Goal: Task Accomplishment & Management: Complete application form

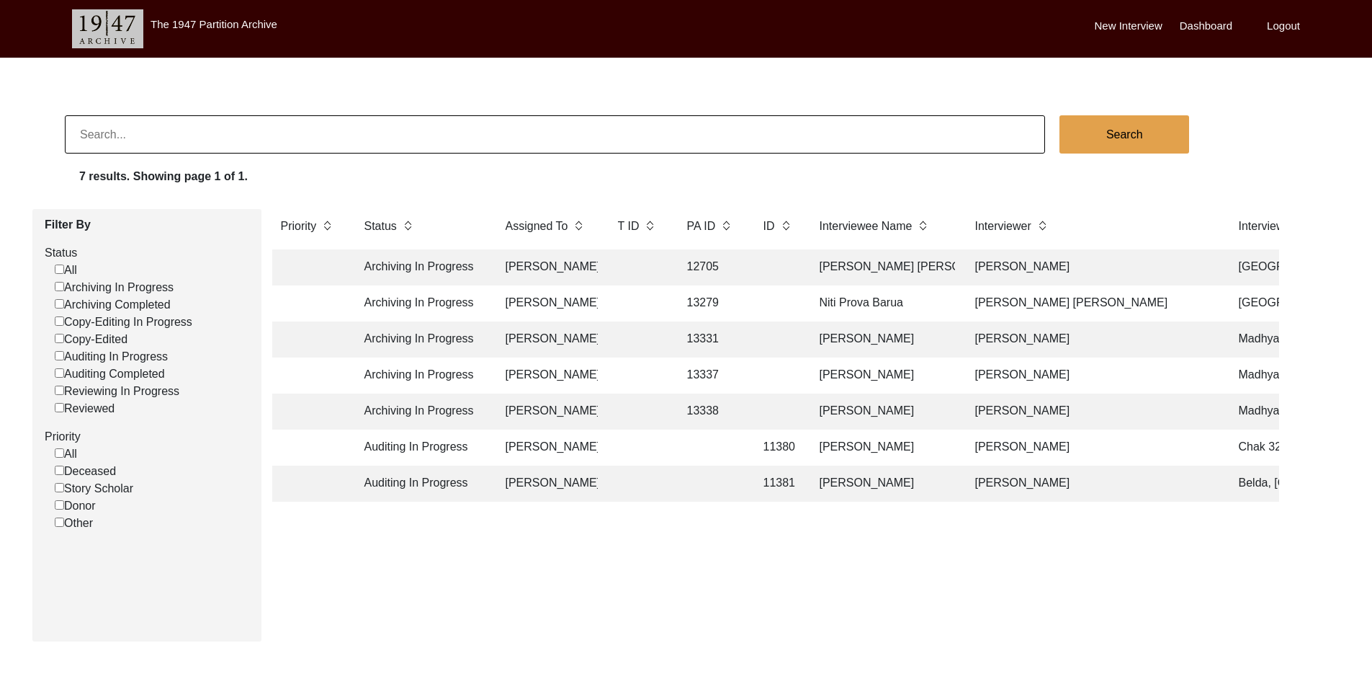
click at [414, 621] on div "Priority Status Assigned To T ID [GEOGRAPHIC_DATA] ID ID Interviewee Name Inter…" at bounding box center [776, 419] width 1029 height 421
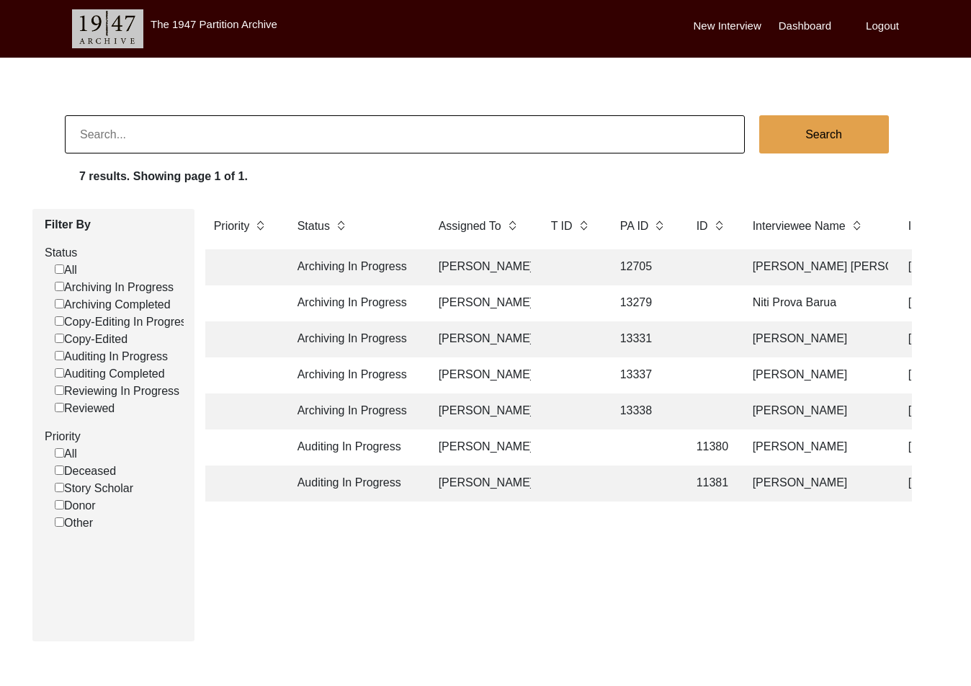
click at [555, 270] on td at bounding box center [571, 267] width 58 height 36
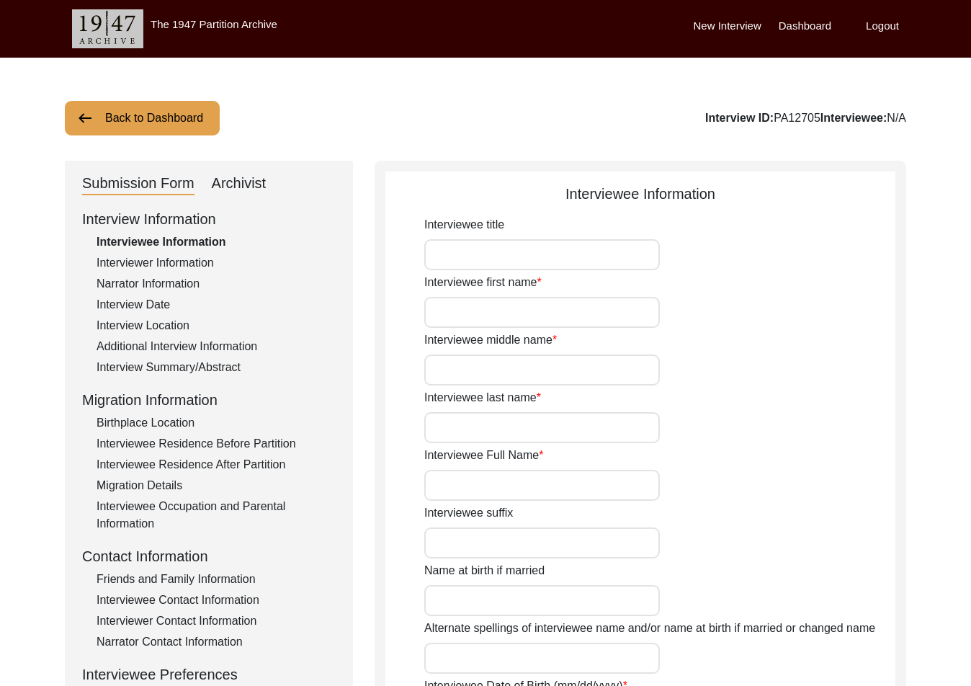
type input "Mr."
type input "[PERSON_NAME]"
type input "Qasim"
type input "[PERSON_NAME]"
type input "[PERSON_NAME] [PERSON_NAME]"
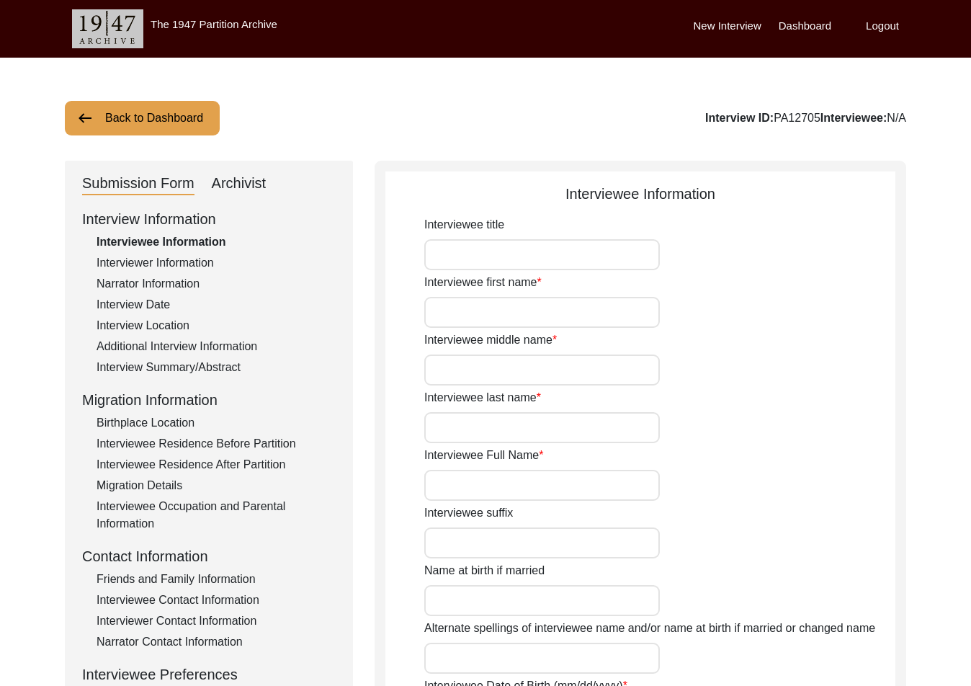
type input "[DATE]"
type input "79"
type input "[DEMOGRAPHIC_DATA]"
type input "[PERSON_NAME] Urdu"
type input "[PERSON_NAME]"
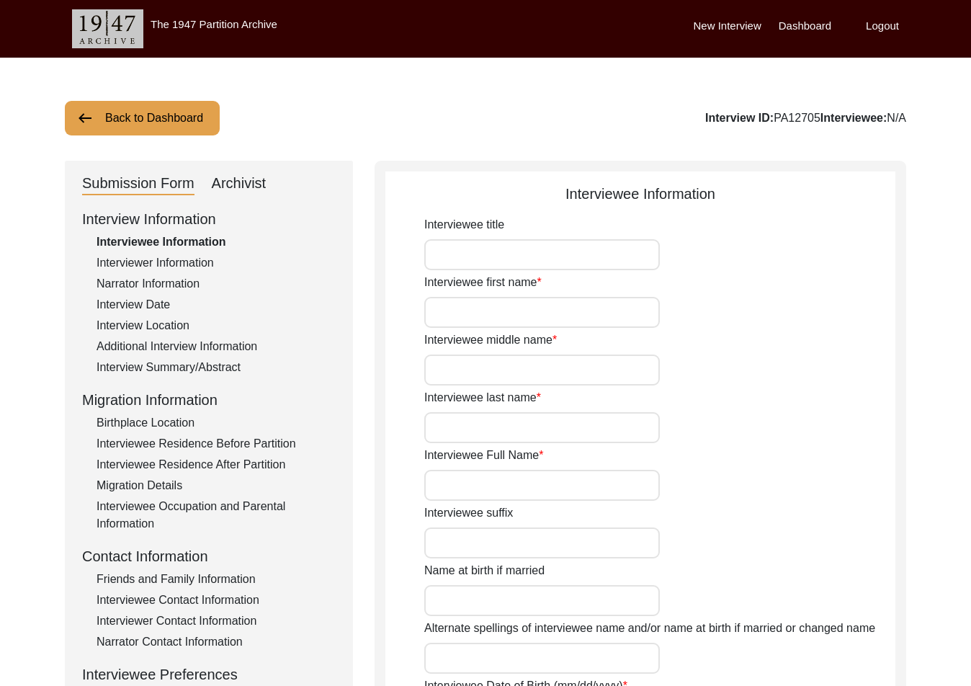
type input "[DEMOGRAPHIC_DATA]"
type input "BakerWal [PERSON_NAME]"
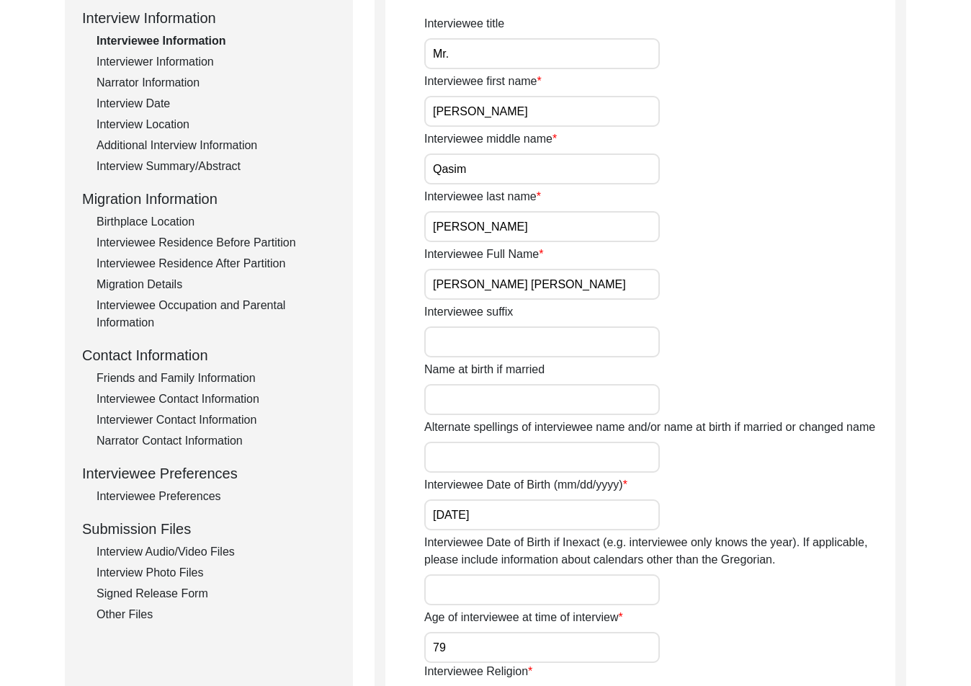
scroll to position [216, 0]
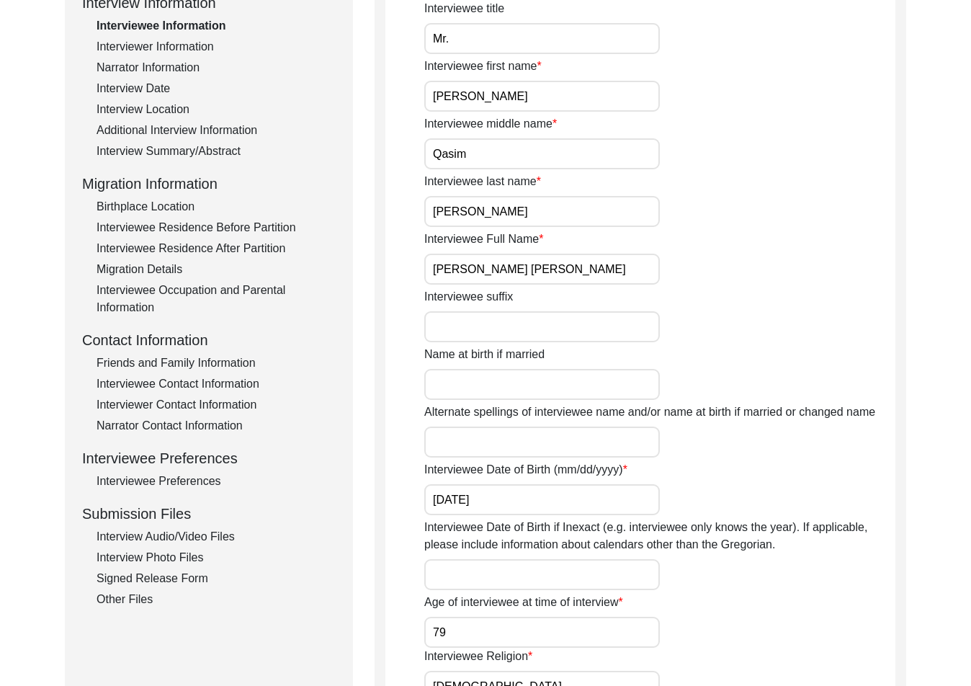
click at [175, 555] on div "Interview Photo Files" at bounding box center [216, 557] width 239 height 17
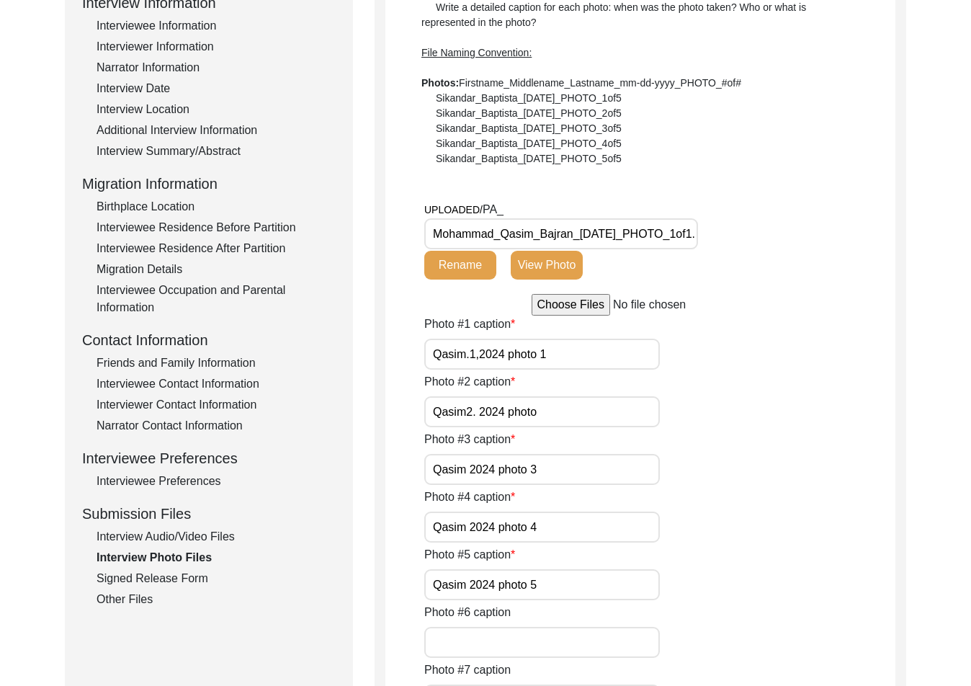
scroll to position [0, 42]
drag, startPoint x: 523, startPoint y: 228, endPoint x: 708, endPoint y: 238, distance: 185.5
click at [708, 238] on div "UPLOADED/ PA_ Mohammad_Qasim_Bajran_[DATE]_PHOTO_1of1.png Rename View Photo" at bounding box center [589, 240] width 330 height 79
click at [722, 238] on div "UPLOADED/ PA_ Mohammad_Qasim_Bajran_[DATE]_PHOTO_1of1.png Rename View Photo" at bounding box center [589, 240] width 330 height 79
drag, startPoint x: 683, startPoint y: 229, endPoint x: 753, endPoint y: 232, distance: 69.9
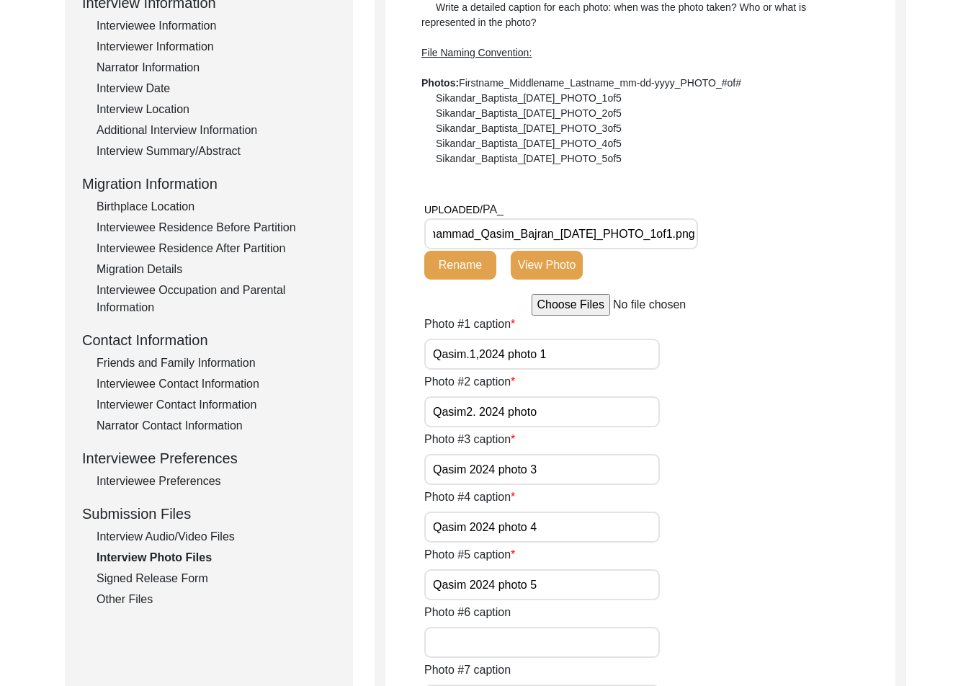
click at [753, 232] on div "UPLOADED/ PA_ Mohammad_Qasim_Bajran_[DATE]_PHOTO_1of1.png Rename View Photo" at bounding box center [589, 240] width 330 height 79
drag, startPoint x: 562, startPoint y: 360, endPoint x: 391, endPoint y: 362, distance: 170.7
click at [391, 362] on app-photo-files "Interview Photo Files Write a detailed caption for each photo: when was the pho…" at bounding box center [640, 619] width 510 height 1305
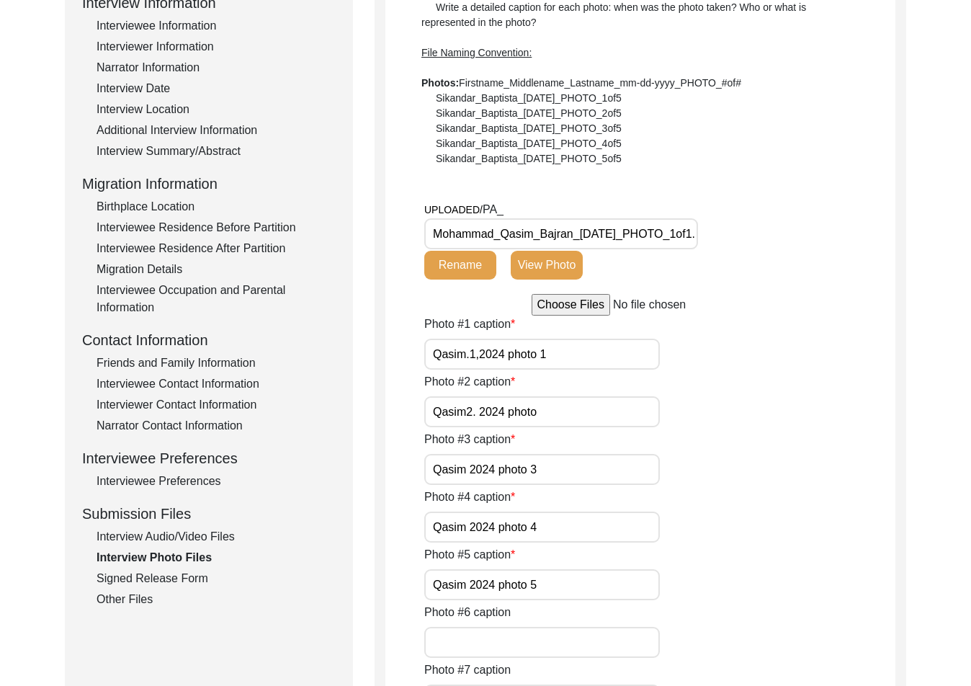
drag, startPoint x: 730, startPoint y: 340, endPoint x: 726, endPoint y: 331, distance: 9.4
click at [728, 336] on div "Photo #1 caption Qasim.1,2024 photo 1" at bounding box center [659, 343] width 471 height 54
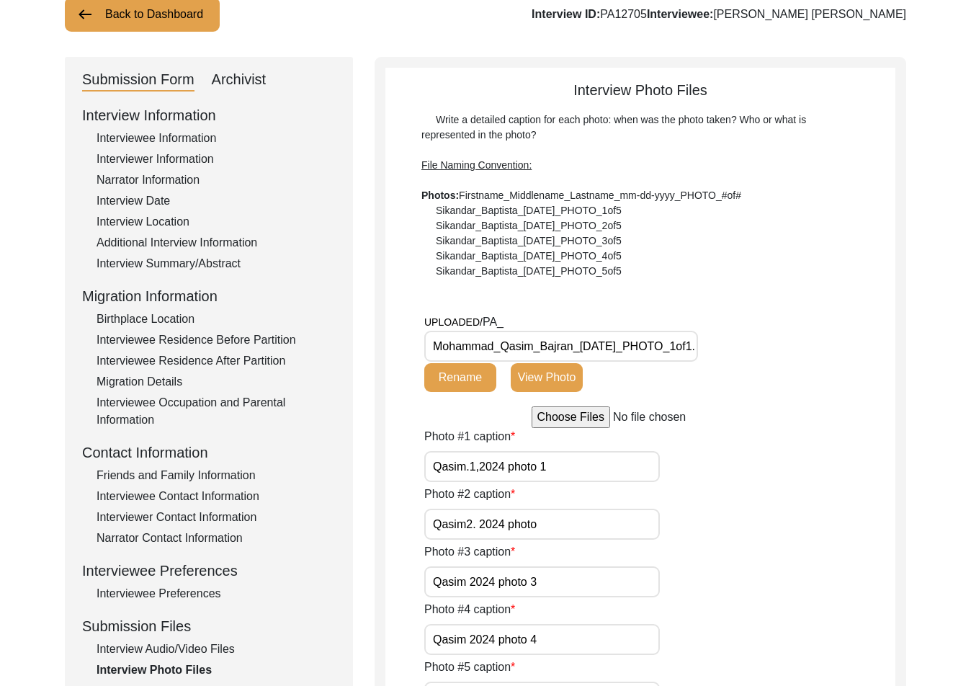
scroll to position [216, 0]
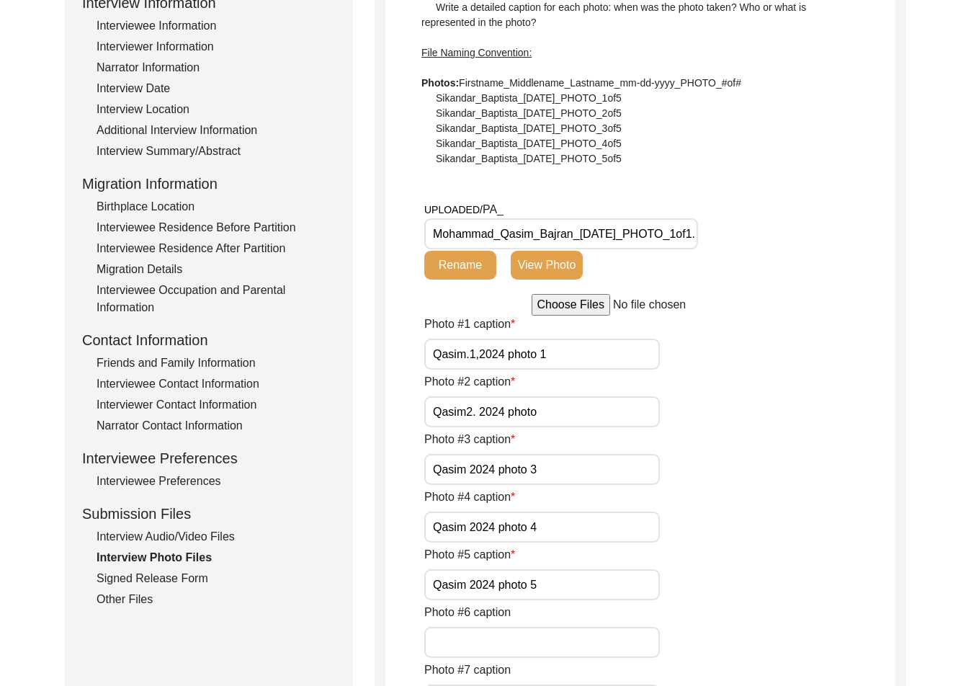
click at [576, 365] on input "Qasim.1,2024 photo 1" at bounding box center [542, 354] width 236 height 31
paste input "[PERSON_NAME] [PERSON_NAME]"
type input "[PERSON_NAME] [PERSON_NAME]"
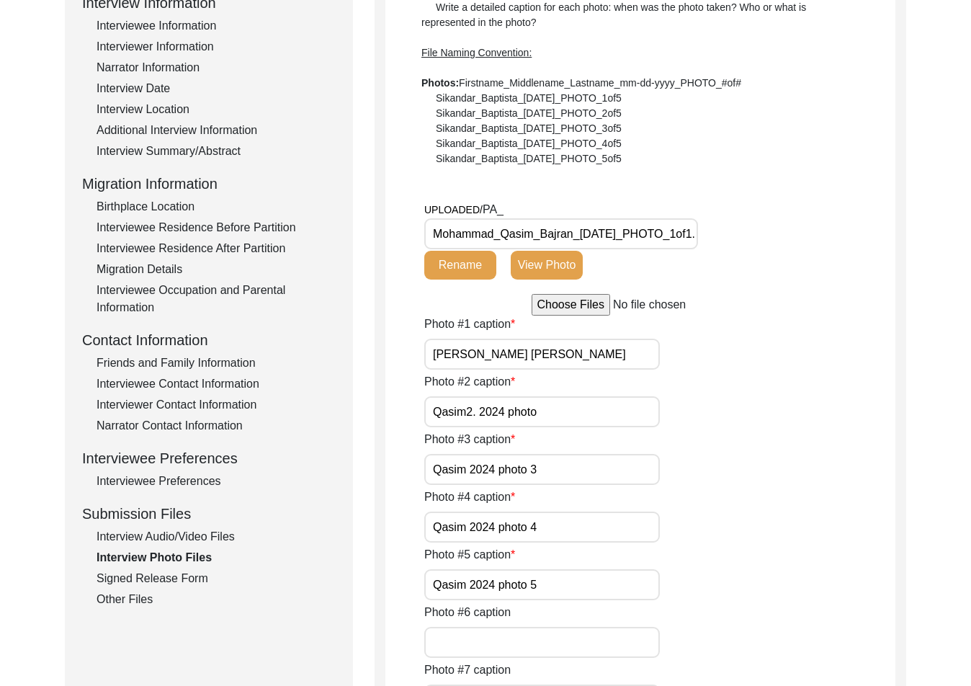
click at [571, 403] on input "Qasim2. 2024 photo" at bounding box center [542, 411] width 236 height 31
drag, startPoint x: 569, startPoint y: 414, endPoint x: 386, endPoint y: 406, distance: 183.1
click at [386, 406] on app-photo-files "Interview Photo Files Write a detailed caption for each photo: when was the pho…" at bounding box center [640, 619] width 510 height 1305
drag, startPoint x: 415, startPoint y: 402, endPoint x: 378, endPoint y: 401, distance: 36.8
click at [377, 401] on div "Interview Photo Files Write a detailed caption for each photo: when was the pho…" at bounding box center [641, 614] width 532 height 1338
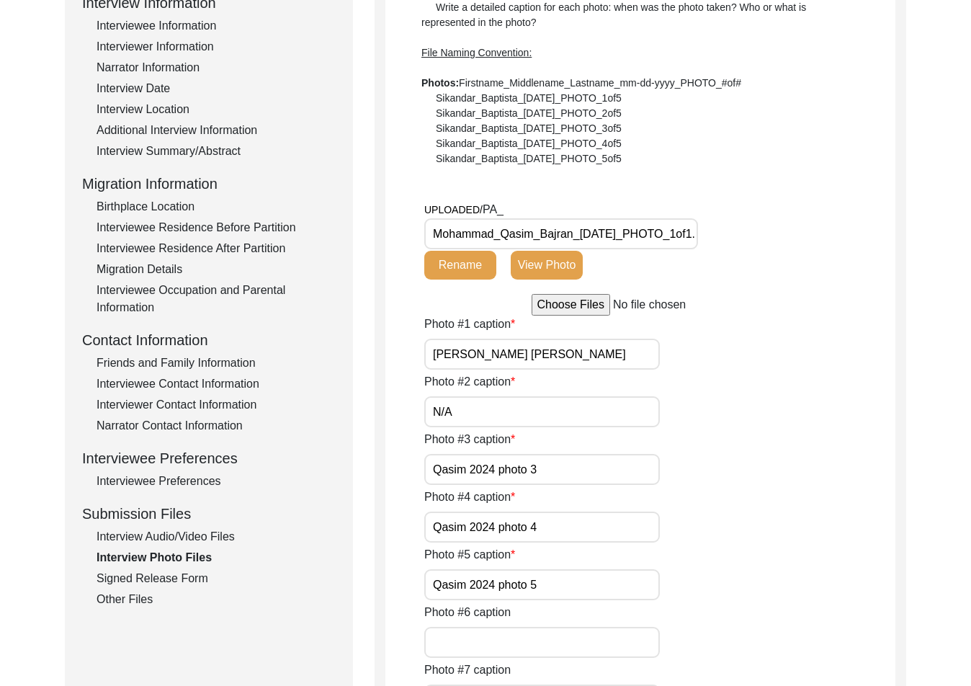
type input "N/A"
drag, startPoint x: 390, startPoint y: 478, endPoint x: 332, endPoint y: 477, distance: 58.4
click at [332, 477] on div "Submission Form Archivist Interview Information Interviewee Information Intervi…" at bounding box center [485, 614] width 841 height 1338
paste input "N/A"
type input "N/A"
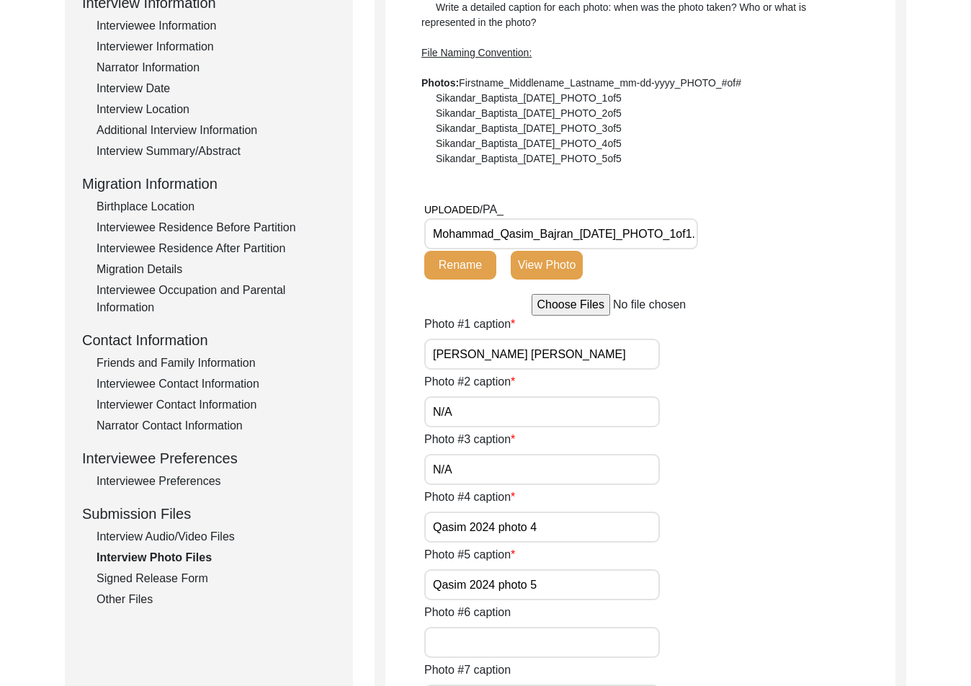
drag, startPoint x: 551, startPoint y: 528, endPoint x: 368, endPoint y: 515, distance: 183.4
click at [368, 515] on div "Submission Form Archivist Interview Information Interviewee Information Intervi…" at bounding box center [485, 614] width 841 height 1338
paste input "N/A"
type input "N/A"
drag, startPoint x: 570, startPoint y: 591, endPoint x: 344, endPoint y: 551, distance: 228.9
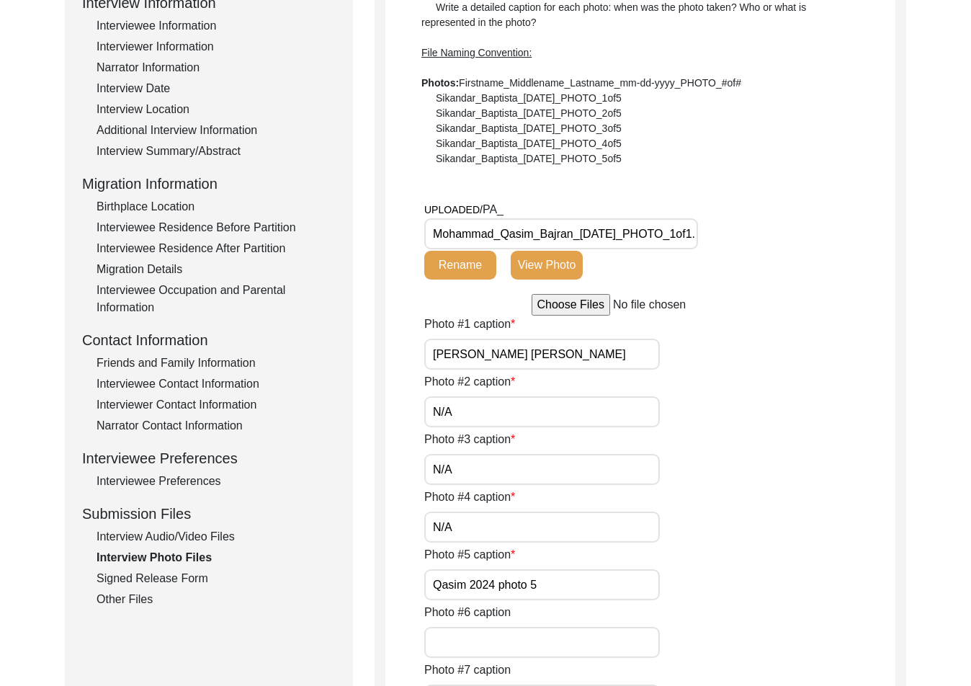
click at [344, 552] on div "Submission Form Archivist Interview Information Interviewee Information Intervi…" at bounding box center [485, 614] width 841 height 1338
paste input "N/A"
type input "N/A"
click at [746, 482] on div "Photo #3 caption N/A" at bounding box center [659, 458] width 471 height 54
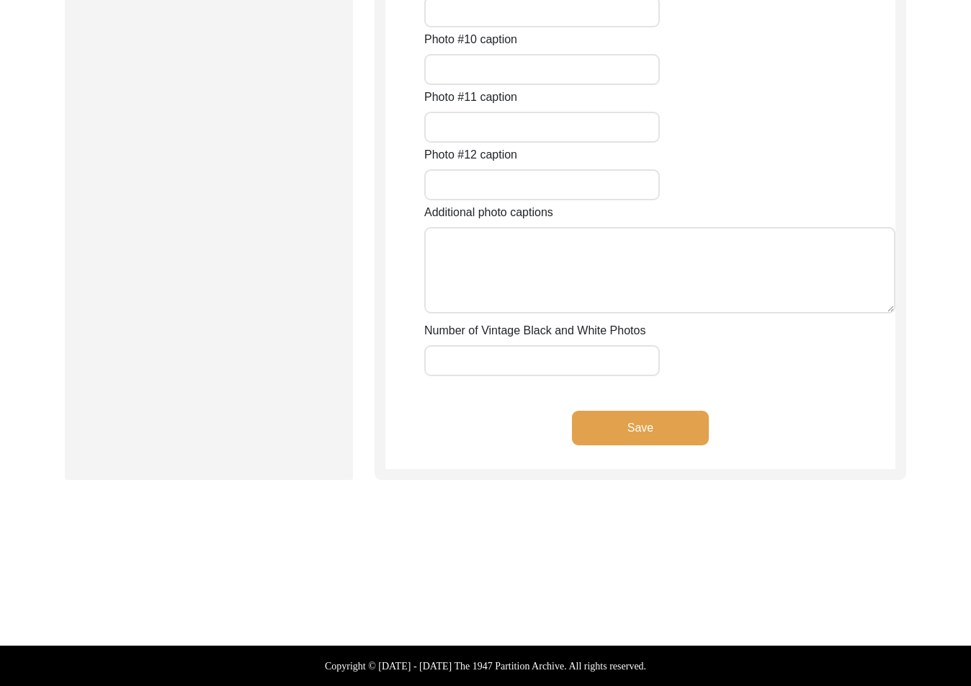
click at [686, 443] on button "Save" at bounding box center [640, 428] width 137 height 35
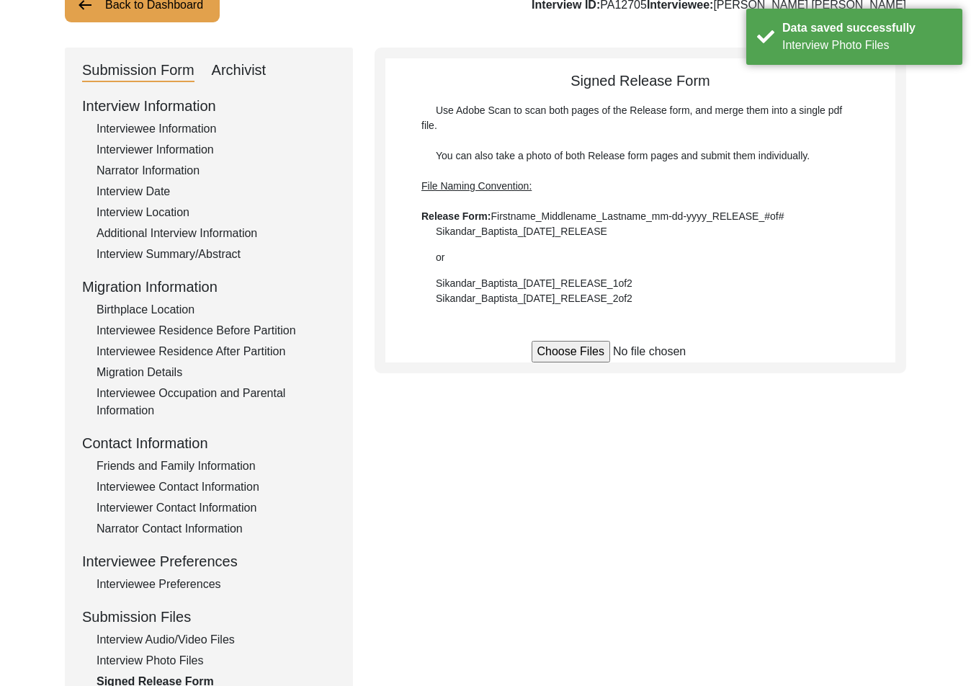
scroll to position [0, 0]
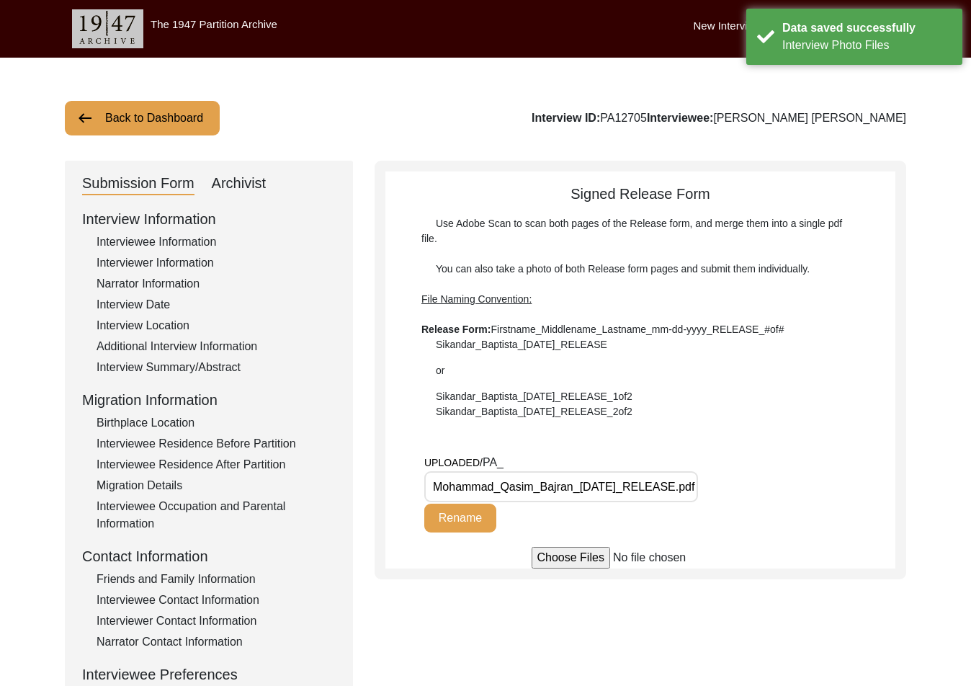
click at [218, 169] on div "Submission Form Archivist Interview Information Interviewee Information Intervi…" at bounding box center [209, 498] width 288 height 675
click at [228, 178] on div "Archivist" at bounding box center [239, 183] width 55 height 23
select select "442"
select select "Archiving In Progress"
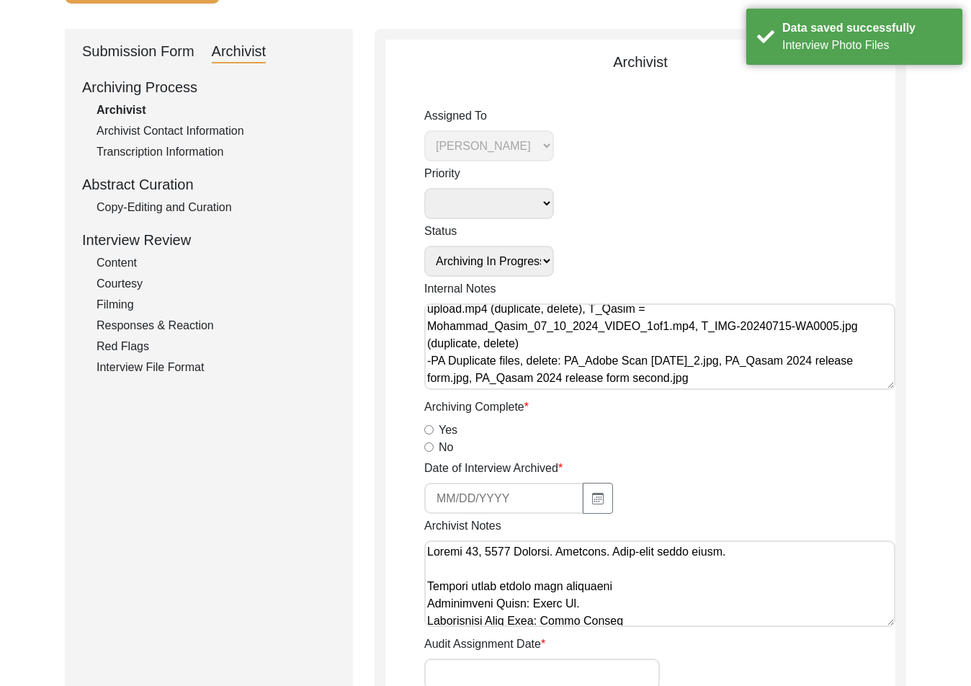
scroll to position [360, 0]
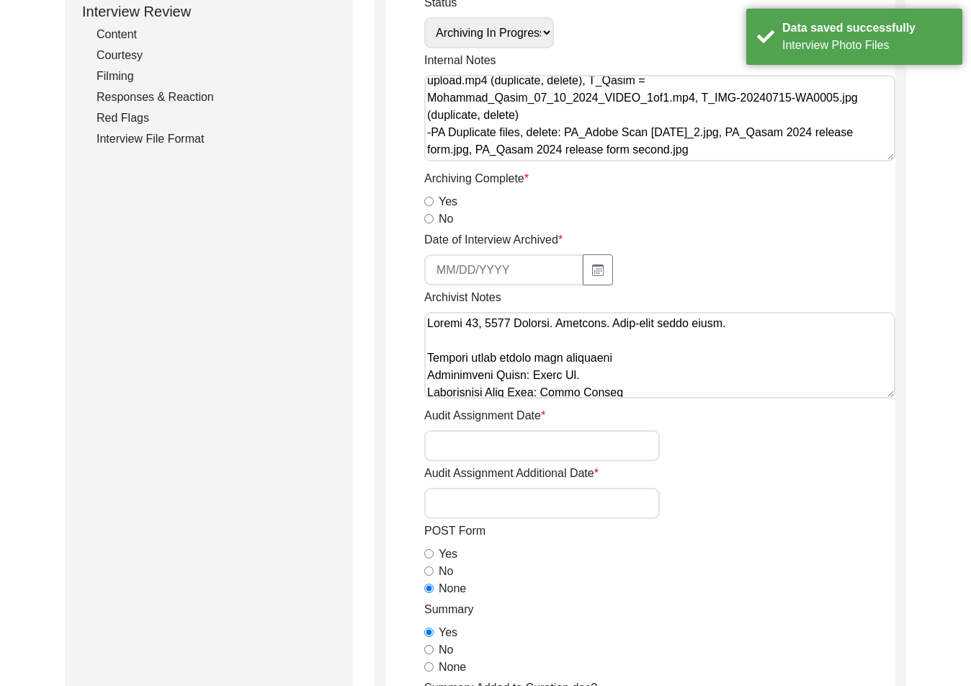
click at [427, 206] on div "Yes" at bounding box center [659, 201] width 471 height 17
drag, startPoint x: 426, startPoint y: 202, endPoint x: 441, endPoint y: 207, distance: 15.3
click at [426, 201] on input "Yes" at bounding box center [428, 201] width 9 height 9
radio input "true"
click at [573, 263] on input at bounding box center [503, 269] width 159 height 31
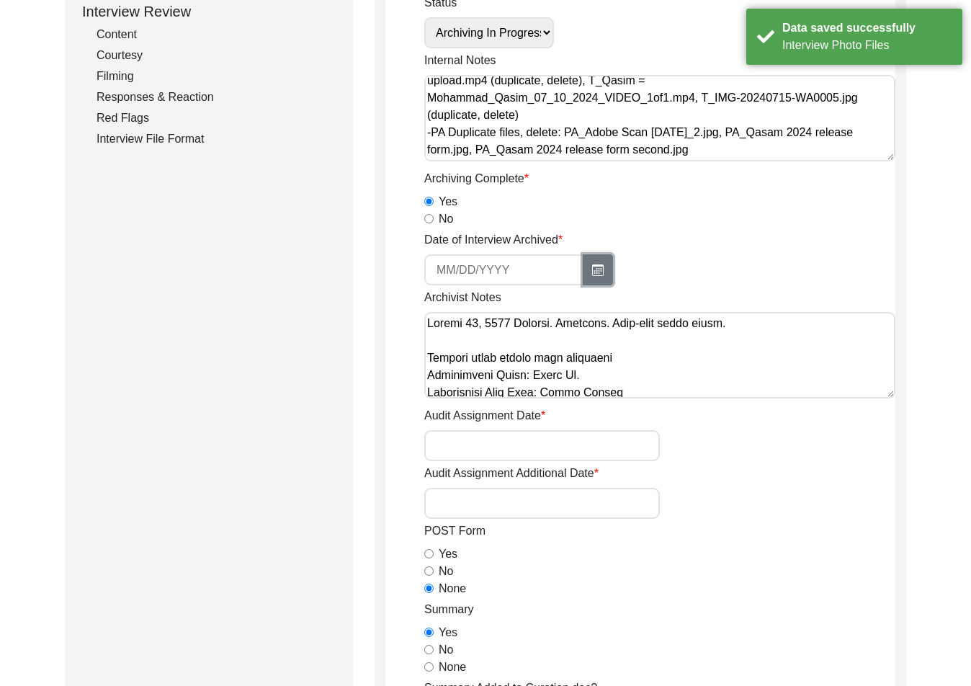
click at [603, 270] on button "button" at bounding box center [598, 269] width 30 height 31
select select "8"
select select "2025"
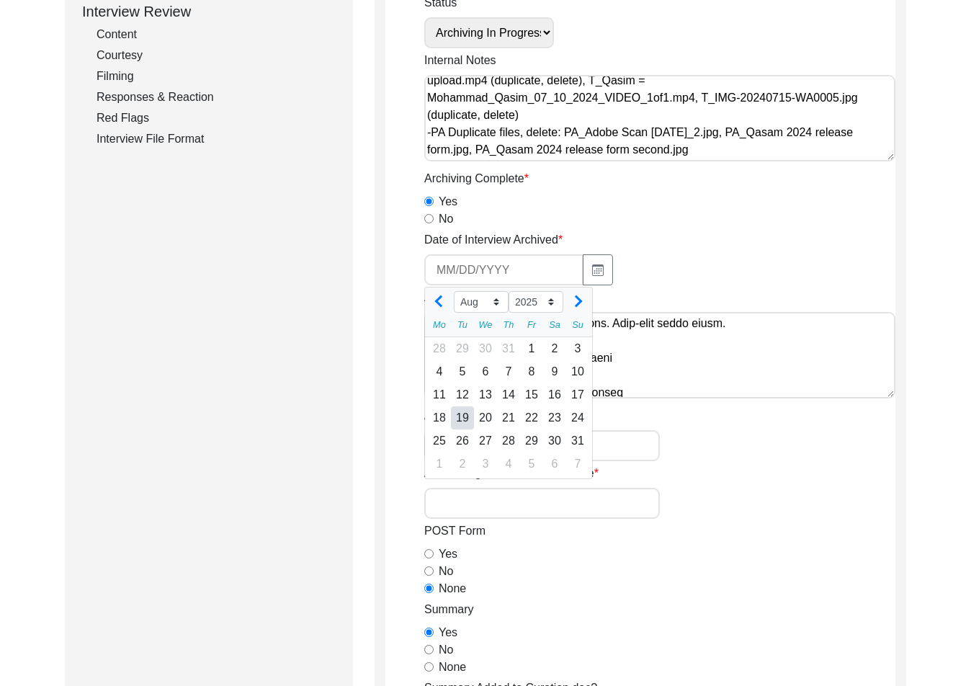
click at [458, 416] on div "19" at bounding box center [462, 417] width 23 height 23
type input "[DATE]"
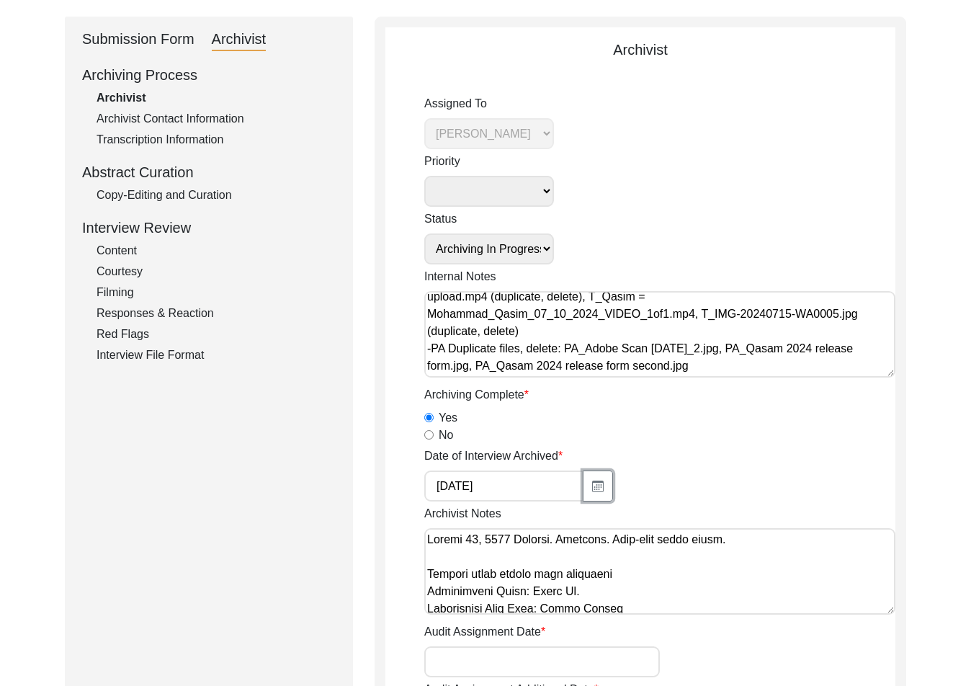
scroll to position [216, 0]
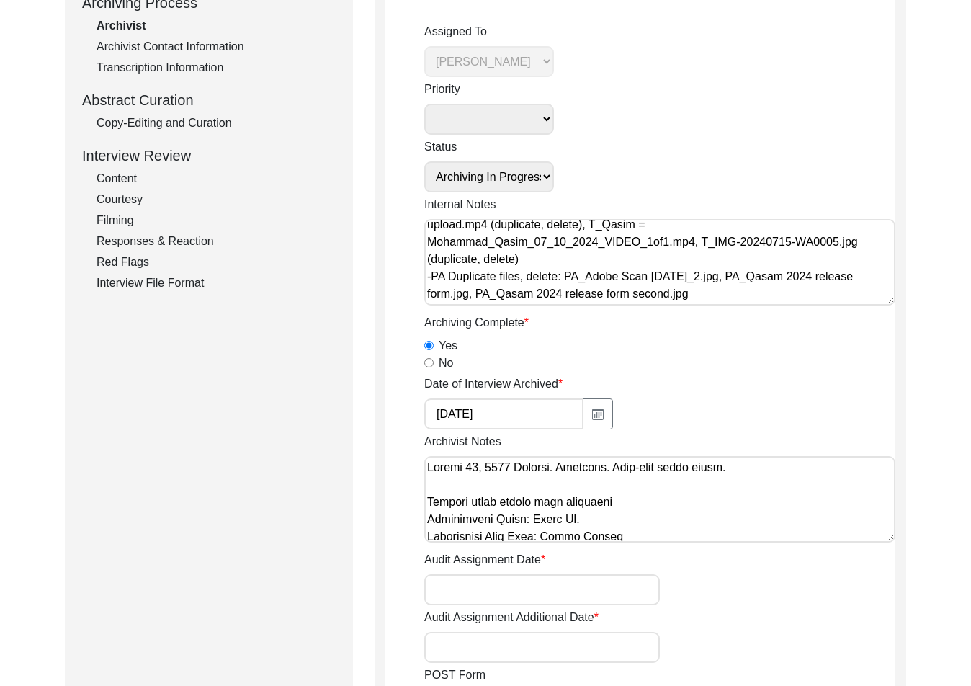
click at [711, 429] on div "Date of Interview Archived [DATE]" at bounding box center [659, 402] width 471 height 54
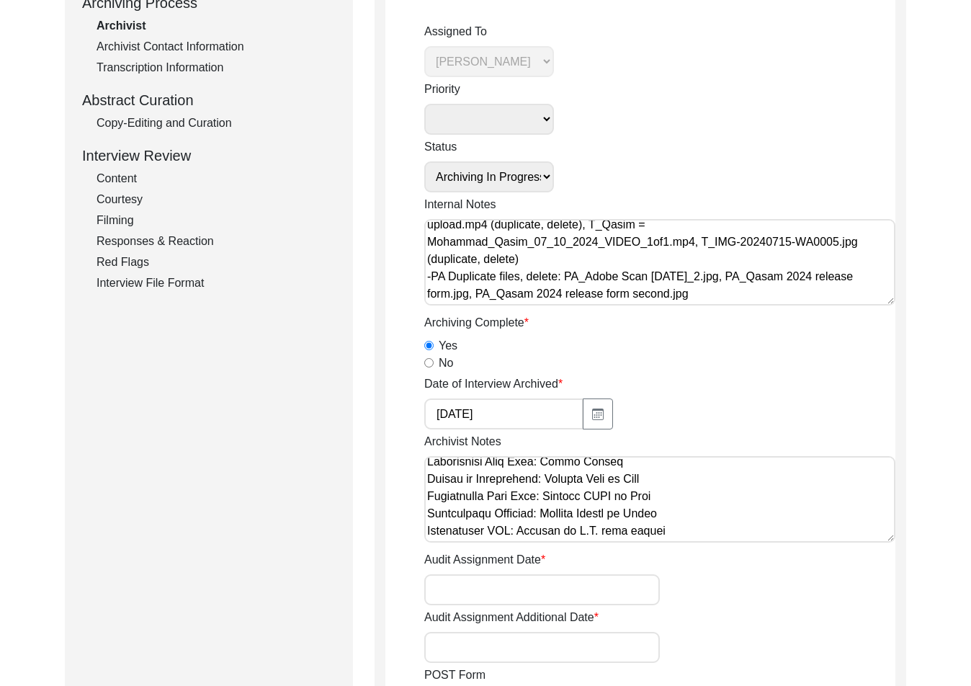
scroll to position [1199, 0]
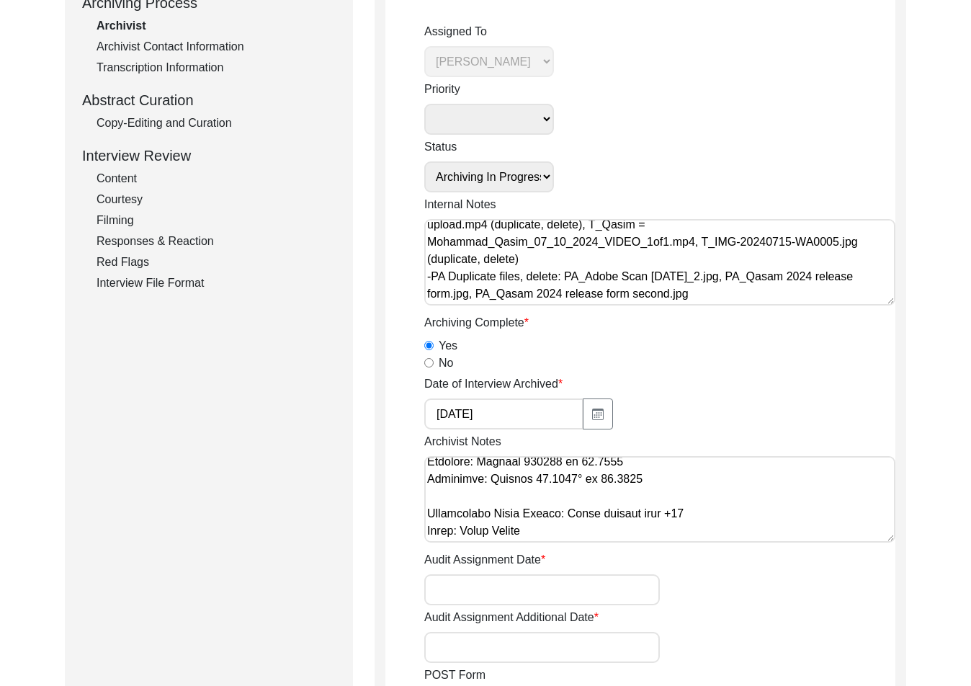
click at [703, 543] on div "Archivist Notes" at bounding box center [659, 490] width 471 height 115
click at [698, 539] on textarea "Archivist Notes" at bounding box center [659, 499] width 471 height 86
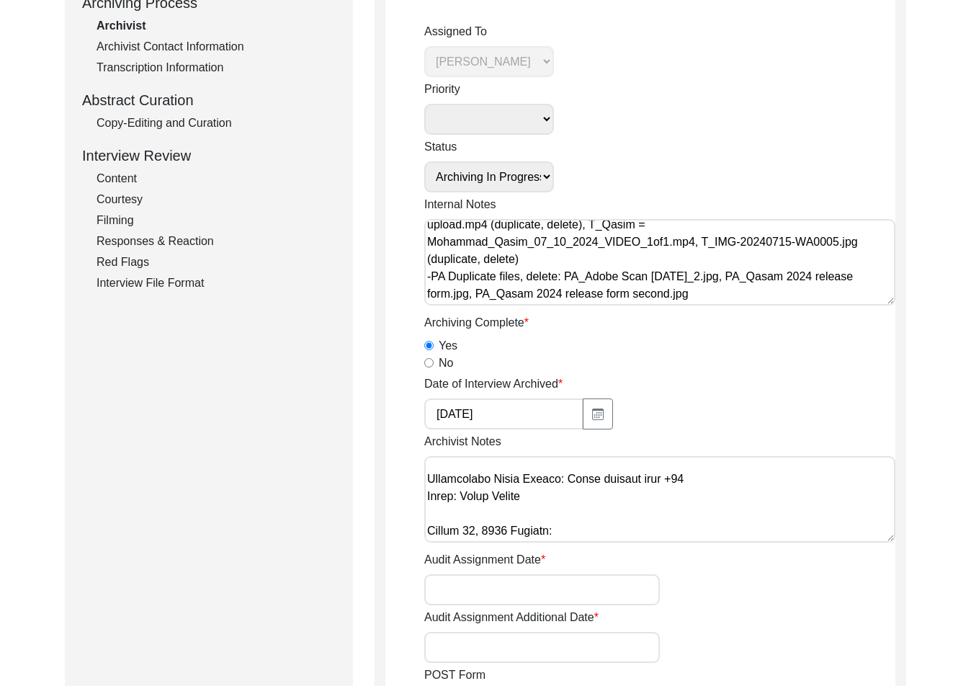
paste textarea "Changed photo captions from ‘Qasim.1,2024 photo 1 ‘ to [PERSON_NAME] [PERSON_NA…"
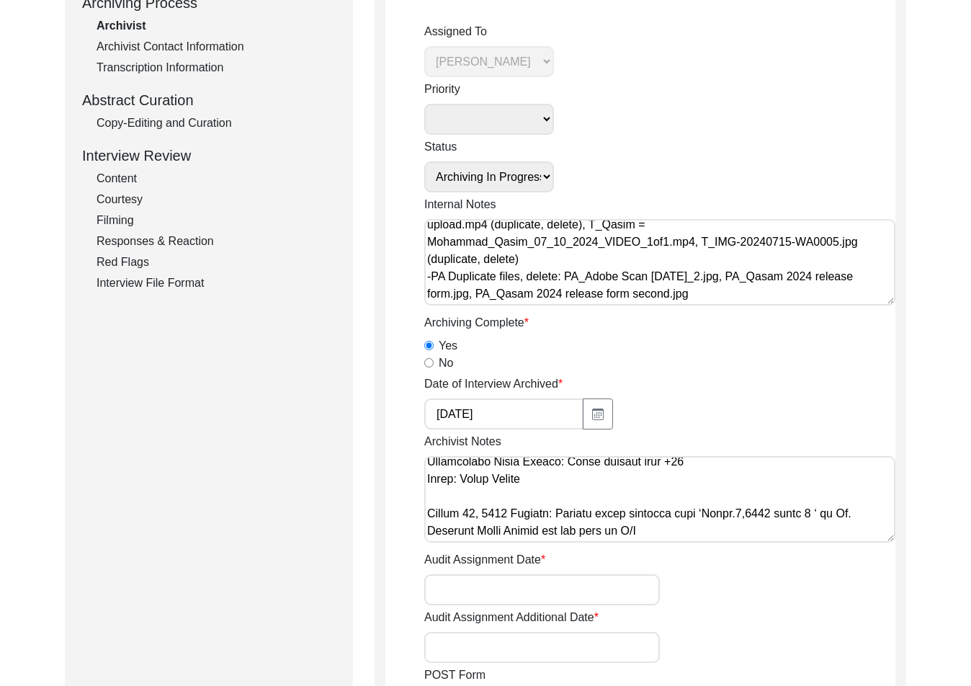
scroll to position [1251, 0]
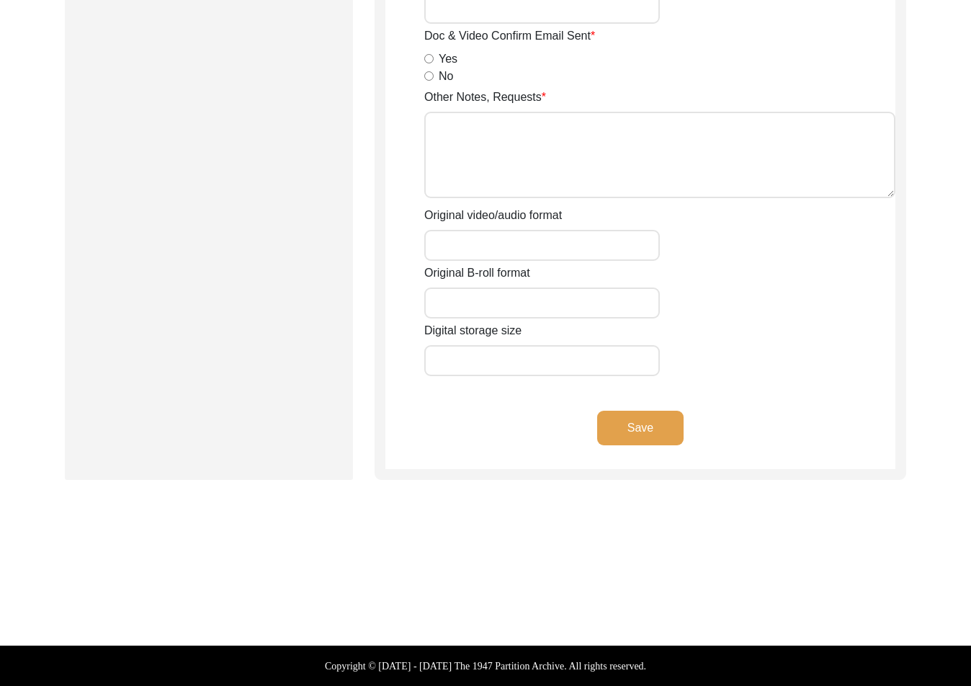
type textarea "Loremi 52, 8708 Dolorsi. Ametcons. Adip-elit seddo eiusm. Tempori utlab etdolo …"
click at [650, 427] on button "Save" at bounding box center [640, 428] width 86 height 35
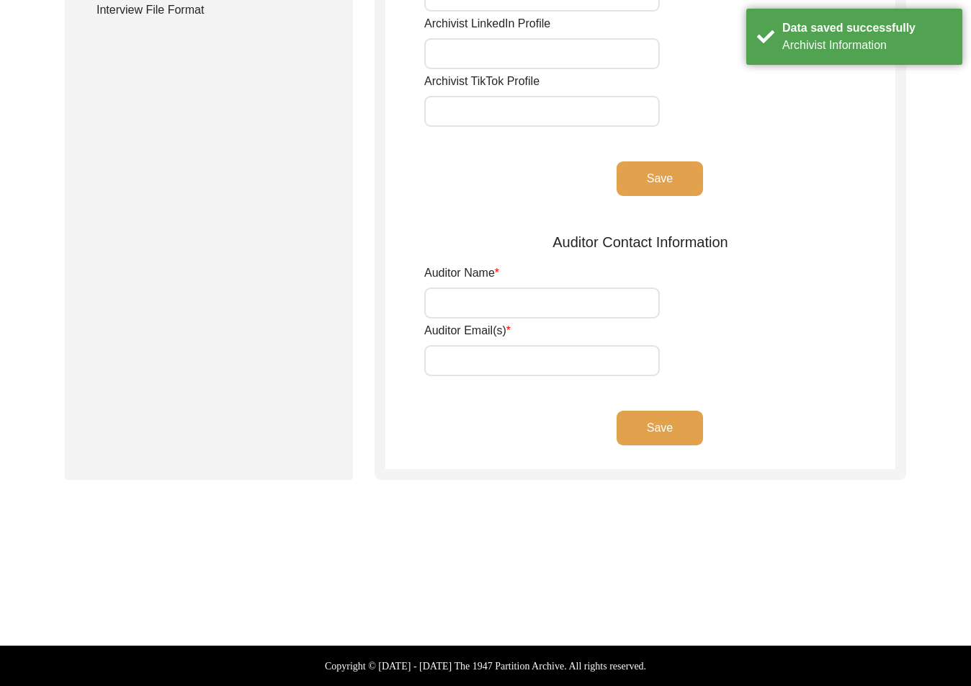
scroll to position [0, 0]
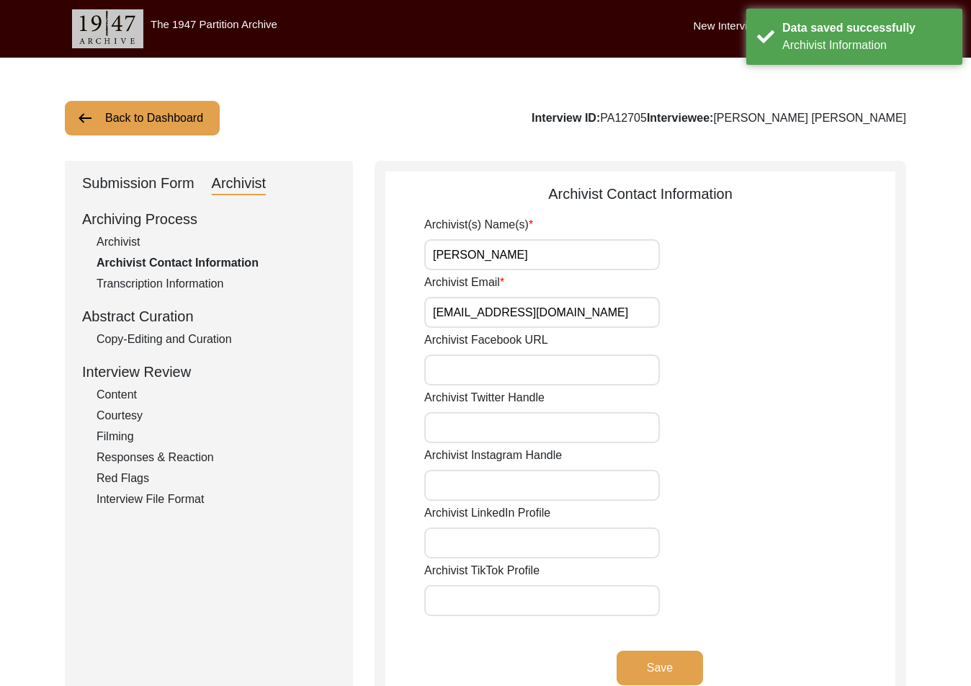
click at [130, 173] on div "Submission Form" at bounding box center [138, 183] width 112 height 23
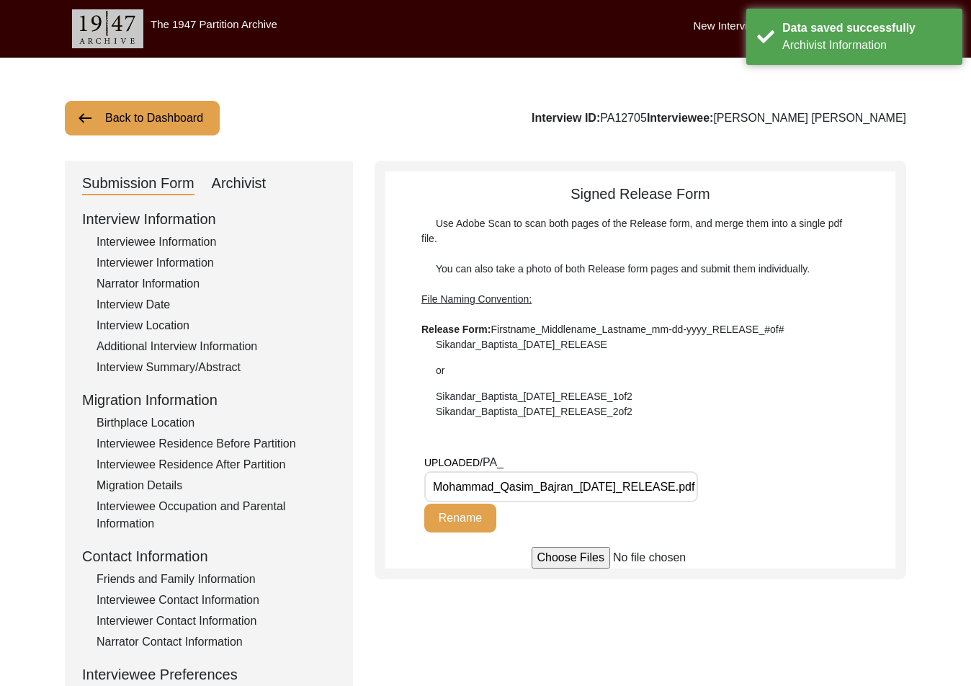
click at [129, 129] on button "Back to Dashboard" at bounding box center [142, 118] width 155 height 35
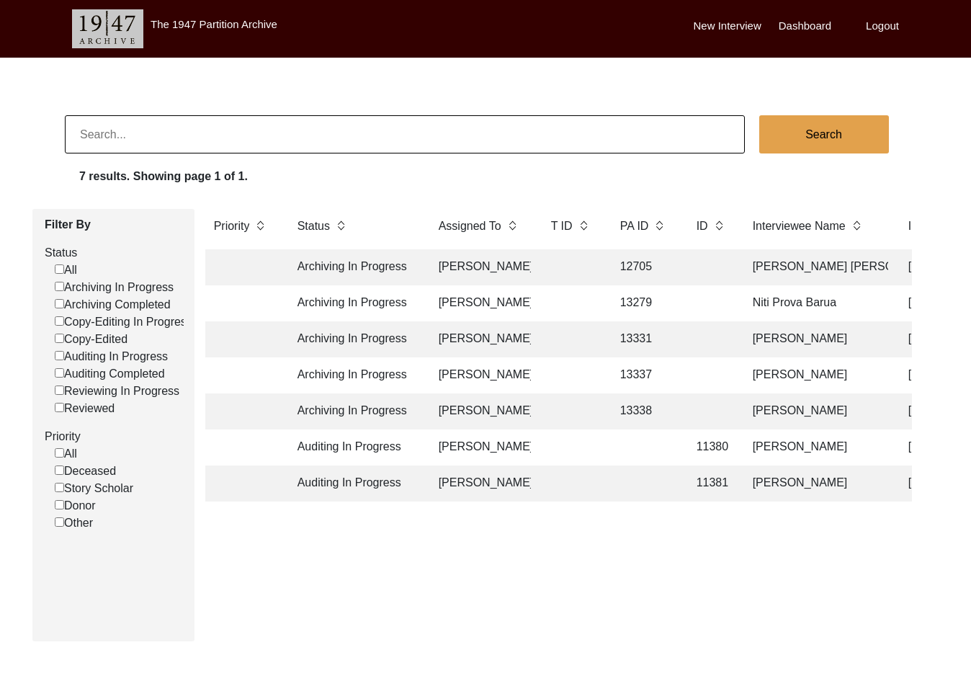
click at [754, 590] on div "Priority Status Assigned To T ID [GEOGRAPHIC_DATA] ID ID Interviewee Name Inter…" at bounding box center [559, 419] width 728 height 421
click at [643, 625] on div "Priority Status Assigned To T ID [GEOGRAPHIC_DATA] ID ID Interviewee Name Inter…" at bounding box center [559, 419] width 728 height 421
drag, startPoint x: 322, startPoint y: 512, endPoint x: 331, endPoint y: 510, distance: 8.9
click at [331, 510] on div "Priority Status Assigned To T ID [GEOGRAPHIC_DATA] ID ID Interviewee Name Inter…" at bounding box center [559, 419] width 728 height 421
click at [347, 563] on div "Priority Status Assigned To T ID [GEOGRAPHIC_DATA] ID ID Interviewee Name Inter…" at bounding box center [559, 419] width 728 height 421
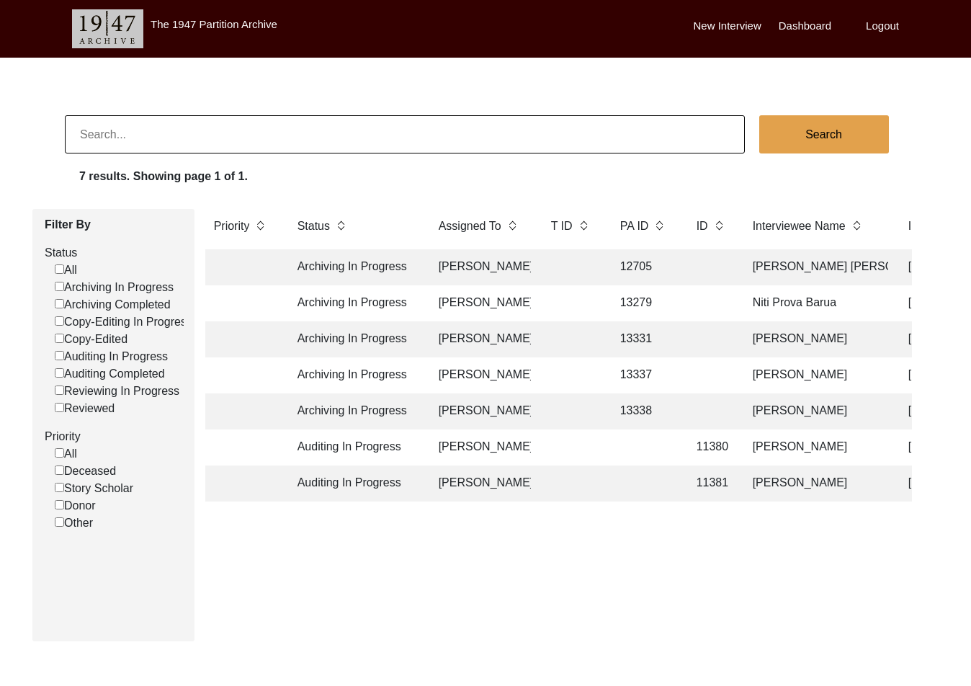
click at [427, 572] on div "Priority Status Assigned To T ID [GEOGRAPHIC_DATA] ID ID Interviewee Name Inter…" at bounding box center [559, 419] width 728 height 421
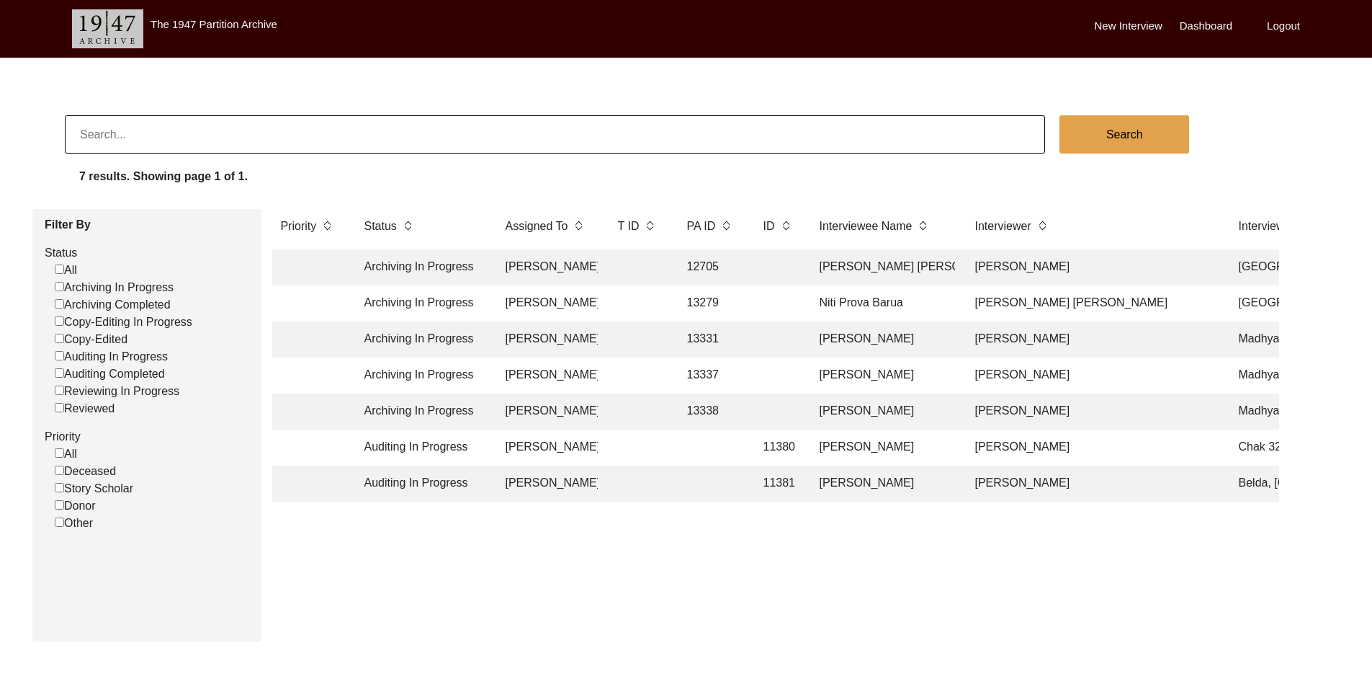
click at [584, 404] on td "[PERSON_NAME]" at bounding box center [547, 411] width 101 height 36
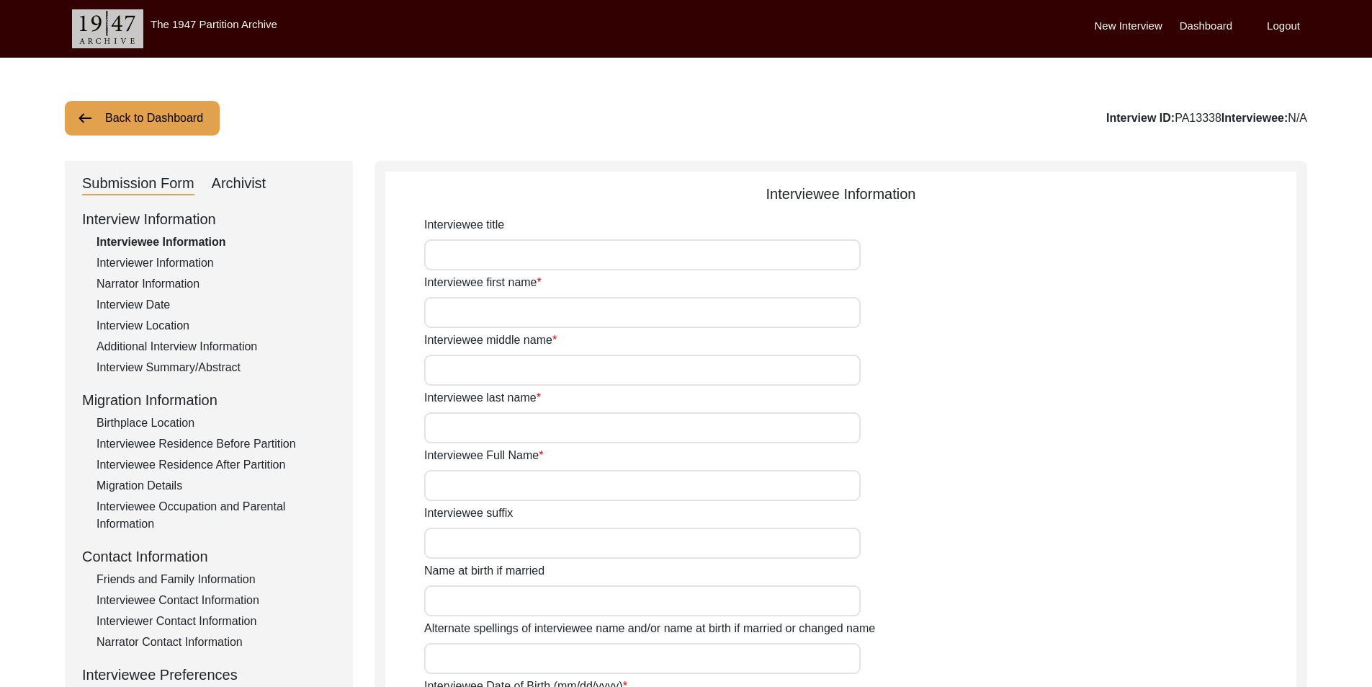
type input "[PERSON_NAME]"
type input "n/a"
type input "[PERSON_NAME]"
type input "[DATE]"
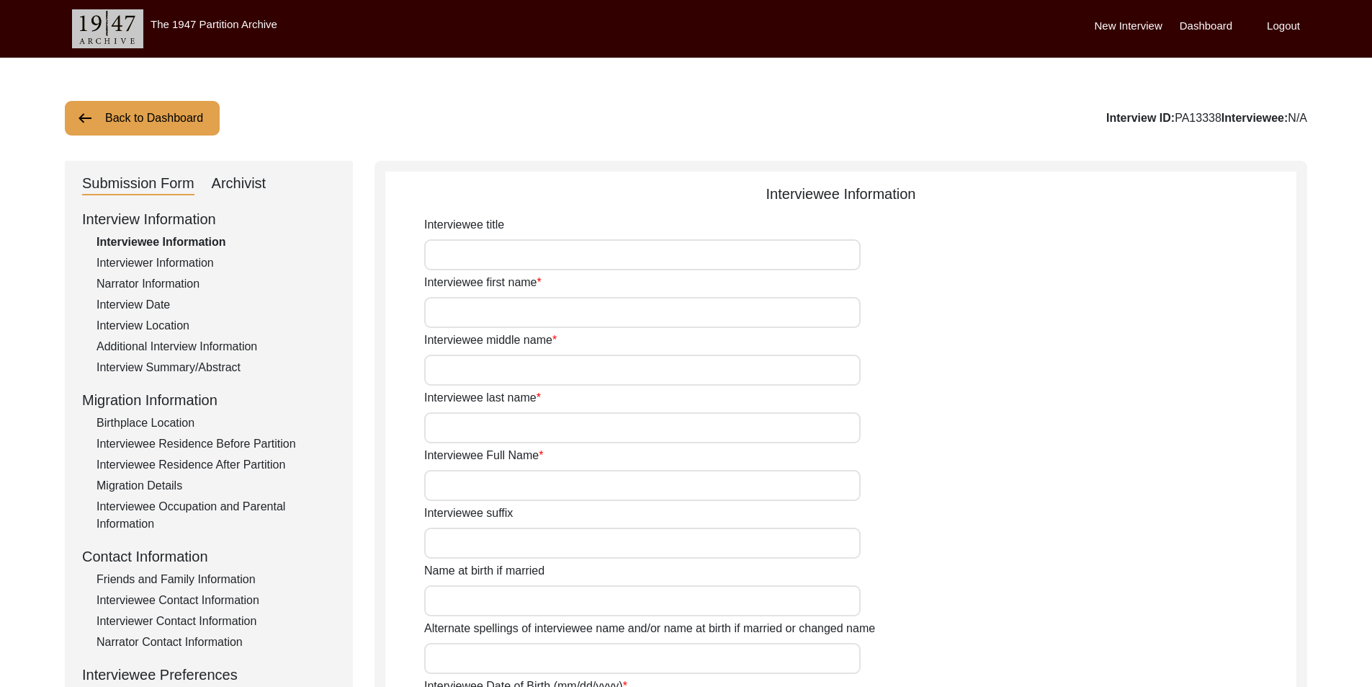
type input "84"
type input "[DEMOGRAPHIC_DATA]"
type input "Bengali"
type input "[DEMOGRAPHIC_DATA]"
type input "Bengali"
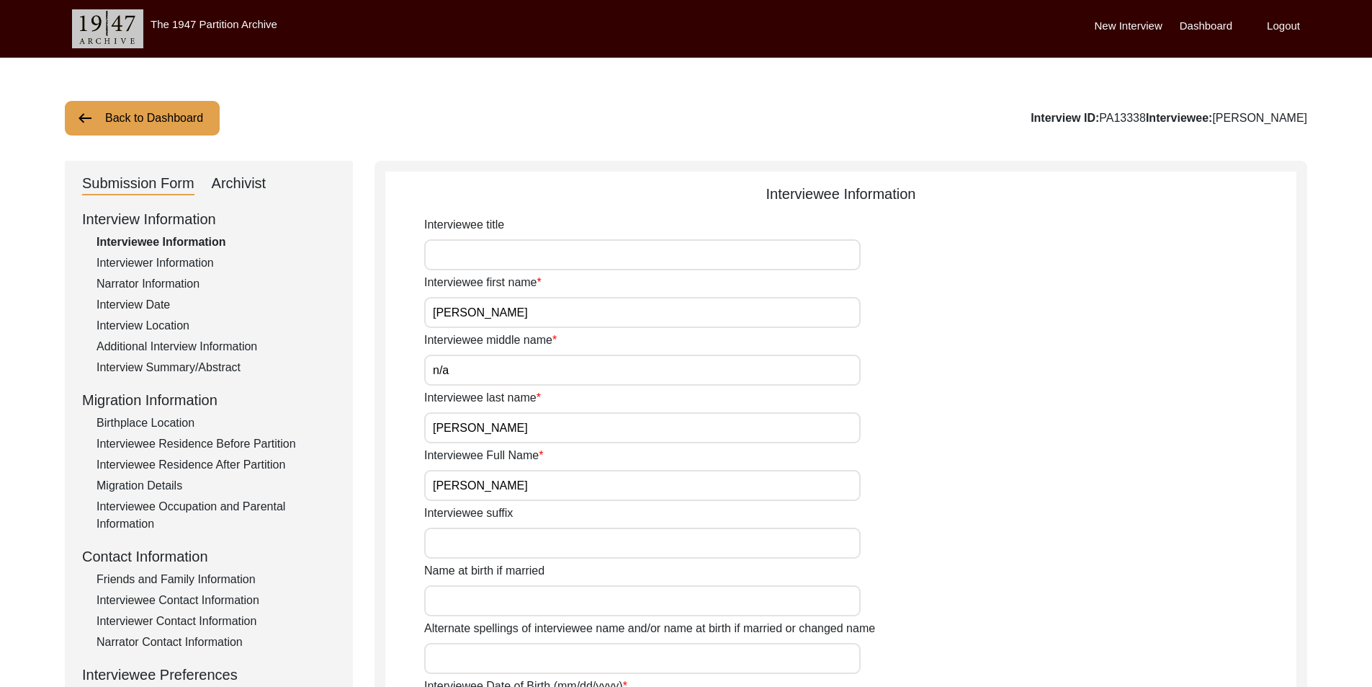
click at [192, 277] on div "Narrator Information" at bounding box center [216, 283] width 239 height 17
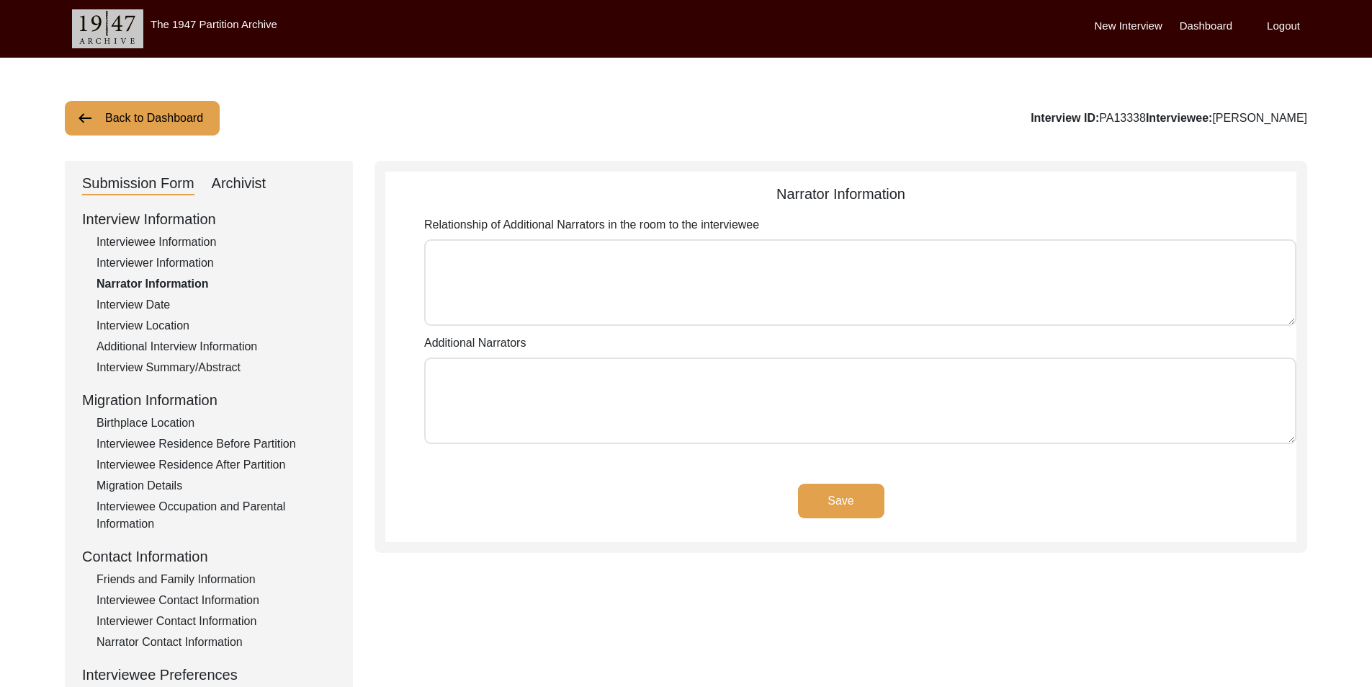
click at [183, 302] on div "Interview Date" at bounding box center [216, 304] width 239 height 17
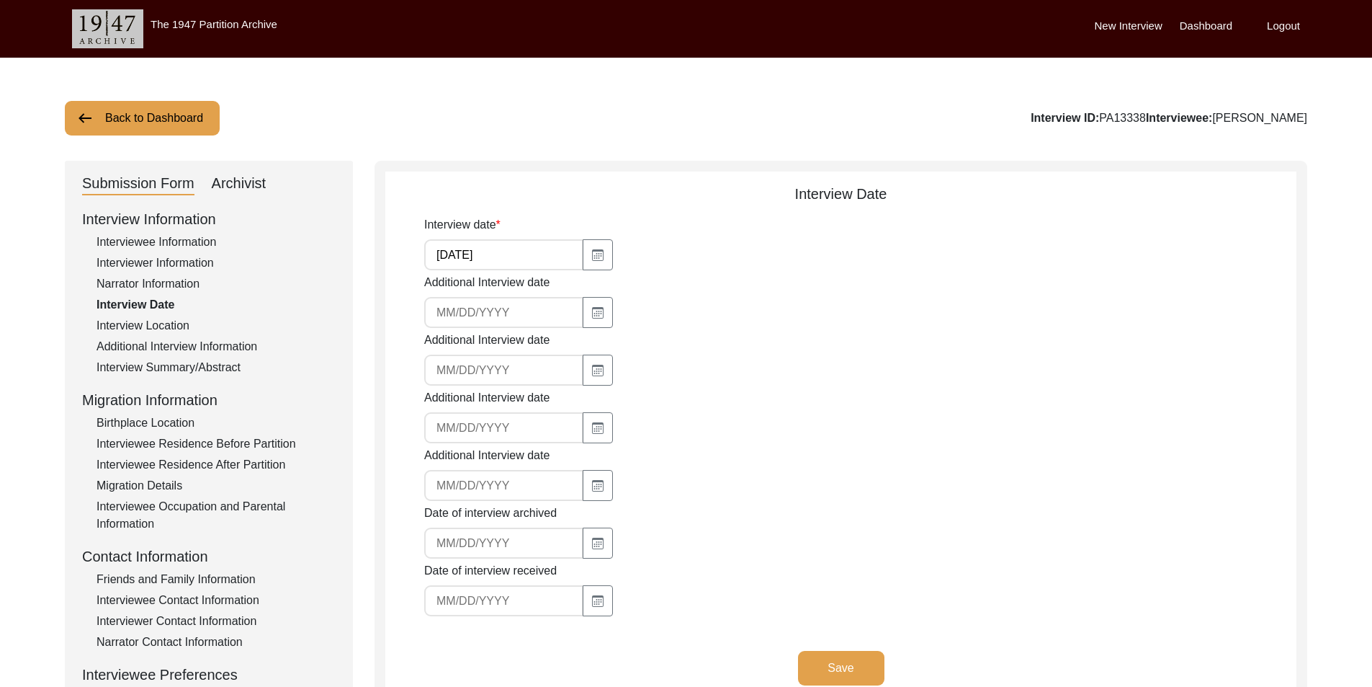
click at [184, 326] on div "Interview Location" at bounding box center [216, 325] width 239 height 17
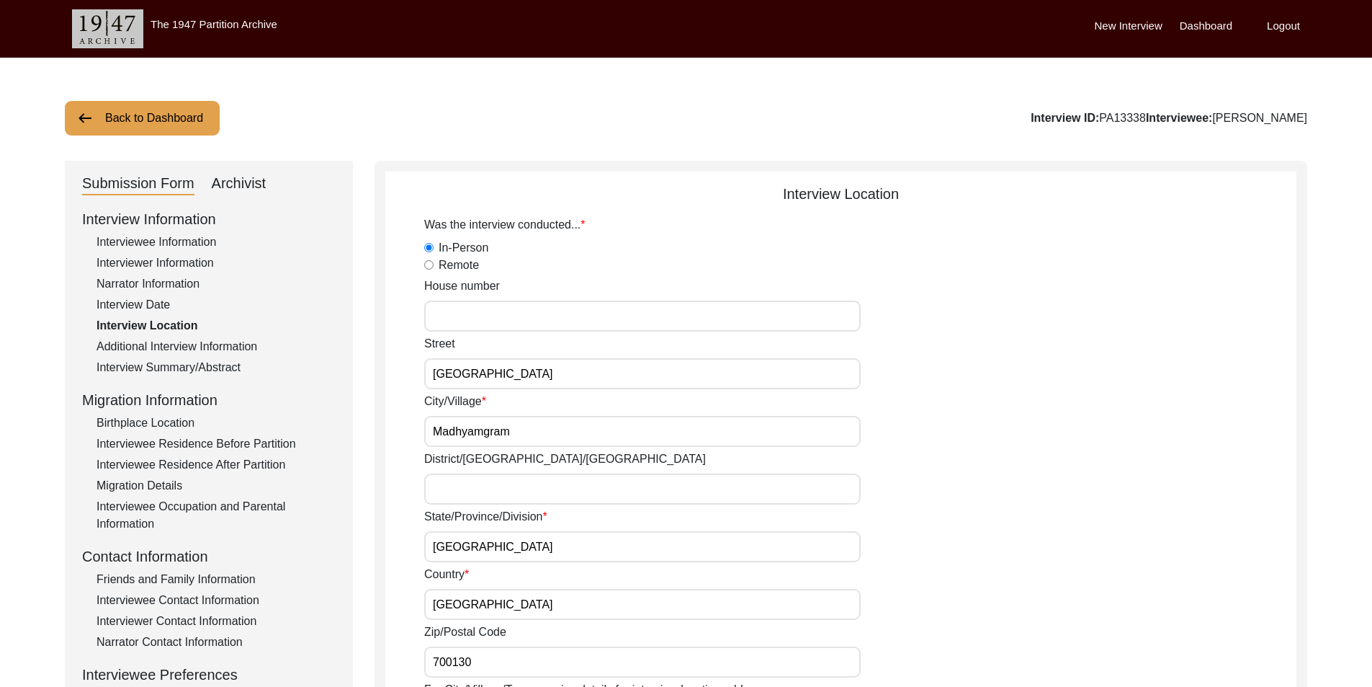
click at [179, 362] on div "Interview Summary/Abstract" at bounding box center [216, 367] width 239 height 17
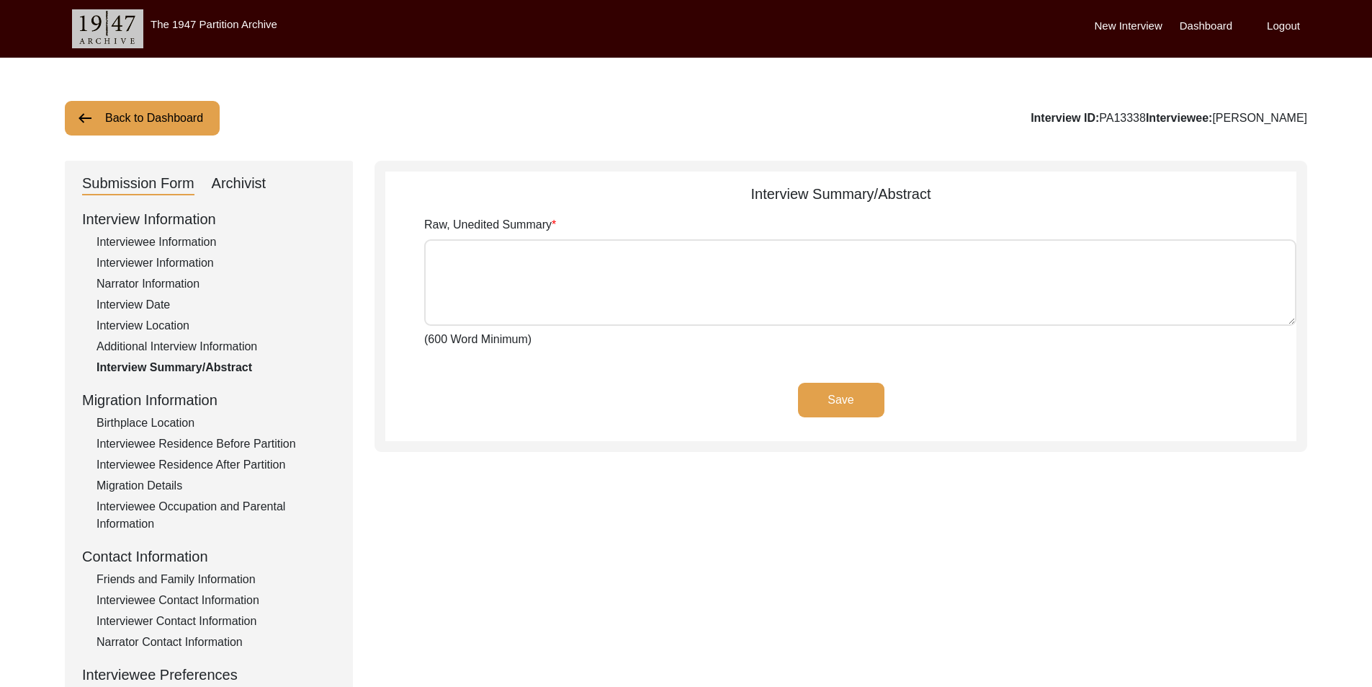
type textarea "Lore Ipsumdol sit amet co 0ad Elitseddo 0243 ei Temporinci utlabor et Dolorem A…"
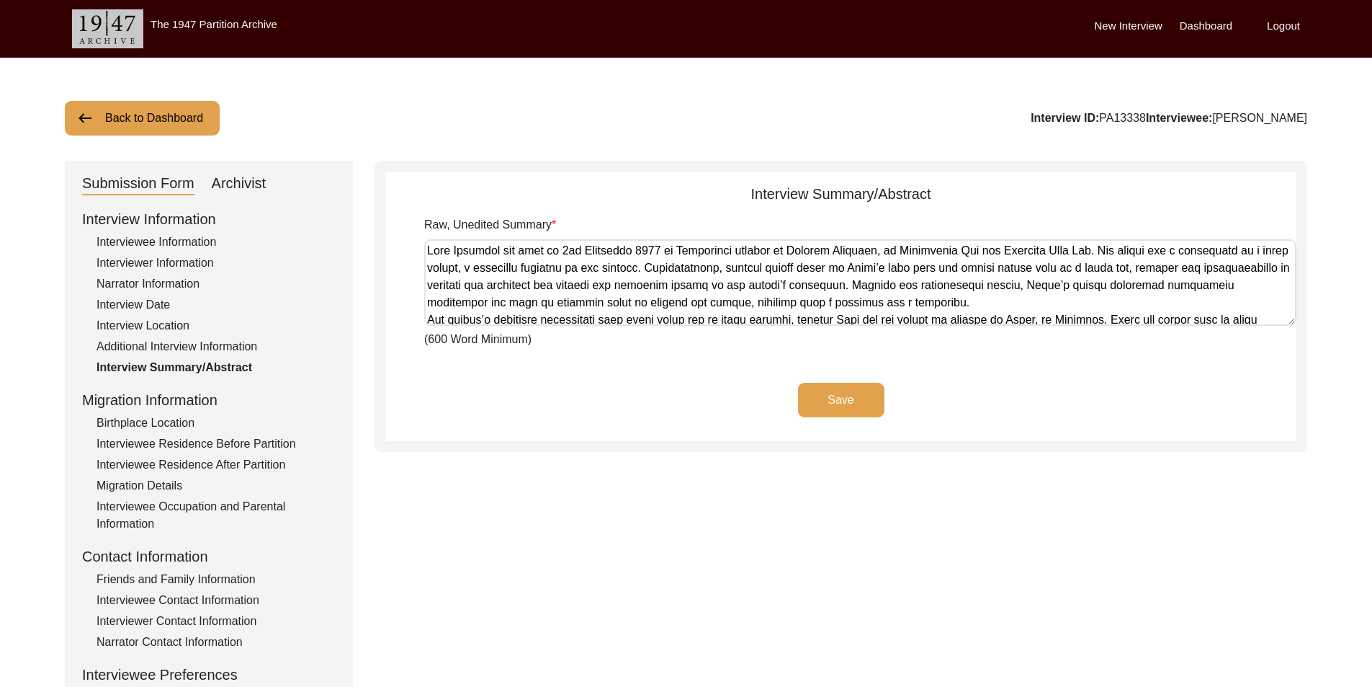
click at [135, 237] on div "Interviewee Information" at bounding box center [216, 241] width 239 height 17
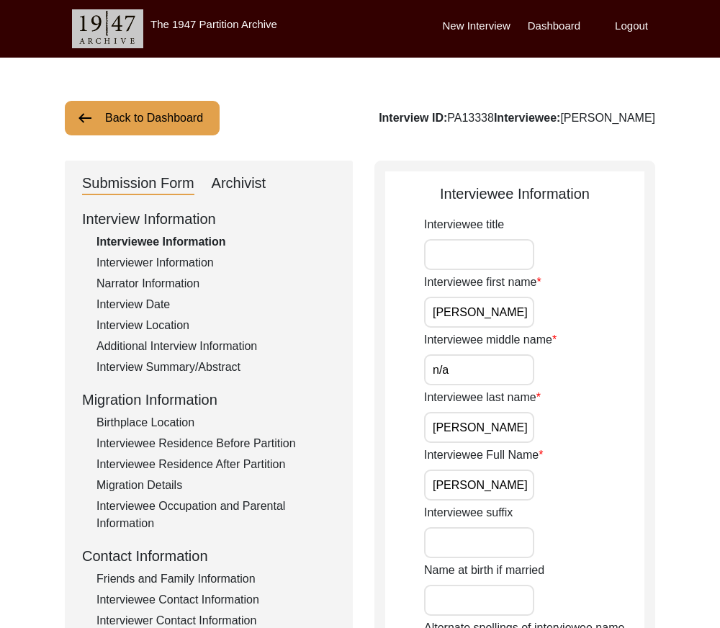
click at [482, 316] on input "[PERSON_NAME]" at bounding box center [479, 312] width 110 height 31
click at [513, 375] on input "n/a" at bounding box center [479, 369] width 110 height 31
click at [591, 325] on div "Interviewee first name [PERSON_NAME]" at bounding box center [534, 301] width 220 height 54
click at [500, 426] on input "[PERSON_NAME]" at bounding box center [479, 427] width 110 height 31
click at [545, 491] on div "Interviewee Full Name [PERSON_NAME]" at bounding box center [534, 474] width 220 height 54
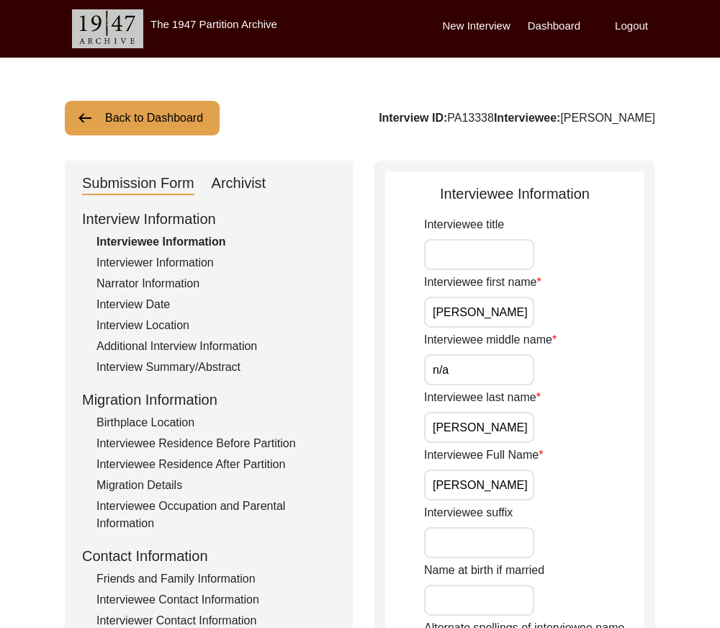
click at [524, 484] on input "[PERSON_NAME]" at bounding box center [479, 485] width 110 height 31
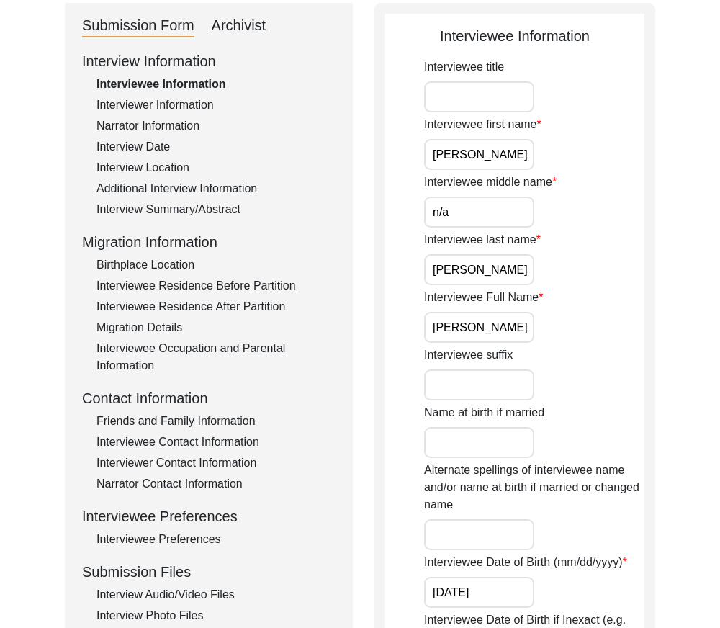
scroll to position [360, 0]
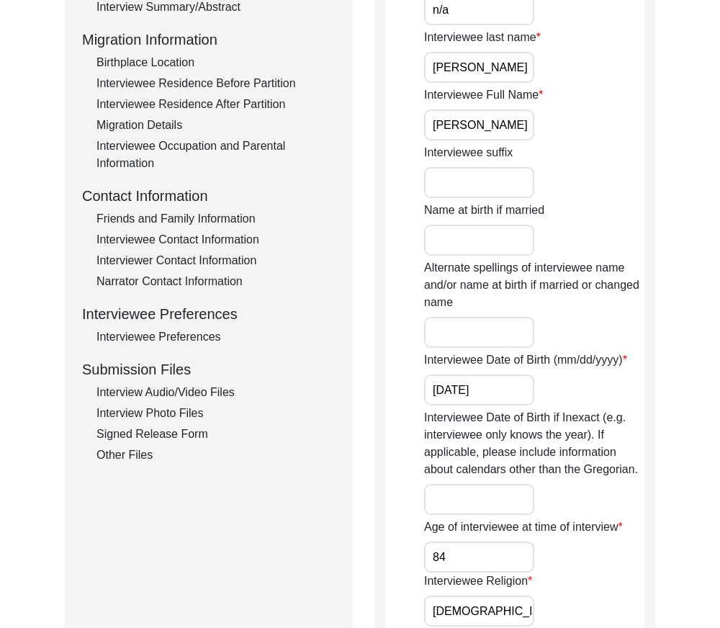
click at [535, 393] on div "Interviewee Date of Birth (mm/dd/yyyy) [DEMOGRAPHIC_DATA]" at bounding box center [534, 379] width 220 height 54
click at [514, 393] on input "[DATE]" at bounding box center [479, 390] width 110 height 31
click at [476, 560] on input "84" at bounding box center [479, 557] width 110 height 31
click at [495, 602] on input "[DEMOGRAPHIC_DATA]" at bounding box center [479, 611] width 110 height 31
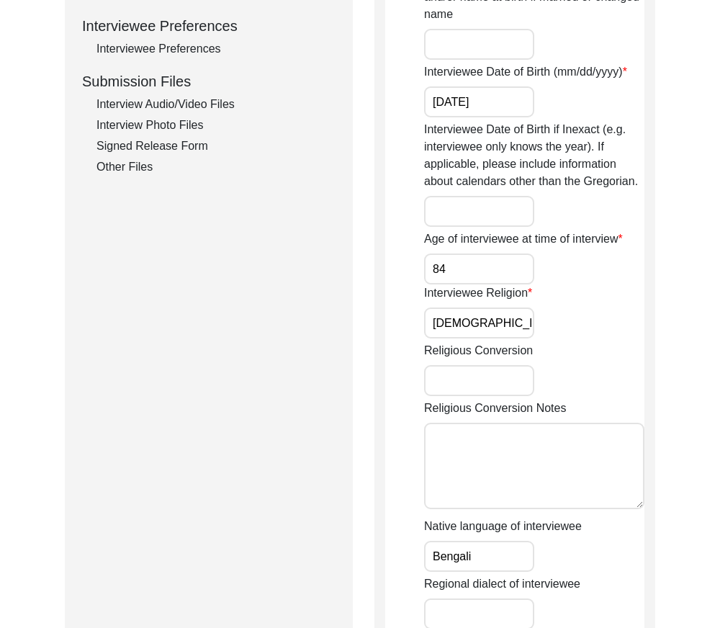
click at [519, 557] on input "Bengali" at bounding box center [479, 556] width 110 height 31
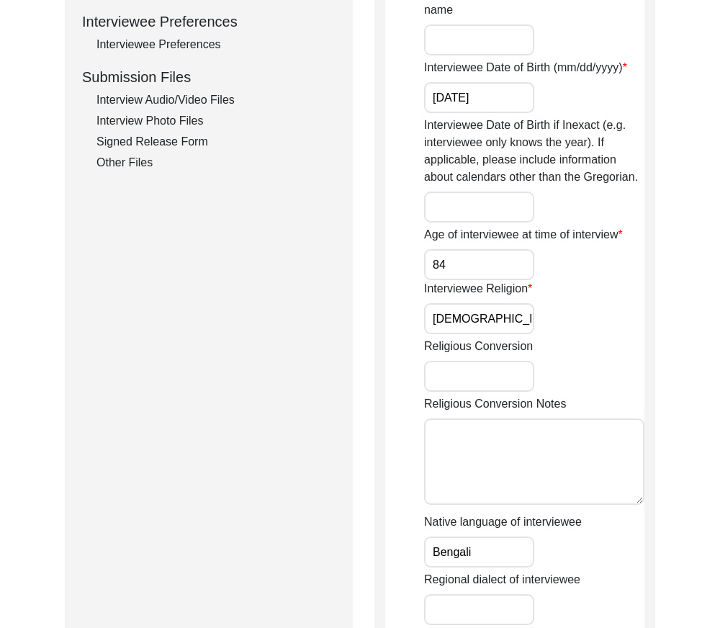
scroll to position [937, 0]
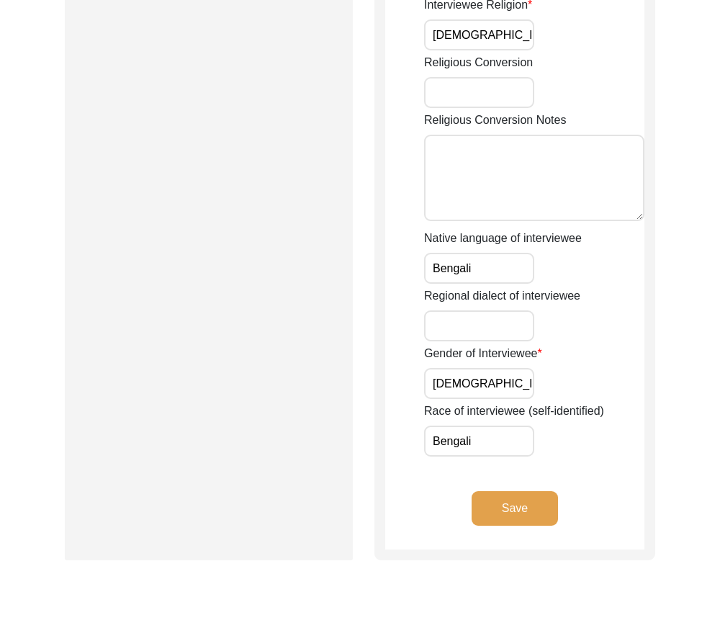
drag, startPoint x: 491, startPoint y: 381, endPoint x: 627, endPoint y: 419, distance: 140.7
click at [492, 381] on input "[DEMOGRAPHIC_DATA]" at bounding box center [479, 383] width 110 height 31
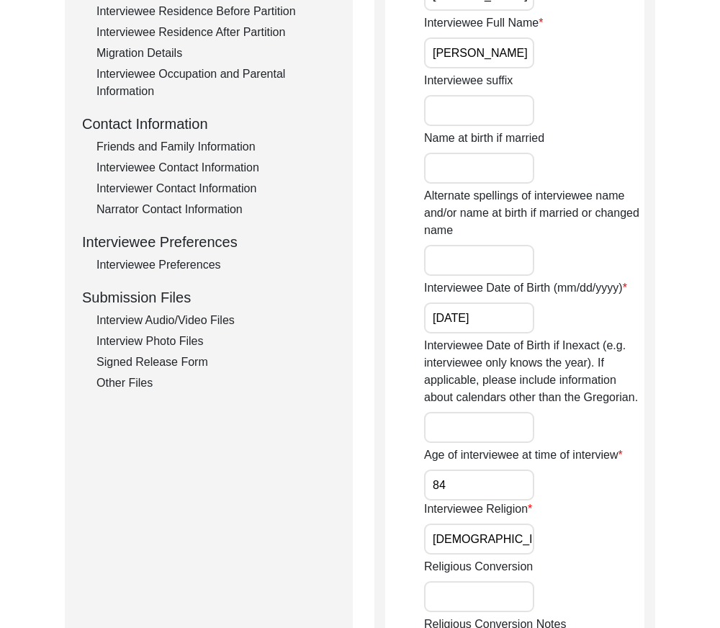
scroll to position [0, 0]
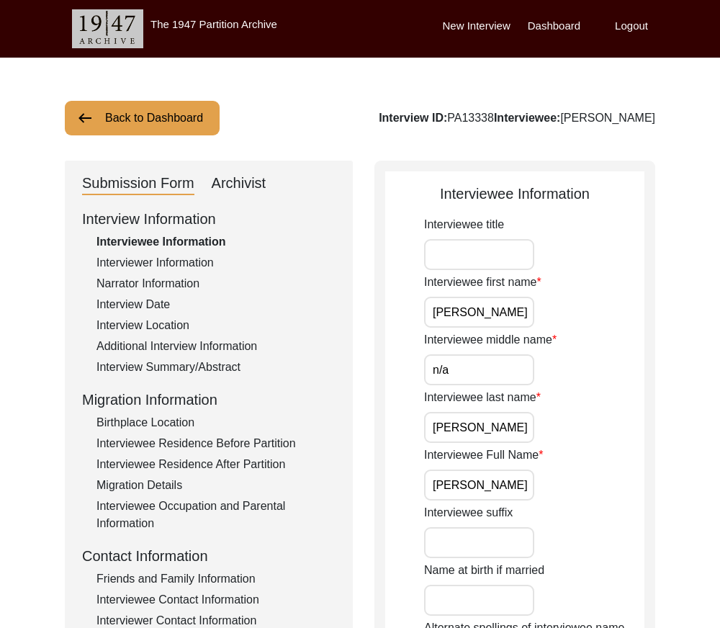
click at [461, 249] on input "Interviewee title" at bounding box center [479, 254] width 110 height 31
paste input "Ms."
type input "Ms."
click at [605, 233] on div "Interviewee title Ms." at bounding box center [534, 243] width 220 height 54
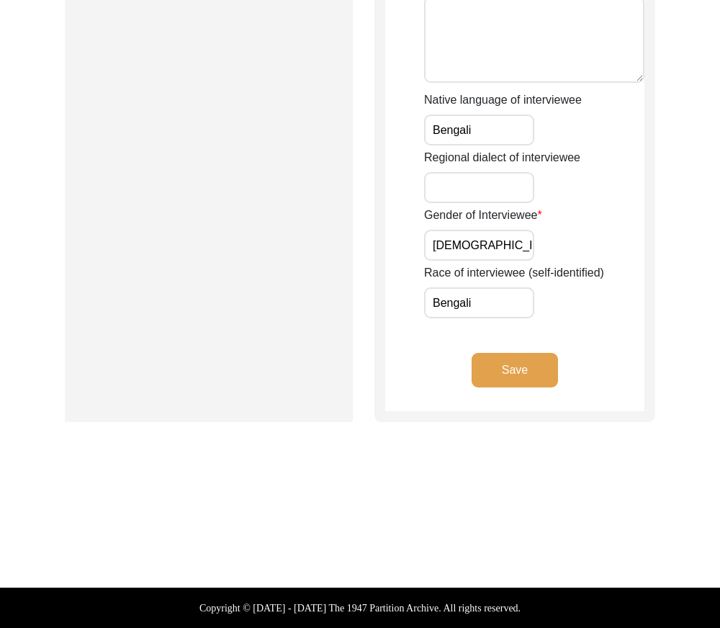
click at [499, 373] on button "Save" at bounding box center [515, 370] width 86 height 35
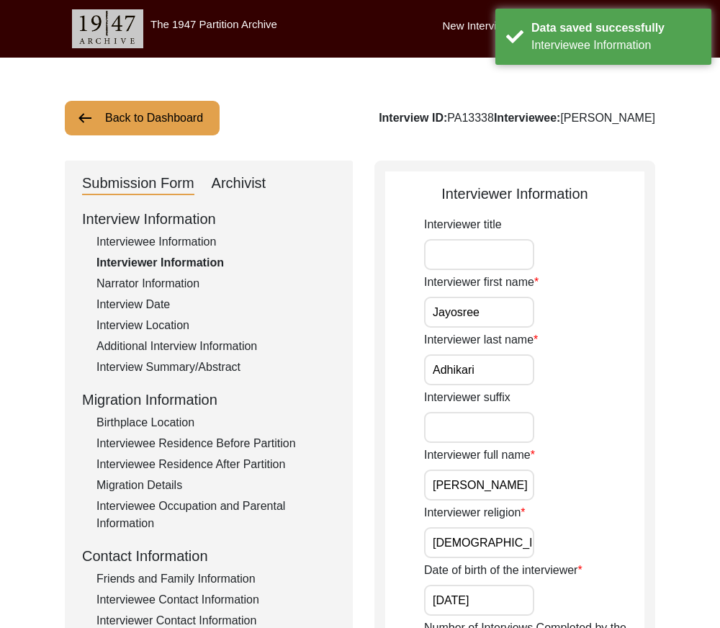
click at [162, 238] on div "Interviewee Information" at bounding box center [216, 241] width 239 height 17
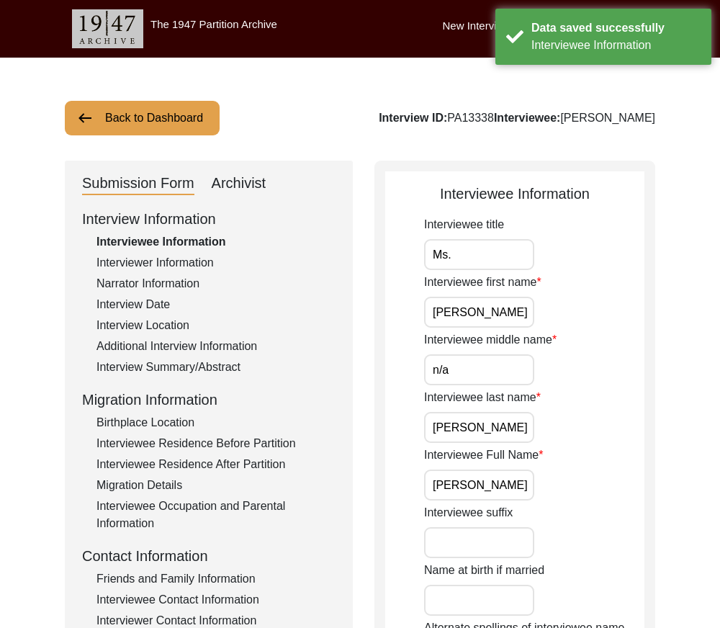
click at [163, 272] on div "Interview Information Interviewee Information Interviewer Information Narrator …" at bounding box center [209, 516] width 254 height 616
click at [163, 275] on div "Narrator Information" at bounding box center [216, 283] width 239 height 17
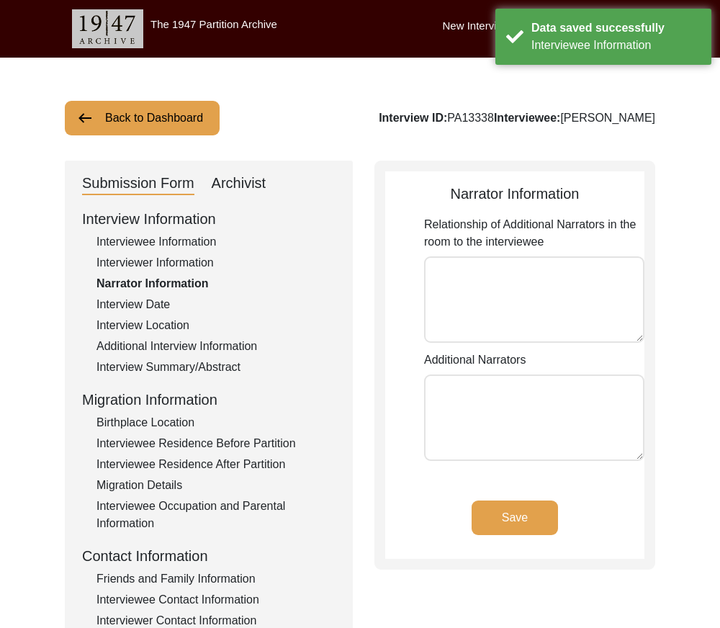
click at [167, 308] on div "Interview Date" at bounding box center [216, 304] width 239 height 17
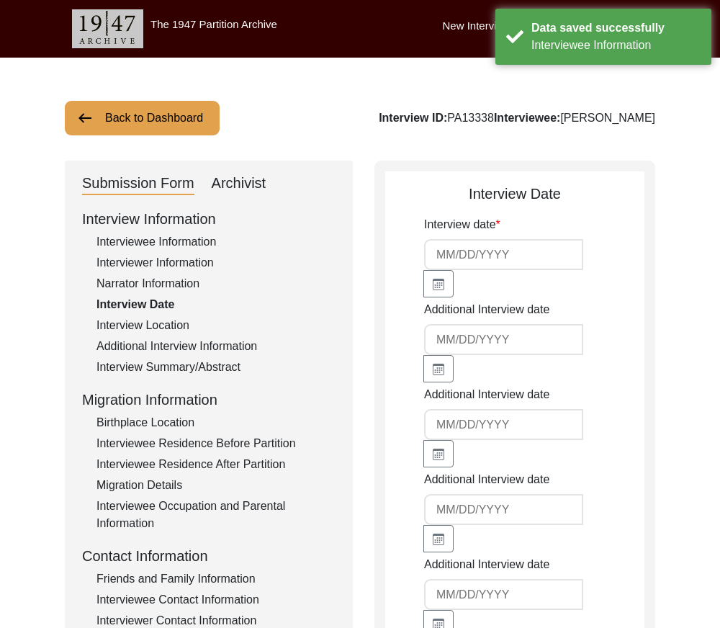
type input "[DATE]"
click at [170, 343] on div "Additional Interview Information" at bounding box center [216, 346] width 239 height 17
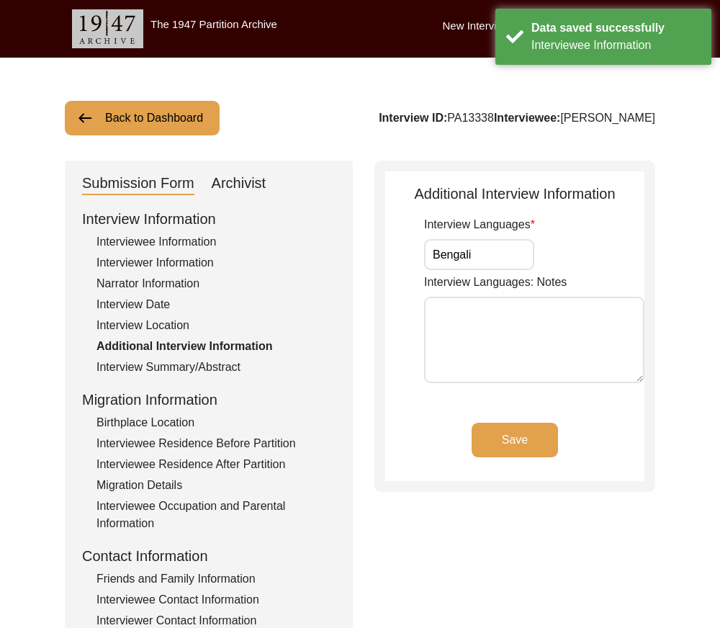
click at [168, 370] on div "Interview Summary/Abstract" at bounding box center [216, 367] width 239 height 17
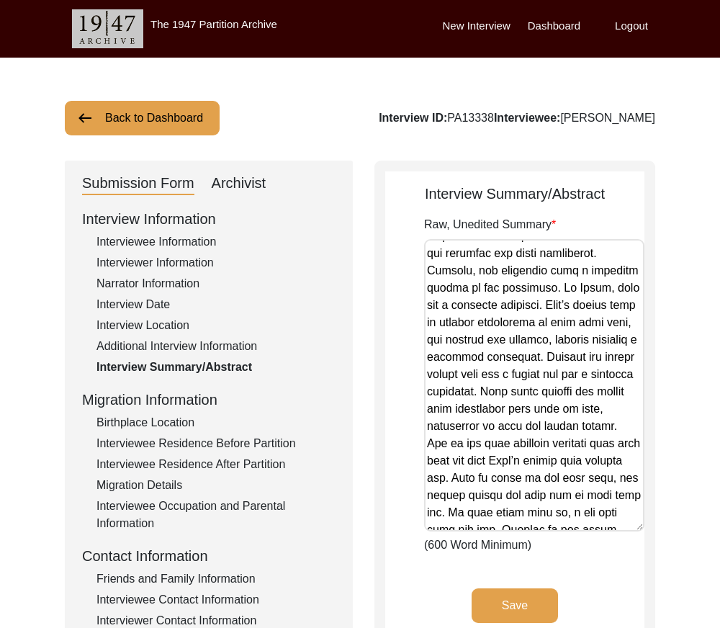
scroll to position [432, 0]
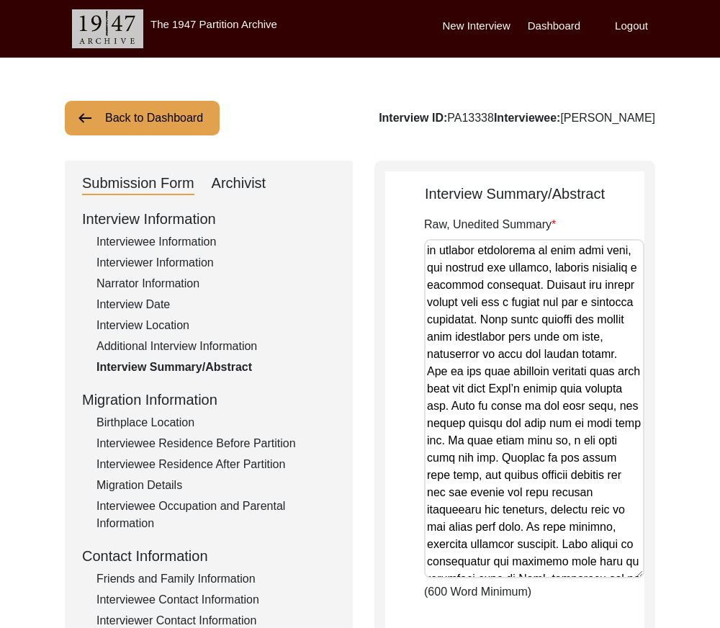
drag, startPoint x: 638, startPoint y: 323, endPoint x: 642, endPoint y: 588, distance: 264.4
click at [642, 578] on textarea "Raw, Unedited Summary" at bounding box center [534, 408] width 220 height 339
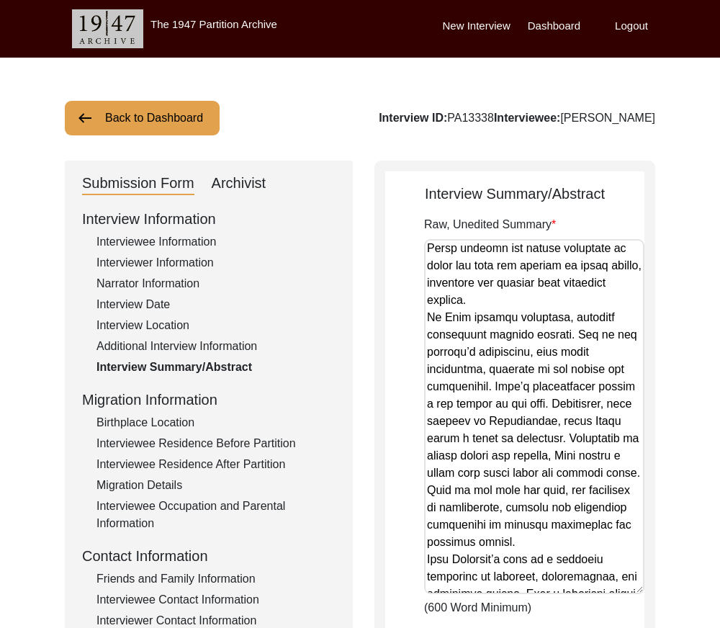
scroll to position [937, 0]
click at [210, 250] on div "Interviewee Information" at bounding box center [216, 241] width 239 height 17
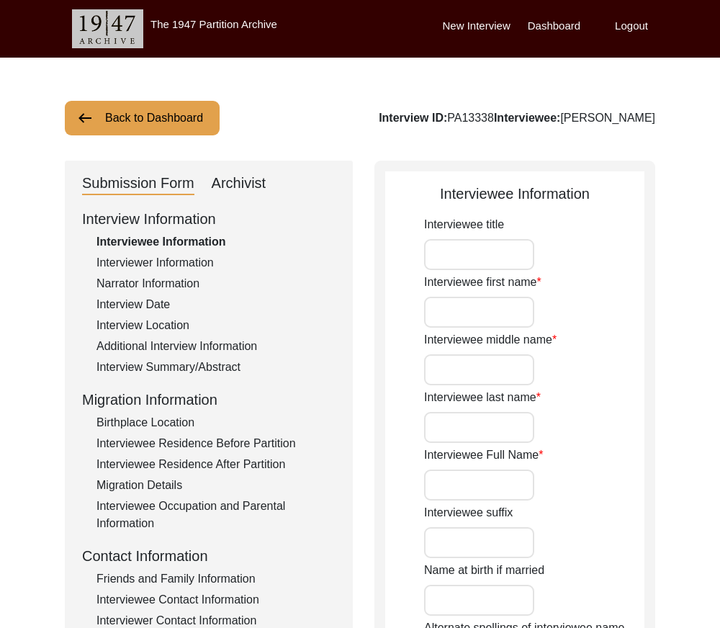
type input "Ms."
type input "[PERSON_NAME]"
type input "n/a"
type input "[PERSON_NAME]"
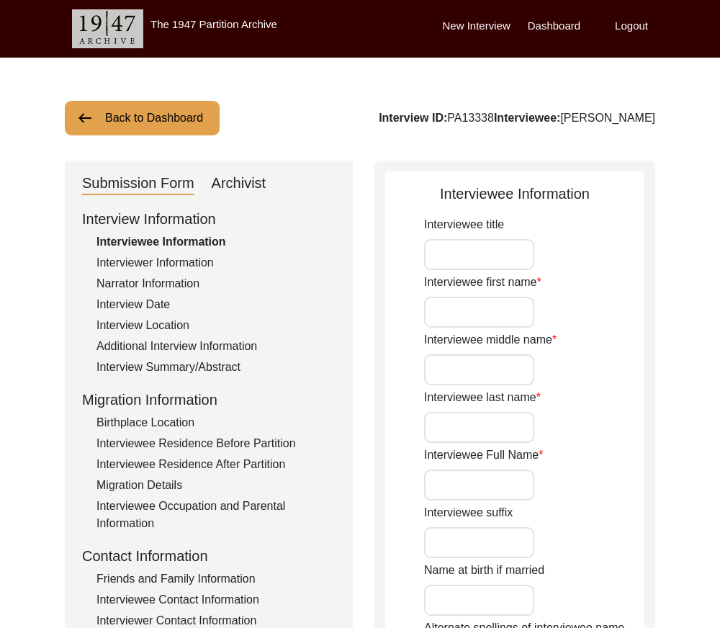
type input "[DATE]"
type input "84"
type input "[DEMOGRAPHIC_DATA]"
type input "Bengali"
type input "[DEMOGRAPHIC_DATA]"
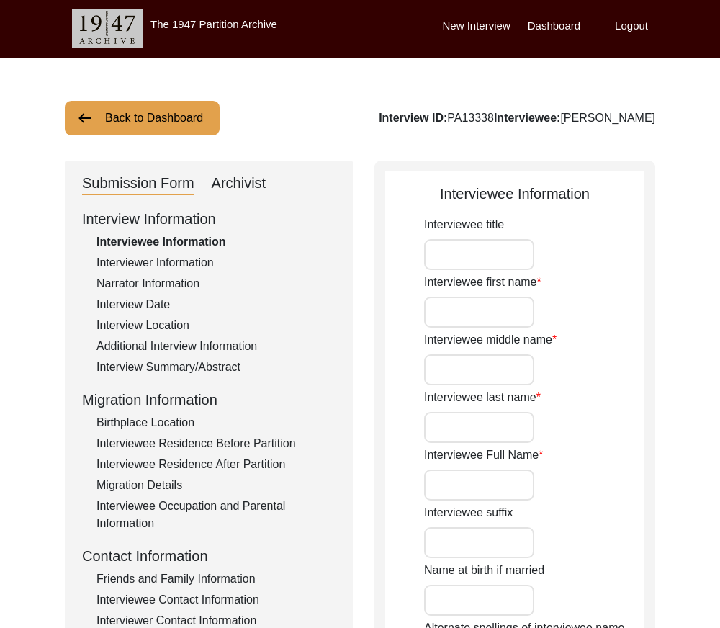
type input "Bengali"
click at [464, 247] on input "Ms." at bounding box center [479, 254] width 110 height 31
drag, startPoint x: 475, startPoint y: 259, endPoint x: 421, endPoint y: 246, distance: 55.7
type input "Mrs."
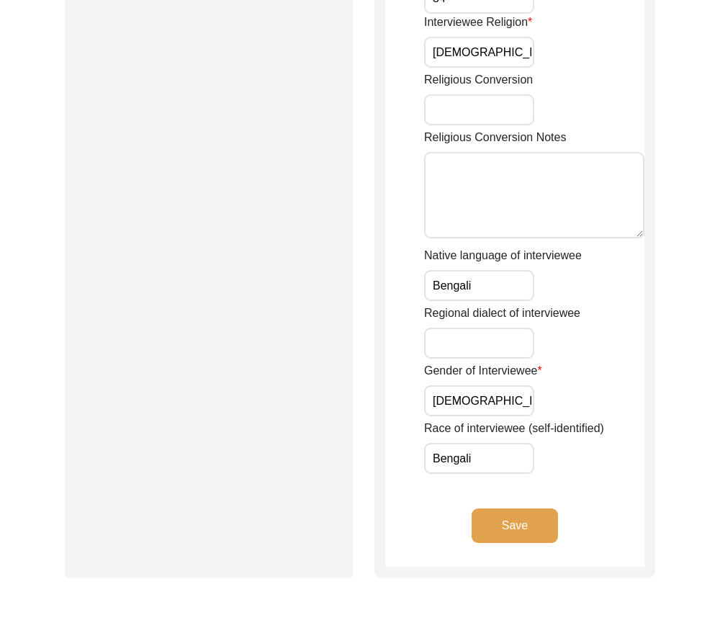
scroll to position [1009, 0]
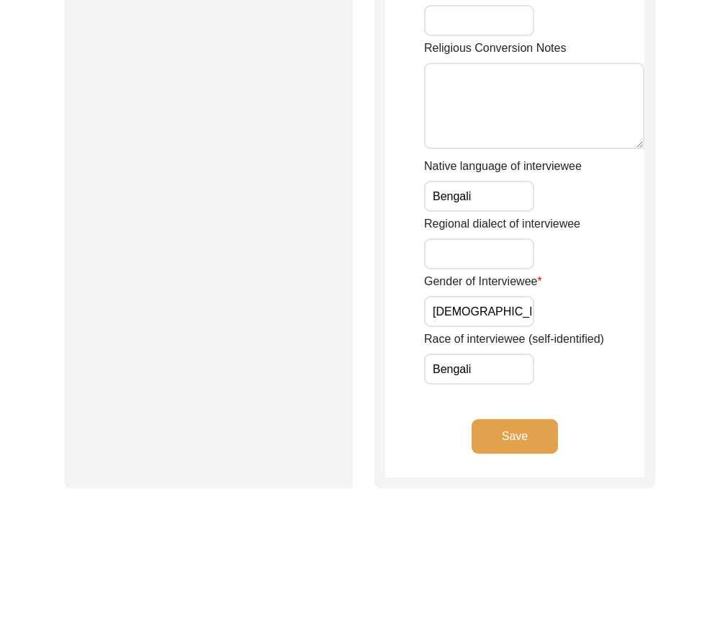
click at [523, 449] on button "Save" at bounding box center [515, 436] width 86 height 35
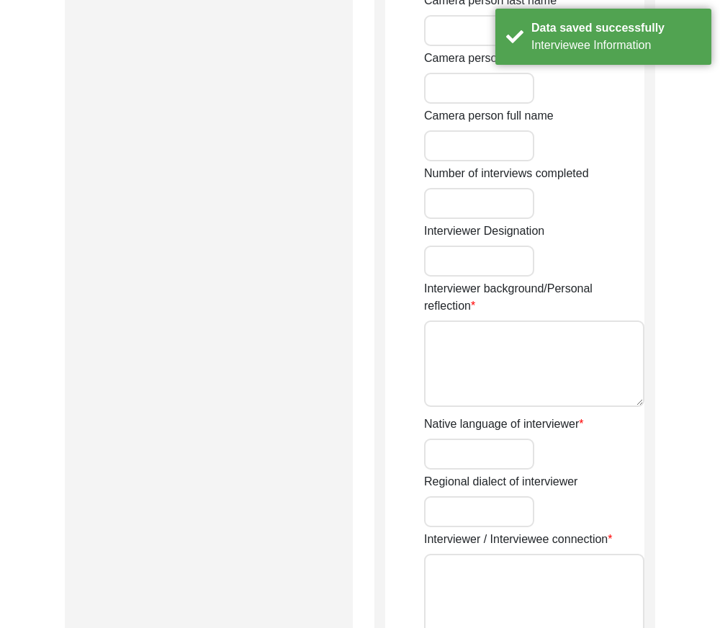
type input "Jayosree"
type input "Adhikari"
type input "[PERSON_NAME]"
type input "[DEMOGRAPHIC_DATA]"
type input "[DATE]"
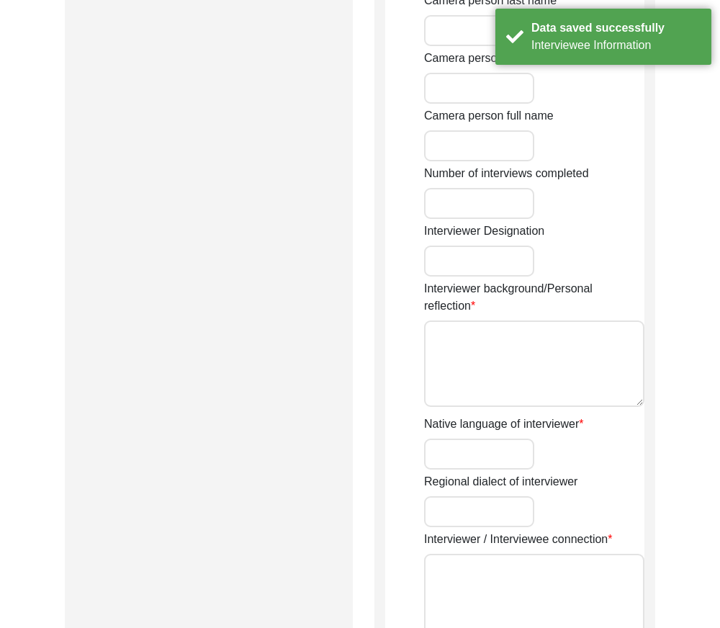
type input "Madhyamgram, [GEOGRAPHIC_DATA], [GEOGRAPHIC_DATA]"
type input "Student"
type input "Jayosree"
type input "Adhikari"
type input "[PERSON_NAME]"
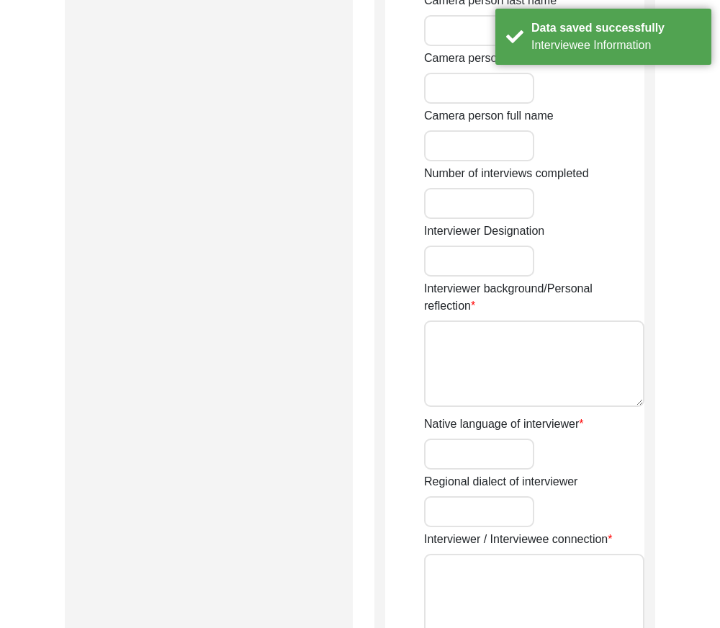
type textarea "My ancestral house is in [GEOGRAPHIC_DATA] and currently, I reside in [GEOGRAPH…"
type input "Bengali"
type textarea "The interviewer directly contacted with the interviewee"
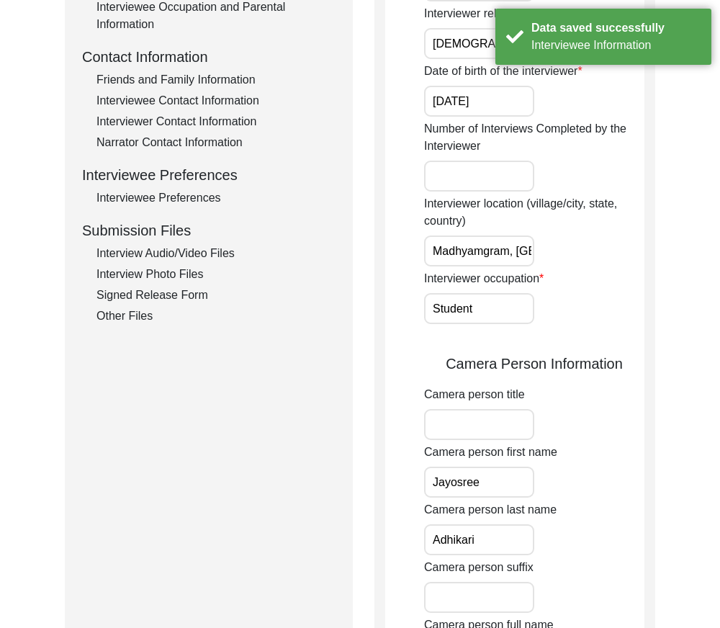
scroll to position [0, 0]
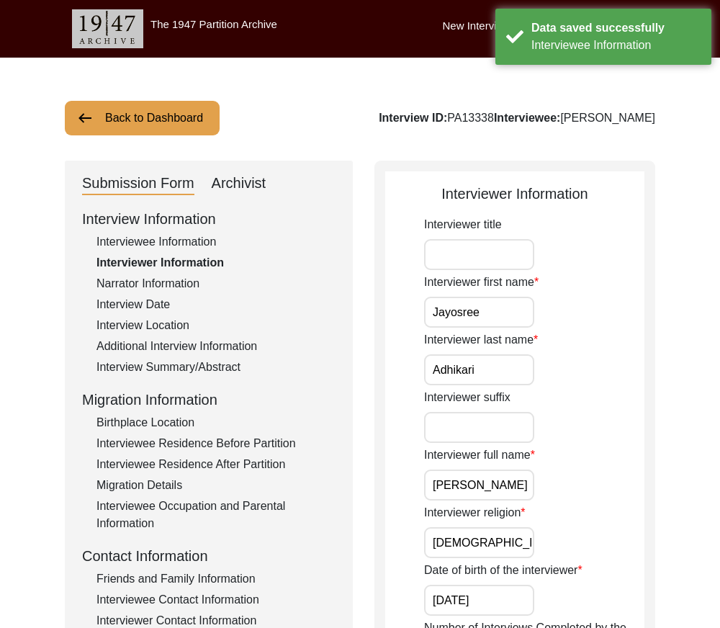
click at [506, 313] on input "Jayosree" at bounding box center [479, 312] width 110 height 31
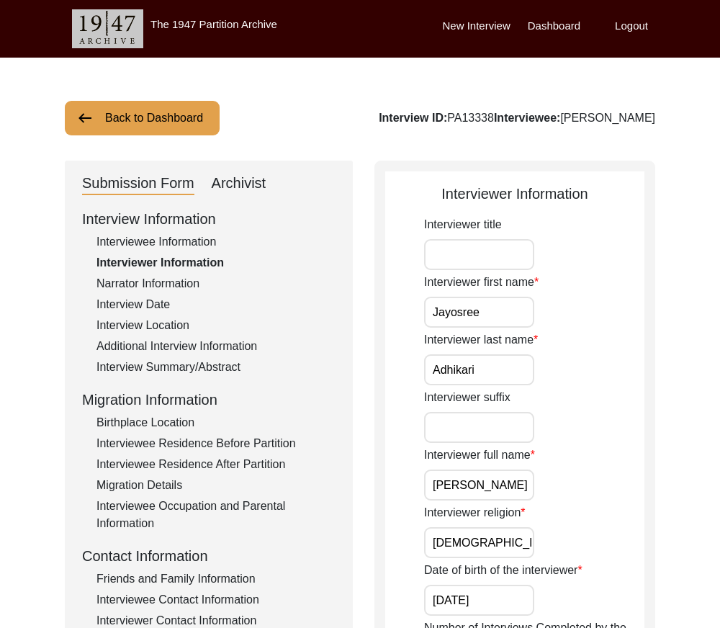
click at [533, 486] on input "[PERSON_NAME]" at bounding box center [479, 485] width 110 height 31
click at [488, 537] on input "[DEMOGRAPHIC_DATA]" at bounding box center [479, 542] width 110 height 31
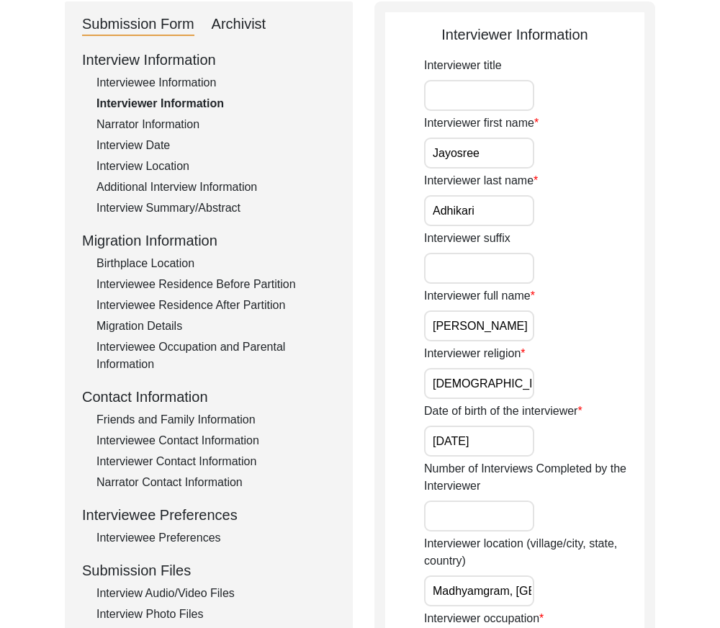
scroll to position [216, 0]
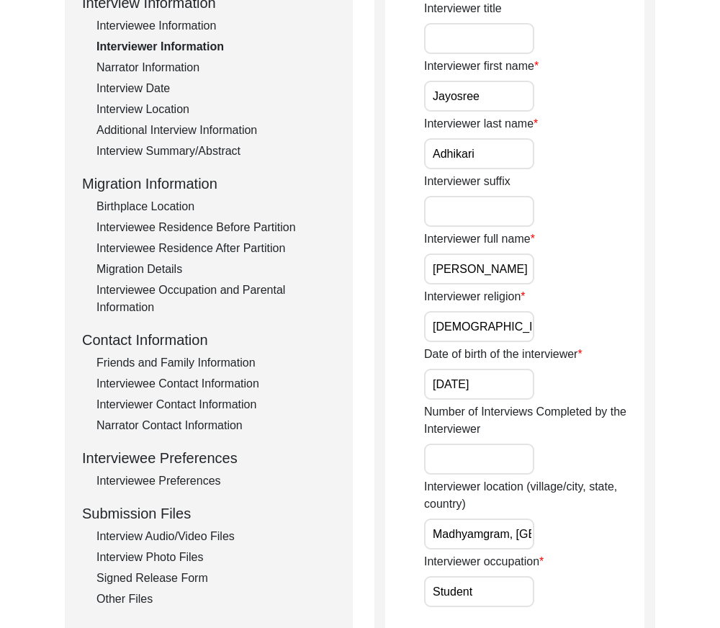
click at [497, 395] on input "[DATE]" at bounding box center [479, 384] width 110 height 31
drag, startPoint x: 434, startPoint y: 534, endPoint x: 579, endPoint y: 535, distance: 144.8
click at [579, 535] on div "Interviewer location (village/city, state, country) [GEOGRAPHIC_DATA], [GEOGRAP…" at bounding box center [534, 513] width 220 height 71
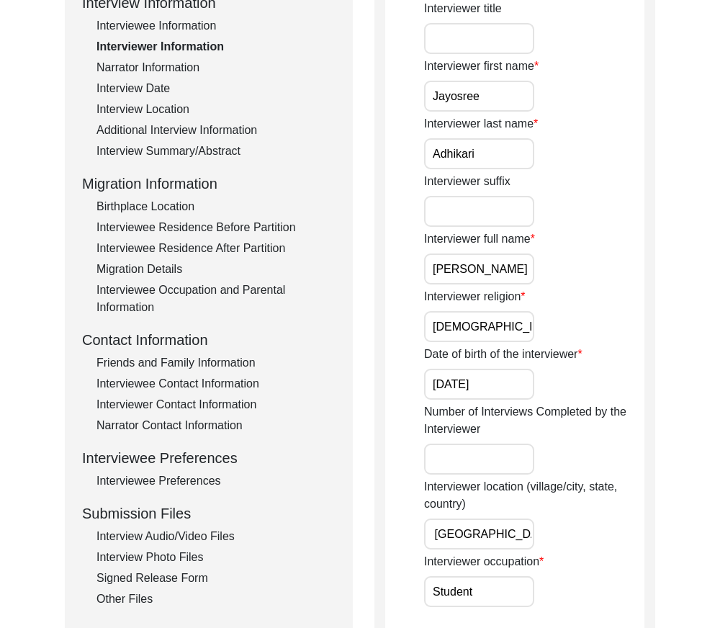
scroll to position [0, 0]
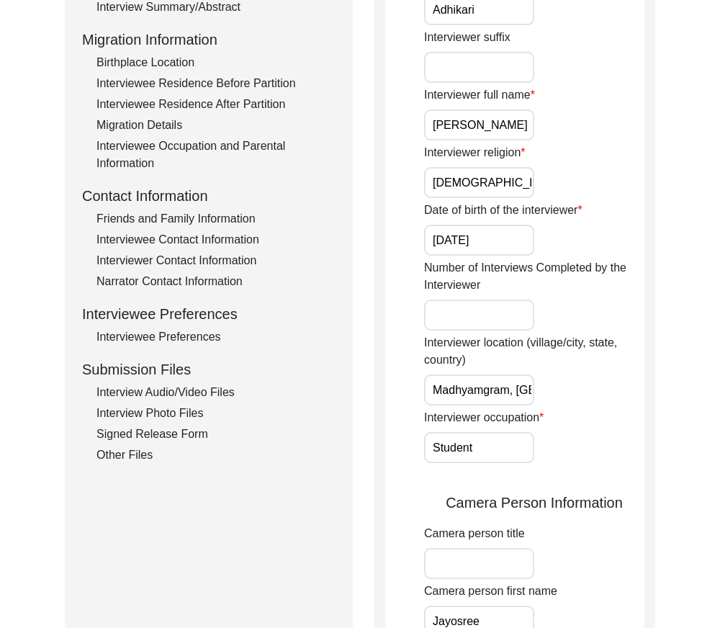
drag, startPoint x: 502, startPoint y: 458, endPoint x: 487, endPoint y: 458, distance: 15.1
click at [502, 458] on input "Student" at bounding box center [479, 447] width 110 height 31
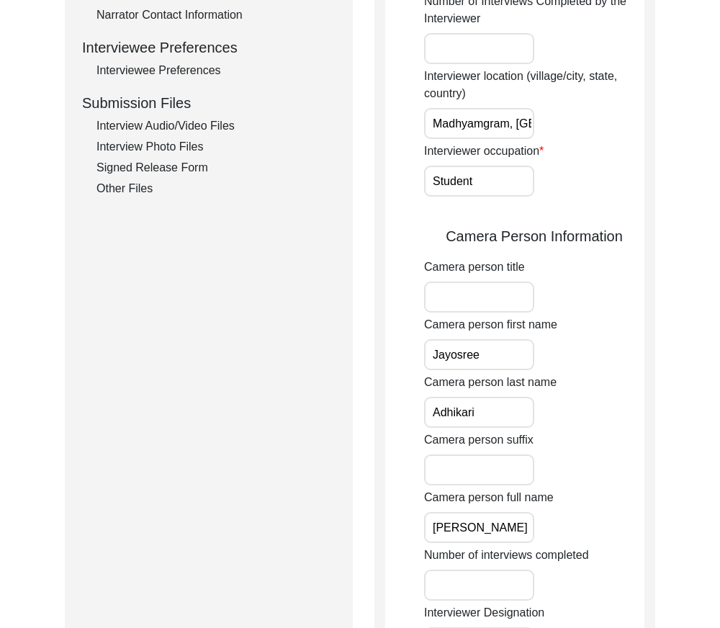
scroll to position [720, 0]
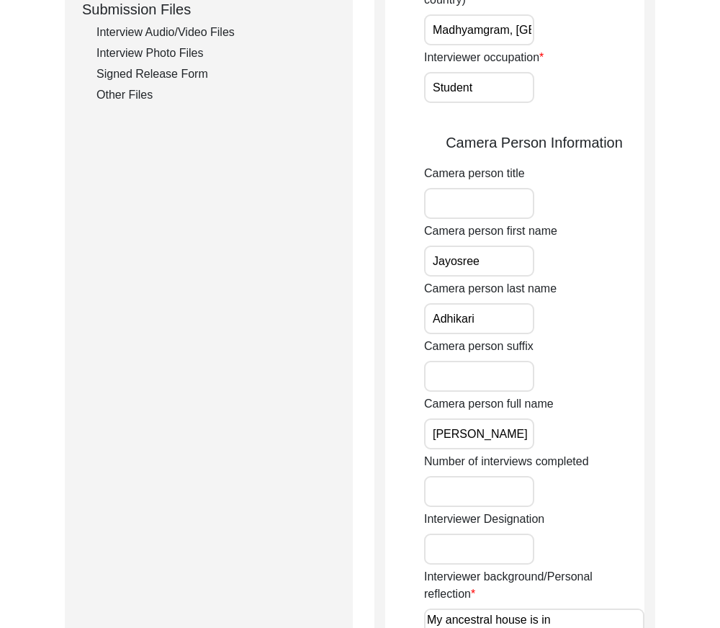
click at [496, 263] on input "Jayosree" at bounding box center [479, 261] width 110 height 31
click at [491, 322] on input "Adhikari" at bounding box center [479, 318] width 110 height 31
drag, startPoint x: 432, startPoint y: 429, endPoint x: 595, endPoint y: 437, distance: 163.8
click at [595, 437] on div "Camera person full name [PERSON_NAME]" at bounding box center [534, 422] width 220 height 54
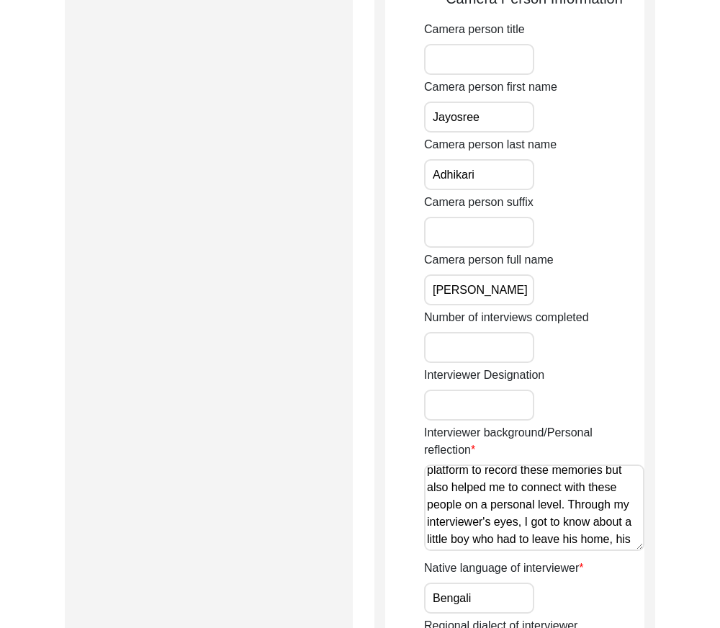
scroll to position [0, 0]
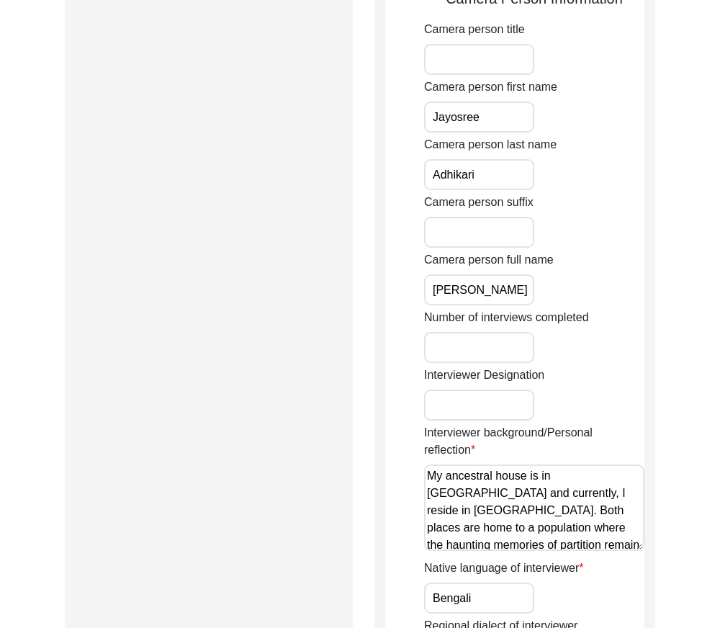
drag, startPoint x: 589, startPoint y: 538, endPoint x: 379, endPoint y: 444, distance: 230.3
click at [379, 444] on div "Interviewer Information Interviewer title Interviewer first name [PERSON_NAME] …" at bounding box center [515, 94] width 281 height 1597
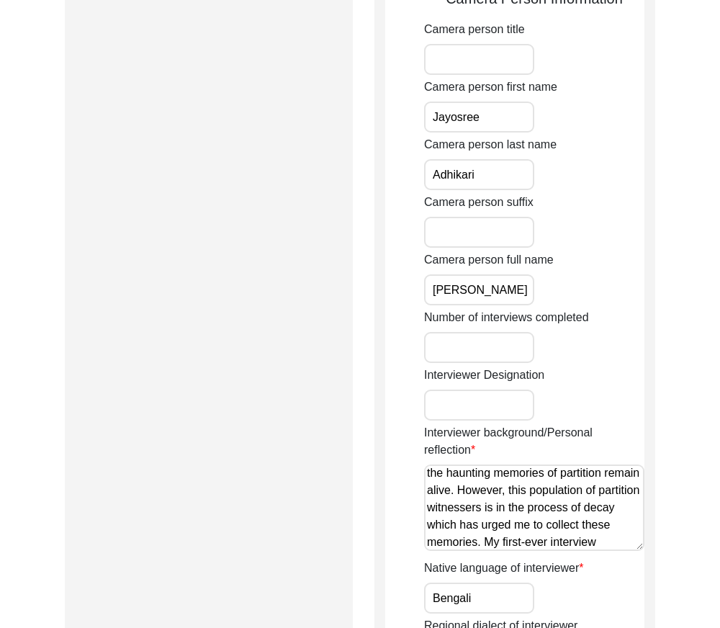
click at [435, 473] on textarea "My ancestral house is in [GEOGRAPHIC_DATA] and currently, I reside in [GEOGRAPH…" at bounding box center [534, 508] width 220 height 86
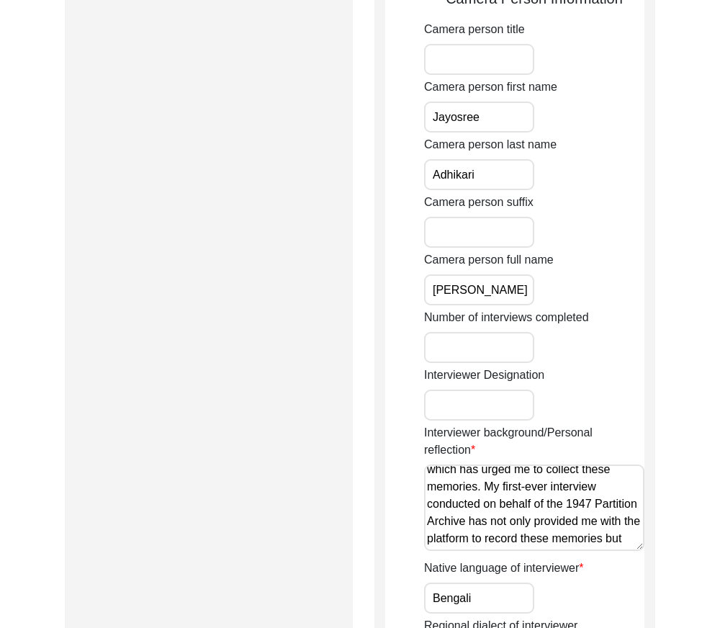
scroll to position [55, 0]
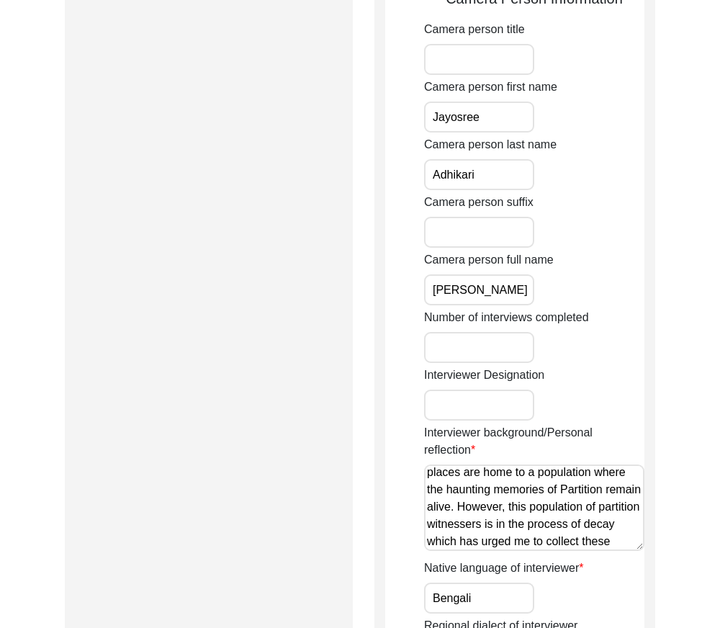
click at [501, 509] on textarea "My ancestral house is in [GEOGRAPHIC_DATA] and currently, I reside in [GEOGRAPH…" at bounding box center [534, 508] width 220 height 86
click at [580, 506] on textarea "My ancestral house is in [GEOGRAPHIC_DATA] and currently, I reside in [GEOGRAPH…" at bounding box center [534, 508] width 220 height 86
click at [579, 506] on textarea "My ancestral house is in [GEOGRAPHIC_DATA] and currently, I reside in [GEOGRAPH…" at bounding box center [534, 508] width 220 height 86
click at [568, 506] on textarea "My ancestral house is in [GEOGRAPHIC_DATA] and currently, I reside in [GEOGRAPH…" at bounding box center [534, 508] width 220 height 86
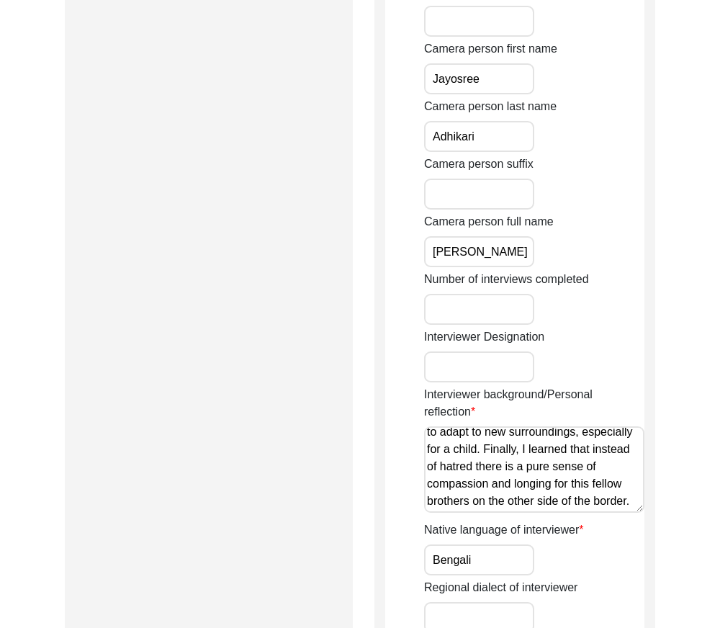
scroll to position [937, 0]
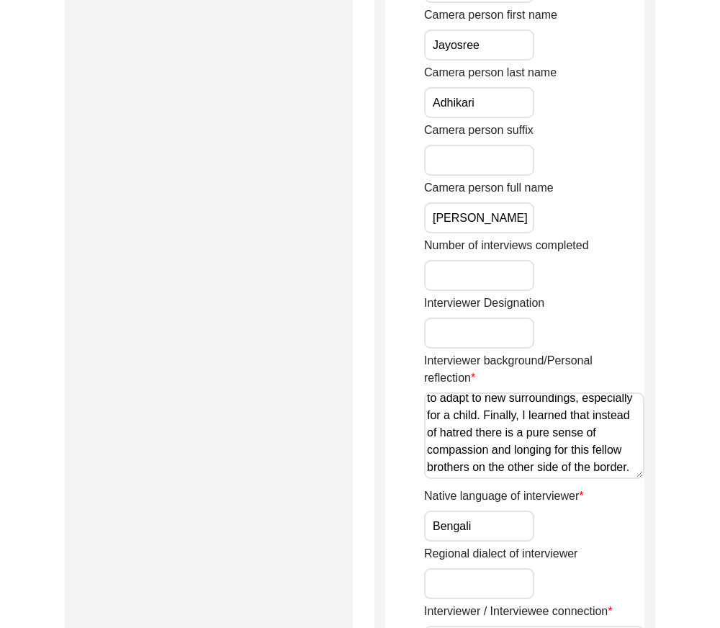
click at [574, 467] on textarea "My ancestral house is in [GEOGRAPHIC_DATA] and currently, I reside in [GEOGRAPH…" at bounding box center [534, 436] width 220 height 86
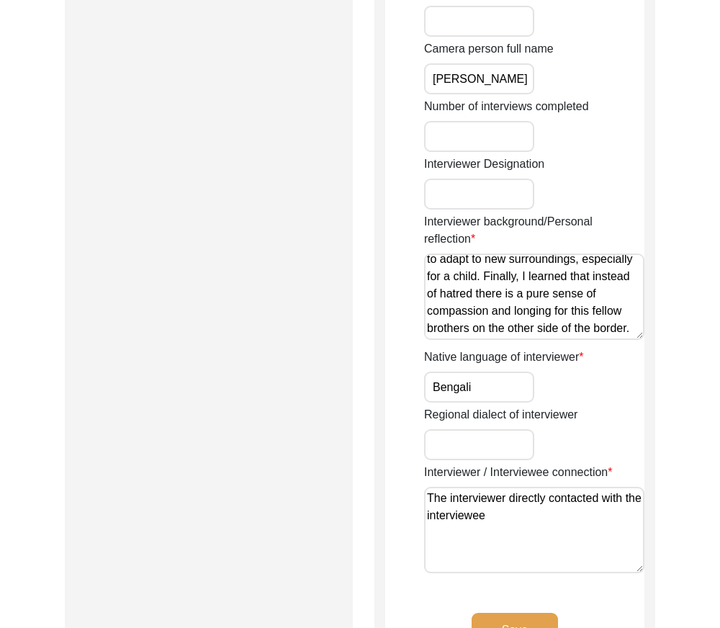
scroll to position [1081, 0]
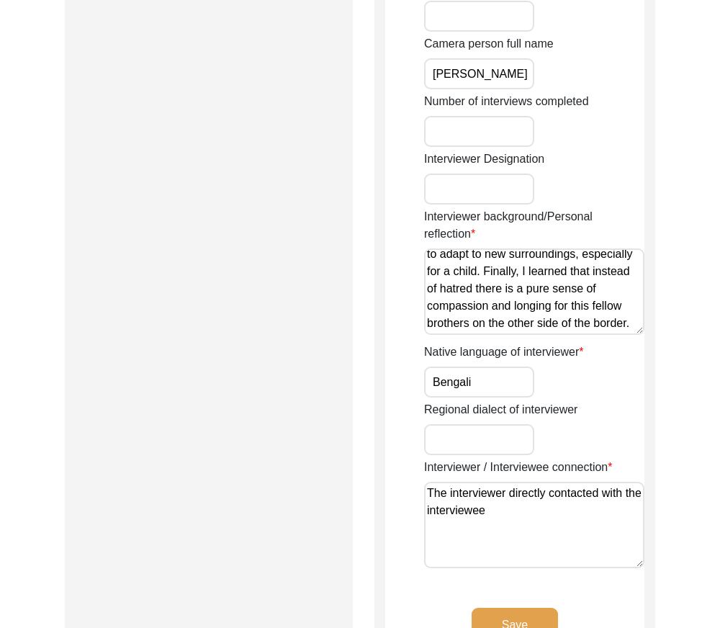
type textarea "My ancestral house is in [GEOGRAPHIC_DATA] and currently, I reside in [GEOGRAPH…"
click at [484, 373] on input "Bengali" at bounding box center [479, 382] width 110 height 31
drag, startPoint x: 498, startPoint y: 508, endPoint x: 370, endPoint y: 480, distance: 130.4
click at [538, 539] on textarea "The interviewer directly contacted with the interviewee" at bounding box center [534, 525] width 220 height 86
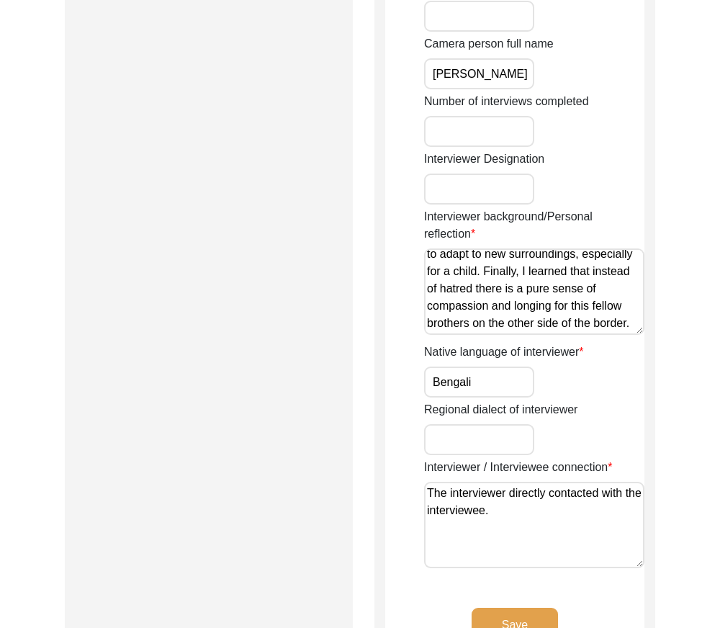
type textarea "The interviewer directly contacted with the interviewee."
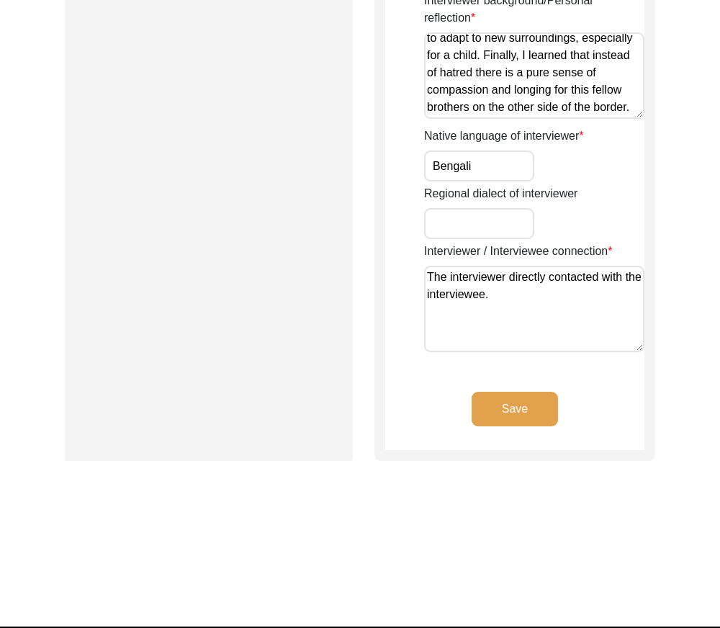
click at [519, 413] on button "Save" at bounding box center [515, 409] width 86 height 35
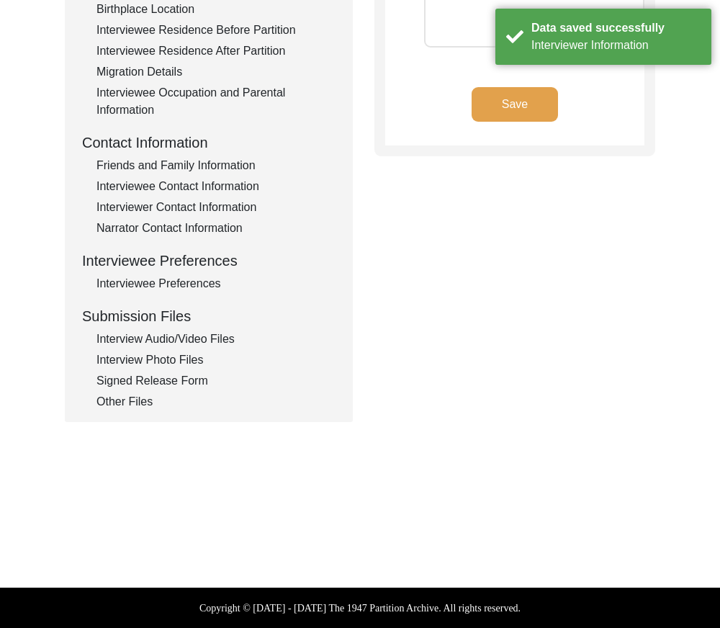
scroll to position [0, 0]
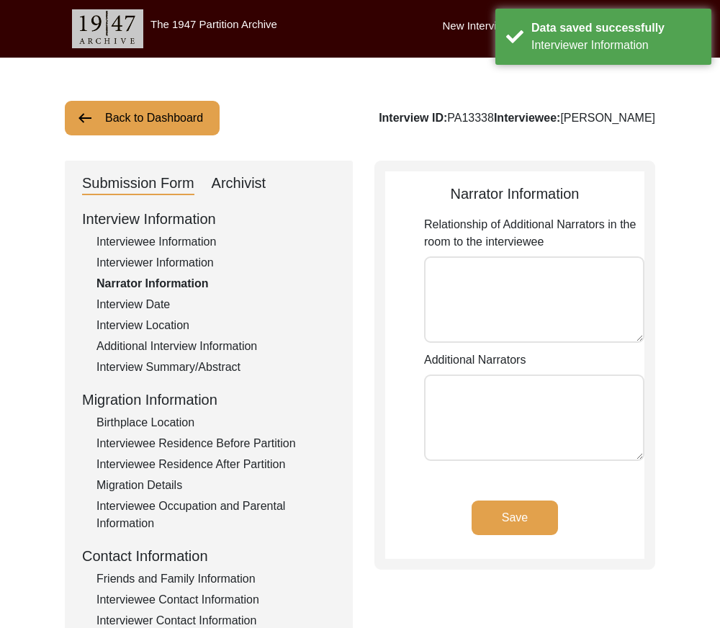
drag, startPoint x: 492, startPoint y: 300, endPoint x: 465, endPoint y: 385, distance: 90.0
click at [492, 301] on textarea "Relationship of Additional Narrators in the room to the interviewee" at bounding box center [534, 299] width 220 height 86
click at [456, 403] on textarea "Additional Narrators" at bounding box center [534, 418] width 220 height 86
click at [506, 500] on app-narrator-information "Narrator Information Relationship of Additional Narrators in the room to the in…" at bounding box center [514, 371] width 259 height 376
click at [511, 514] on button "Save" at bounding box center [515, 518] width 86 height 35
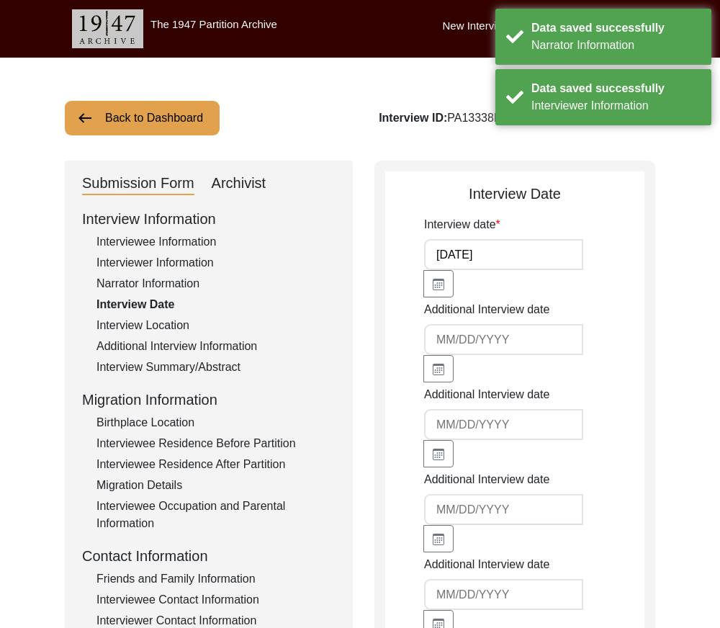
click at [519, 256] on input "[DATE]" at bounding box center [503, 254] width 159 height 31
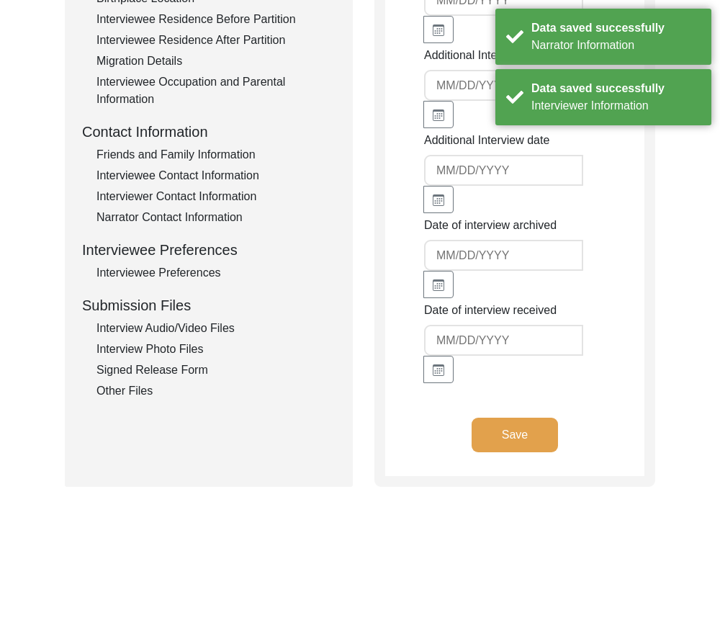
scroll to position [489, 0]
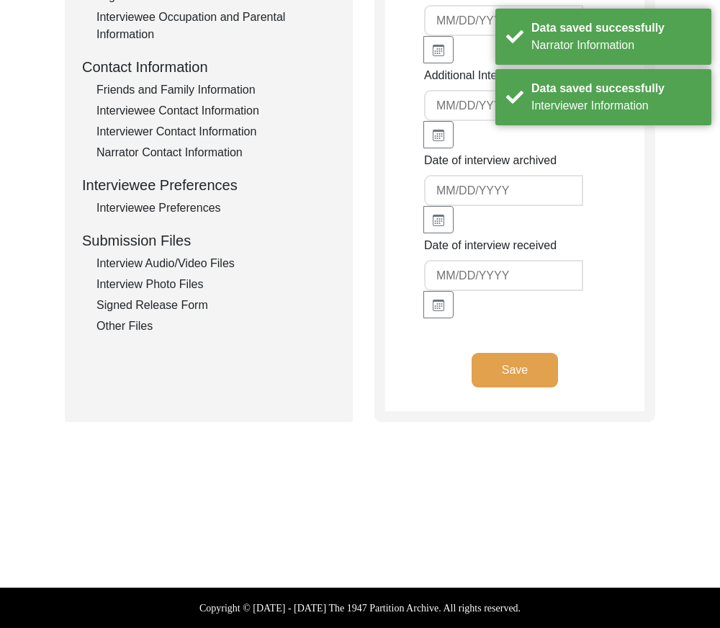
click at [542, 350] on app-interview-date "Interview Date Interview date [DATE] Additional Interview date Additional Inter…" at bounding box center [514, 53] width 259 height 718
click at [505, 372] on button "Save" at bounding box center [515, 370] width 86 height 35
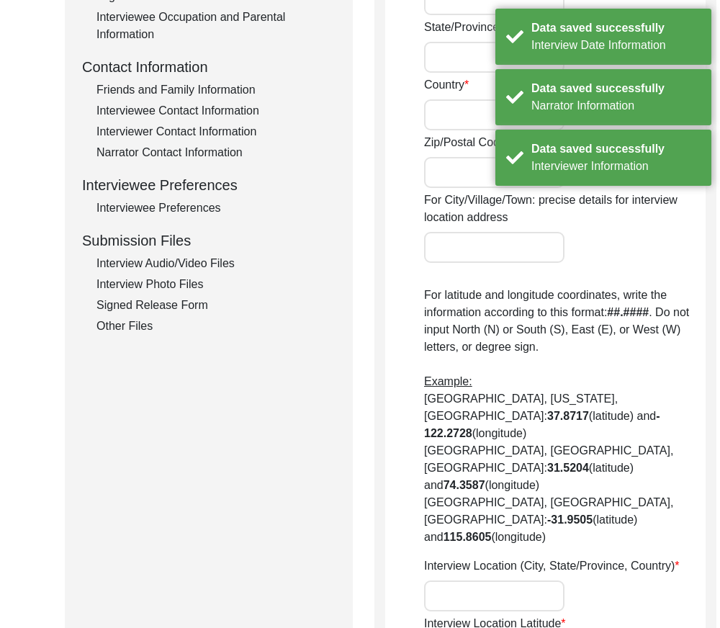
radio input "true"
type input "[GEOGRAPHIC_DATA]"
type input "Madhyamgram"
type input "[GEOGRAPHIC_DATA]"
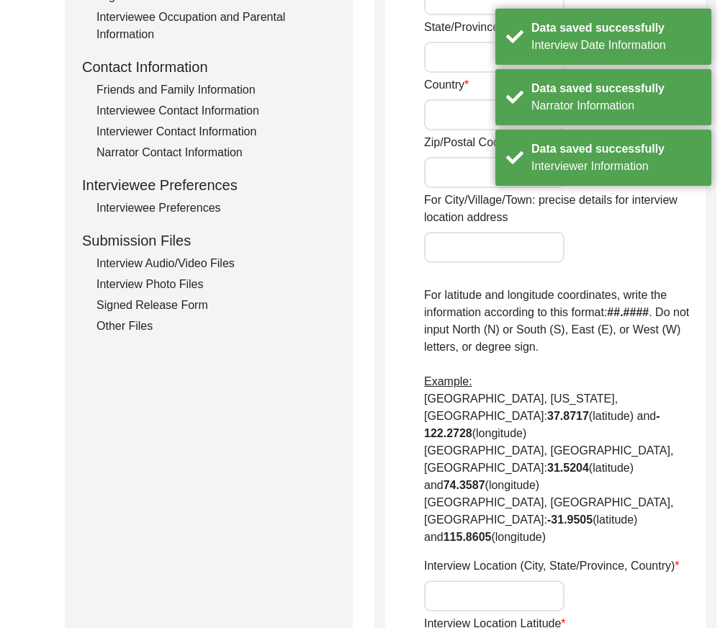
type input "700130"
type input "Madhyamgram, [GEOGRAPHIC_DATA], [GEOGRAPHIC_DATA]"
type input "22.69630"
type input "88.45155"
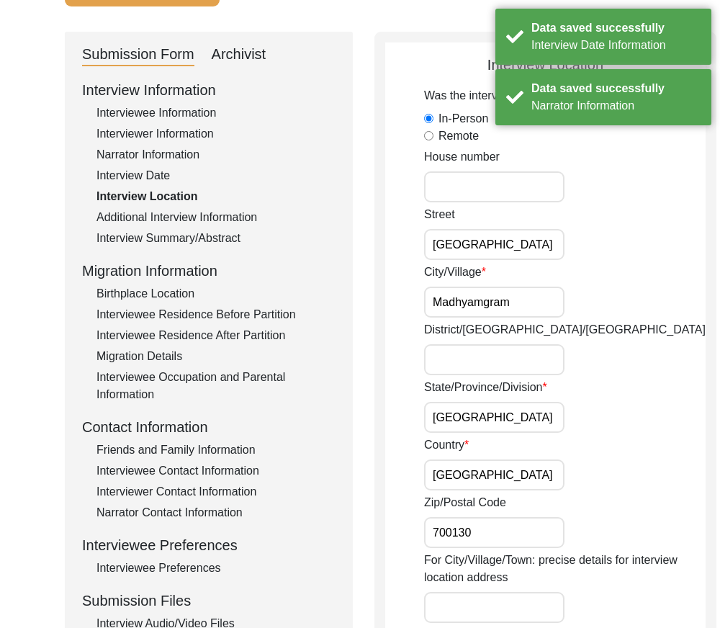
scroll to position [0, 176]
drag, startPoint x: 435, startPoint y: 241, endPoint x: 597, endPoint y: 246, distance: 162.2
click at [597, 246] on div "[GEOGRAPHIC_DATA]" at bounding box center [565, 233] width 282 height 54
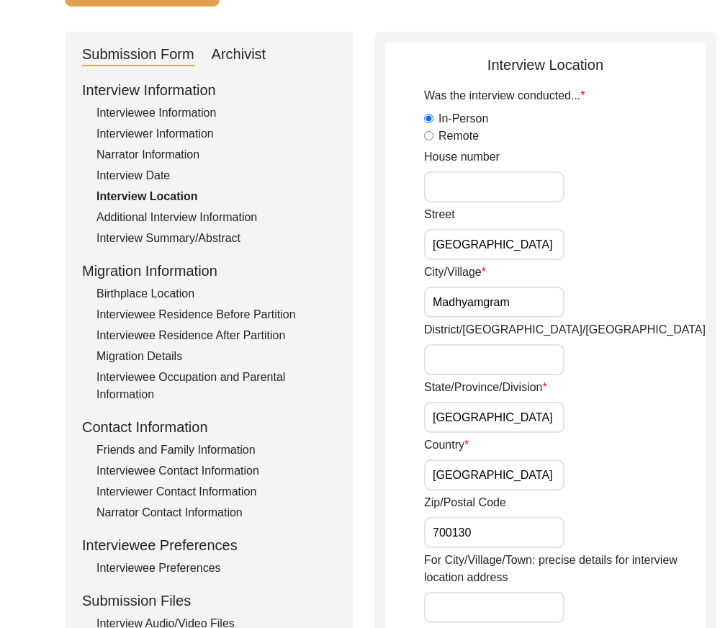
click at [501, 237] on input "[GEOGRAPHIC_DATA]" at bounding box center [494, 244] width 140 height 31
click at [513, 243] on input "[GEOGRAPHIC_DATA]" at bounding box center [494, 244] width 140 height 31
type input "[GEOGRAPHIC_DATA]"
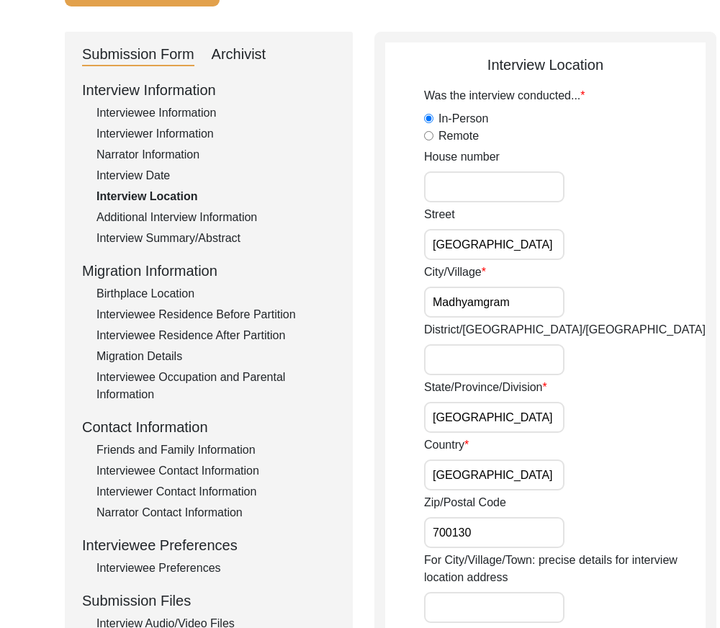
click at [526, 297] on input "Madhyamgram" at bounding box center [494, 302] width 140 height 31
click at [527, 408] on input "[GEOGRAPHIC_DATA]" at bounding box center [494, 417] width 140 height 31
click at [493, 472] on input "[GEOGRAPHIC_DATA]" at bounding box center [494, 475] width 140 height 31
click at [486, 519] on input "700130" at bounding box center [494, 532] width 140 height 31
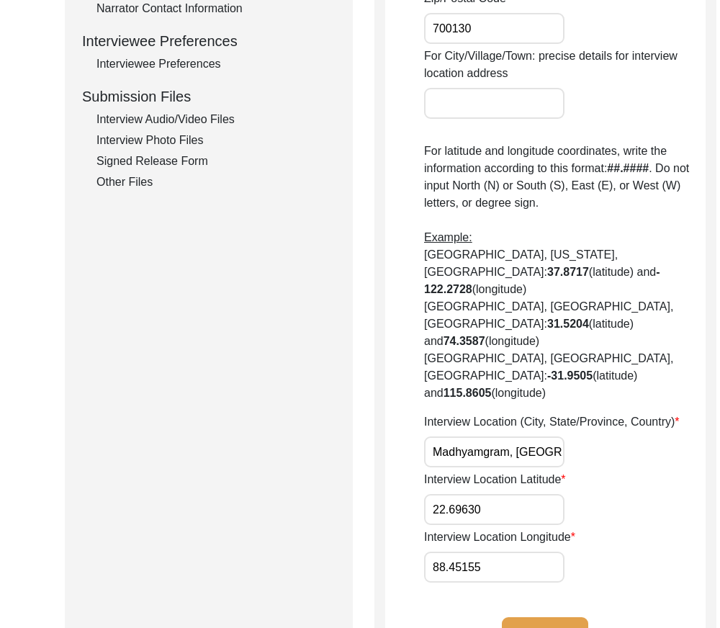
drag, startPoint x: 499, startPoint y: 519, endPoint x: 352, endPoint y: 507, distance: 148.1
click at [352, 507] on div "Submission Form Archivist Interview Information Interviewee Information Intervi…" at bounding box center [360, 106] width 591 height 1159
click at [531, 560] on input "88.45155" at bounding box center [494, 567] width 140 height 31
drag, startPoint x: 488, startPoint y: 506, endPoint x: 295, endPoint y: 506, distance: 192.3
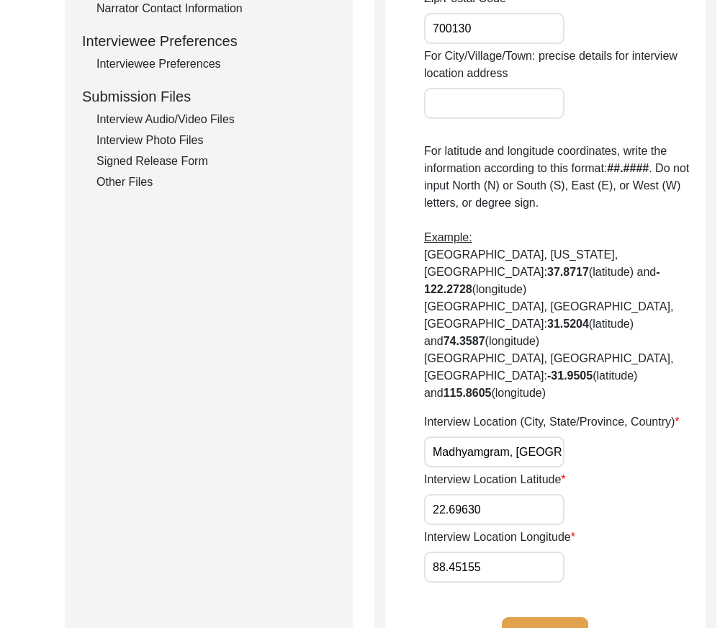
click at [298, 506] on div "Submission Form Archivist Interview Information Interviewee Information Intervi…" at bounding box center [360, 106] width 591 height 1159
paste input "24"
type input "22.6924"
click at [571, 496] on div "Interview Location Latitude 22.6924" at bounding box center [565, 498] width 282 height 54
drag, startPoint x: 403, startPoint y: 561, endPoint x: 347, endPoint y: 559, distance: 55.5
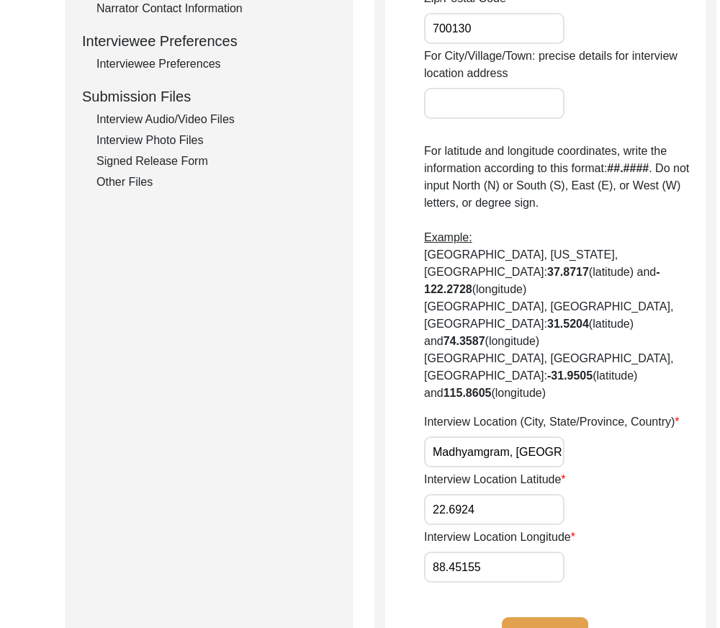
click at [352, 561] on div "Submission Form Archivist Interview Information Interviewee Information Intervi…" at bounding box center [360, 106] width 591 height 1159
paste input "653"
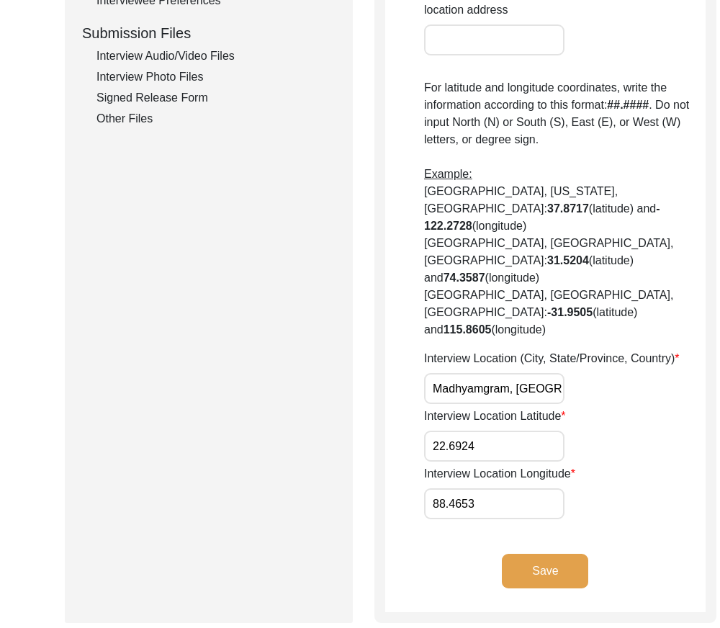
scroll to position [777, 0]
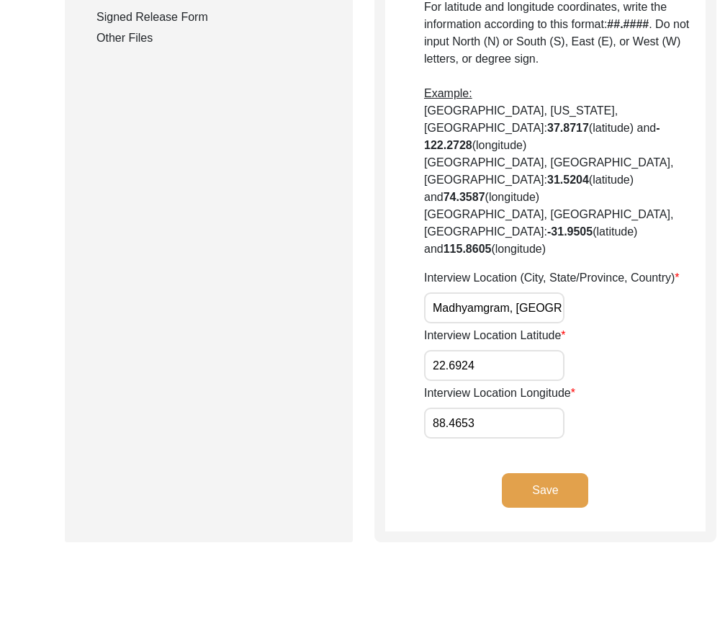
type input "88.4653"
drag, startPoint x: 493, startPoint y: 367, endPoint x: 379, endPoint y: 357, distance: 114.2
drag, startPoint x: 494, startPoint y: 435, endPoint x: 355, endPoint y: 435, distance: 139.0
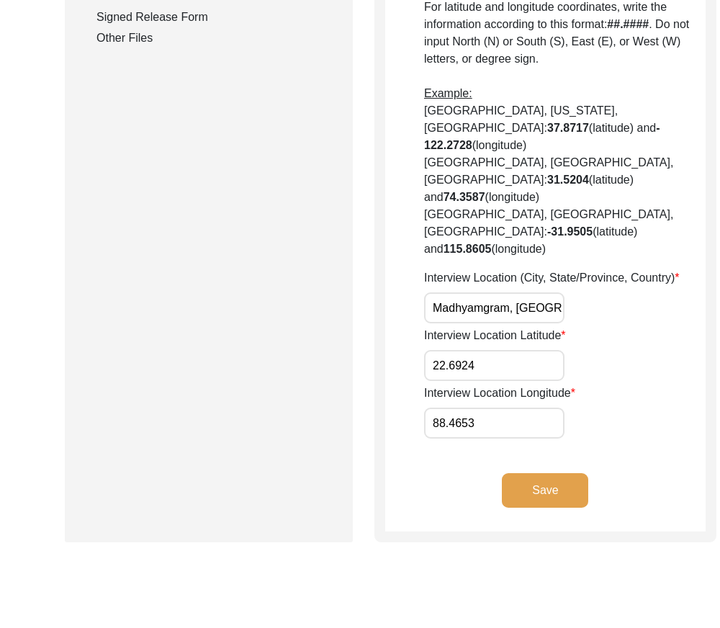
click at [553, 492] on button "Save" at bounding box center [545, 490] width 86 height 35
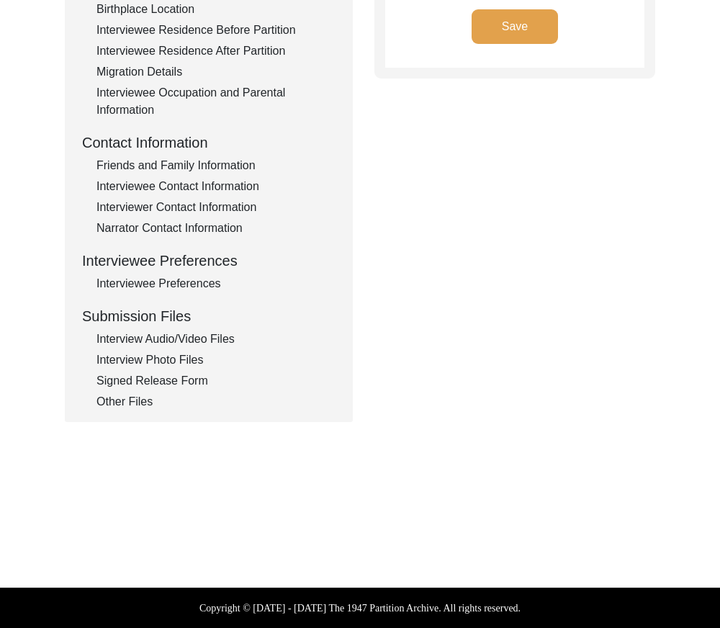
type input "Bengali"
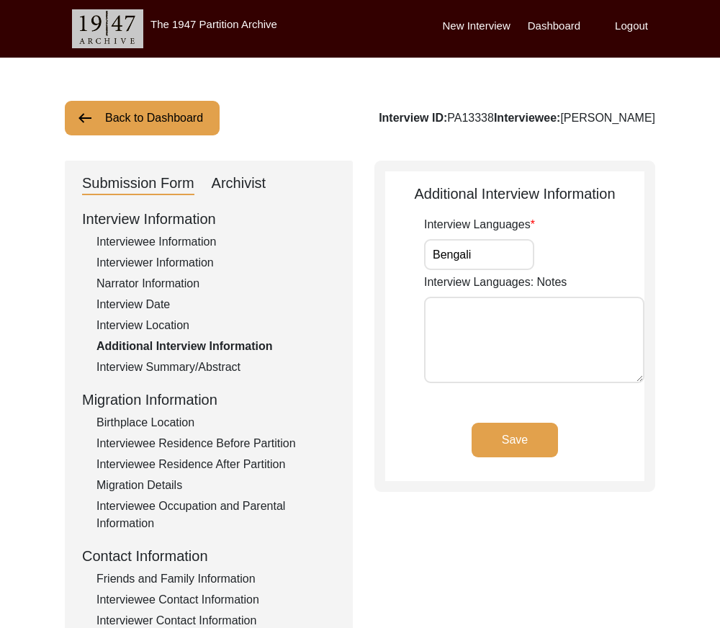
click at [478, 252] on input "Bengali" at bounding box center [479, 254] width 110 height 31
click at [504, 414] on app-additional-information "Additional Interview Information Interview Languages Bengali Interview Language…" at bounding box center [514, 332] width 259 height 298
click at [507, 428] on button "Save" at bounding box center [515, 440] width 86 height 35
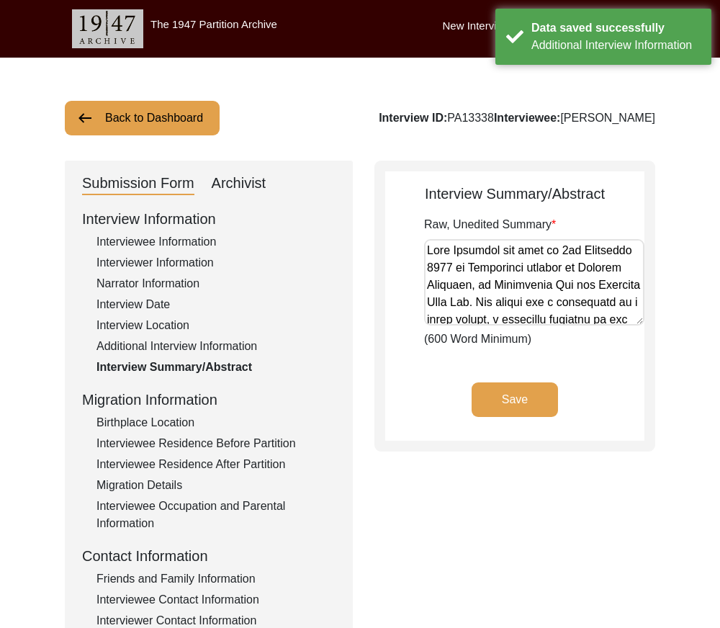
click at [504, 414] on button "Save" at bounding box center [515, 400] width 86 height 35
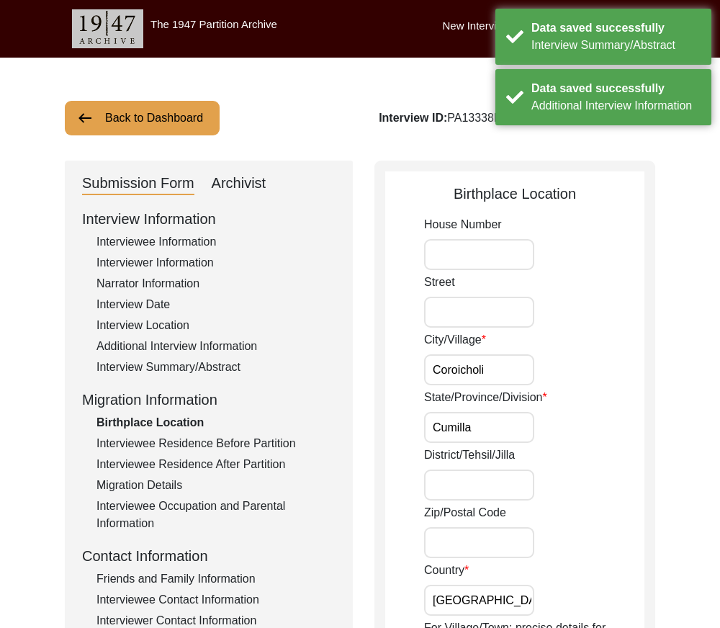
click at [499, 381] on input "Coroicholi" at bounding box center [479, 369] width 110 height 31
drag, startPoint x: 439, startPoint y: 362, endPoint x: 377, endPoint y: 364, distance: 61.3
click at [614, 341] on div "City/[GEOGRAPHIC_DATA]" at bounding box center [534, 358] width 220 height 54
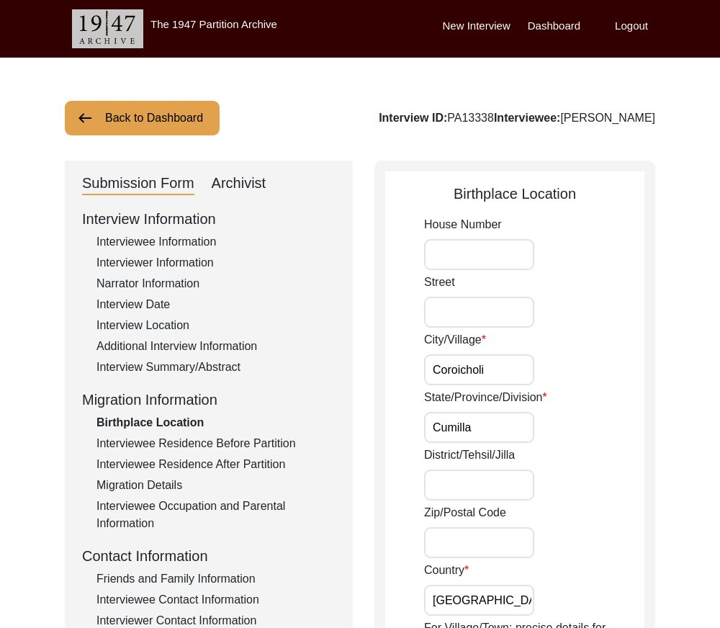
click at [504, 415] on input "Cumilla" at bounding box center [479, 427] width 110 height 31
click at [491, 437] on input "Cumilla" at bounding box center [479, 427] width 110 height 31
drag, startPoint x: 488, startPoint y: 429, endPoint x: 429, endPoint y: 408, distance: 63.3
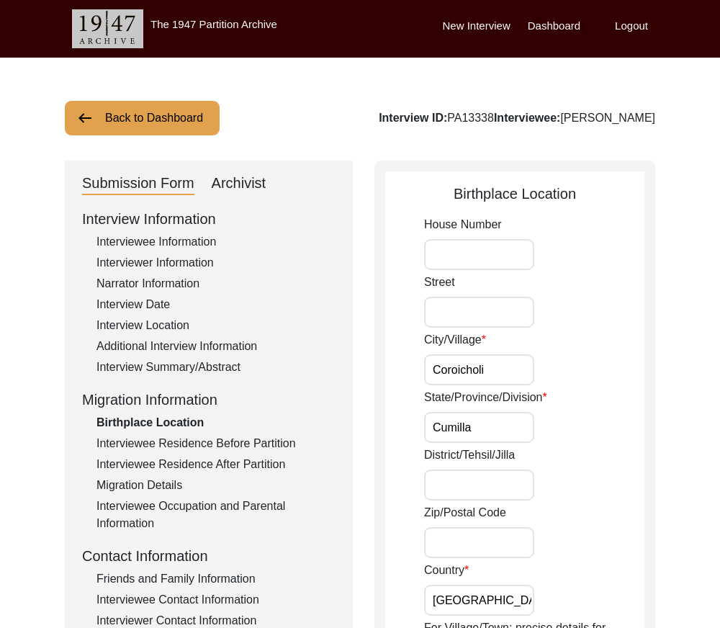
drag, startPoint x: 507, startPoint y: 367, endPoint x: 432, endPoint y: 380, distance: 76.9
paste input "umilla"
type input "Cumilla"
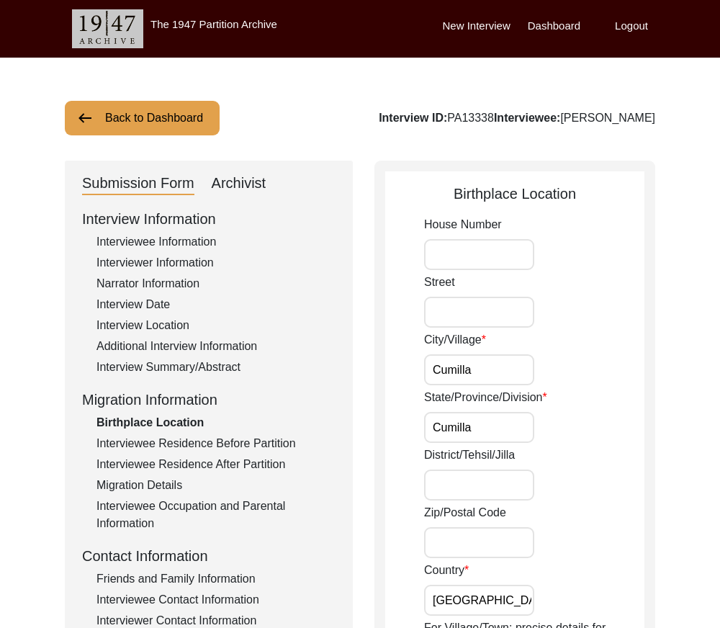
click at [556, 401] on div "State/Province/Division [GEOGRAPHIC_DATA]" at bounding box center [534, 416] width 220 height 54
click at [443, 483] on input "District/Tehsil/Jilla" at bounding box center [479, 485] width 110 height 31
type input "Chattogram"
click at [506, 550] on input "Zip/Postal Code" at bounding box center [479, 542] width 110 height 31
click at [462, 432] on input "Cumilla" at bounding box center [479, 427] width 110 height 31
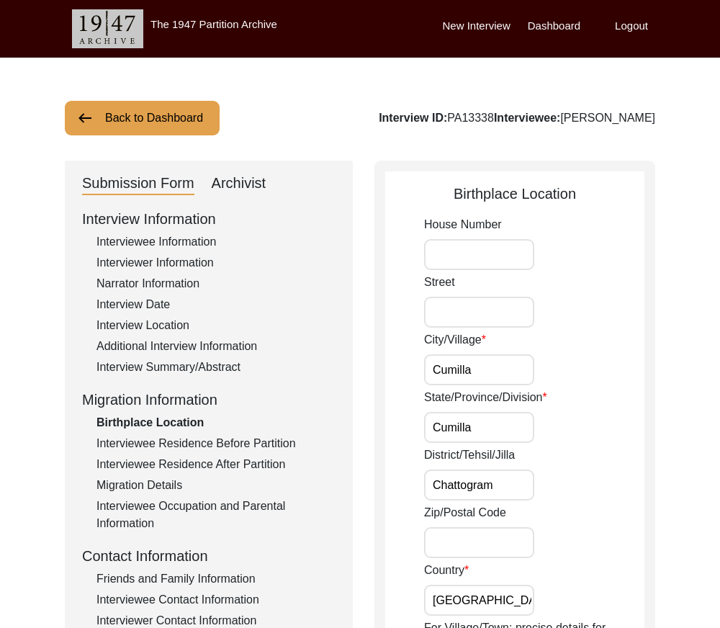
click at [462, 432] on input "Cumilla" at bounding box center [479, 427] width 110 height 31
type input "Chattogram"
click at [493, 481] on input "Chattogram" at bounding box center [479, 485] width 110 height 31
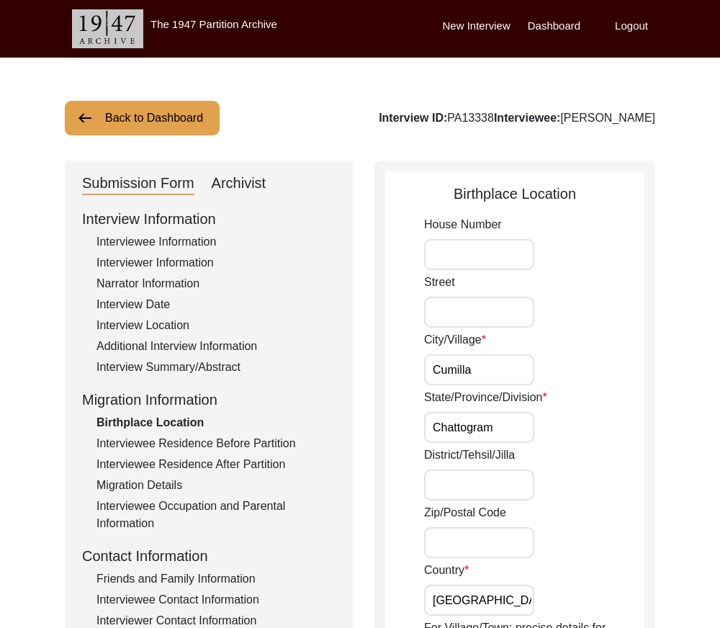
click at [462, 489] on input "District/Tehsil/Jilla" at bounding box center [479, 485] width 110 height 31
paste input "Cumilla"
type input "Cumilla"
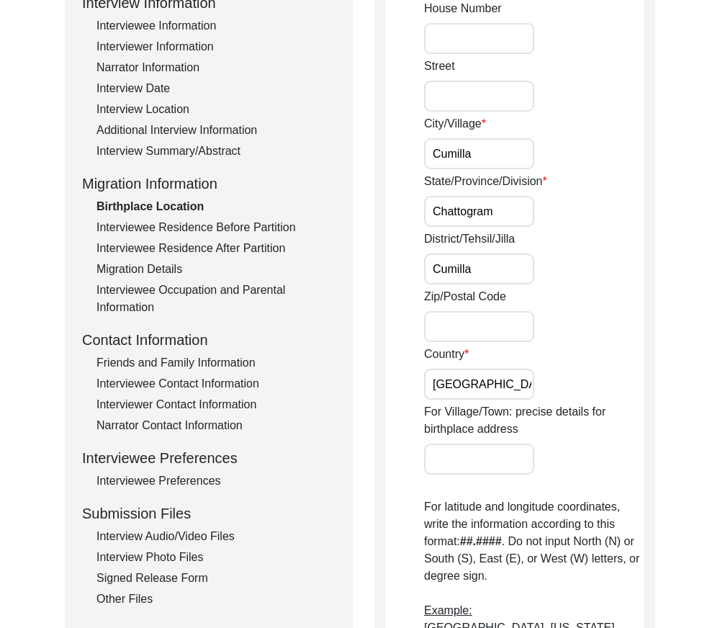
click at [493, 391] on input "[GEOGRAPHIC_DATA]" at bounding box center [479, 384] width 110 height 31
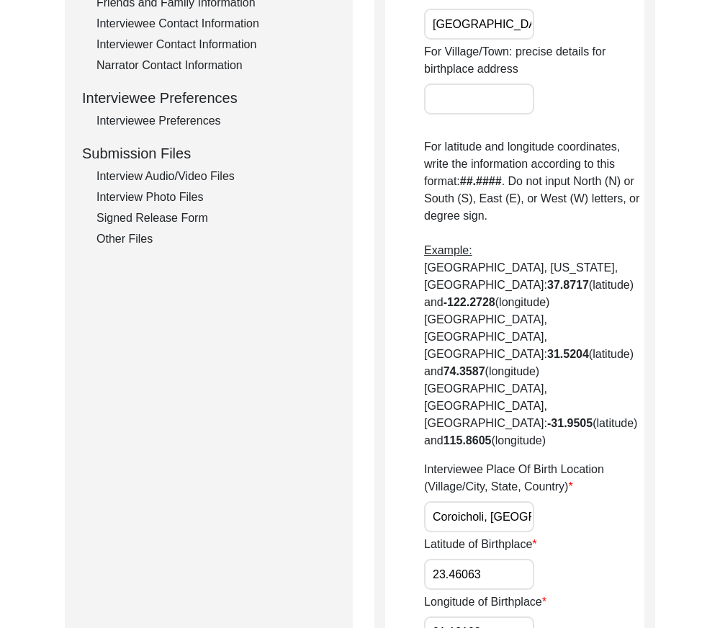
scroll to position [0, 65]
drag, startPoint x: 429, startPoint y: 445, endPoint x: 633, endPoint y: 450, distance: 203.9
click at [633, 461] on div "Interviewee Place Of Birth Location (Village/City, State, Country) [GEOGRAPHIC_…" at bounding box center [534, 496] width 220 height 71
click at [392, 424] on app-birthplace-location "Birthplace Location House [GEOGRAPHIC_DATA]/Village [GEOGRAPHIC_DATA]/Province/…" at bounding box center [514, 174] width 259 height 1134
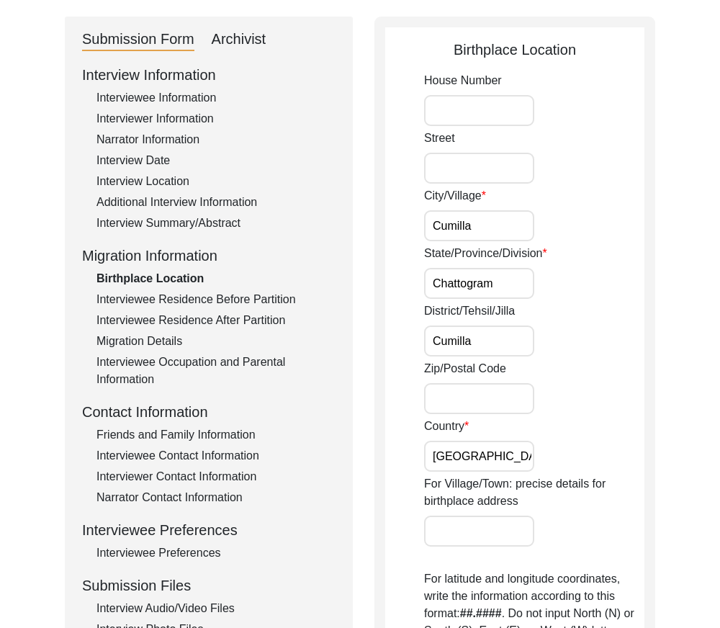
scroll to position [720, 0]
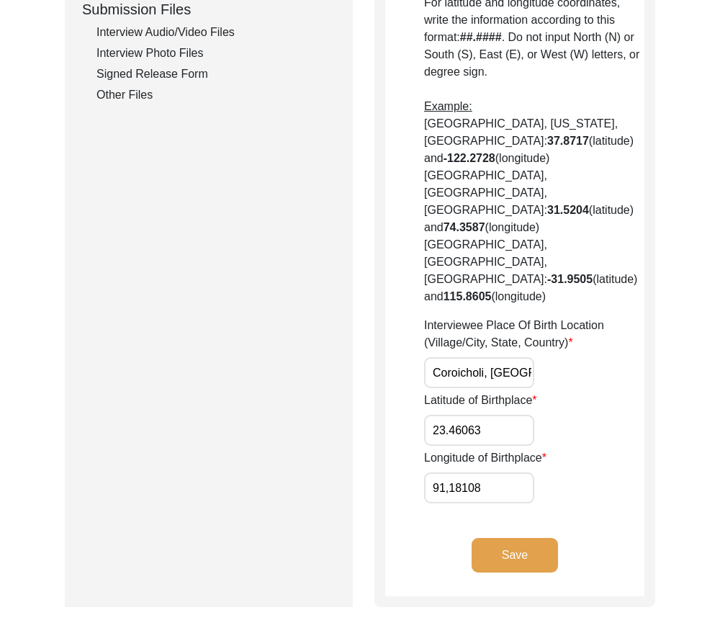
click at [486, 357] on input "Coroicholi, [GEOGRAPHIC_DATA], [GEOGRAPHIC_DATA]" at bounding box center [479, 372] width 110 height 31
paste input "umilla, Chattogram Division"
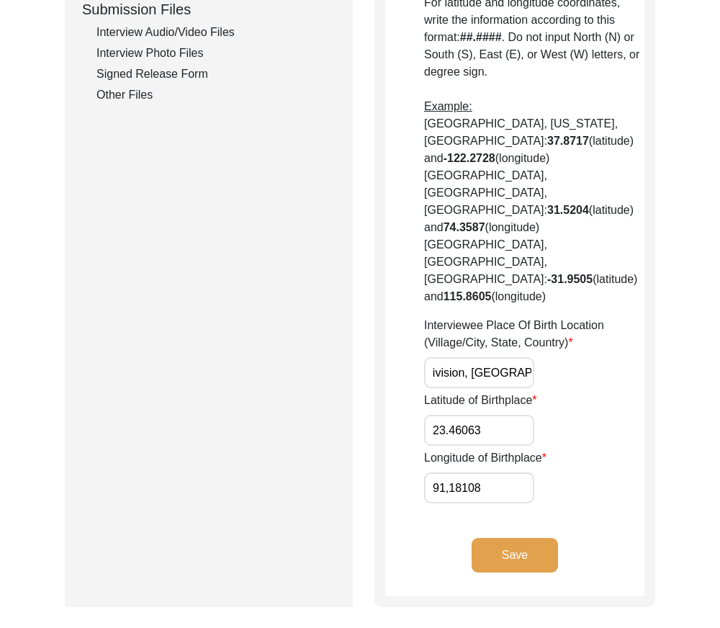
type input "Cumilla, Chattogram Division, [GEOGRAPHIC_DATA]"
click at [581, 321] on div "House [GEOGRAPHIC_DATA]/Village [GEOGRAPHIC_DATA]/Province/Division [GEOGRAPHIC…" at bounding box center [534, 0] width 220 height 1008
click at [450, 357] on input "Cumilla, Chattogram Division, [GEOGRAPHIC_DATA]" at bounding box center [479, 372] width 110 height 31
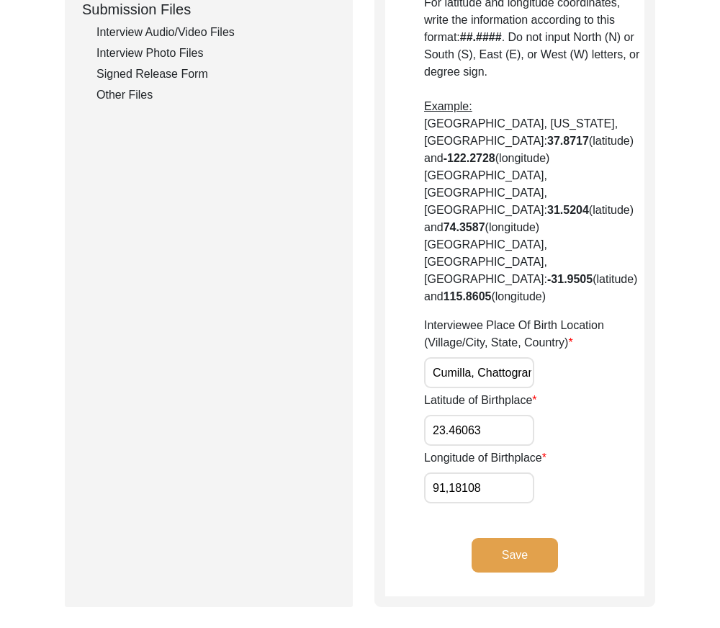
click at [450, 357] on input "Cumilla, Chattogram Division, [GEOGRAPHIC_DATA]" at bounding box center [479, 372] width 110 height 31
click at [583, 317] on div "Interviewee Place Of Birth Location (Village/City, State, Country) [GEOGRAPHIC_…" at bounding box center [534, 352] width 220 height 71
click at [510, 415] on input "23.46063" at bounding box center [479, 430] width 110 height 31
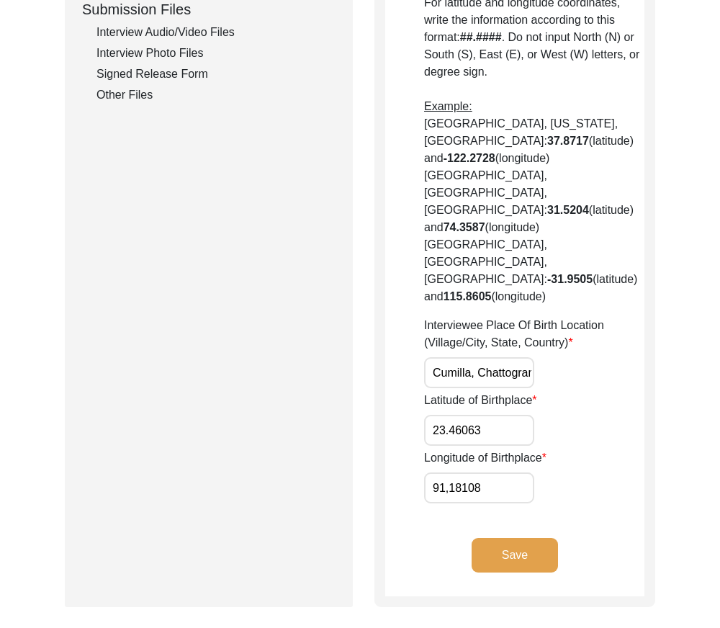
click at [514, 473] on input "91,18108" at bounding box center [479, 488] width 110 height 31
drag, startPoint x: 500, startPoint y: 367, endPoint x: 453, endPoint y: 367, distance: 46.8
click at [453, 415] on input "23.46063" at bounding box center [479, 430] width 110 height 31
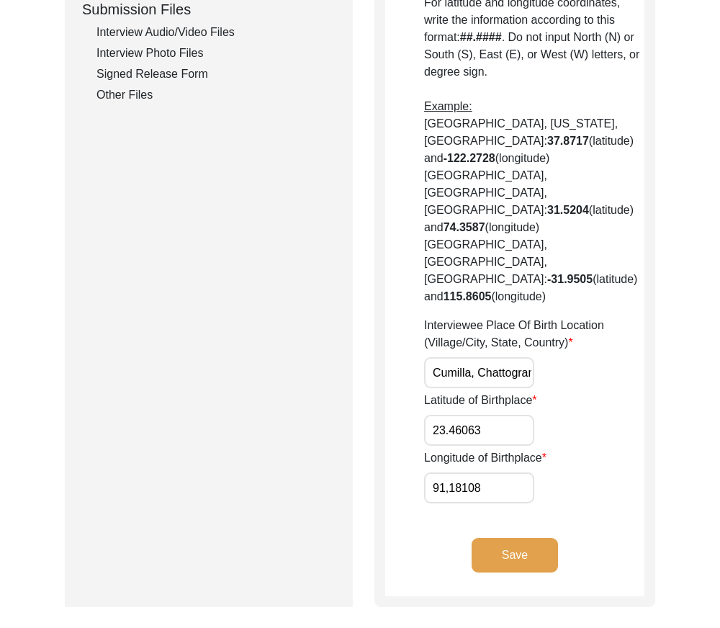
click at [579, 450] on div "Longitude of Birthplace 91,18108" at bounding box center [534, 477] width 220 height 54
drag, startPoint x: 509, startPoint y: 431, endPoint x: 411, endPoint y: 429, distance: 98.7
click at [411, 429] on app-birthplace-location "Birthplace Location House [GEOGRAPHIC_DATA]/Village [GEOGRAPHIC_DATA]/Province/…" at bounding box center [514, 30] width 259 height 1134
paste input ".1809"
type input "91.1809"
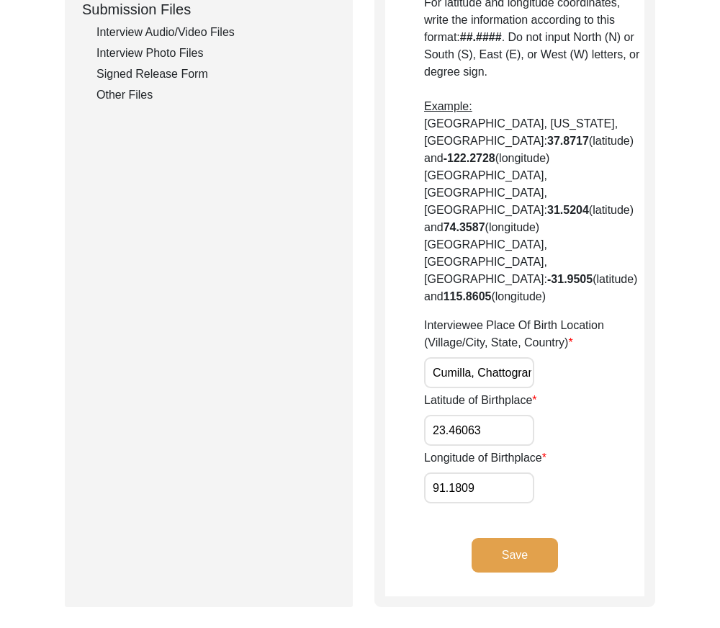
click at [517, 415] on input "23.46063" at bounding box center [479, 430] width 110 height 31
type input "23.4606"
click at [502, 473] on input "91.1809" at bounding box center [479, 488] width 110 height 31
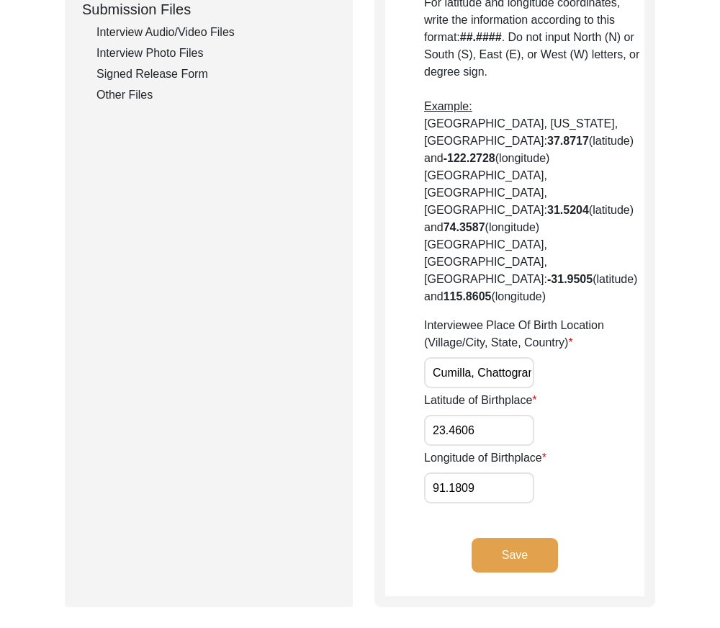
click at [594, 450] on div "Longitude of Birthplace 91.1809" at bounding box center [534, 477] width 220 height 54
click at [533, 538] on button "Save" at bounding box center [515, 555] width 86 height 35
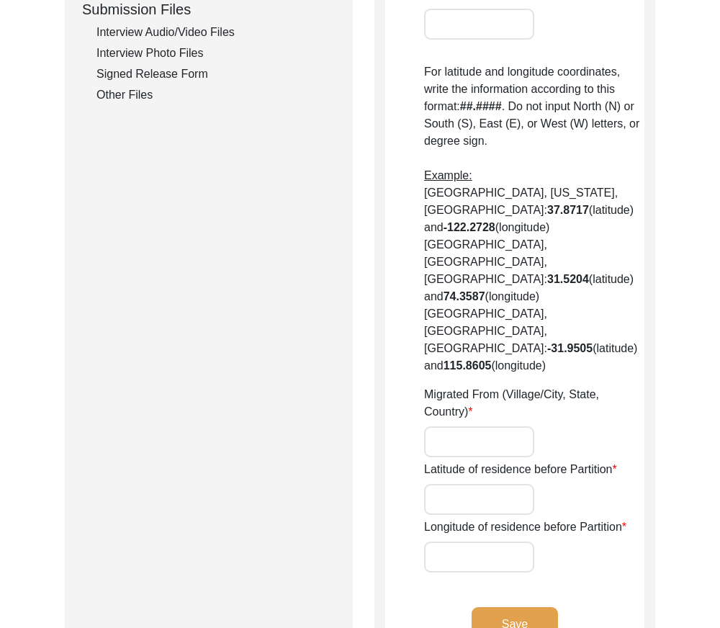
type input "Coroicholi"
type input "Cumilla"
type input "[GEOGRAPHIC_DATA]"
type input "Coroicholi, [GEOGRAPHIC_DATA], [GEOGRAPHIC_DATA]"
type input "23.46063"
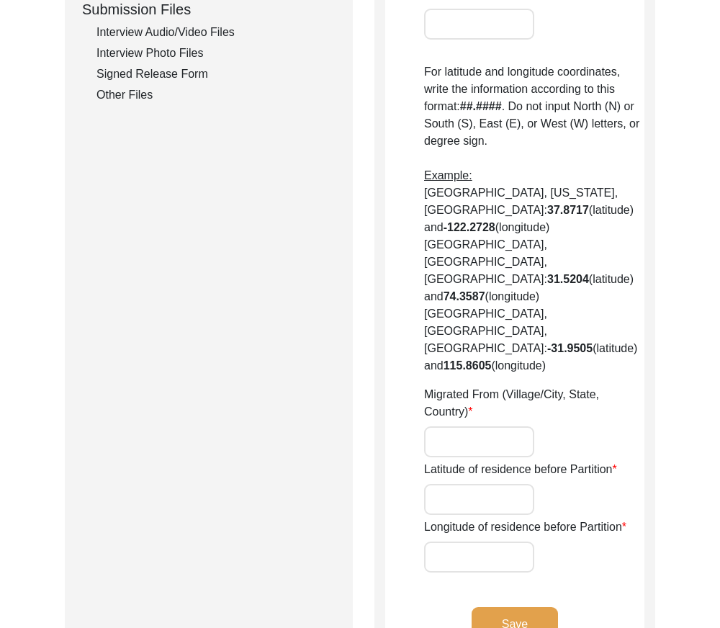
type input "91.18108"
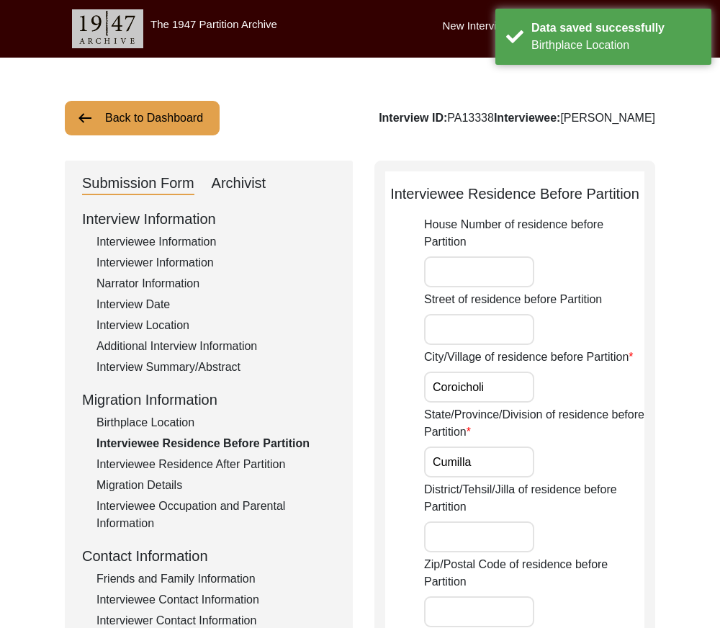
click at [526, 385] on input "Coroicholi" at bounding box center [479, 387] width 110 height 31
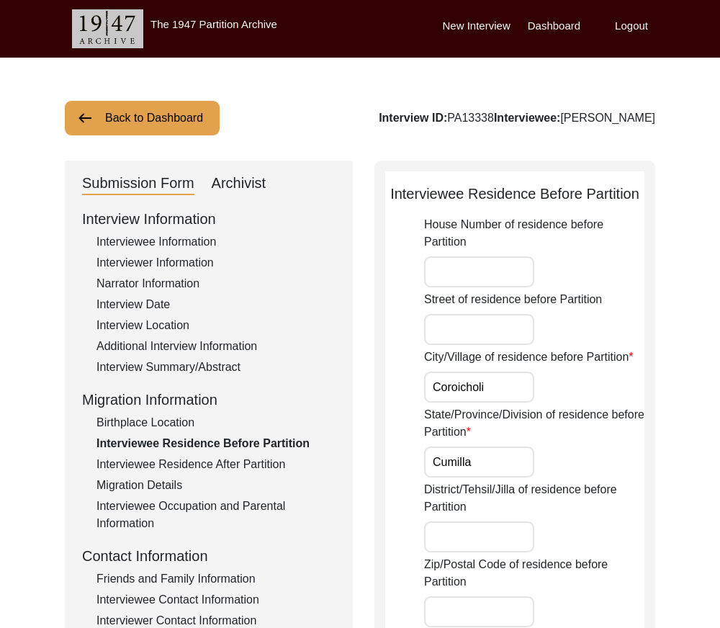
click at [526, 385] on input "Coroicholi" at bounding box center [479, 387] width 110 height 31
paste input "umilla"
type input "Cumilla"
click at [510, 467] on input "Cumilla" at bounding box center [479, 462] width 110 height 31
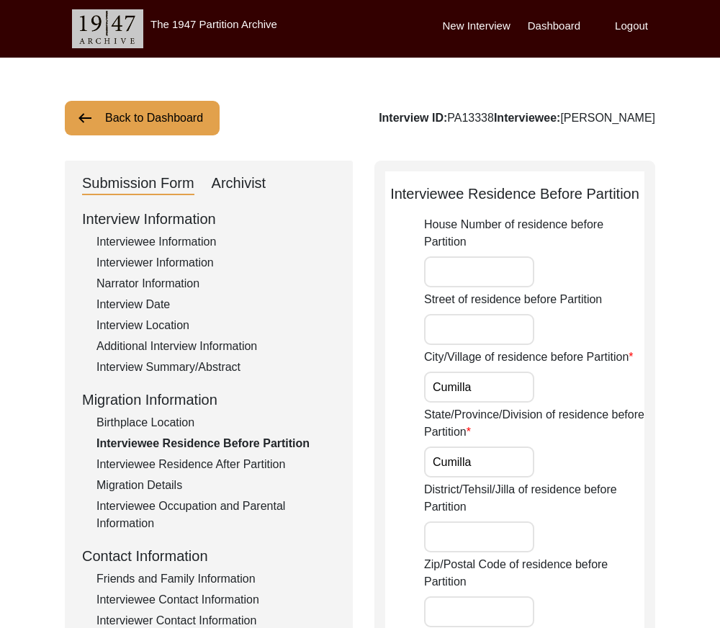
click at [510, 467] on input "Cumilla" at bounding box center [479, 462] width 110 height 31
type input "Chattogram"
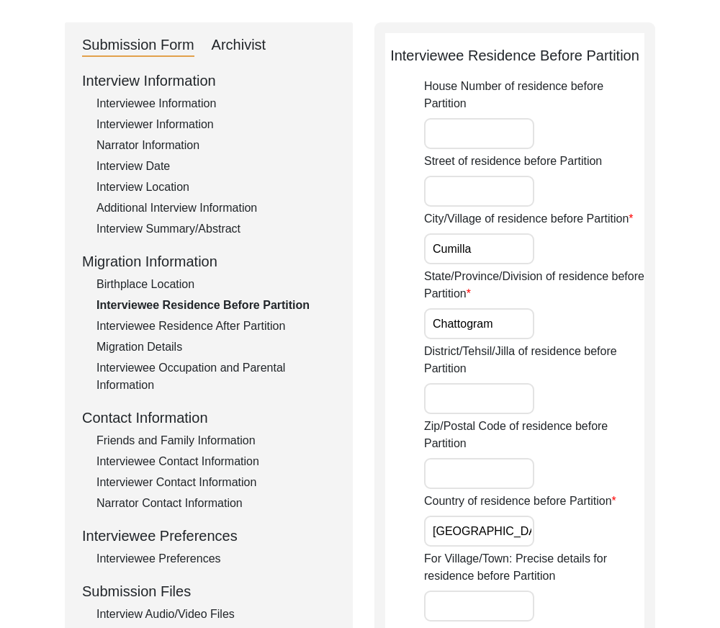
scroll to position [144, 0]
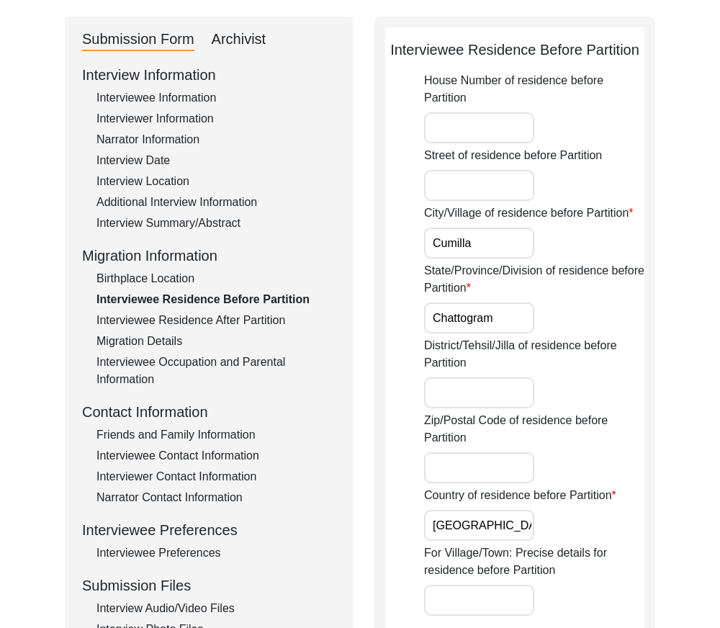
click at [478, 372] on div "District/Tehsil/Jilla of residence before Partition" at bounding box center [534, 372] width 220 height 71
click at [478, 388] on input "District/Tehsil/Jilla of residence before Partition" at bounding box center [479, 392] width 110 height 31
paste input "Cumilla"
type input "Cumilla"
click at [594, 348] on label "District/Tehsil/Jilla of residence before Partition" at bounding box center [534, 354] width 220 height 35
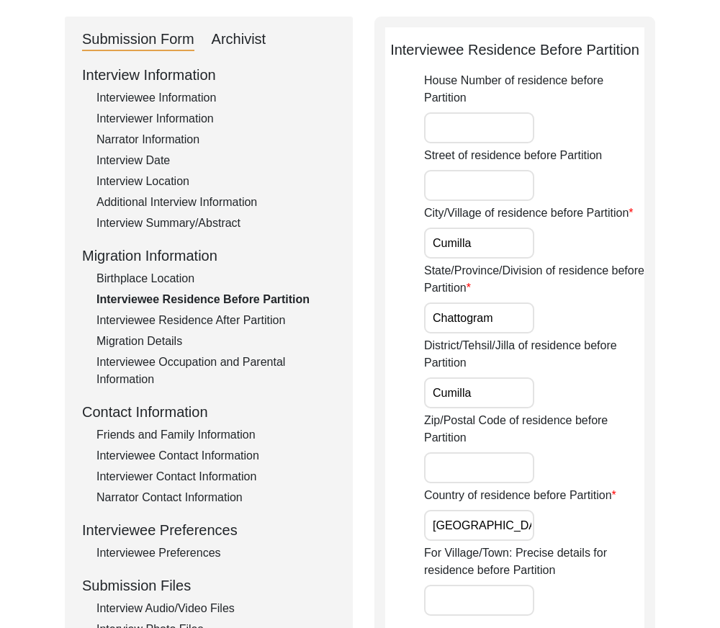
click at [535, 377] on input "Cumilla" at bounding box center [479, 392] width 110 height 31
click at [527, 526] on input "[GEOGRAPHIC_DATA]" at bounding box center [479, 525] width 110 height 31
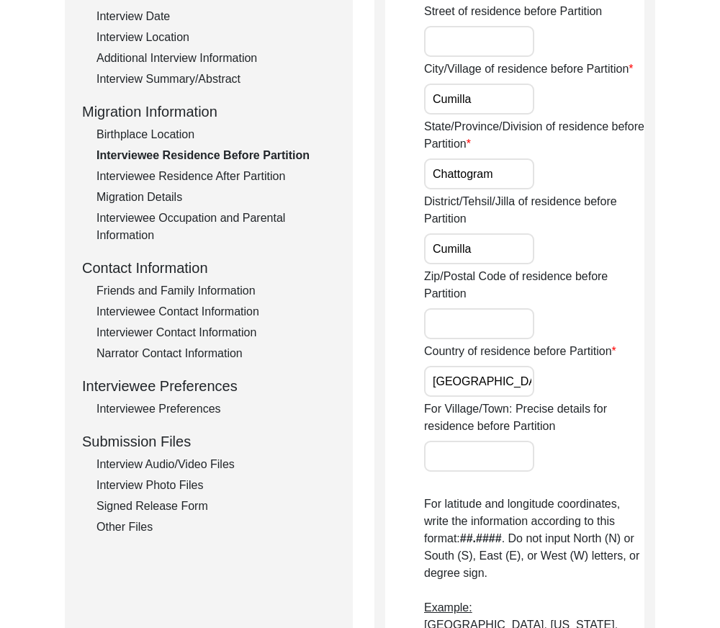
click at [499, 359] on label "Country of residence before Partition" at bounding box center [520, 351] width 192 height 17
click at [499, 366] on input "[GEOGRAPHIC_DATA]" at bounding box center [479, 381] width 110 height 31
click at [504, 379] on input "[GEOGRAPHIC_DATA]" at bounding box center [479, 381] width 110 height 31
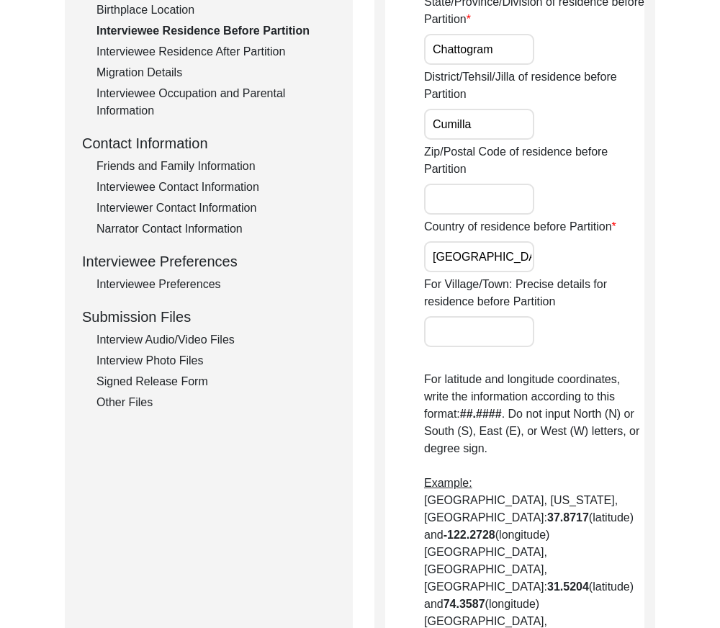
scroll to position [720, 0]
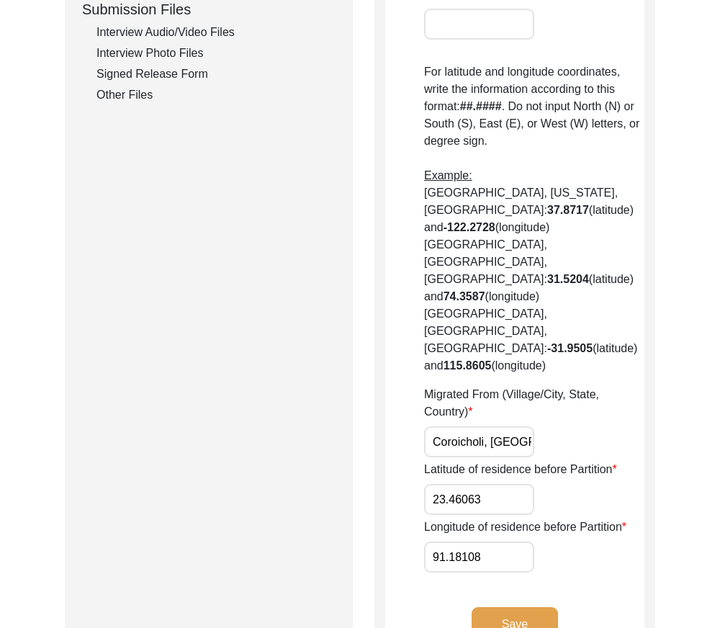
click at [511, 426] on input "Coroicholi, [GEOGRAPHIC_DATA], [GEOGRAPHIC_DATA]" at bounding box center [479, 441] width 110 height 31
paste input "umilla, Chattogram Division"
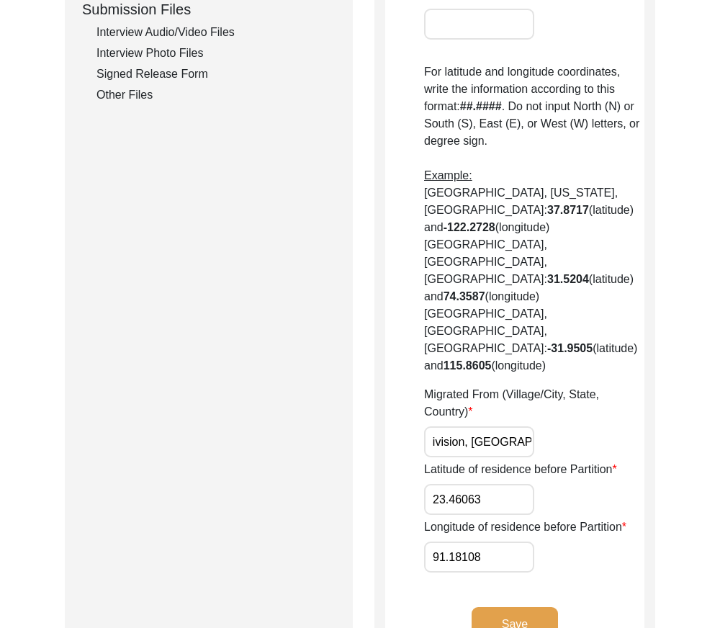
type input "Cumilla, Chattogram Division, [GEOGRAPHIC_DATA]"
click at [495, 484] on input "23.46063" at bounding box center [479, 499] width 110 height 31
click at [493, 484] on input "23.46063" at bounding box center [479, 499] width 110 height 31
type input "23.4606"
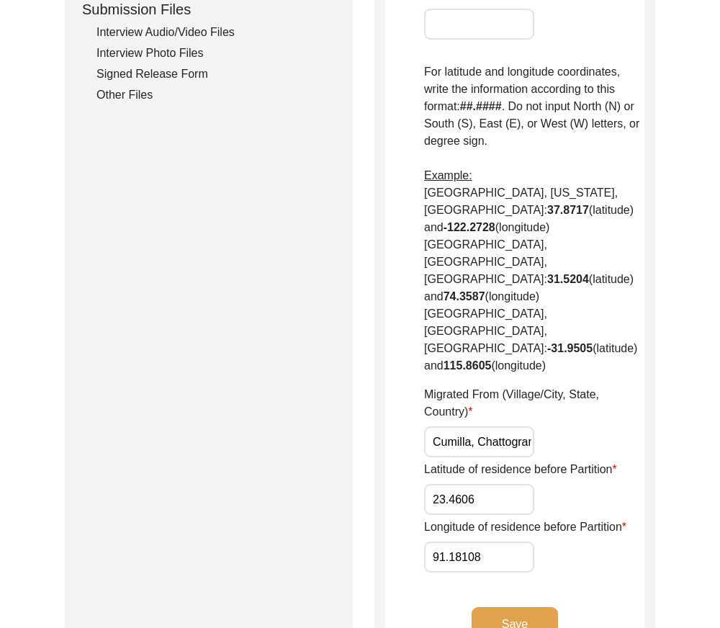
click at [504, 542] on input "91.18108" at bounding box center [479, 557] width 110 height 31
click at [506, 542] on input "91.18108" at bounding box center [479, 557] width 110 height 31
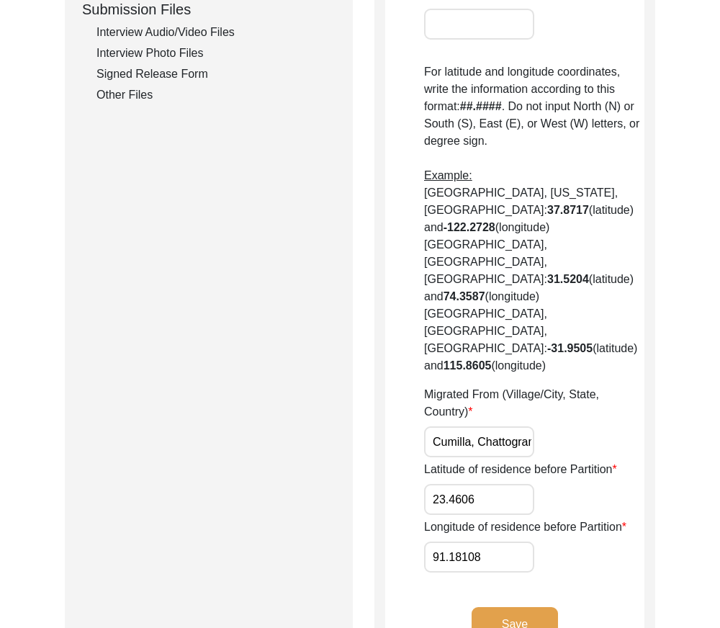
click at [506, 542] on input "91.18108" at bounding box center [479, 557] width 110 height 31
paste input "09"
type input "91.1809"
click at [557, 506] on app-residence-before-partition "Interviewee Residence Before Partition House Number of residence before Partiti…" at bounding box center [514, 64] width 259 height 1203
click at [536, 607] on button "Save" at bounding box center [515, 624] width 86 height 35
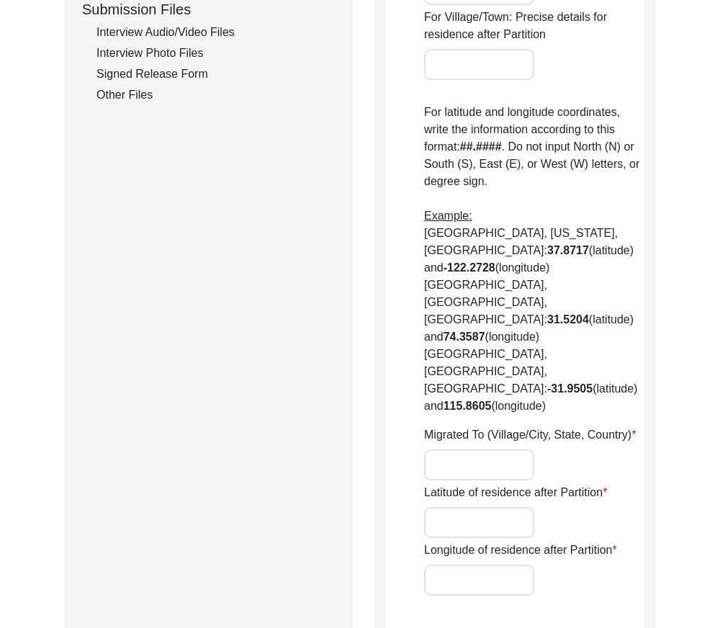
type input "yes"
type input "Khoai"
type input "Agartal"
type input "[GEOGRAPHIC_DATA]"
type input "Khoia, Agartala, [GEOGRAPHIC_DATA]"
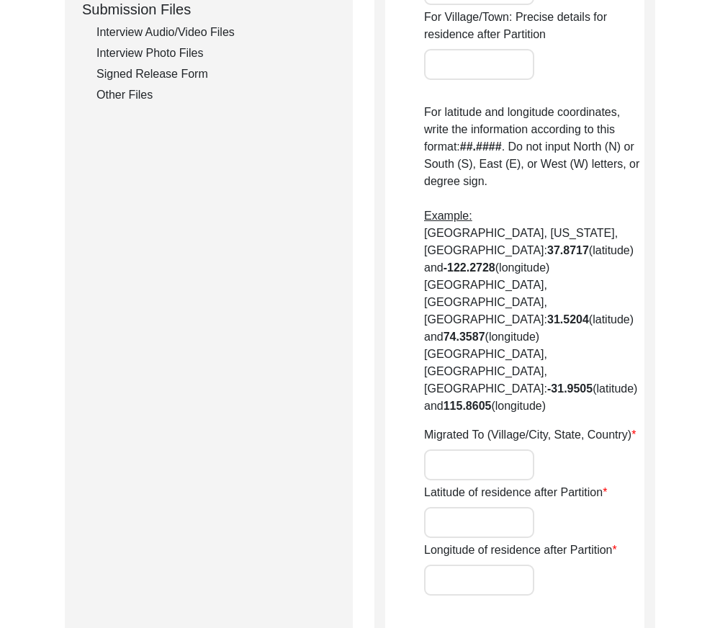
type input "23.82919"
type input "91.26966"
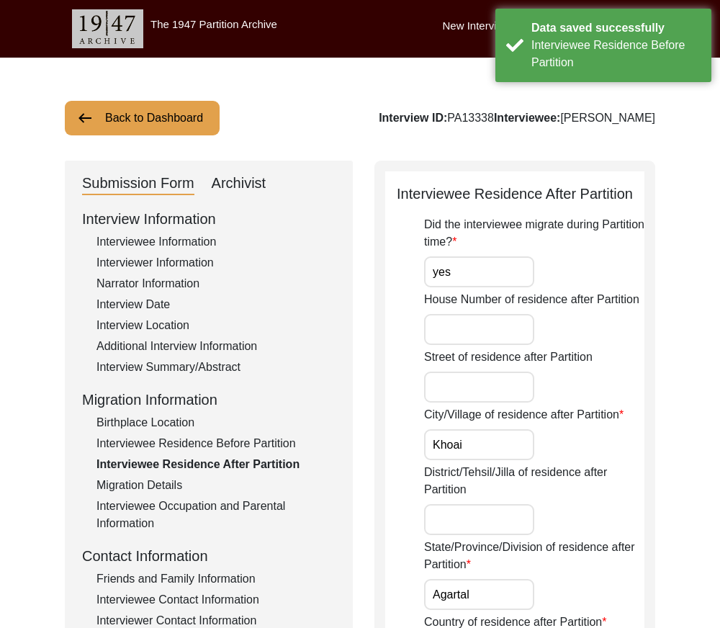
click at [490, 272] on input "yes" at bounding box center [479, 271] width 110 height 31
type input "Yes"
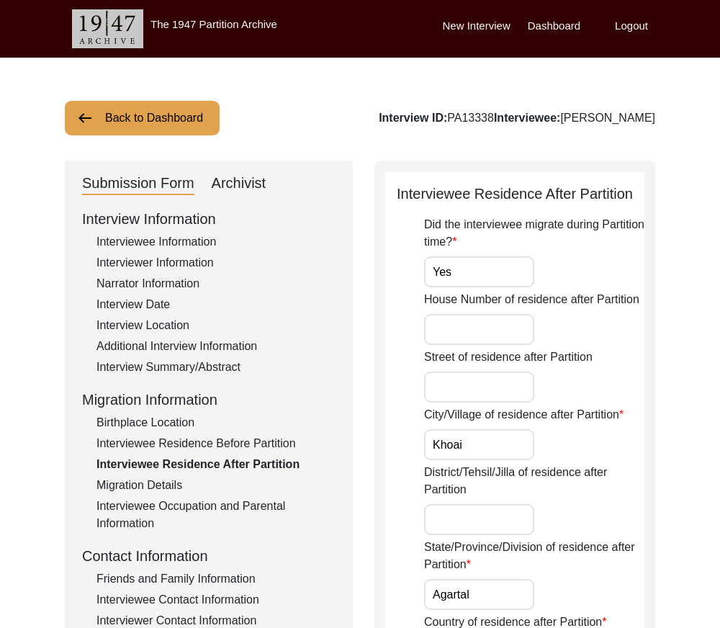
click at [483, 436] on input "Khoai" at bounding box center [479, 444] width 110 height 31
click at [480, 444] on input "Khoai" at bounding box center [479, 444] width 110 height 31
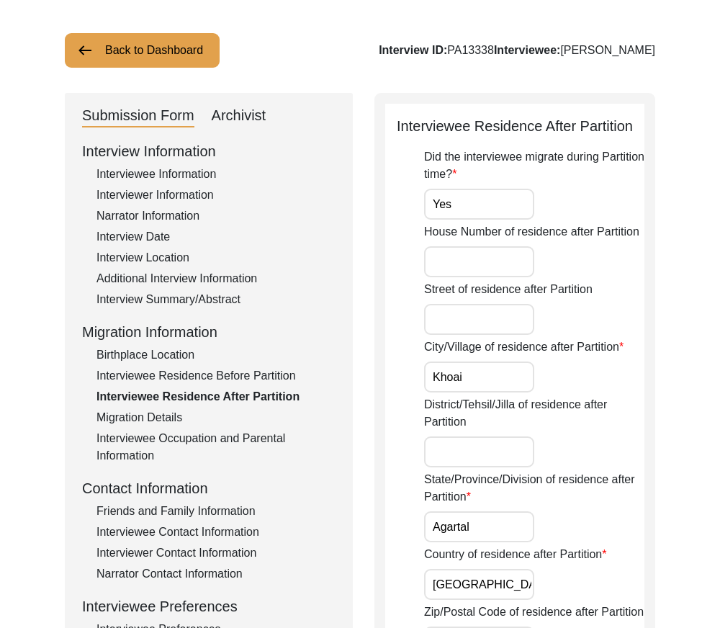
scroll to position [144, 0]
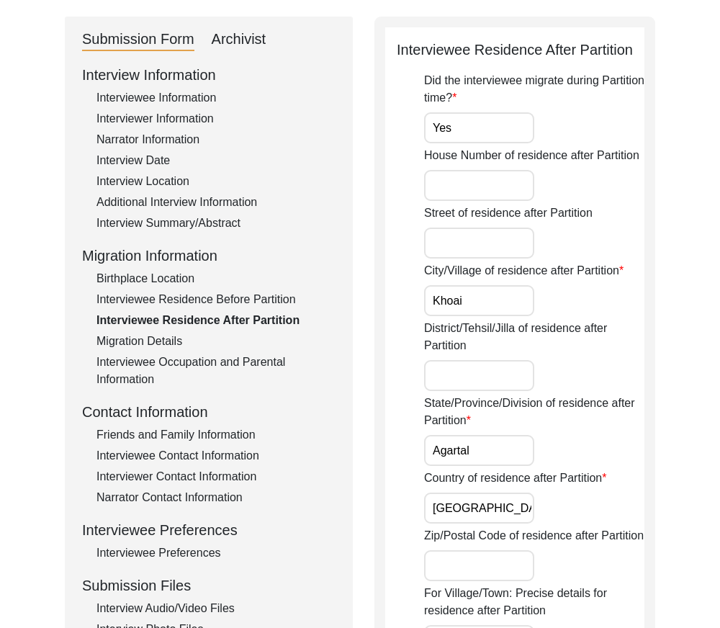
click at [505, 450] on input "Agartal" at bounding box center [479, 450] width 110 height 31
click at [487, 311] on input "Khoai" at bounding box center [479, 300] width 110 height 31
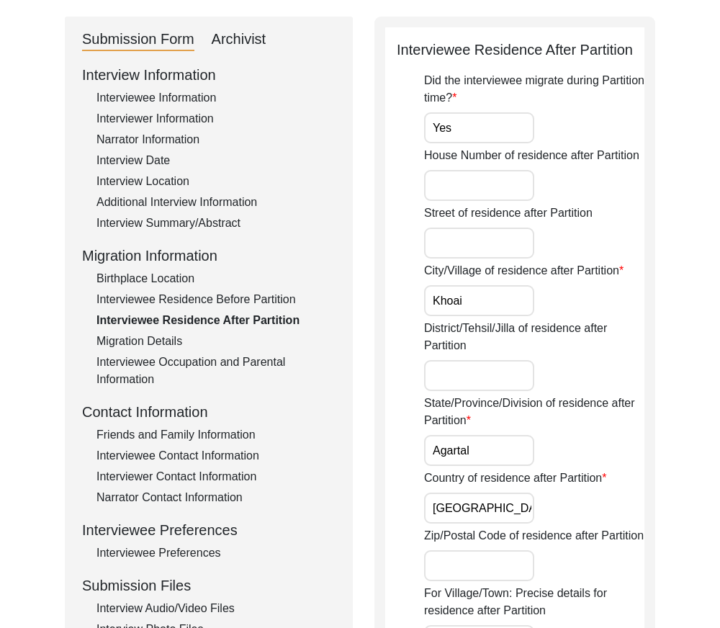
click at [487, 311] on input "Khoai" at bounding box center [479, 300] width 110 height 31
paste input "Agartala"
type input "Agartala"
click at [517, 387] on input "District/Tehsil/Jilla of residence after Partition" at bounding box center [479, 375] width 110 height 31
click at [435, 390] on input "District/Tehsil/Jilla of residence after Partition" at bounding box center [479, 375] width 110 height 31
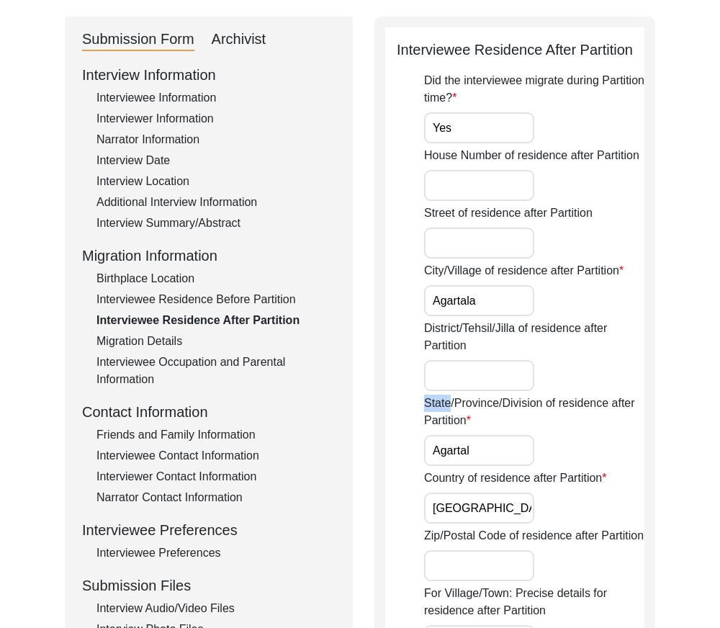
click at [435, 391] on div "Did the interviewee migrate during Partition time? Yes House Number of residenc…" at bounding box center [534, 622] width 220 height 1100
click at [440, 379] on input "District/Tehsil/Jilla of residence after Partition" at bounding box center [479, 375] width 110 height 31
click at [507, 390] on input "West Tripura" at bounding box center [479, 375] width 110 height 31
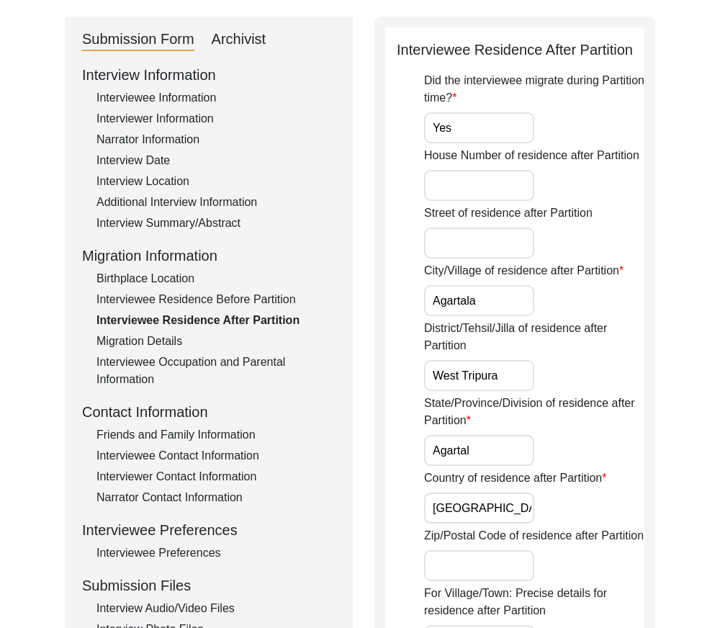
click at [507, 390] on input "West Tripura" at bounding box center [479, 375] width 110 height 31
type input "West Tripura"
click at [585, 375] on div "District/Tehsil/Jilla of residence after Partition West Tripura" at bounding box center [534, 355] width 220 height 71
click at [529, 446] on input "Agartal" at bounding box center [479, 450] width 110 height 31
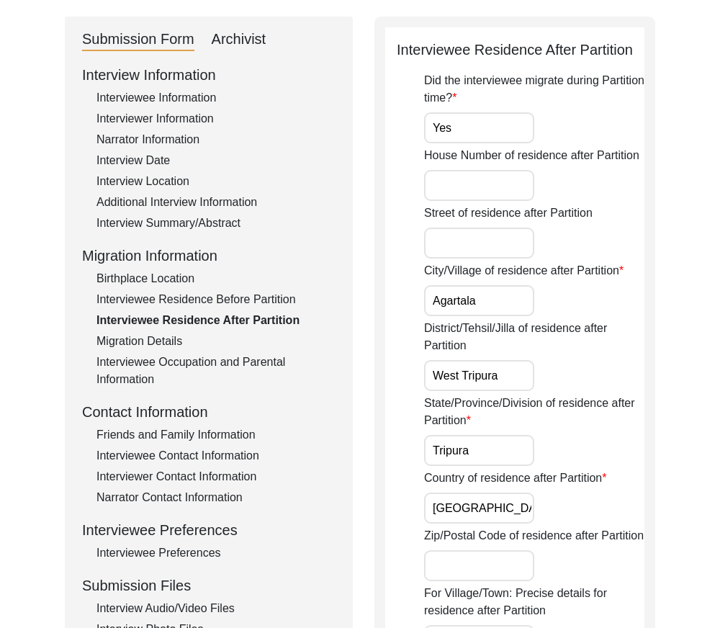
type input "Tripura"
click at [501, 457] on input "Tripura" at bounding box center [479, 450] width 110 height 31
click at [589, 450] on div "State/Province/Division of residence after Partition Tripura" at bounding box center [534, 430] width 220 height 71
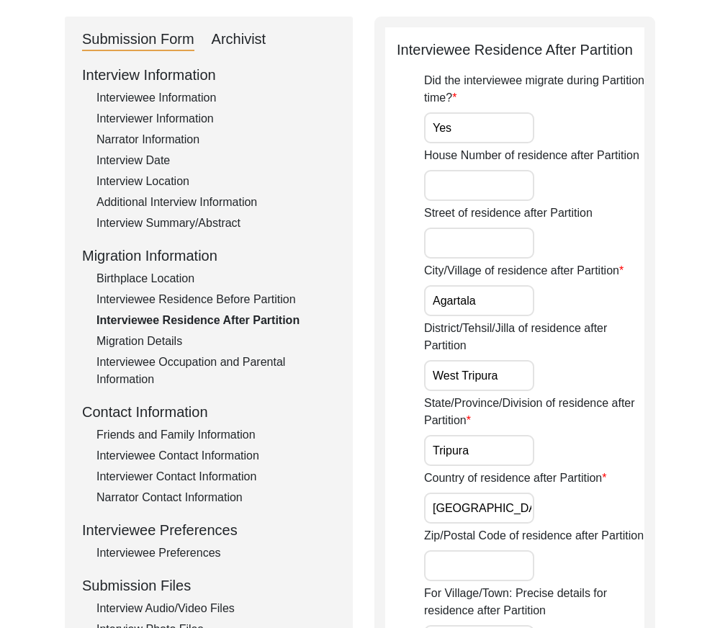
click at [516, 510] on input "[GEOGRAPHIC_DATA]" at bounding box center [479, 508] width 110 height 31
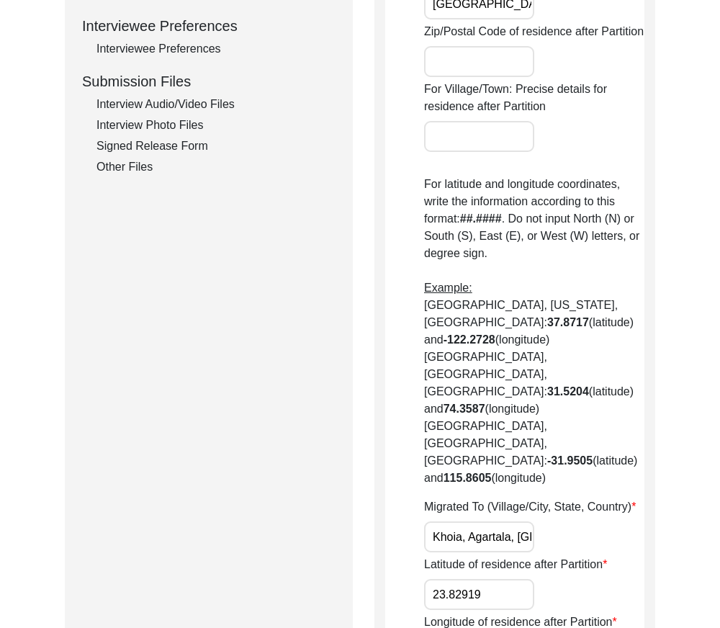
scroll to position [0, 11]
drag, startPoint x: 433, startPoint y: 465, endPoint x: 620, endPoint y: 472, distance: 186.7
click at [620, 499] on div "Migrated To (Village/City, State, Country) [GEOGRAPHIC_DATA], [GEOGRAPHIC_DATA]…" at bounding box center [534, 526] width 220 height 54
click at [484, 522] on input "Khoia, Agartala, [GEOGRAPHIC_DATA]" at bounding box center [479, 537] width 110 height 31
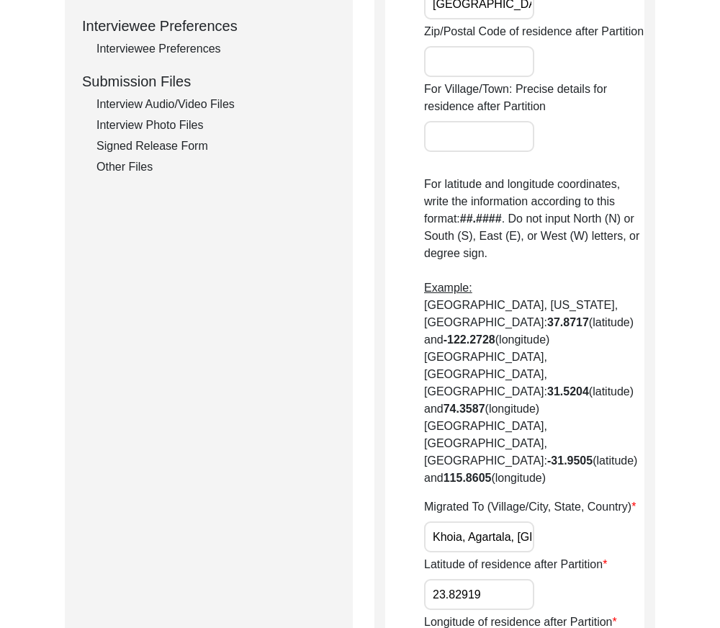
click at [484, 522] on input "Khoia, Agartala, [GEOGRAPHIC_DATA]" at bounding box center [479, 537] width 110 height 31
paste input "Agartala, Tripur"
type input "Agartala, [GEOGRAPHIC_DATA], [GEOGRAPHIC_DATA]"
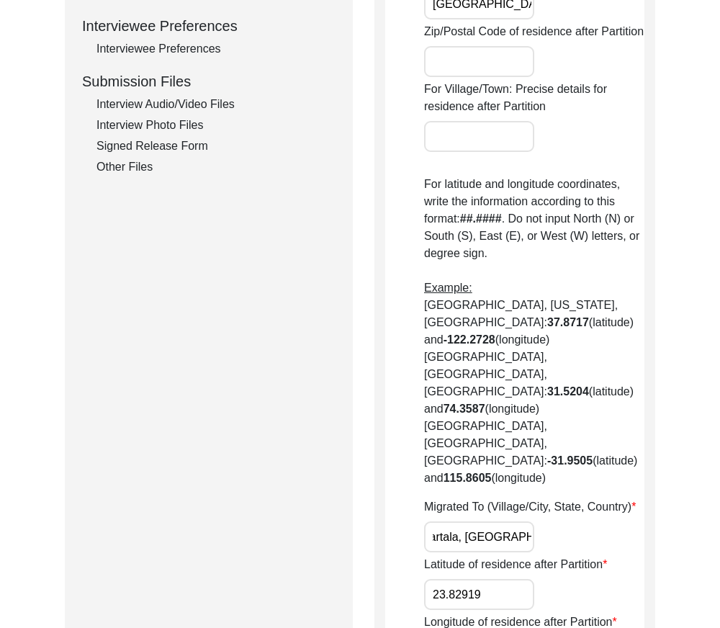
scroll to position [0, 0]
click at [643, 499] on div "Migrated To (Village/City, State, Country) [GEOGRAPHIC_DATA], [GEOGRAPHIC_DATA]…" at bounding box center [534, 526] width 220 height 54
click at [506, 556] on label "Latitude of residence after Partition" at bounding box center [515, 564] width 183 height 17
click at [506, 579] on input "23.82919" at bounding box center [479, 594] width 110 height 31
click at [502, 483] on div "Did the interviewee migrate during Partition time? Yes House Number of residenc…" at bounding box center [534, 118] width 220 height 1100
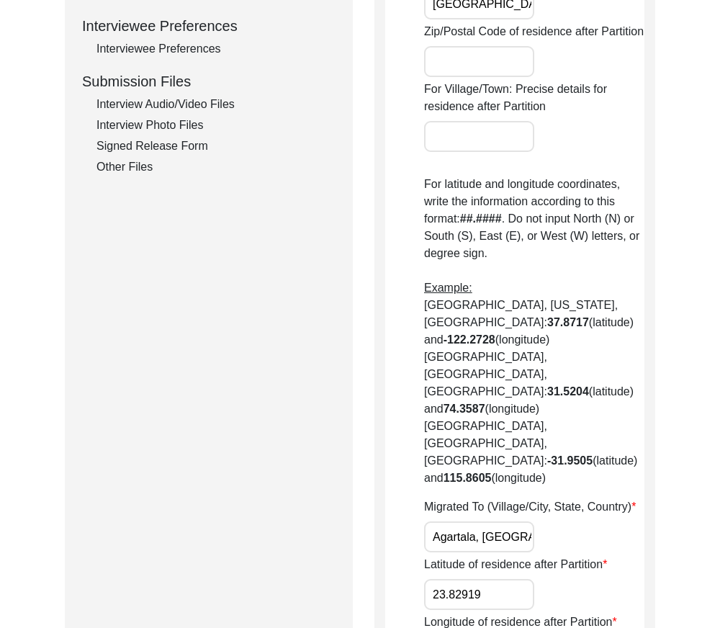
click at [501, 522] on input "Agartala, [GEOGRAPHIC_DATA], [GEOGRAPHIC_DATA]" at bounding box center [479, 537] width 110 height 31
click at [473, 579] on input "23.82919" at bounding box center [479, 594] width 110 height 31
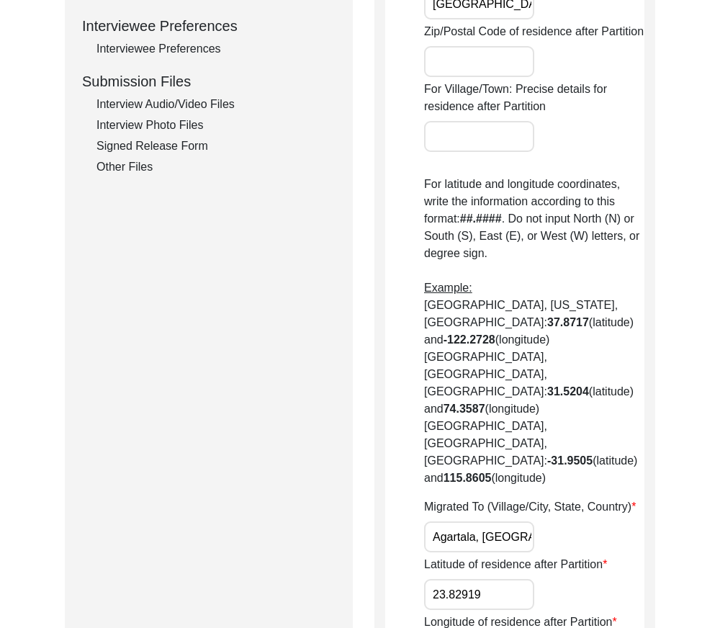
click at [473, 579] on input "23.82919" at bounding box center [479, 594] width 110 height 31
click at [525, 579] on input "23.82919" at bounding box center [479, 594] width 110 height 31
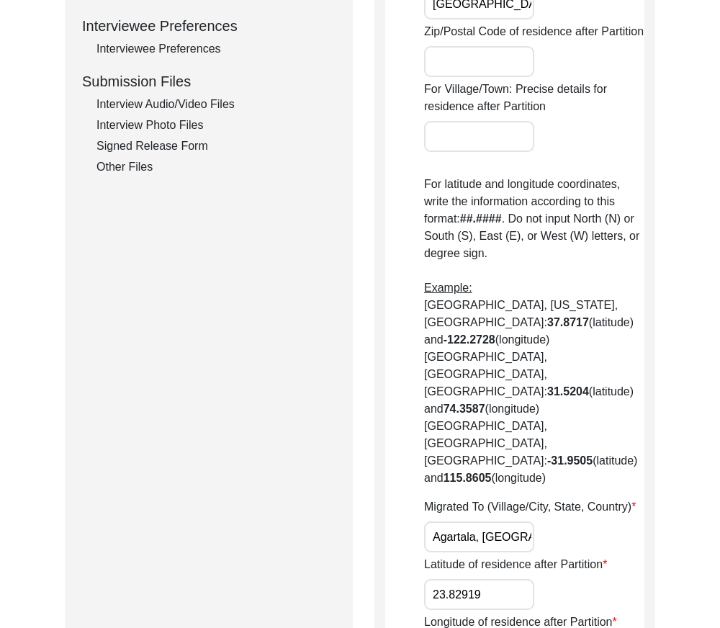
click at [525, 579] on input "23.82919" at bounding box center [479, 594] width 110 height 31
paste input "315"
type input "23.8315"
click at [584, 556] on div "Latitude of residence after Partition 23.8315" at bounding box center [534, 583] width 220 height 54
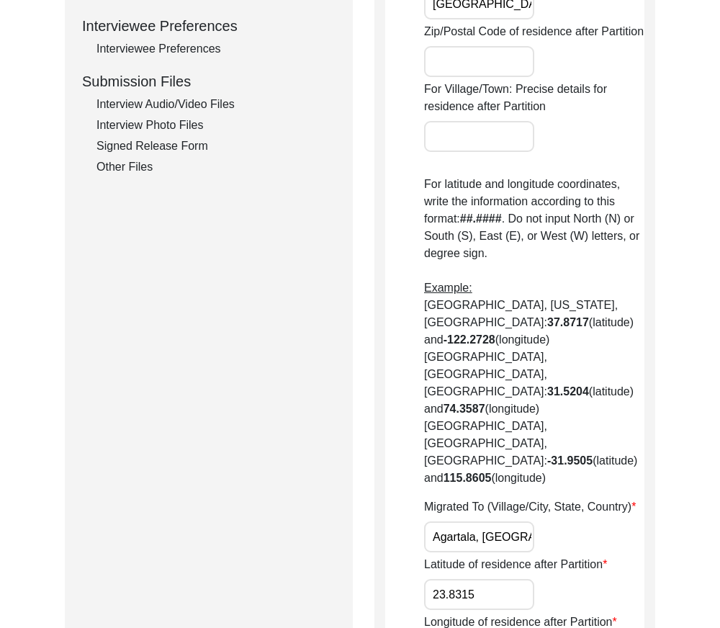
paste input "868"
type input "91.2868"
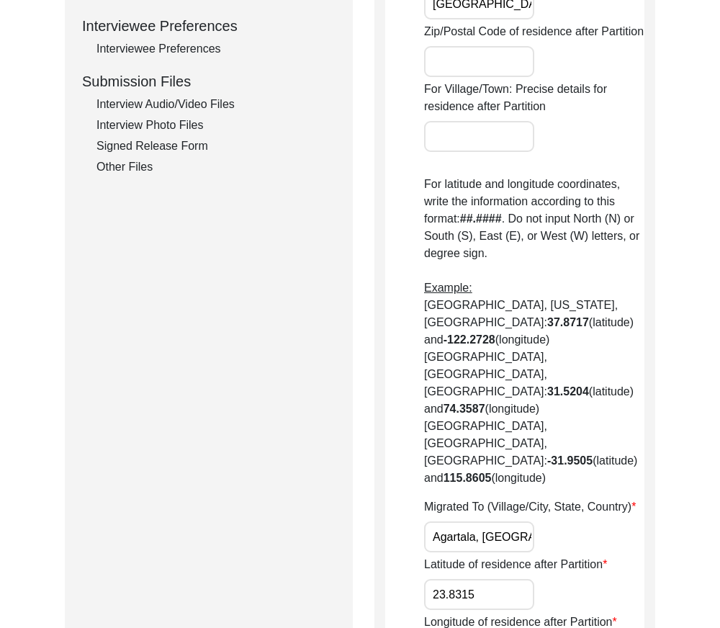
click at [494, 579] on input "23.8315" at bounding box center [479, 594] width 110 height 31
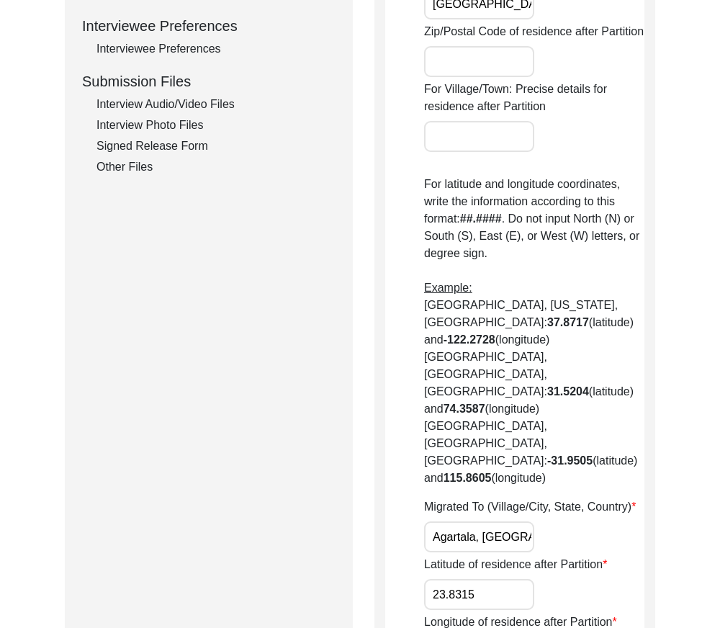
click at [494, 579] on input "23.8315" at bounding box center [479, 594] width 110 height 31
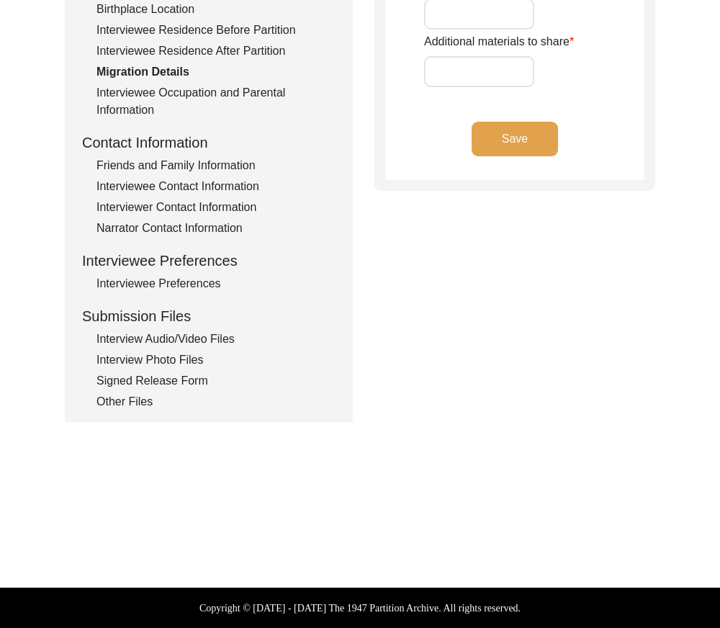
type input "n/a"
type input "none"
type input "n/a"
type input "no"
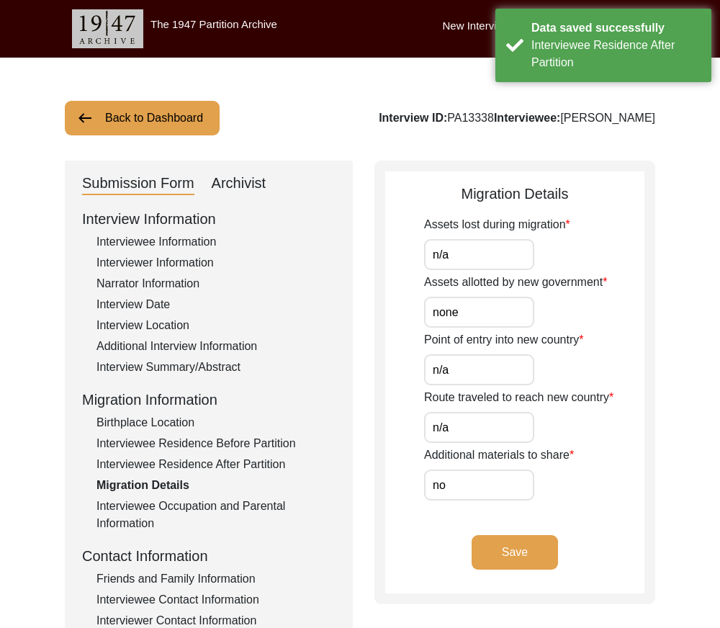
click at [468, 256] on input "n/a" at bounding box center [479, 254] width 110 height 31
type input "N/A"
click at [483, 312] on input "none" at bounding box center [479, 312] width 110 height 31
type input "None"
click at [479, 374] on input "n/a" at bounding box center [479, 369] width 110 height 31
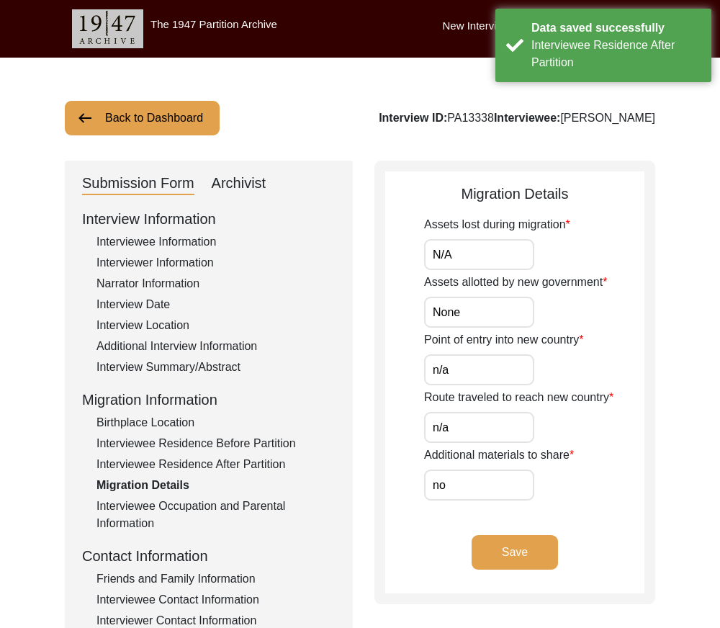
type input "N/A"
click at [477, 440] on input "n/a" at bounding box center [479, 427] width 110 height 31
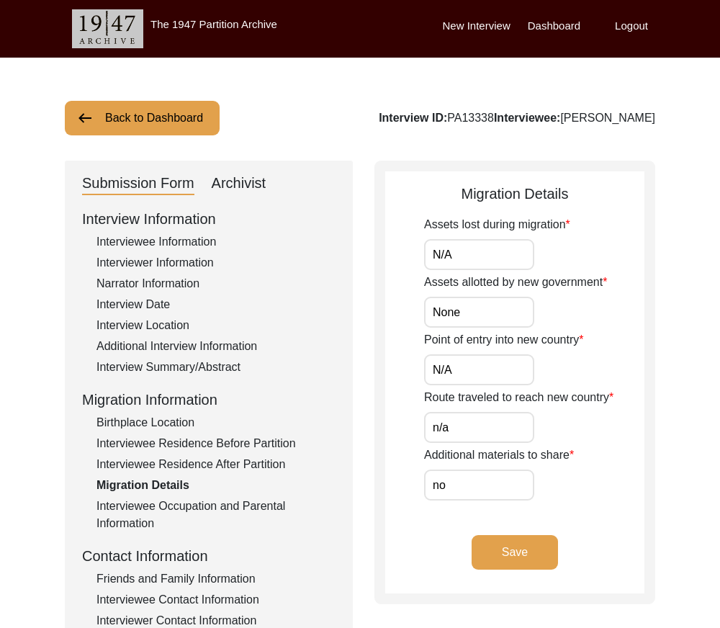
type input "N/A"
click at [485, 487] on input "no" at bounding box center [479, 485] width 110 height 31
click at [485, 496] on input "no" at bounding box center [479, 485] width 110 height 31
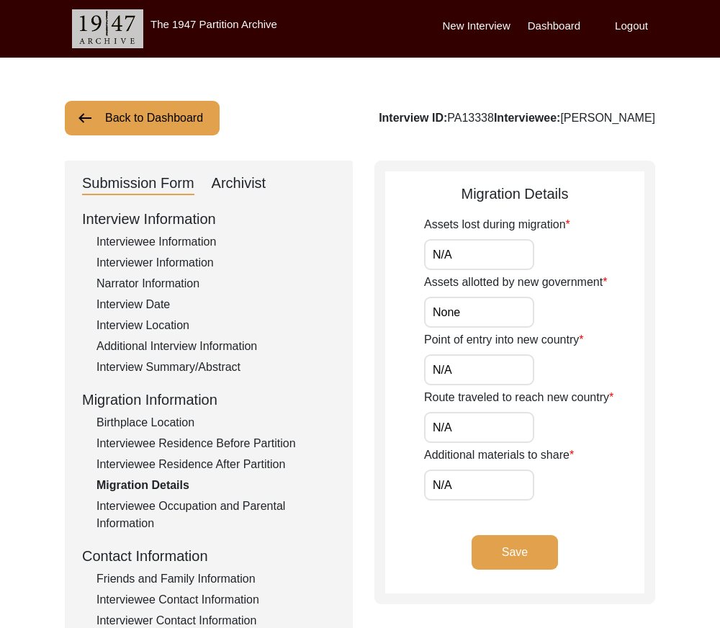
type input "N/A"
click at [542, 470] on div "Additional materials to share N/A" at bounding box center [534, 474] width 220 height 54
click at [498, 557] on button "Save" at bounding box center [515, 552] width 86 height 35
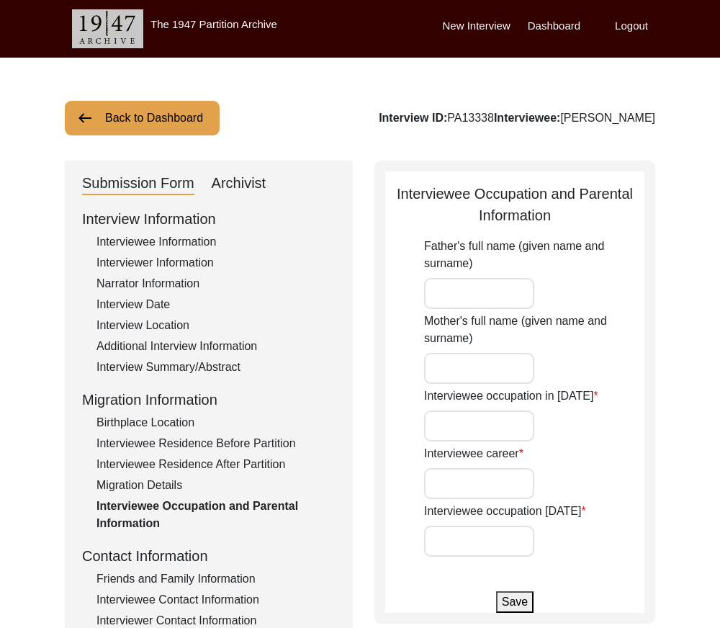
type input "[PERSON_NAME]"
type input "Student"
type input "Housewife"
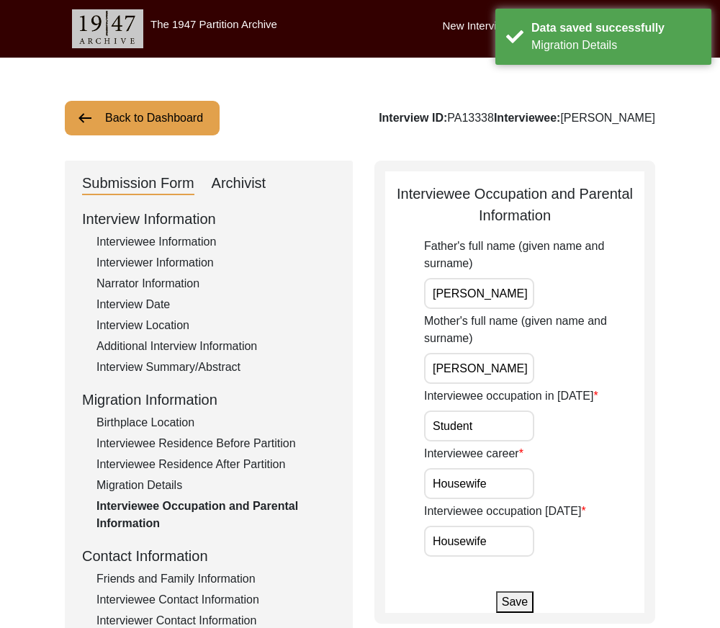
click at [514, 285] on input "[PERSON_NAME]" at bounding box center [479, 293] width 110 height 31
drag, startPoint x: 424, startPoint y: 370, endPoint x: 443, endPoint y: 370, distance: 19.5
click at [443, 370] on app-parental-information "Interviewee Occupation and Parental Information Father's full name (given name …" at bounding box center [514, 398] width 259 height 430
drag, startPoint x: 443, startPoint y: 370, endPoint x: 596, endPoint y: 370, distance: 152.7
click at [596, 370] on div "Mother's full name (given name and surname) [PERSON_NAME]" at bounding box center [534, 348] width 220 height 71
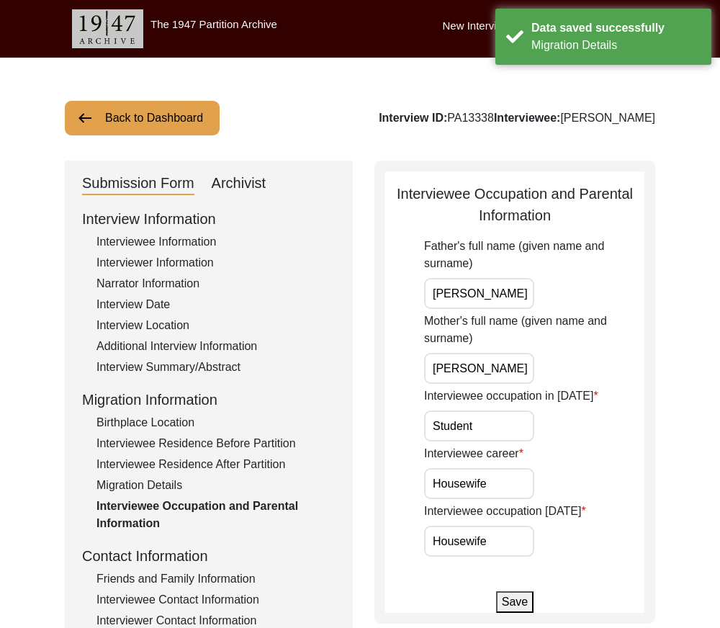
click at [516, 424] on input "Student" at bounding box center [479, 426] width 110 height 31
drag, startPoint x: 373, startPoint y: 473, endPoint x: 387, endPoint y: 480, distance: 15.5
click at [372, 473] on div "Submission Form Archivist Interview Information Interviewee Information Intervi…" at bounding box center [360, 498] width 591 height 675
click at [509, 505] on label "Interviewee occupation [DATE]" at bounding box center [505, 511] width 162 height 17
click at [509, 526] on input "Housewife" at bounding box center [479, 541] width 110 height 31
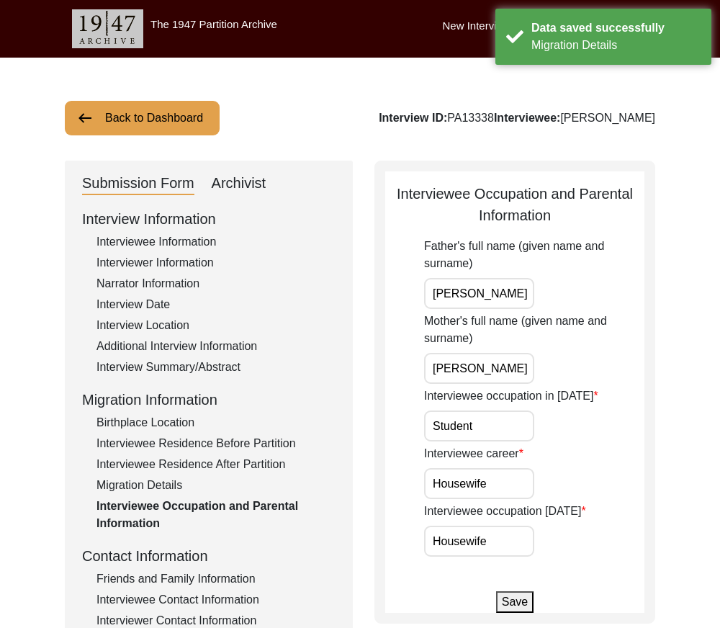
click at [506, 496] on input "Housewife" at bounding box center [479, 483] width 110 height 31
click at [514, 558] on app-parental-information "Interviewee Occupation and Parental Information Father's full name (given name …" at bounding box center [514, 398] width 259 height 430
click at [505, 545] on input "Housewife" at bounding box center [479, 541] width 110 height 31
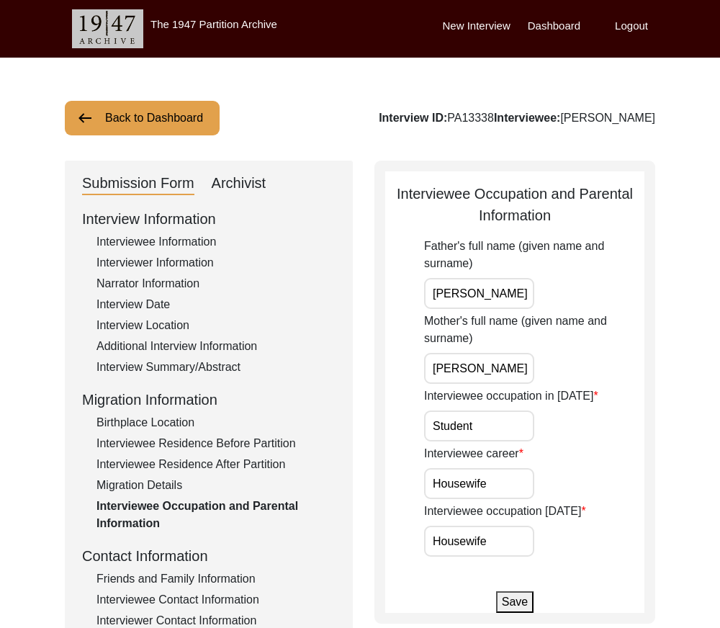
click at [513, 589] on app-parental-information "Interviewee Occupation and Parental Information Father's full name (given name …" at bounding box center [514, 398] width 259 height 430
click at [517, 599] on button "Save" at bounding box center [514, 602] width 37 height 22
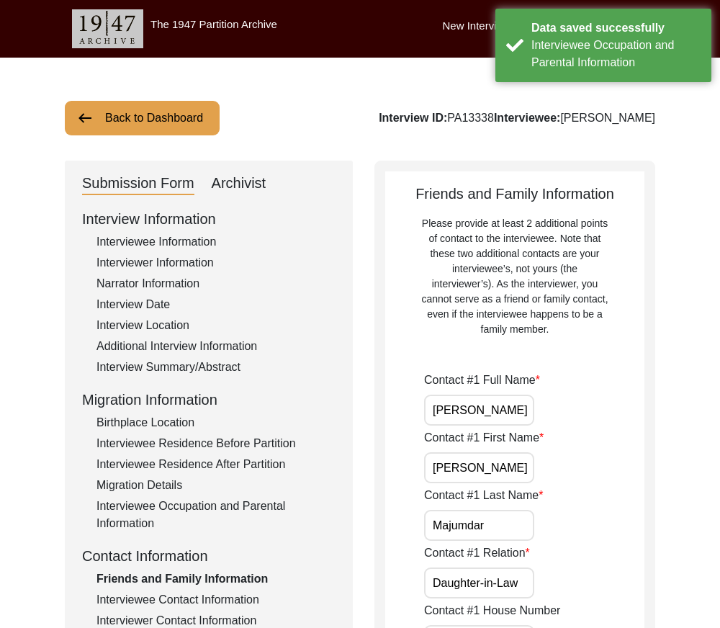
drag, startPoint x: 444, startPoint y: 411, endPoint x: 578, endPoint y: 421, distance: 134.4
click at [580, 418] on div "Contact #1 Full Name [PERSON_NAME]" at bounding box center [534, 399] width 220 height 54
click at [536, 450] on div "Contact #1 First Name [PERSON_NAME]" at bounding box center [534, 456] width 220 height 54
click at [522, 472] on input "[PERSON_NAME]" at bounding box center [479, 467] width 110 height 31
click at [509, 522] on input "Majumdar" at bounding box center [479, 525] width 110 height 31
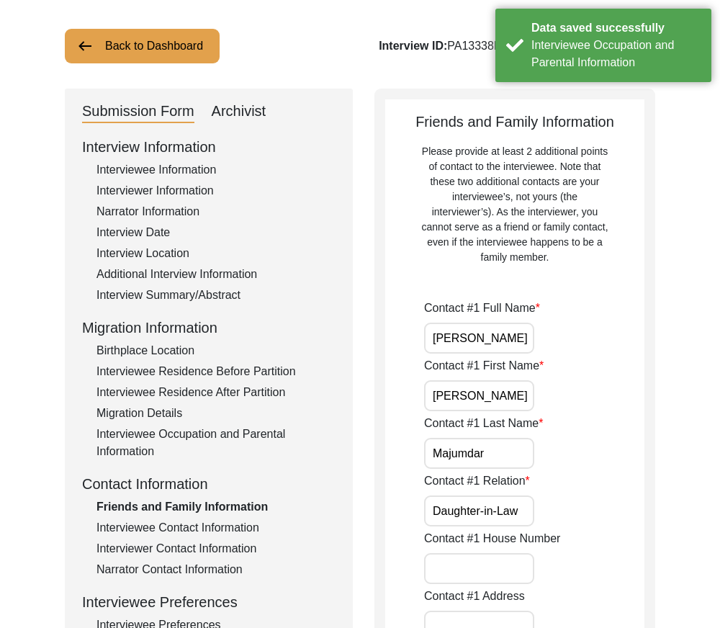
click at [524, 515] on input "Daughter-in-Law" at bounding box center [479, 511] width 110 height 31
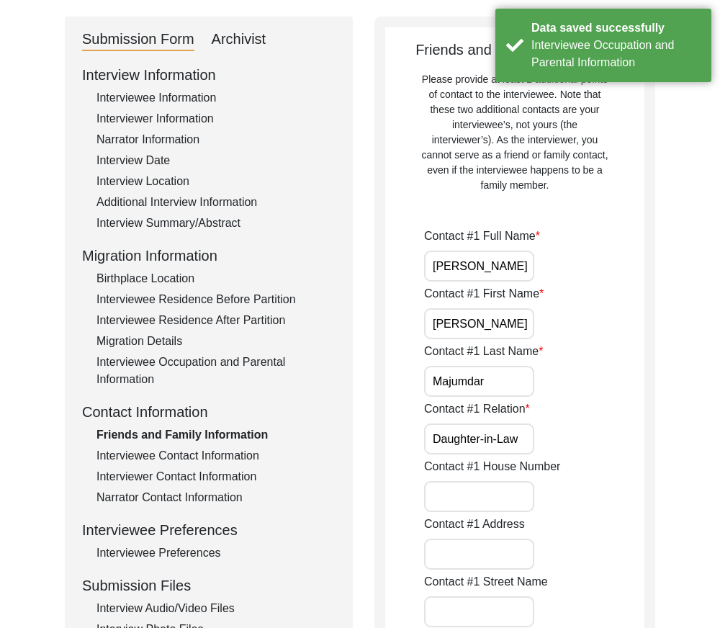
drag, startPoint x: 523, startPoint y: 440, endPoint x: 524, endPoint y: 448, distance: 8.0
click at [523, 440] on input "Daughter-in-Law" at bounding box center [479, 439] width 110 height 31
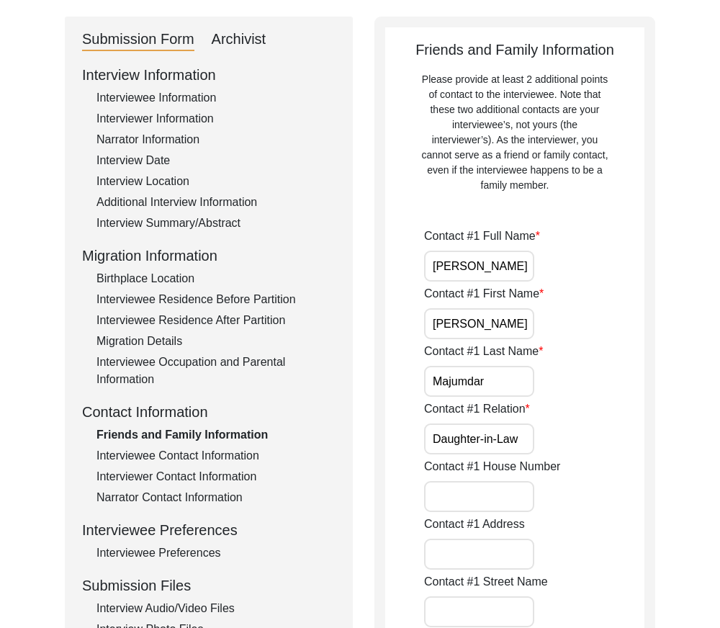
type input "Daughter-in-law"
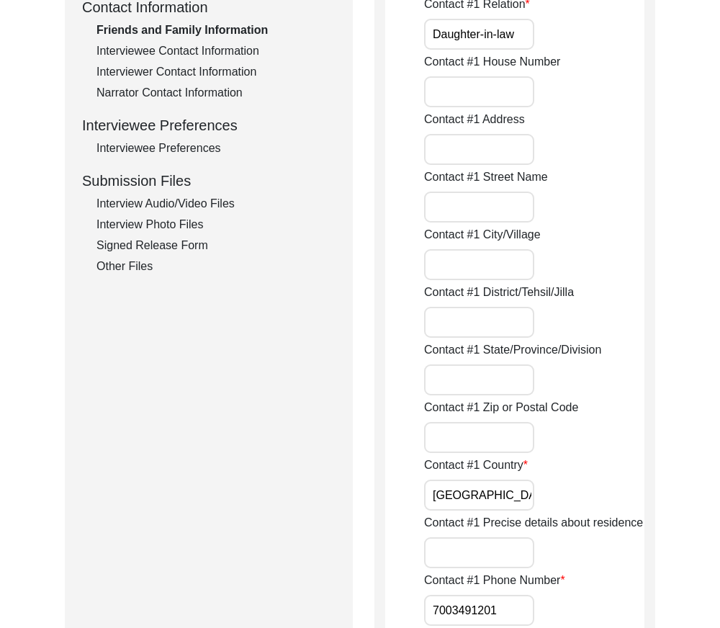
scroll to position [648, 0]
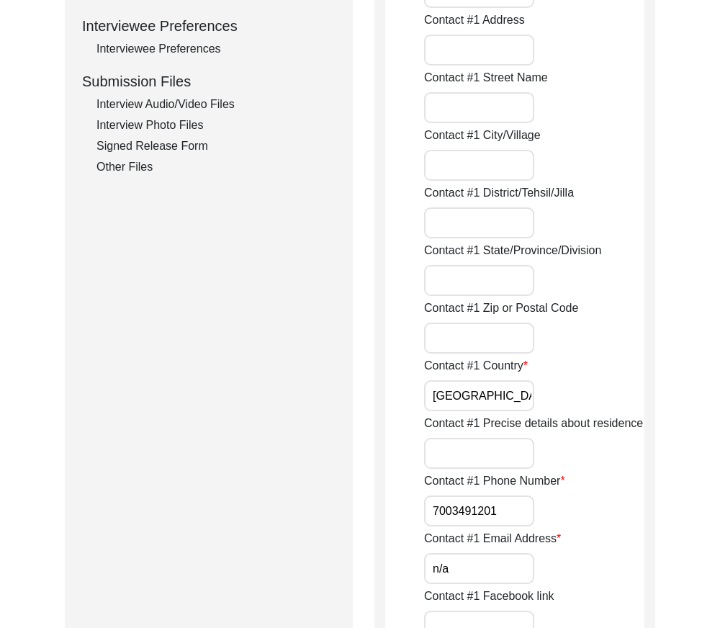
click at [493, 394] on input "[GEOGRAPHIC_DATA]" at bounding box center [479, 395] width 110 height 31
click at [429, 509] on input "7003491201" at bounding box center [479, 511] width 110 height 31
type input "[PHONE_NUMBER]"
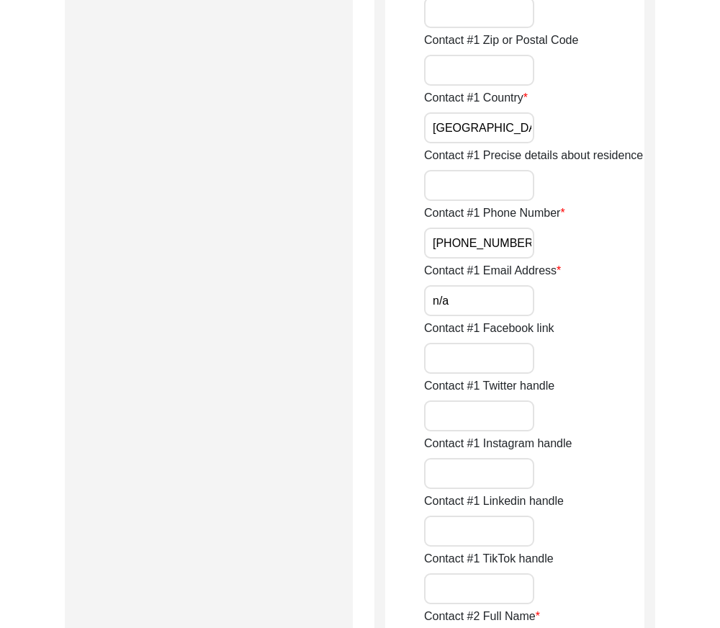
scroll to position [937, 0]
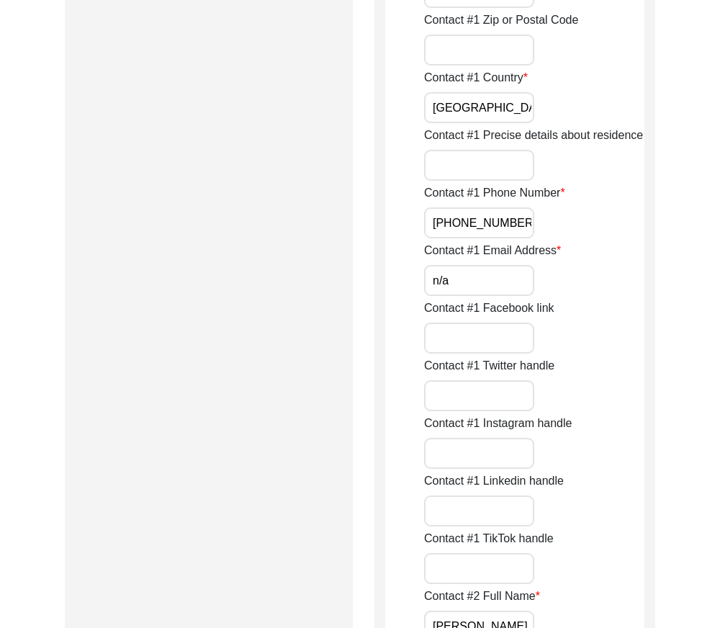
click at [504, 303] on label "Contact #1 Facebook link" at bounding box center [489, 308] width 130 height 17
click at [504, 323] on input "Contact #1 Facebook link" at bounding box center [479, 338] width 110 height 31
click at [497, 281] on input "n/a" at bounding box center [479, 280] width 110 height 31
type input "N/A"
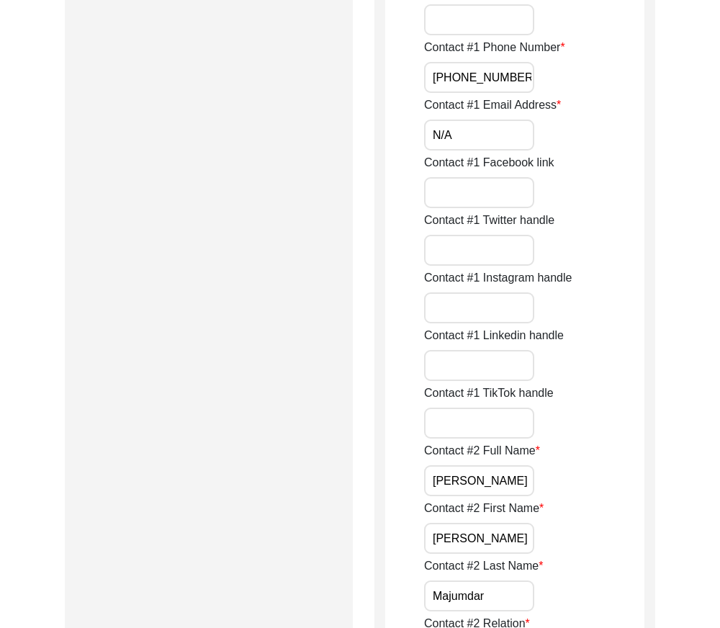
scroll to position [1225, 0]
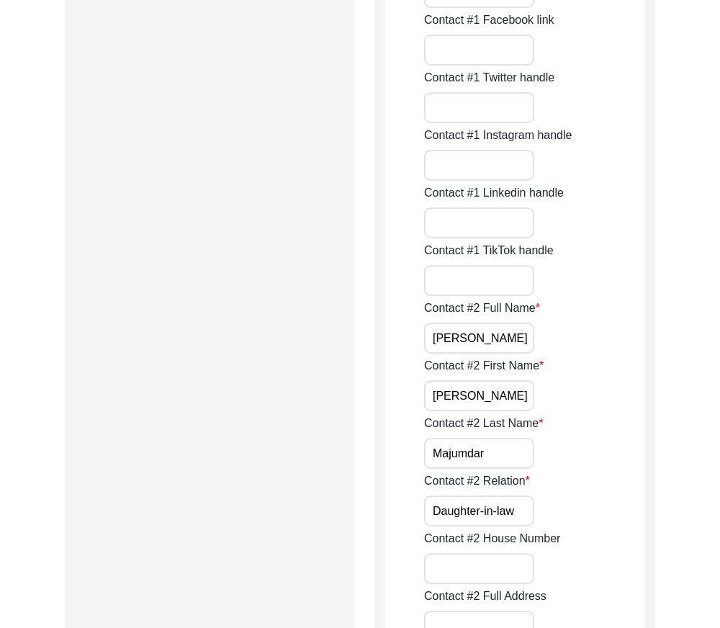
click at [535, 345] on div "Contact #2 Full Name [PERSON_NAME]" at bounding box center [534, 327] width 220 height 54
click at [526, 349] on input "[PERSON_NAME]" at bounding box center [479, 338] width 110 height 31
click at [509, 392] on input "[PERSON_NAME]" at bounding box center [479, 395] width 110 height 31
click at [512, 447] on input "Majumdar" at bounding box center [479, 453] width 110 height 31
click at [527, 501] on input "Daughter-in-law" at bounding box center [479, 511] width 110 height 31
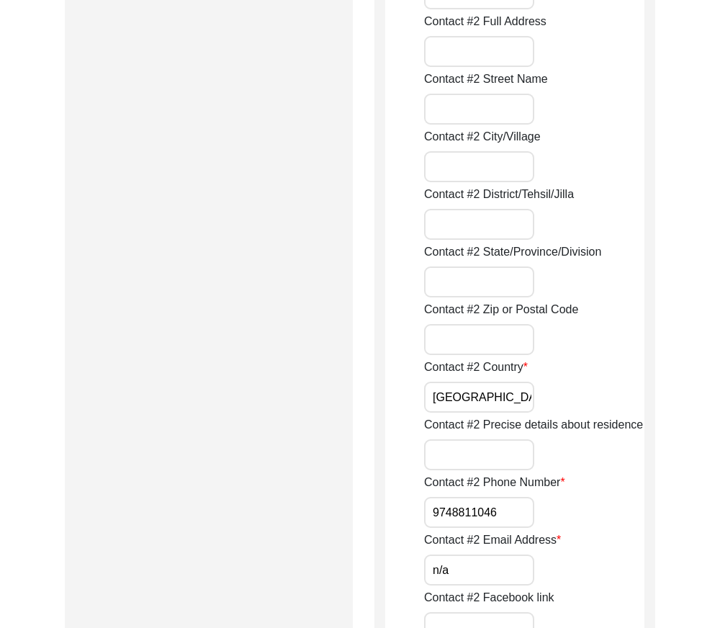
scroll to position [1801, 0]
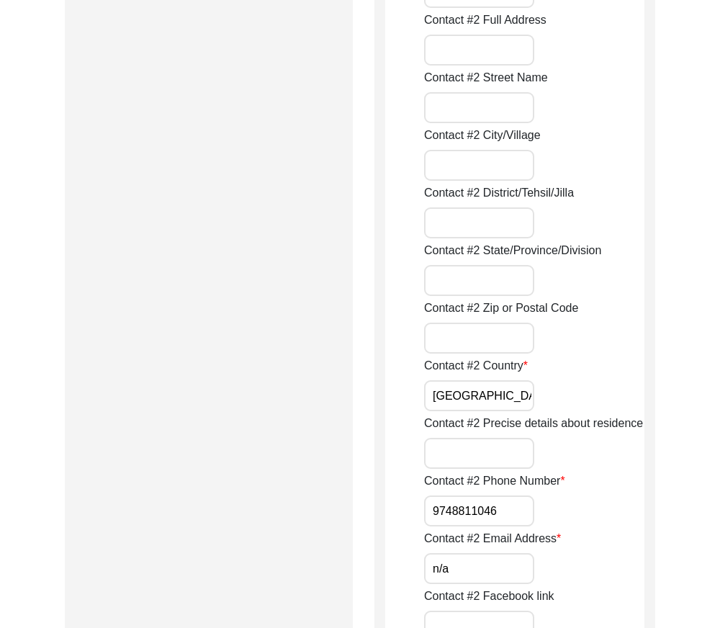
click at [496, 385] on input "[GEOGRAPHIC_DATA]" at bounding box center [479, 395] width 110 height 31
click at [432, 509] on input "9748811046" at bounding box center [479, 511] width 110 height 31
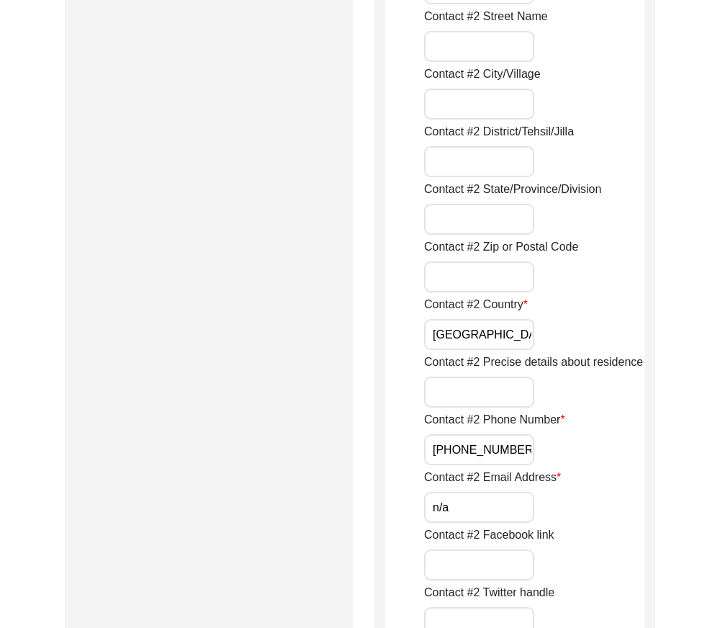
scroll to position [1945, 0]
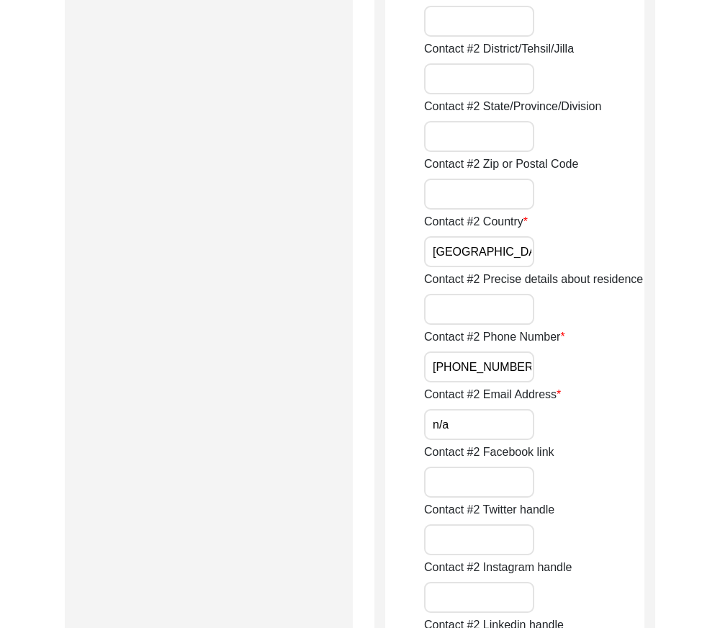
type input "[PHONE_NUMBER]"
drag, startPoint x: 460, startPoint y: 428, endPoint x: 463, endPoint y: 440, distance: 12.6
click at [460, 428] on input "n/a" at bounding box center [479, 424] width 110 height 31
type input "N/A"
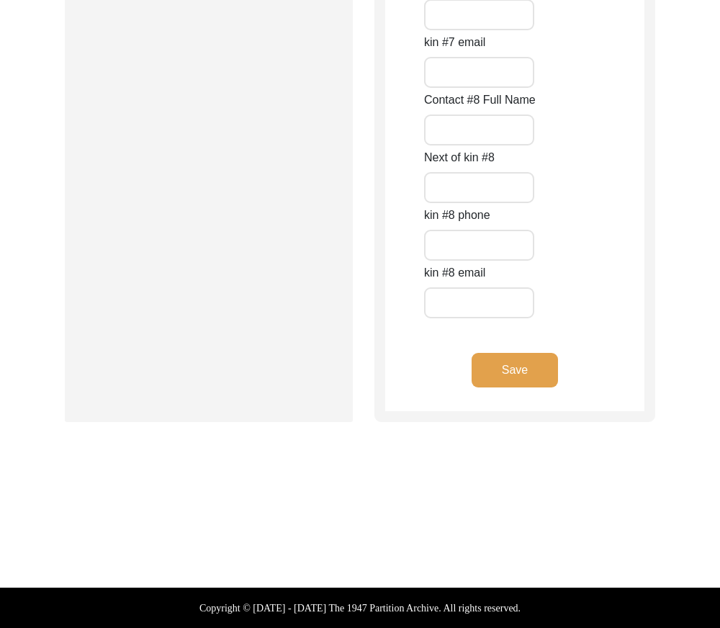
click at [530, 374] on button "Save" at bounding box center [515, 370] width 86 height 35
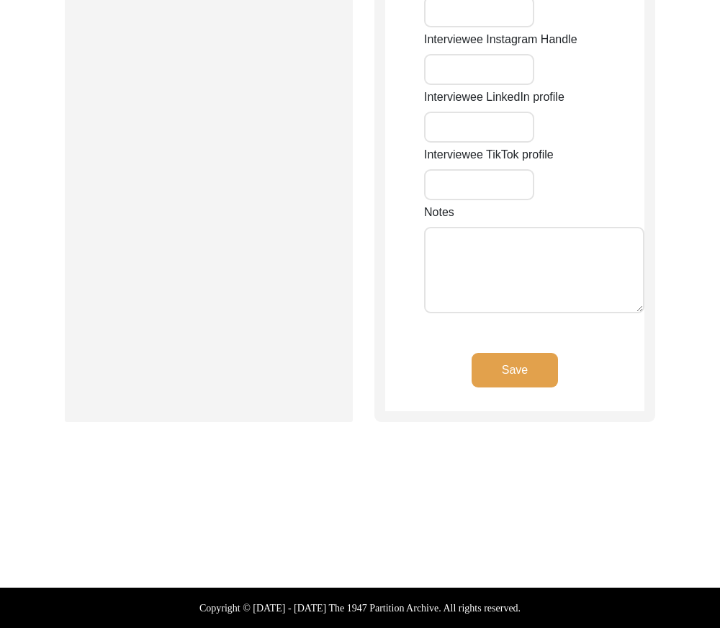
type input "n/a"
type input "[GEOGRAPHIC_DATA]"
type input "Madhyamgram"
type input "[GEOGRAPHIC_DATA]"
type input "North 24 Parganas"
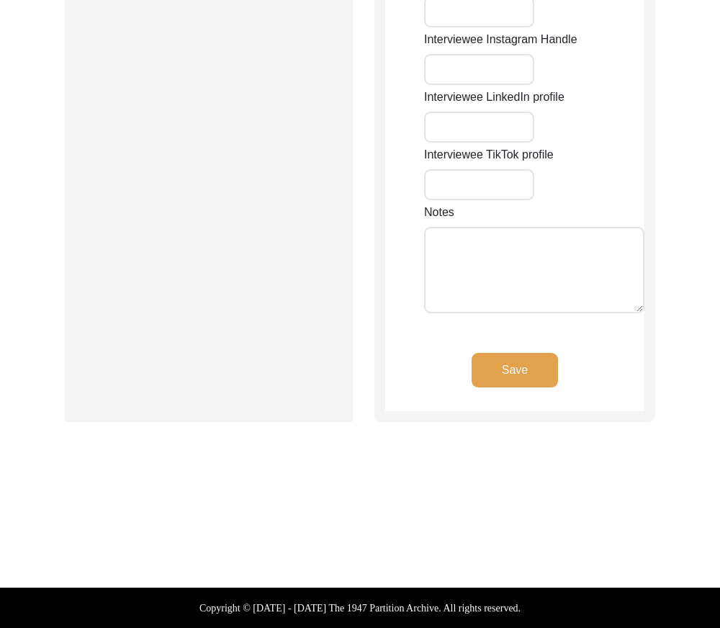
type input "700130"
type input "[GEOGRAPHIC_DATA]"
type input "Madhyamgram, [GEOGRAPHIC_DATA], [GEOGRAPHIC_DATA]"
type input "22.69630"
type input "88.45155"
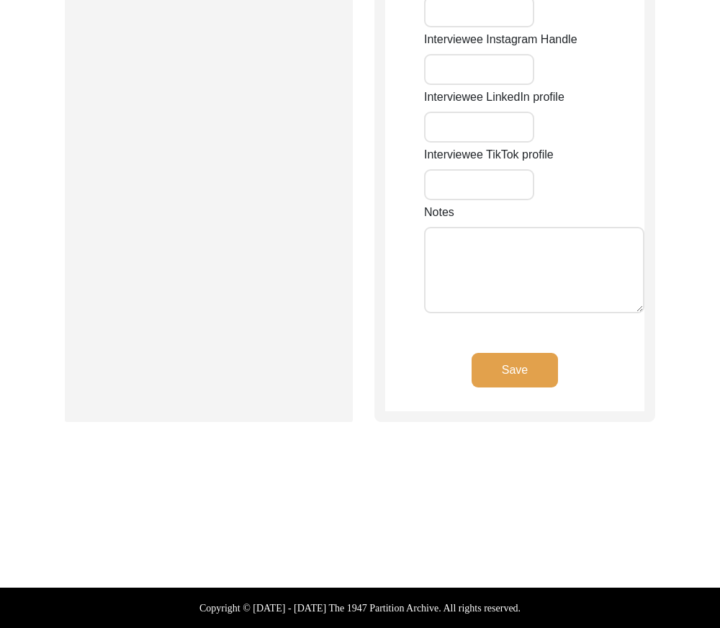
type input "9007383454"
type input "n/a"
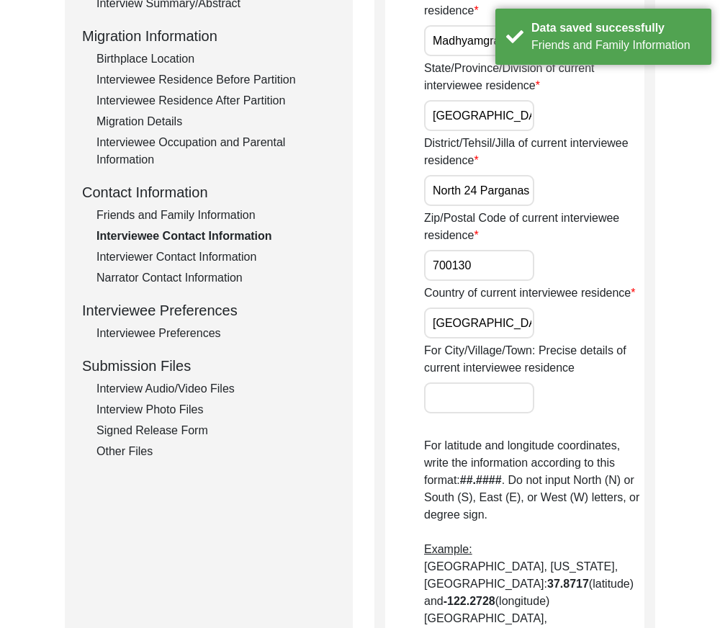
scroll to position [4, 0]
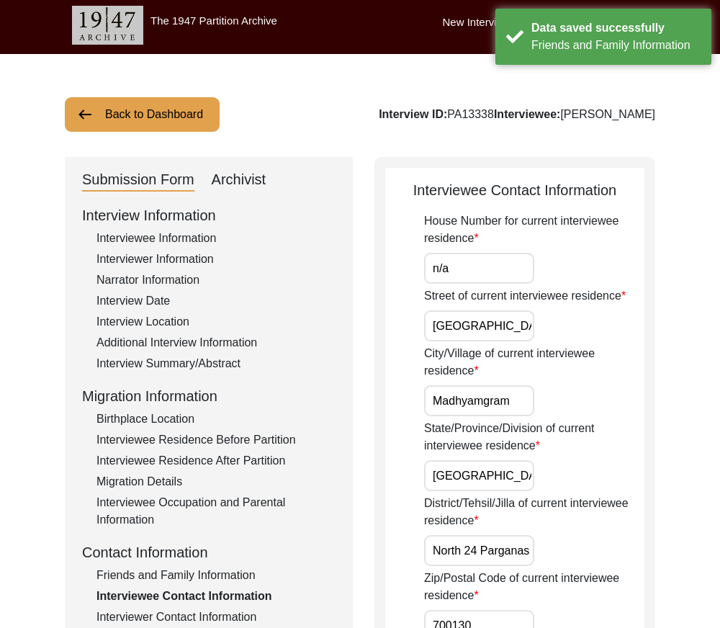
click at [464, 275] on input "n/a" at bounding box center [479, 268] width 110 height 31
type input "N/A"
drag, startPoint x: 462, startPoint y: 327, endPoint x: 612, endPoint y: 327, distance: 149.1
click at [612, 327] on div "Street of current interviewee residence [PERSON_NAME][GEOGRAPHIC_DATA]" at bounding box center [534, 314] width 220 height 54
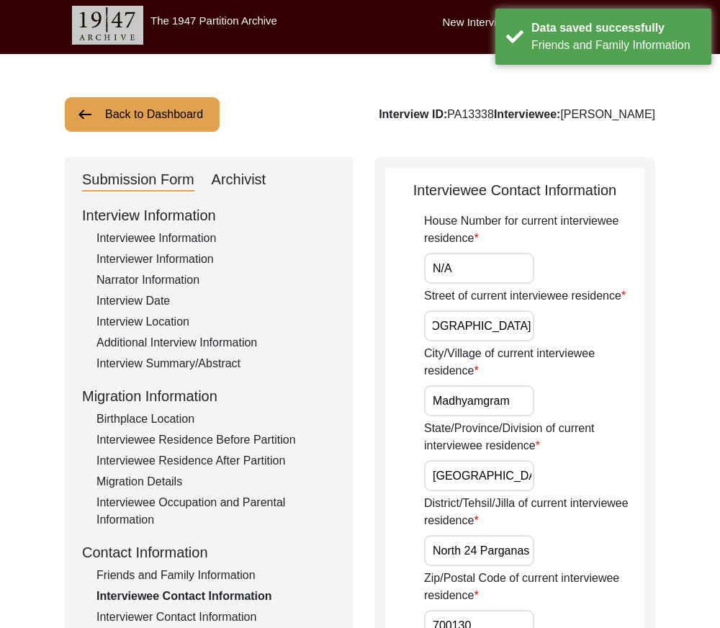
scroll to position [0, 0]
click at [612, 327] on div "Street of current interviewee residence [PERSON_NAME][GEOGRAPHIC_DATA]" at bounding box center [534, 314] width 220 height 54
click at [542, 403] on div "City/Village of current interviewee residence Madhyamgram" at bounding box center [534, 380] width 220 height 71
click at [520, 403] on input "Madhyamgram" at bounding box center [479, 400] width 110 height 31
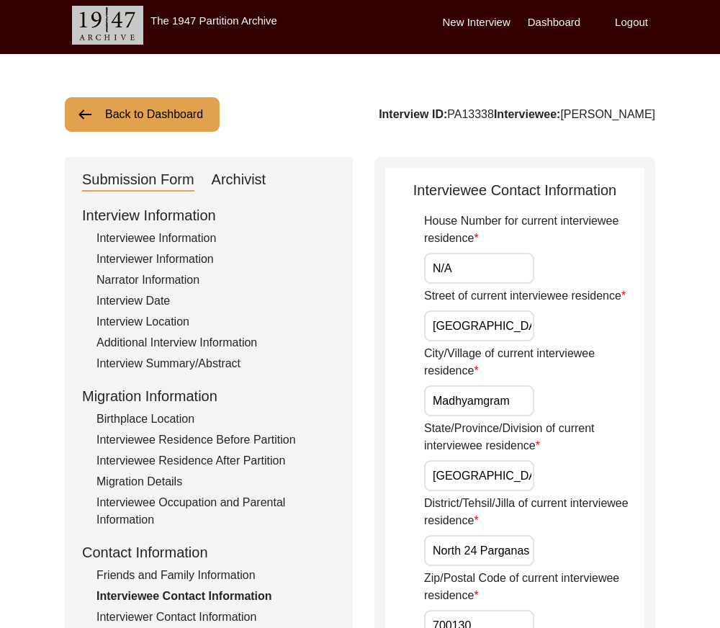
click at [514, 491] on input "[GEOGRAPHIC_DATA]" at bounding box center [479, 475] width 110 height 31
drag, startPoint x: 459, startPoint y: 550, endPoint x: 595, endPoint y: 561, distance: 136.6
click at [595, 561] on div "District/Tehsil/Jilla of current interviewee residence North 24 Parganas" at bounding box center [534, 530] width 220 height 71
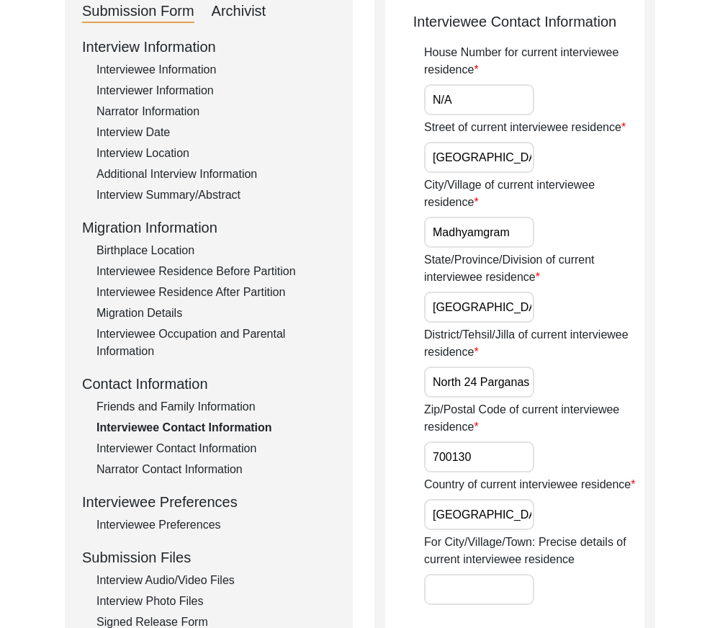
scroll to position [364, 0]
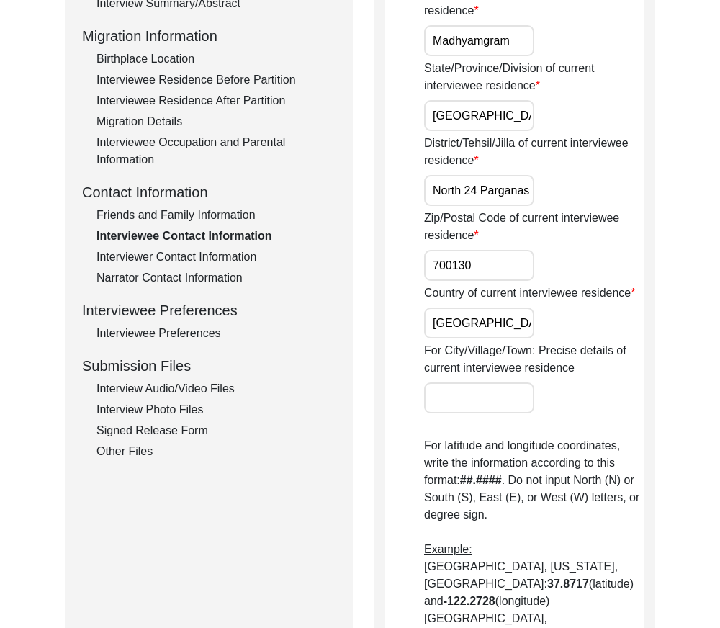
click at [496, 278] on input "700130" at bounding box center [479, 265] width 110 height 31
click at [492, 315] on input "[GEOGRAPHIC_DATA]" at bounding box center [479, 323] width 110 height 31
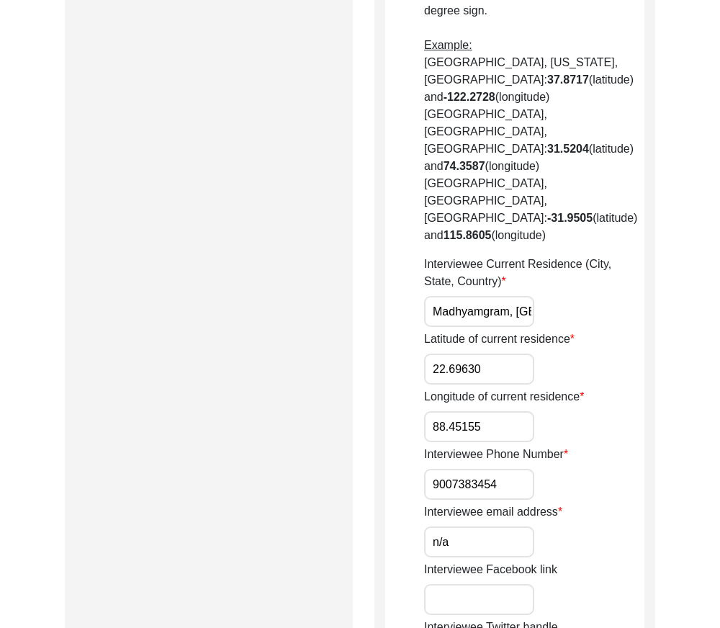
scroll to position [0, 81]
drag, startPoint x: 437, startPoint y: 241, endPoint x: 626, endPoint y: 241, distance: 189.5
click at [626, 256] on div "Interviewee Current Residence (City, State, Country) Madhyamgram, [GEOGRAPHIC_D…" at bounding box center [534, 291] width 220 height 71
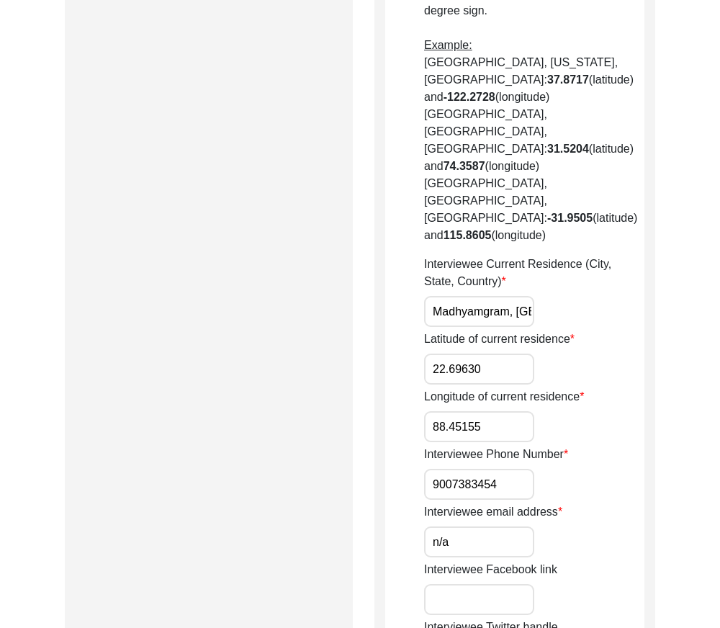
click at [496, 354] on input "22.69630" at bounding box center [479, 369] width 110 height 31
paste input "24"
type input "22.6924"
click at [495, 411] on input "88.45155" at bounding box center [479, 426] width 110 height 31
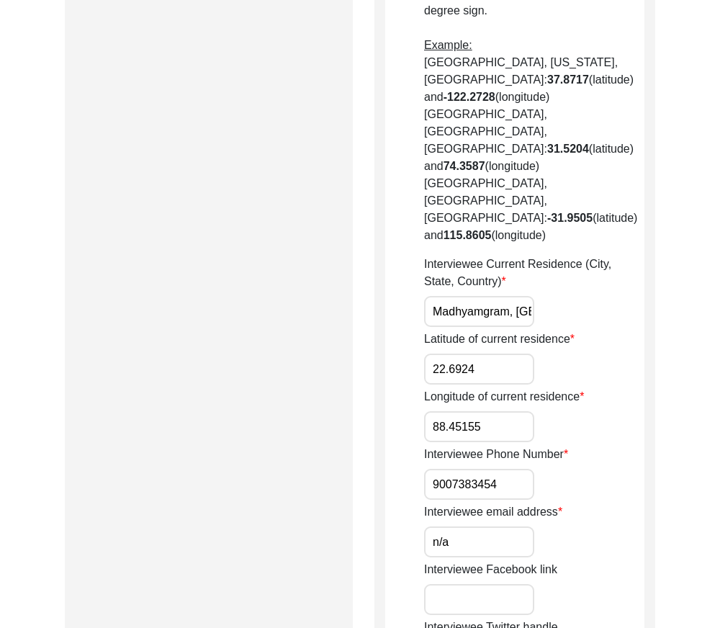
click at [495, 411] on input "88.45155" at bounding box center [479, 426] width 110 height 31
paste input "653"
type input "88.4653"
click at [576, 446] on div "Interviewee Phone Number [PHONE_NUMBER]" at bounding box center [534, 473] width 220 height 54
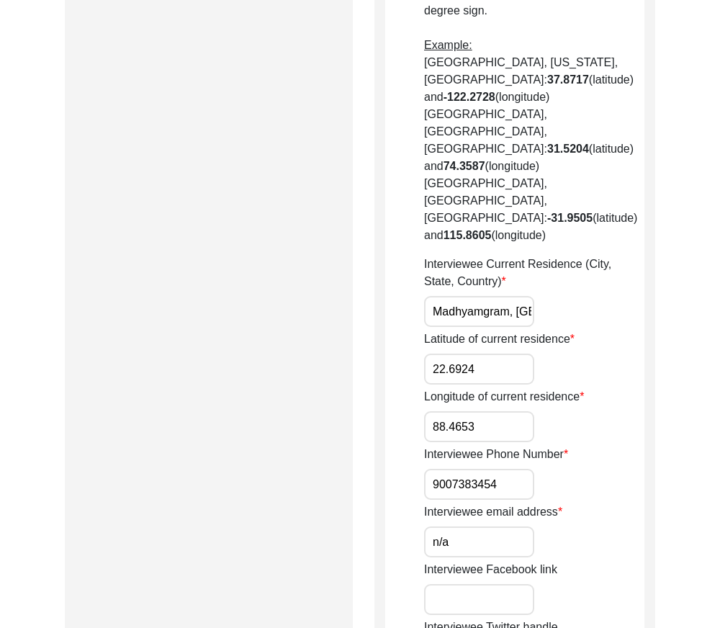
drag, startPoint x: 523, startPoint y: 411, endPoint x: 395, endPoint y: 412, distance: 128.2
click at [394, 412] on app-contact-information "Interviewee Contact Information House Number for current interviewee residence …" at bounding box center [514, 186] width 259 height 1742
click at [442, 469] on input "9007383454" at bounding box center [479, 484] width 110 height 31
click at [436, 469] on input "9007383454" at bounding box center [479, 484] width 110 height 31
type input "[PHONE_NUMBER]"
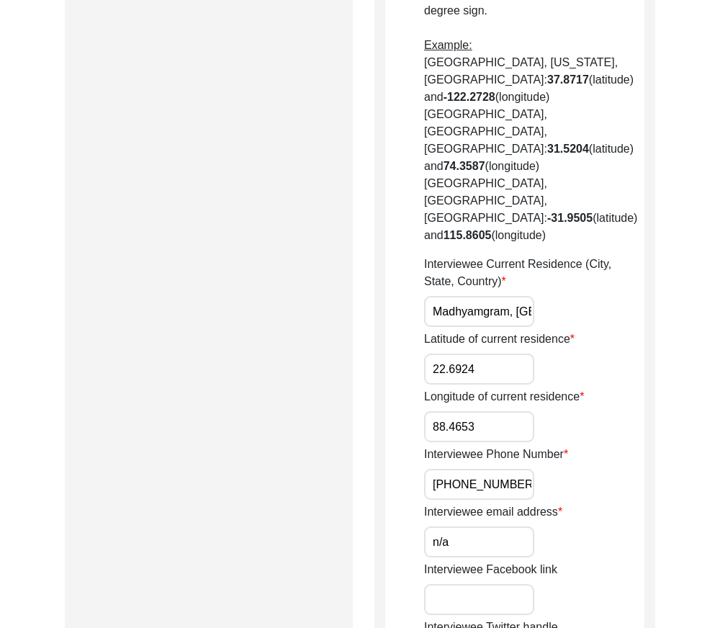
drag, startPoint x: 558, startPoint y: 432, endPoint x: 511, endPoint y: 457, distance: 53.2
click at [558, 432] on div "House Number for current interviewee residence N/A Street of current interviewe…" at bounding box center [534, 156] width 220 height 1616
click at [511, 504] on div "Interviewee email address n/a" at bounding box center [534, 531] width 220 height 54
click at [511, 527] on input "n/a" at bounding box center [479, 542] width 110 height 31
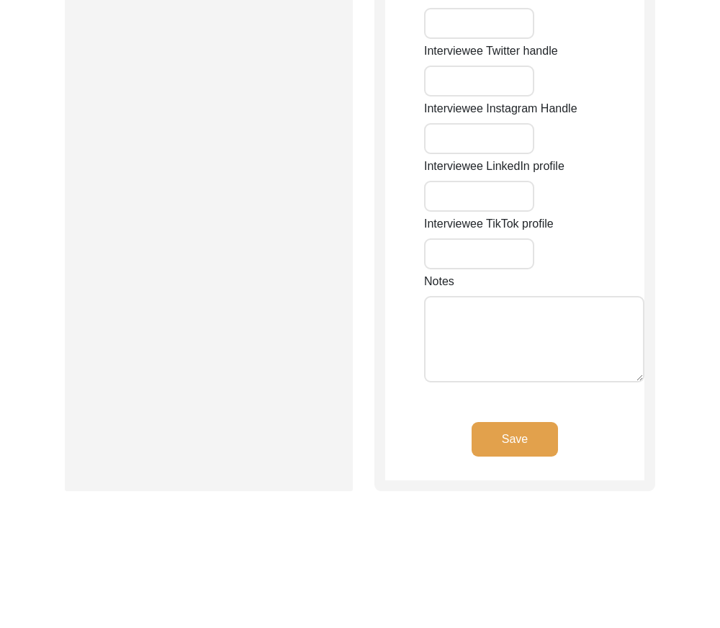
click at [550, 422] on button "Save" at bounding box center [515, 439] width 86 height 35
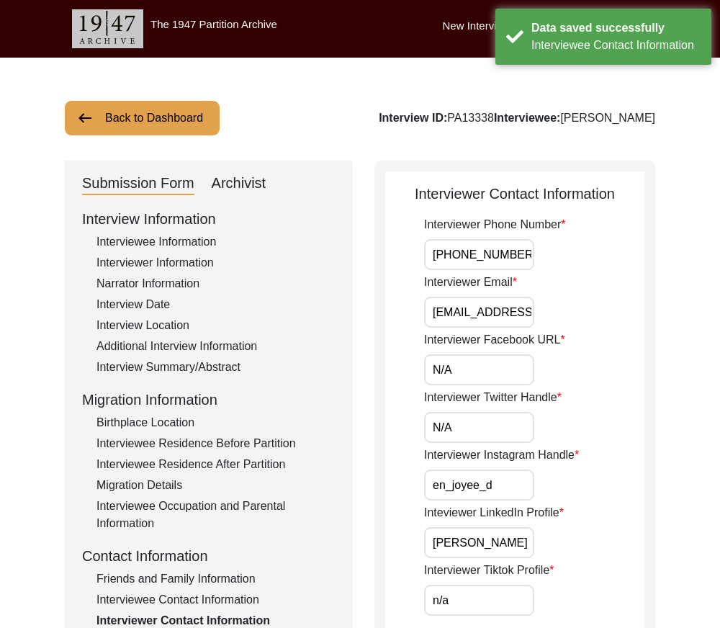
click at [524, 256] on input "[PHONE_NUMBER]" at bounding box center [479, 254] width 110 height 31
drag, startPoint x: 419, startPoint y: 308, endPoint x: 572, endPoint y: 316, distance: 153.6
click at [499, 314] on input "[EMAIL_ADDRESS][DOMAIN_NAME]" at bounding box center [479, 312] width 110 height 31
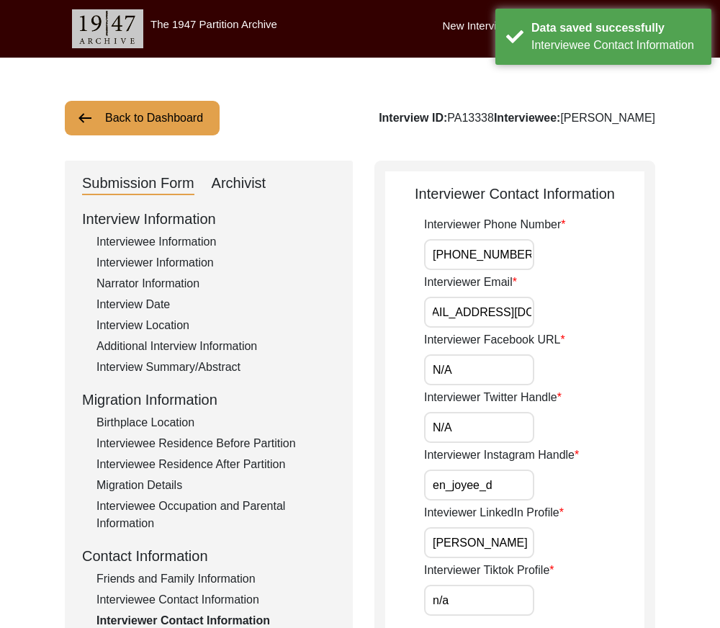
drag, startPoint x: 506, startPoint y: 314, endPoint x: 517, endPoint y: 363, distance: 50.2
drag, startPoint x: 494, startPoint y: 367, endPoint x: 486, endPoint y: 385, distance: 20.6
click at [494, 367] on input "N/A" at bounding box center [479, 369] width 110 height 31
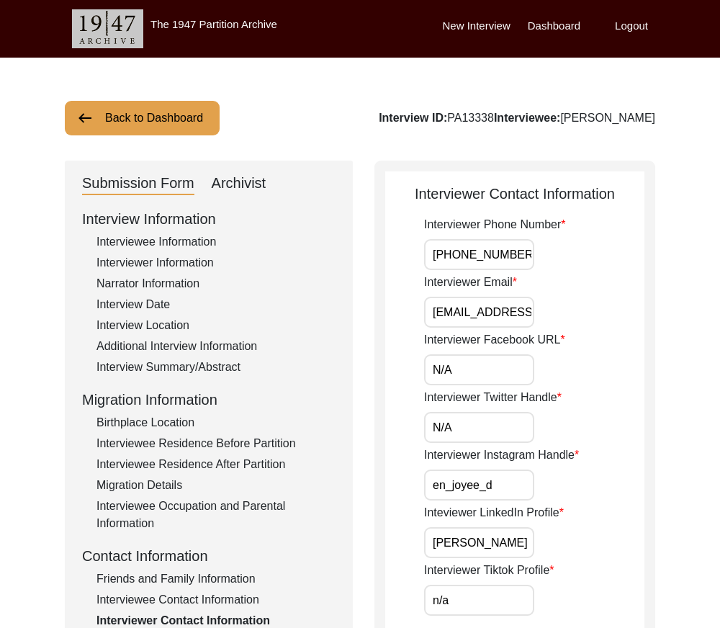
drag, startPoint x: 475, startPoint y: 371, endPoint x: 402, endPoint y: 399, distance: 78.0
type input "N/A"
click at [452, 421] on input "N/A" at bounding box center [479, 427] width 110 height 31
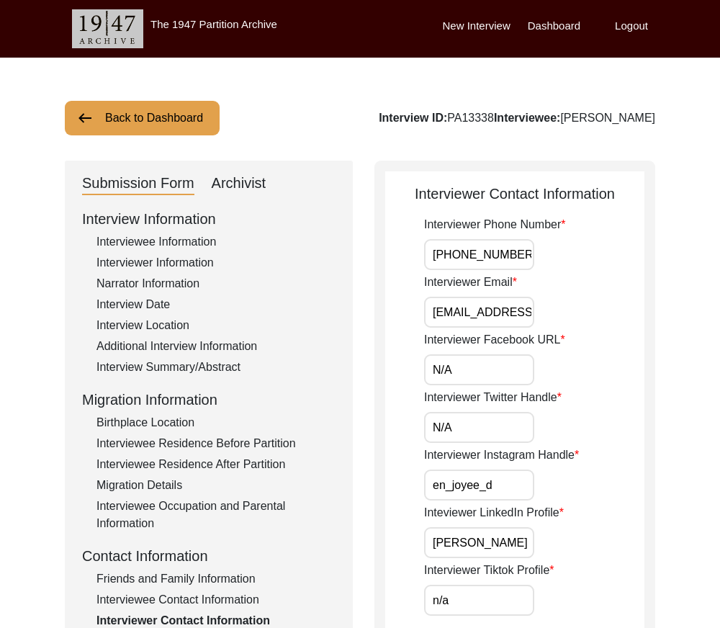
click at [468, 425] on input "N/A" at bounding box center [479, 427] width 110 height 31
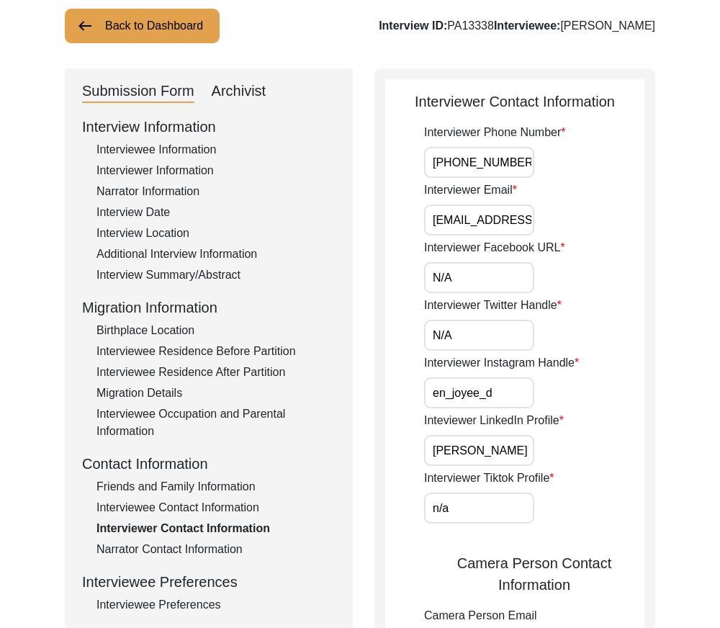
scroll to position [216, 0]
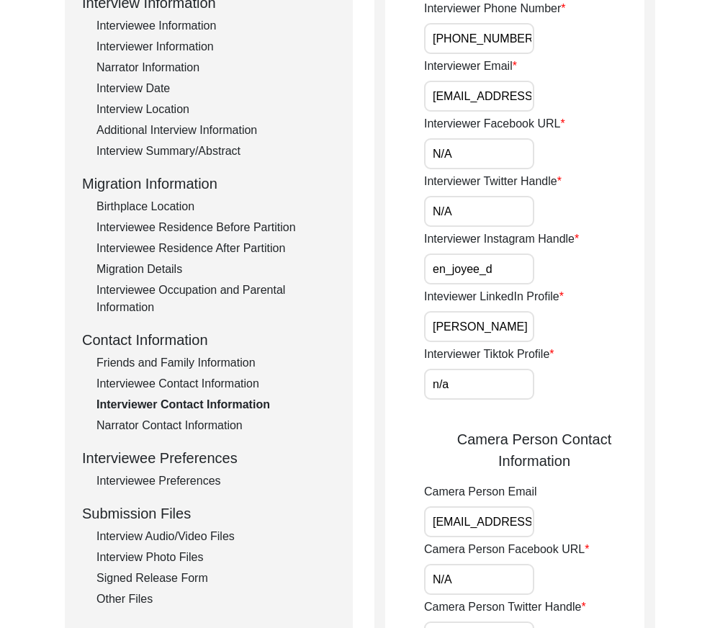
click at [509, 285] on div "Interviewer Phone Number [PHONE_NUMBER] Interviewer Email [EMAIL_ADDRESS][DOMAI…" at bounding box center [534, 441] width 220 height 883
click at [506, 277] on input "en_joyee_d" at bounding box center [479, 269] width 110 height 31
drag, startPoint x: 431, startPoint y: 327, endPoint x: 522, endPoint y: 369, distance: 100.6
click at [554, 333] on div "Inteviewer LinkedIn Profile [PERSON_NAME]" at bounding box center [534, 315] width 220 height 54
click at [498, 390] on input "n/a" at bounding box center [479, 384] width 110 height 31
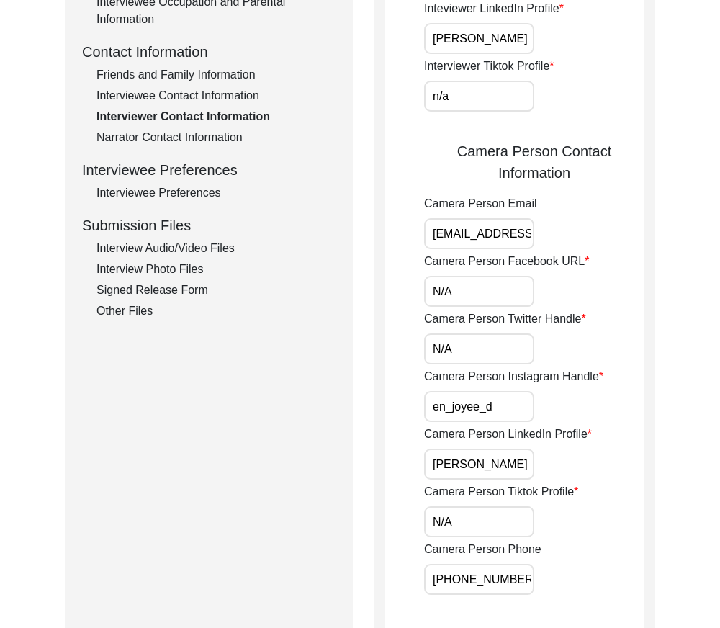
scroll to position [0, 22]
drag, startPoint x: 431, startPoint y: 232, endPoint x: 610, endPoint y: 235, distance: 179.4
click at [610, 235] on div "Camera Person Email [EMAIL_ADDRESS][DOMAIN_NAME]" at bounding box center [534, 222] width 220 height 54
click at [473, 297] on input "N/A" at bounding box center [479, 291] width 110 height 31
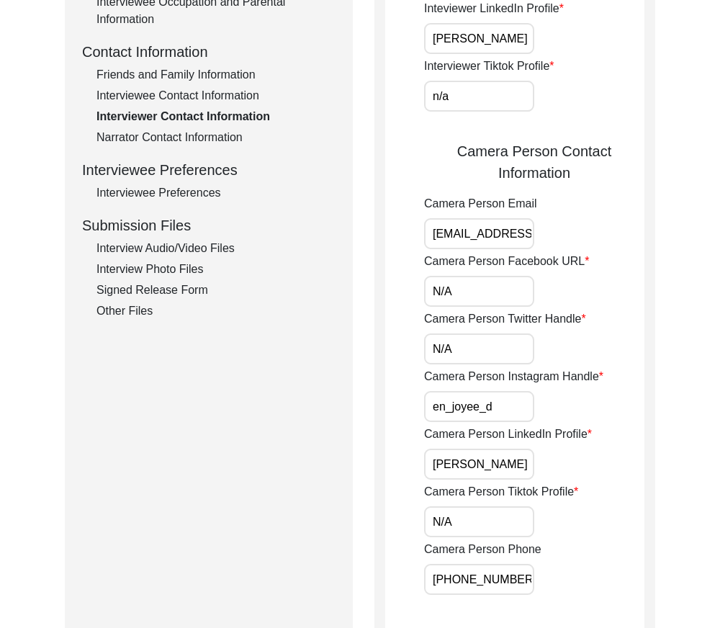
type input "N/A"
click at [403, 337] on app-interviewer-contact-information "Interviewer Contact Information Interviewer Phone Number [PHONE_NUMBER] Intervi…" at bounding box center [514, 183] width 259 height 1009
click at [473, 348] on input "N/A" at bounding box center [479, 349] width 110 height 31
type input "N/A"
click at [384, 390] on div "Interviewer Contact Information Interviewer Phone Number [PHONE_NUMBER] Intervi…" at bounding box center [515, 177] width 281 height 1042
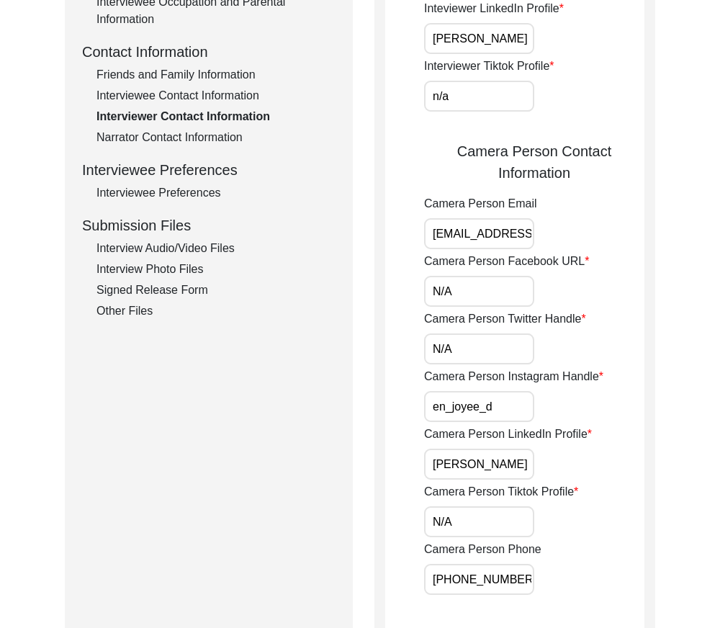
click at [507, 408] on input "en_joyee_d" at bounding box center [479, 406] width 110 height 31
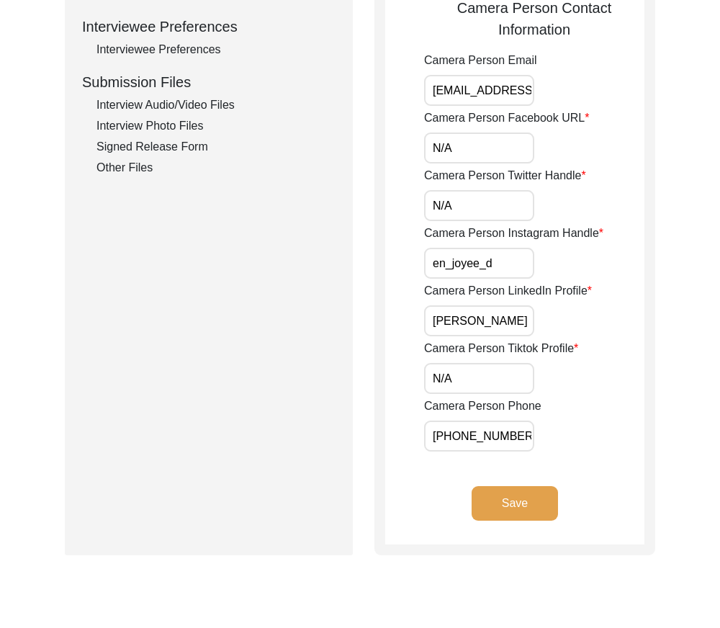
scroll to position [648, 0]
drag, startPoint x: 432, startPoint y: 327, endPoint x: 563, endPoint y: 330, distance: 131.1
click at [563, 330] on div "Camera Person LinkedIn Profile [PERSON_NAME]" at bounding box center [534, 309] width 220 height 54
click at [504, 375] on input "N/A" at bounding box center [479, 377] width 110 height 31
click at [379, 388] on div "Interviewer Contact Information Interviewer Phone Number [PHONE_NUMBER] Intervi…" at bounding box center [515, 33] width 281 height 1042
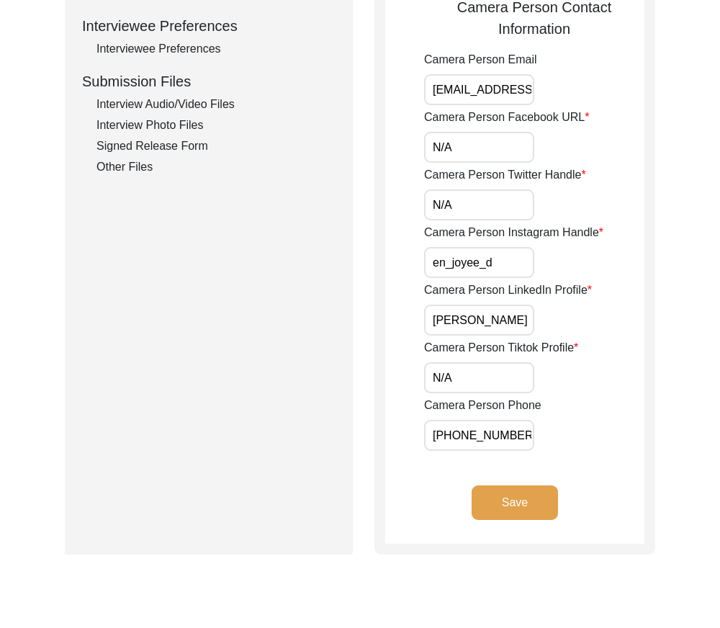
drag, startPoint x: 432, startPoint y: 431, endPoint x: 560, endPoint y: 468, distance: 132.9
click at [563, 463] on app-interviewer-contact-information "Interviewer Contact Information Interviewer Phone Number [PHONE_NUMBER] Intervi…" at bounding box center [514, 39] width 259 height 1009
click at [537, 494] on button "Save" at bounding box center [515, 503] width 86 height 35
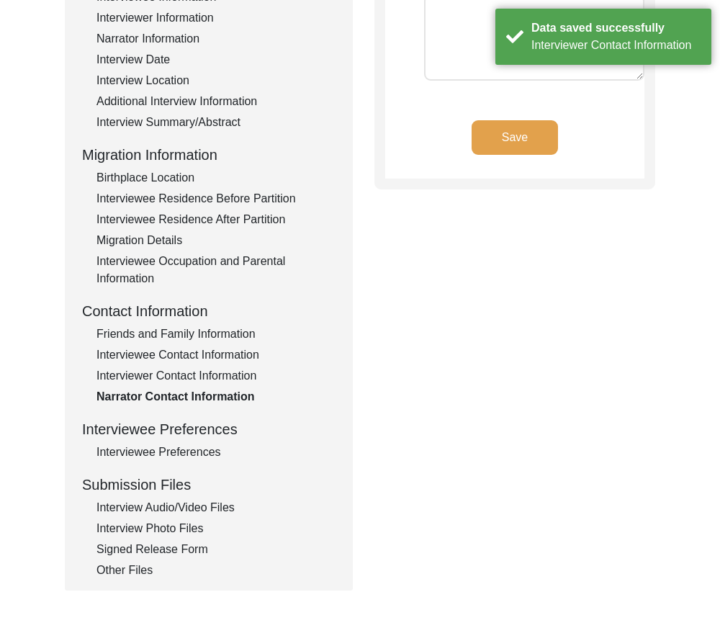
scroll to position [0, 0]
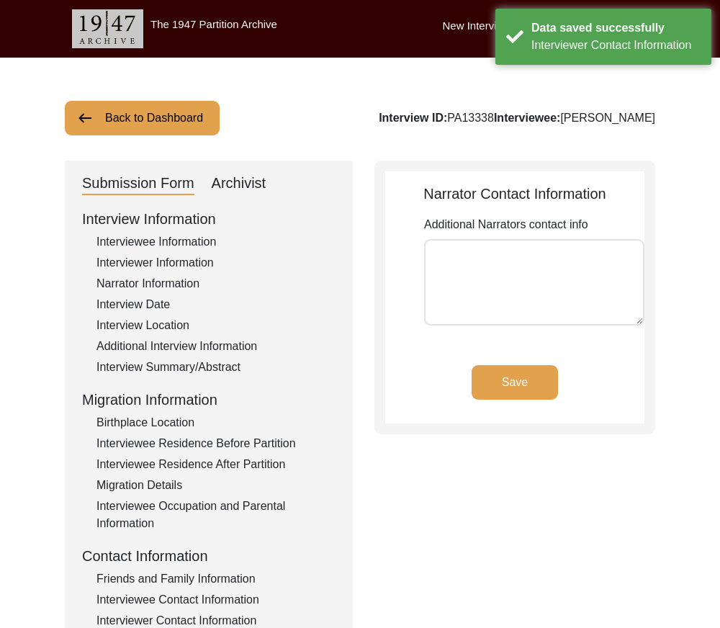
click at [530, 403] on div "Save" at bounding box center [514, 394] width 259 height 58
click at [527, 394] on button "Save" at bounding box center [515, 382] width 86 height 35
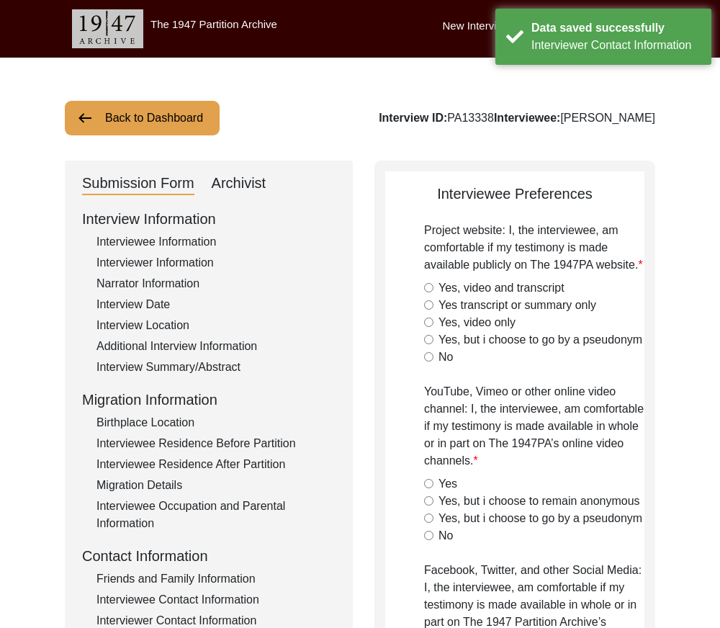
radio input "true"
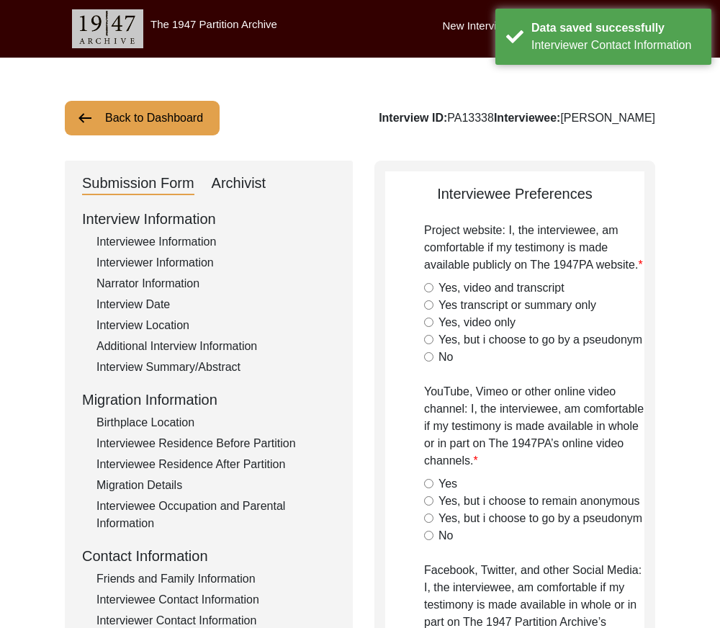
radio input "true"
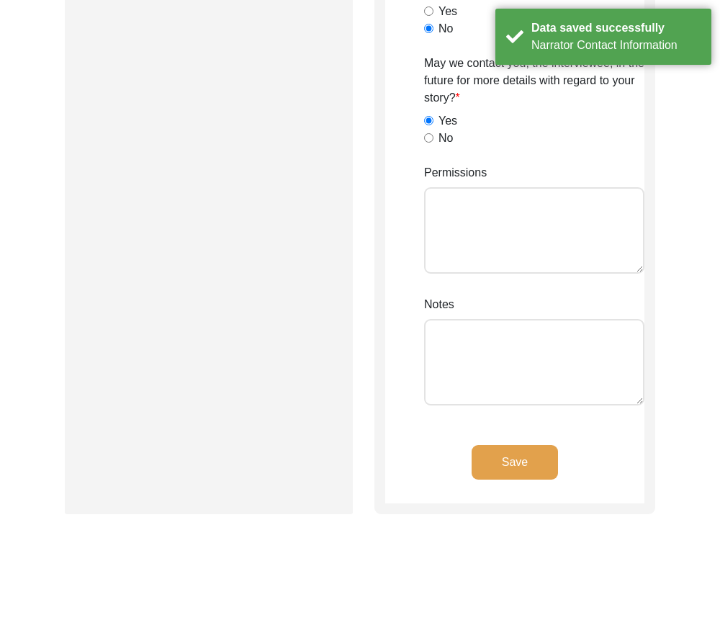
click at [542, 462] on button "Save" at bounding box center [515, 462] width 86 height 35
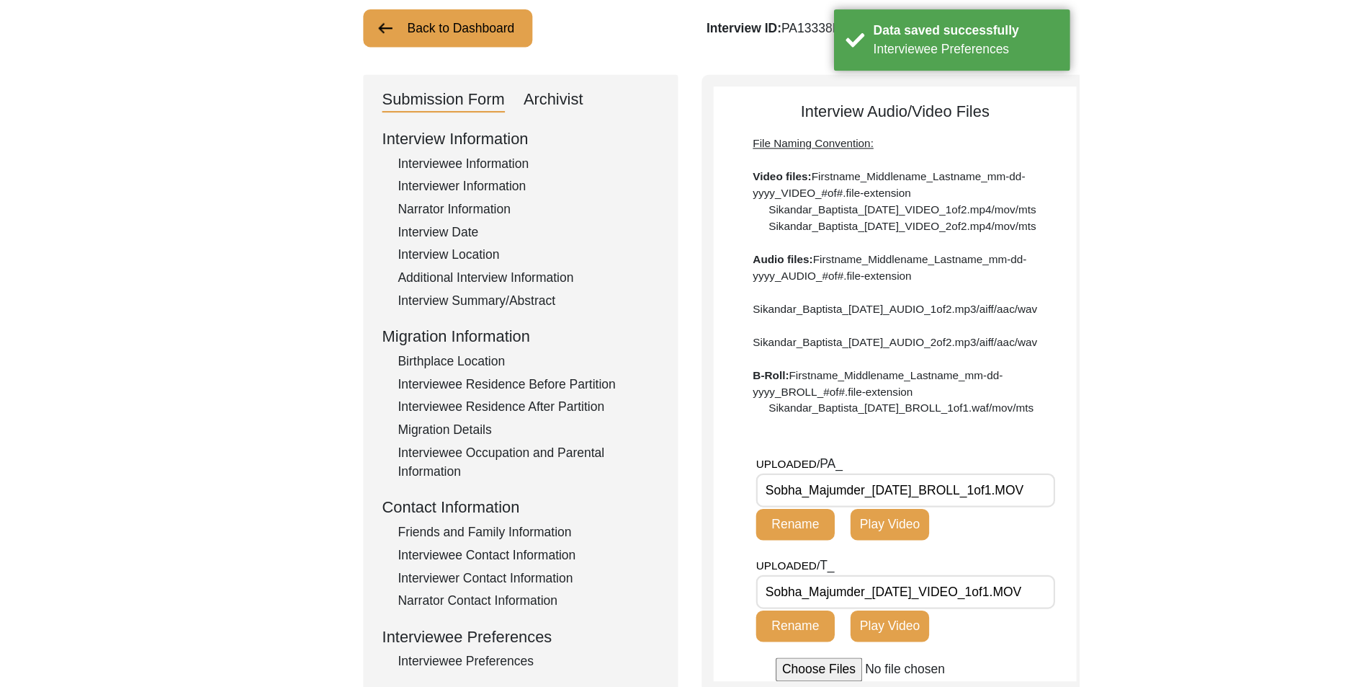
scroll to position [216, 0]
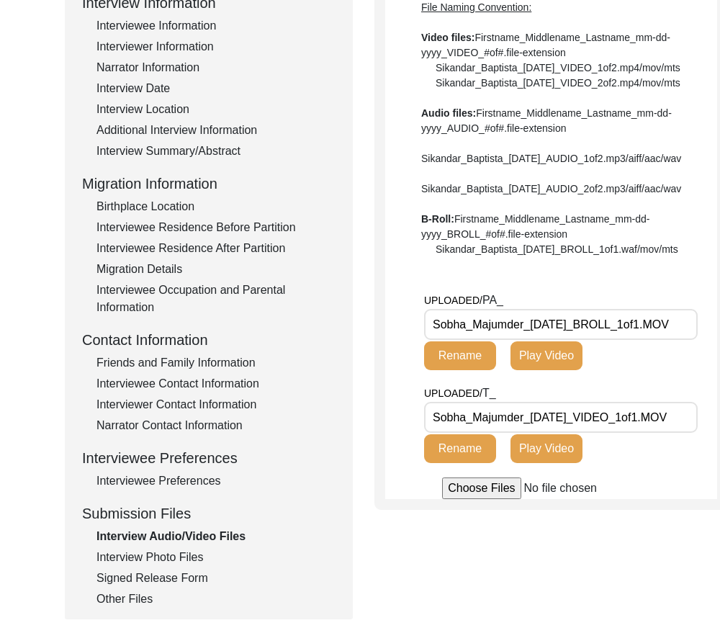
click at [631, 257] on div "File Naming Convention: Video files: Firstname_Middlename_Lastname_mm-dd-yyyy_V…" at bounding box center [551, 128] width 260 height 257
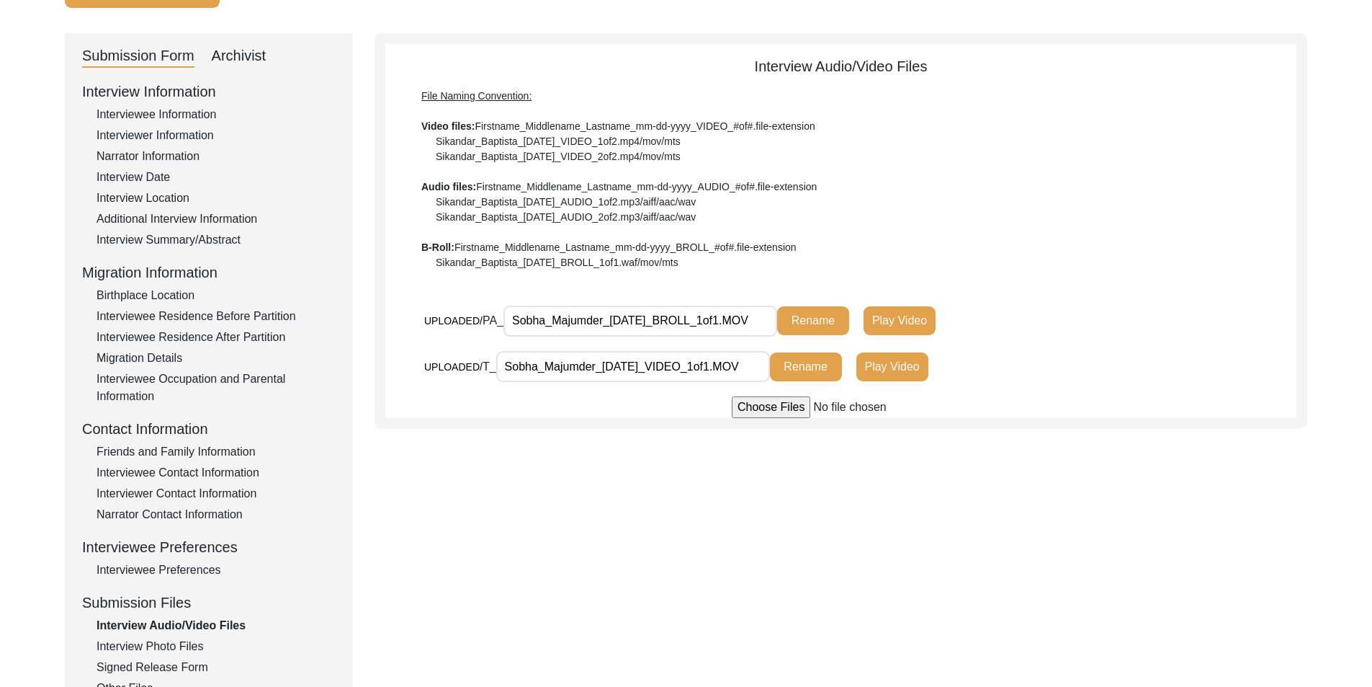
scroll to position [0, 0]
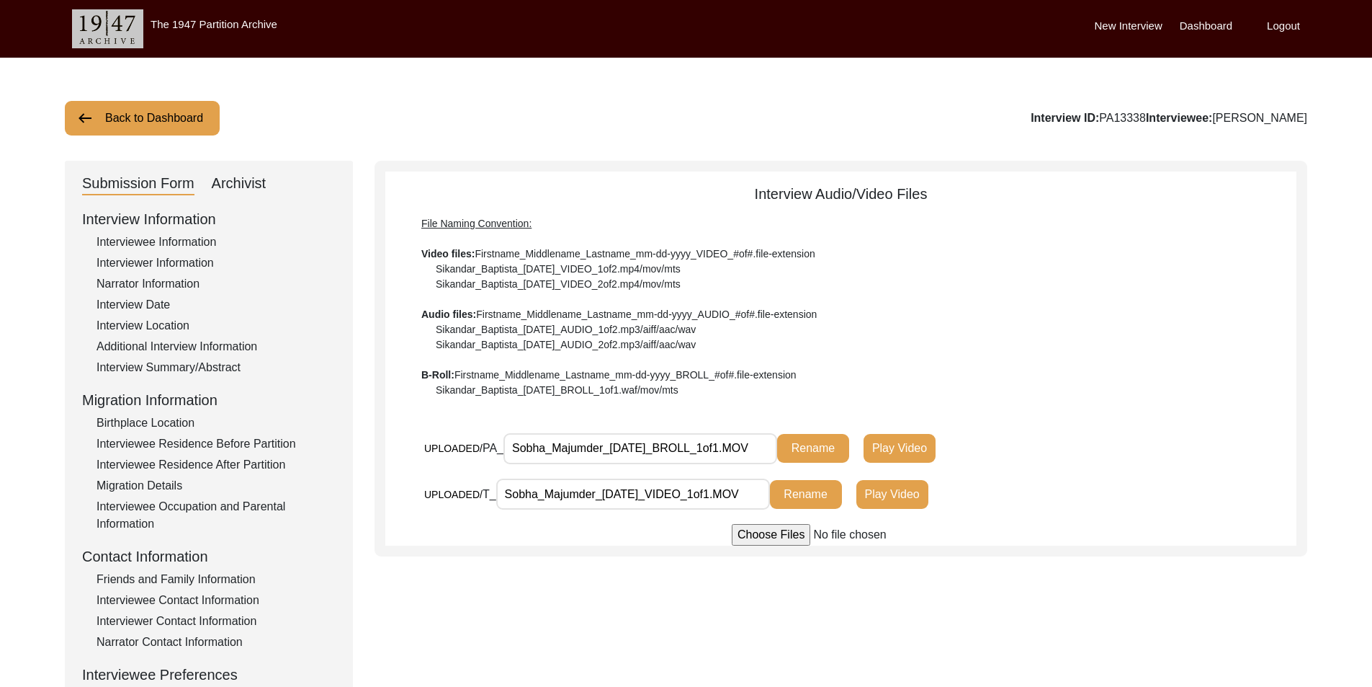
drag, startPoint x: 545, startPoint y: 447, endPoint x: 509, endPoint y: 446, distance: 35.3
click at [509, 446] on input "Sobha_Majumder_[DATE]_BROLL_1of1.MOV" at bounding box center [641, 448] width 274 height 31
paste input "v"
type input "Sova_Majumder_[DATE]_BROLL_1of1.MOV"
click at [493, 396] on div "File Naming Convention: Video files: Firstname_Middlename_Lastname_mm-dd-yyyy_V…" at bounding box center [840, 307] width 839 height 182
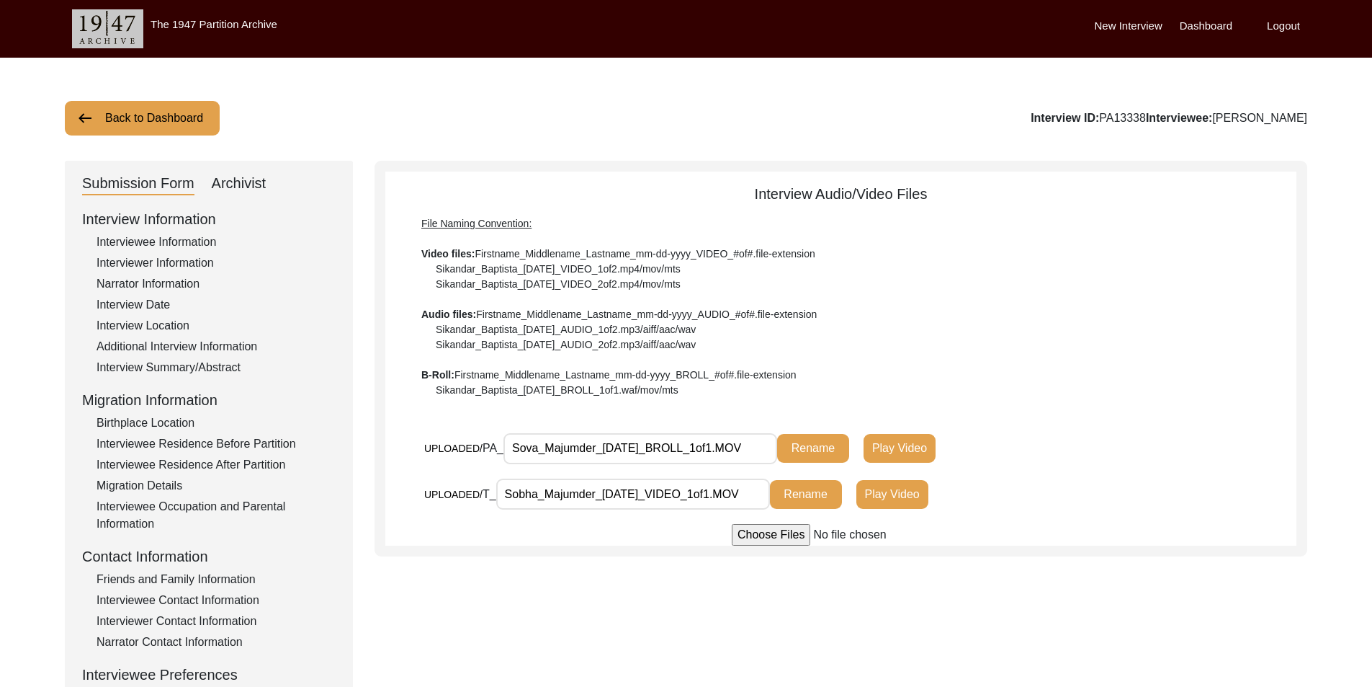
click at [808, 456] on button "Rename" at bounding box center [813, 448] width 72 height 29
drag, startPoint x: 536, startPoint y: 496, endPoint x: 478, endPoint y: 496, distance: 58.4
click at [478, 496] on div "UPLOADED/ T_ Sobha_Majumder_[DATE]_VIDEO_1of1.MOV Rename Play Video" at bounding box center [729, 494] width 611 height 32
paste input "v"
type input "Sova_Majumder_[DATE]_VIDEO_1of1.MOV"
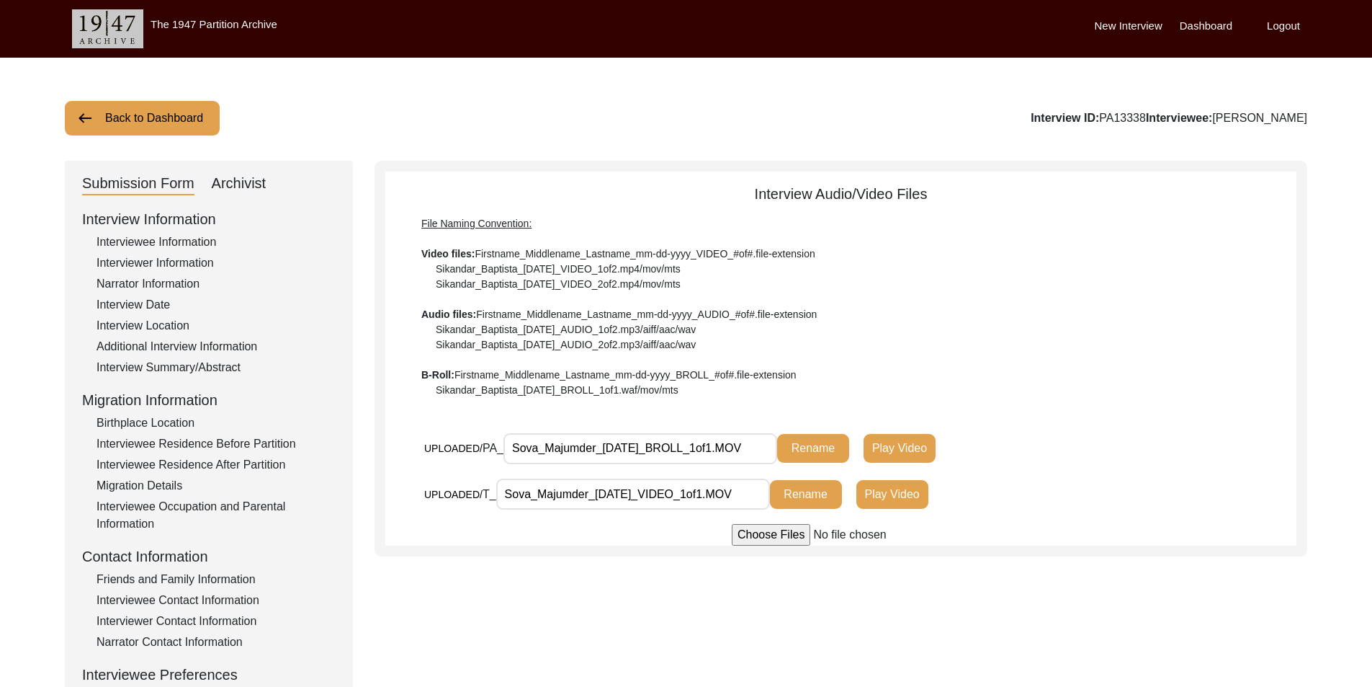
click at [490, 536] on div at bounding box center [840, 535] width 911 height 22
click at [807, 492] on button "Rename" at bounding box center [806, 494] width 72 height 29
drag, startPoint x: 544, startPoint y: 449, endPoint x: 504, endPoint y: 449, distance: 40.3
click at [504, 449] on input "Sobha_Majumder_[DATE]_BROLL_1of1.MOV" at bounding box center [641, 448] width 274 height 31
paste input "v"
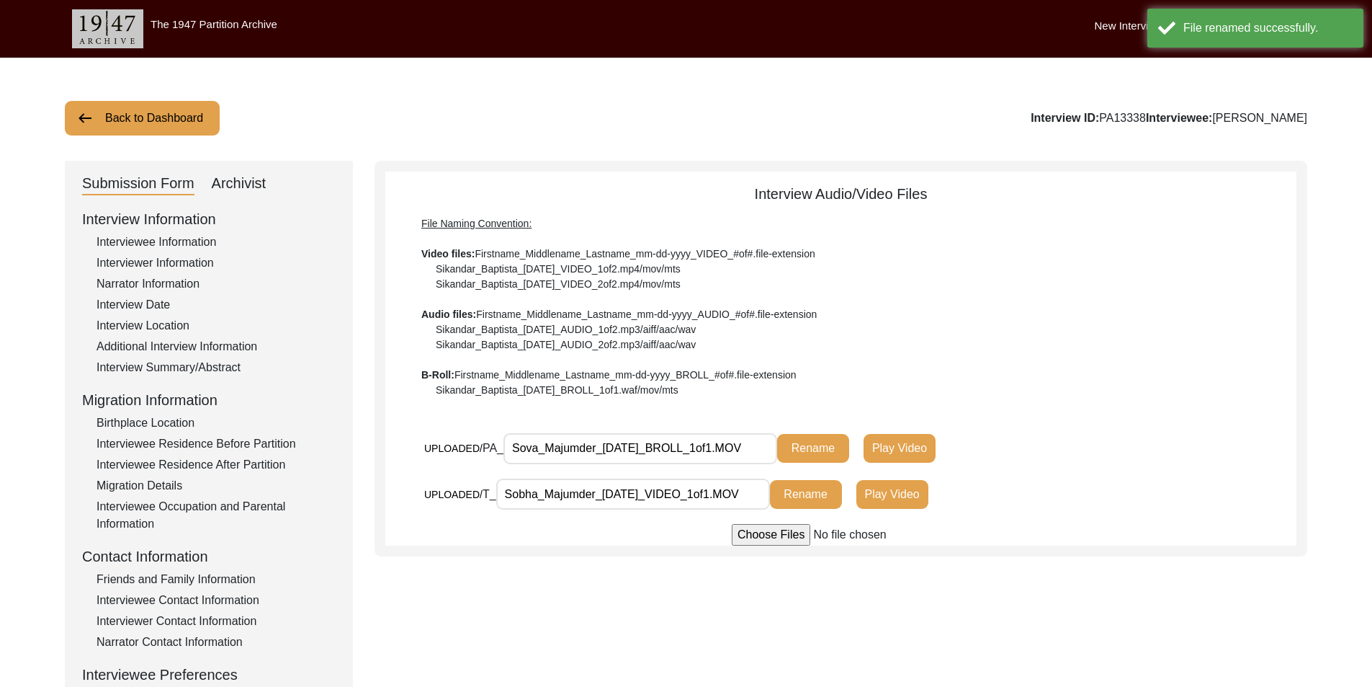
type input "Sova_Majumder_[DATE]_BROLL_1of1.MOV"
click at [841, 453] on button "Rename" at bounding box center [813, 448] width 72 height 29
drag, startPoint x: 537, startPoint y: 495, endPoint x: 467, endPoint y: 491, distance: 70.7
click at [468, 491] on div "UPLOADED/ T_ Sobha_Majumder_[DATE]_VIDEO_1of1.MOV Rename Play Video" at bounding box center [729, 494] width 611 height 32
paste input "v"
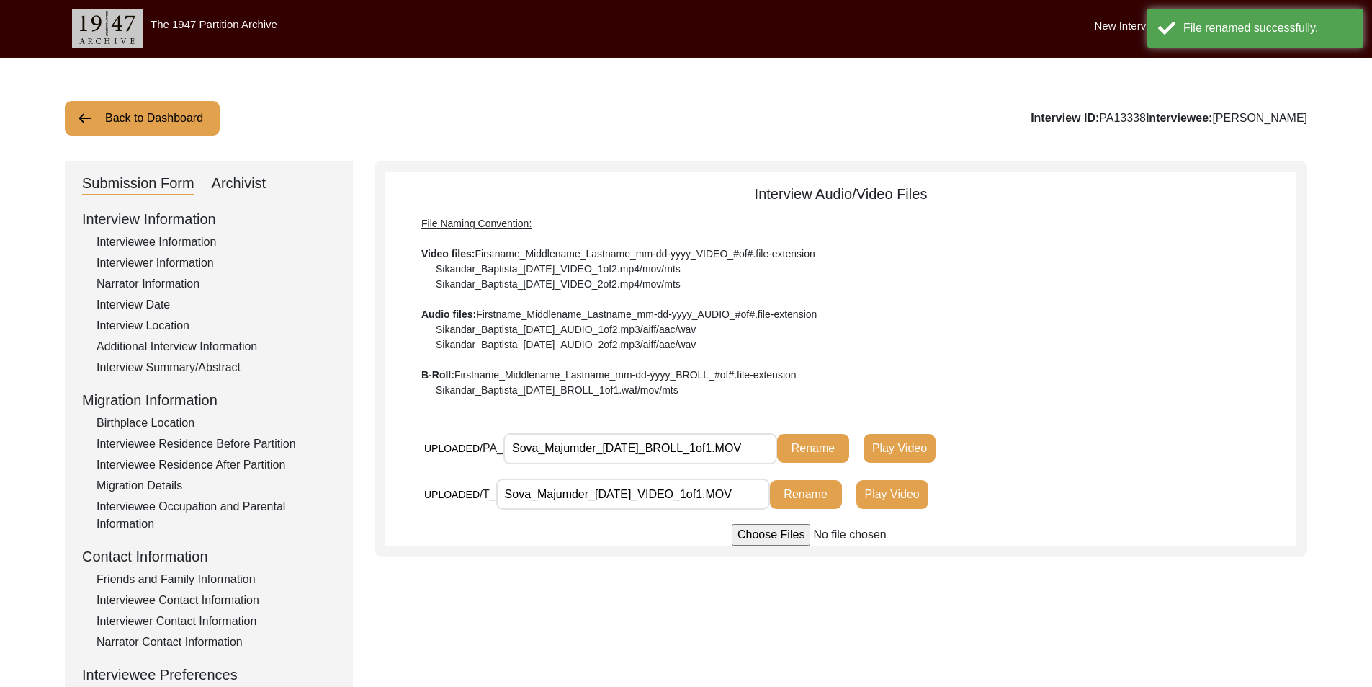
type input "Sova_Majumder_[DATE]_VIDEO_1of1.MOV"
click at [814, 497] on button "Rename" at bounding box center [806, 494] width 72 height 29
click at [939, 325] on div "File Naming Convention: Video files: Firstname_Middlename_Lastname_mm-dd-yyyy_V…" at bounding box center [840, 307] width 839 height 182
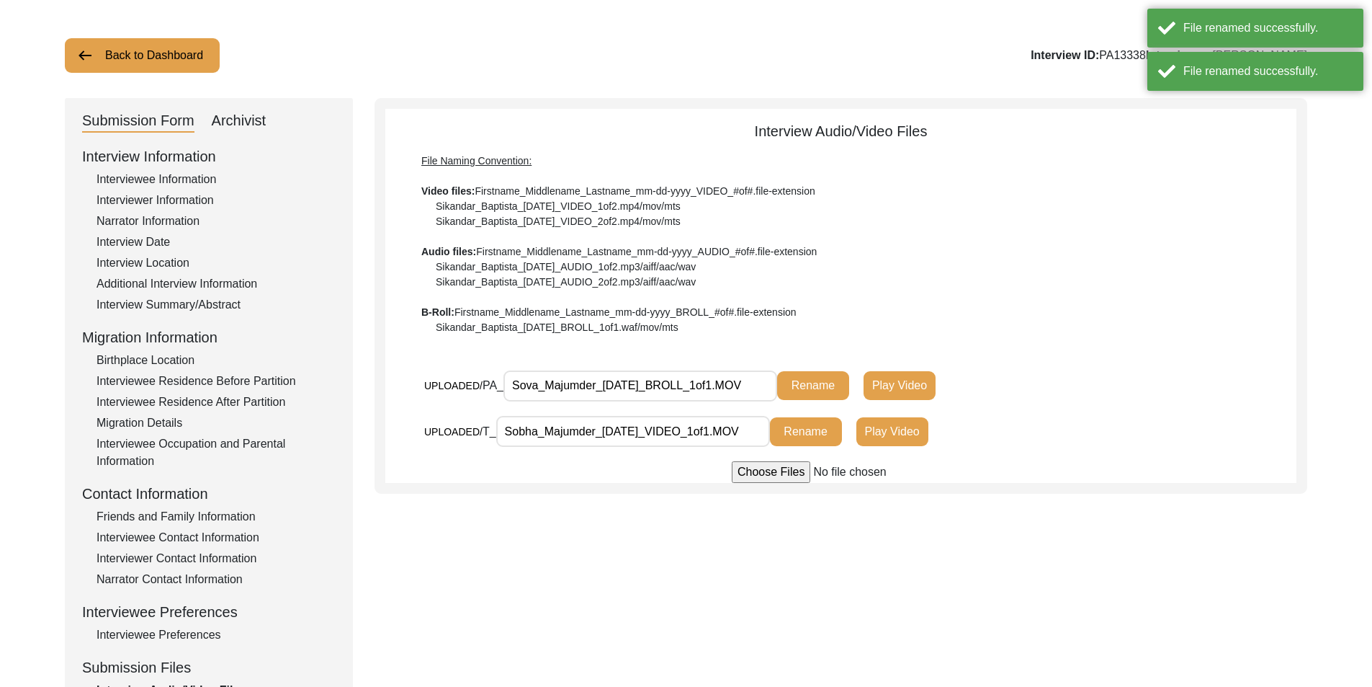
scroll to position [144, 0]
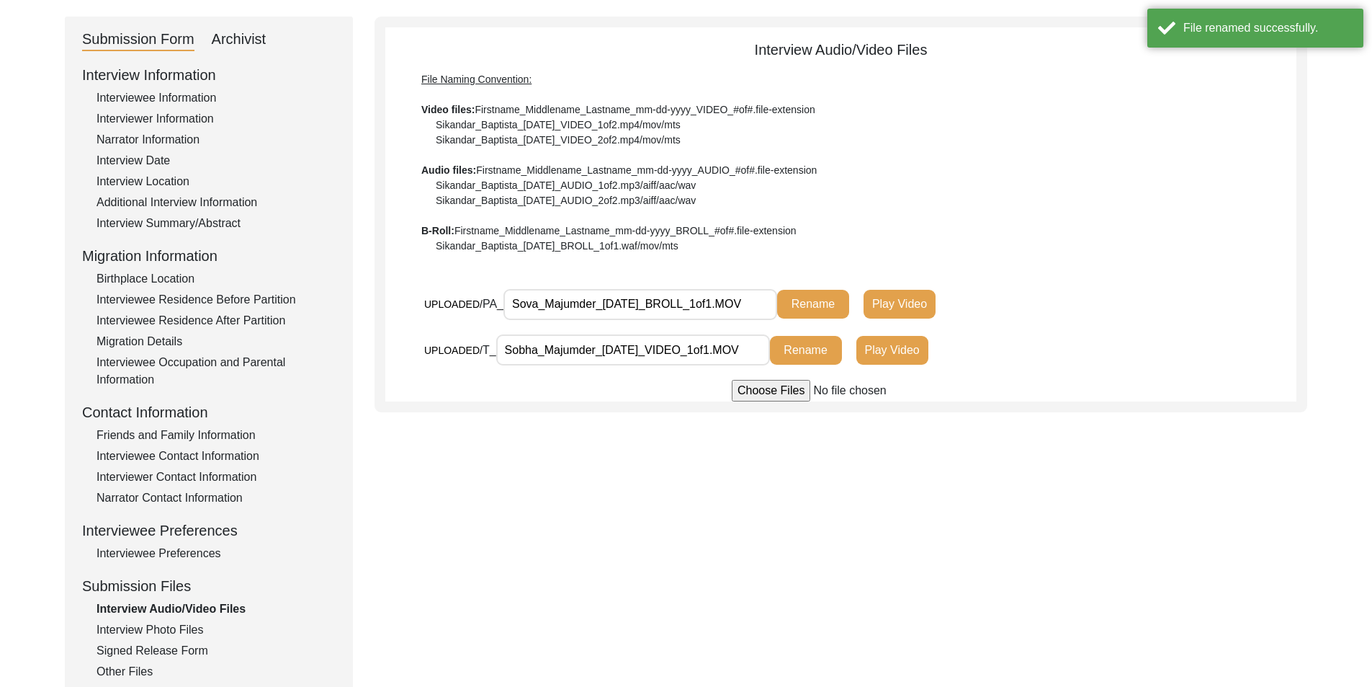
click at [171, 556] on div "Interviewee Preferences" at bounding box center [216, 553] width 239 height 17
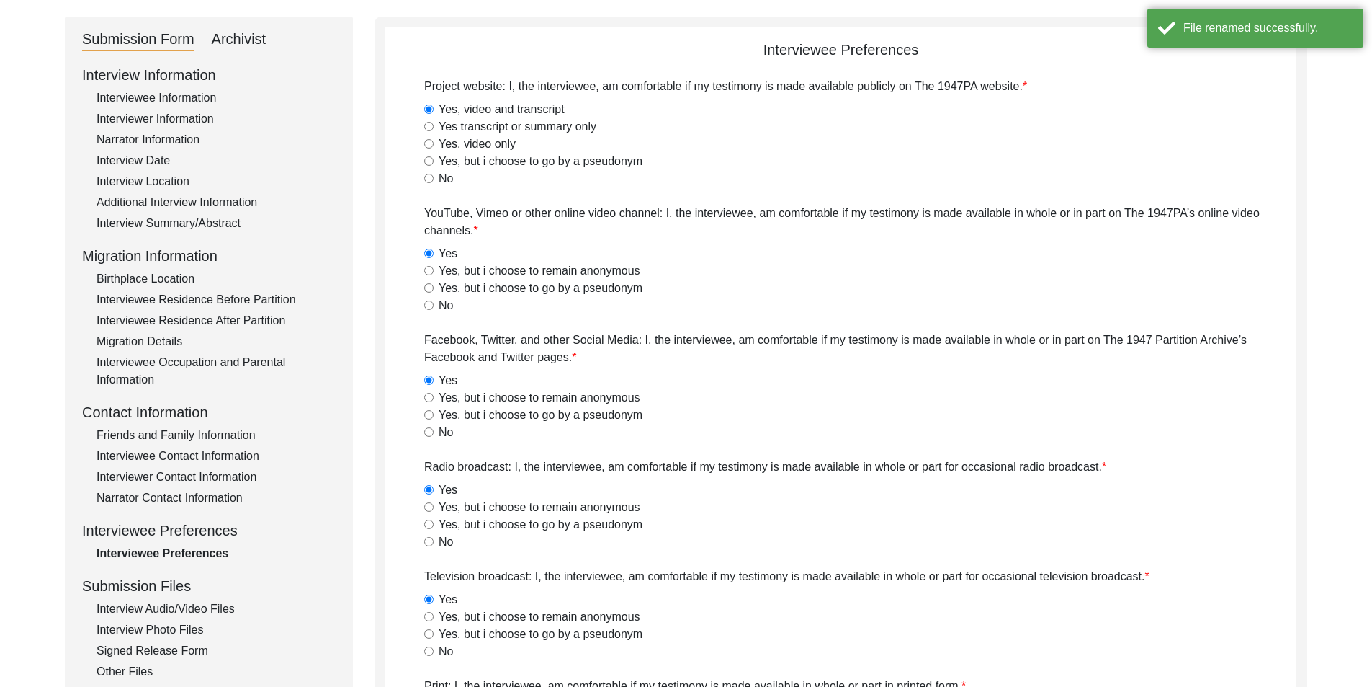
click at [200, 607] on div "Interview Audio/Video Files" at bounding box center [216, 608] width 239 height 17
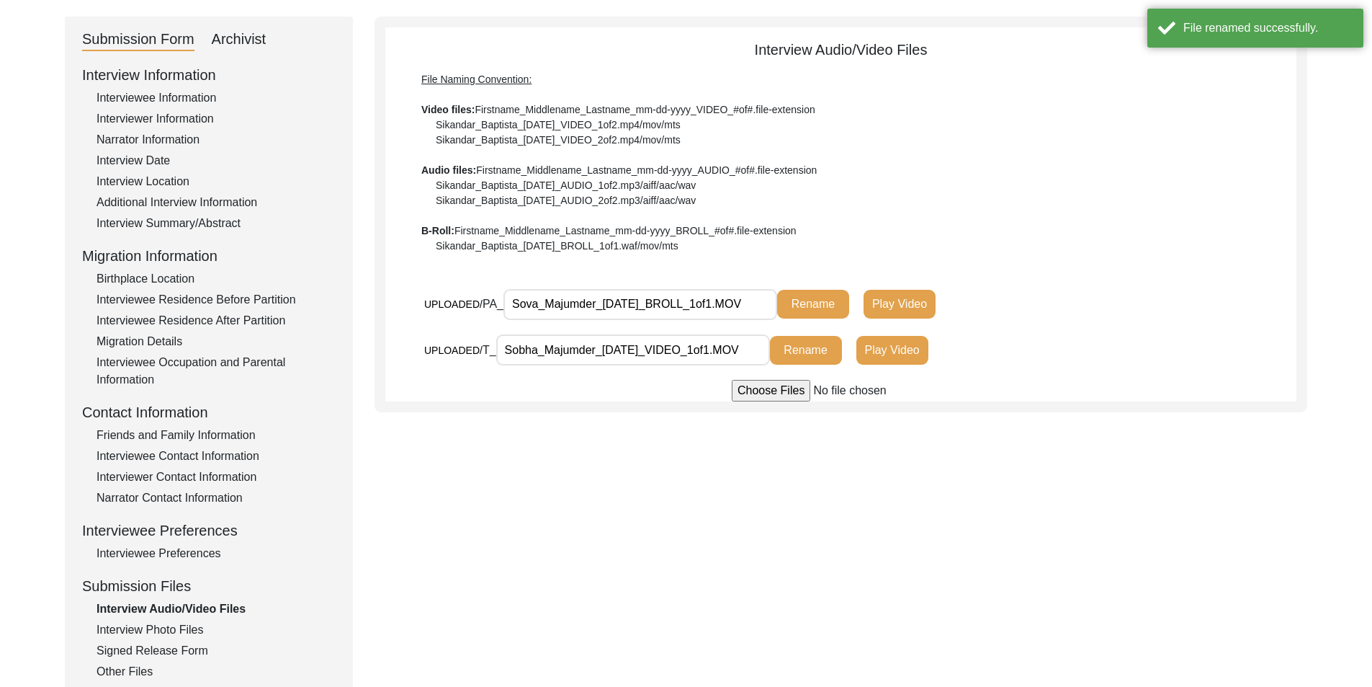
drag, startPoint x: 506, startPoint y: 349, endPoint x: 537, endPoint y: 354, distance: 30.7
click at [537, 354] on input "Sobha_Majumder_[DATE]_VIDEO_1of1.MOV" at bounding box center [633, 349] width 274 height 31
paste input "v"
type input "Sova_Majumder_[DATE]_VIDEO_1of1.MOV"
click at [785, 357] on button "Rename" at bounding box center [806, 350] width 72 height 29
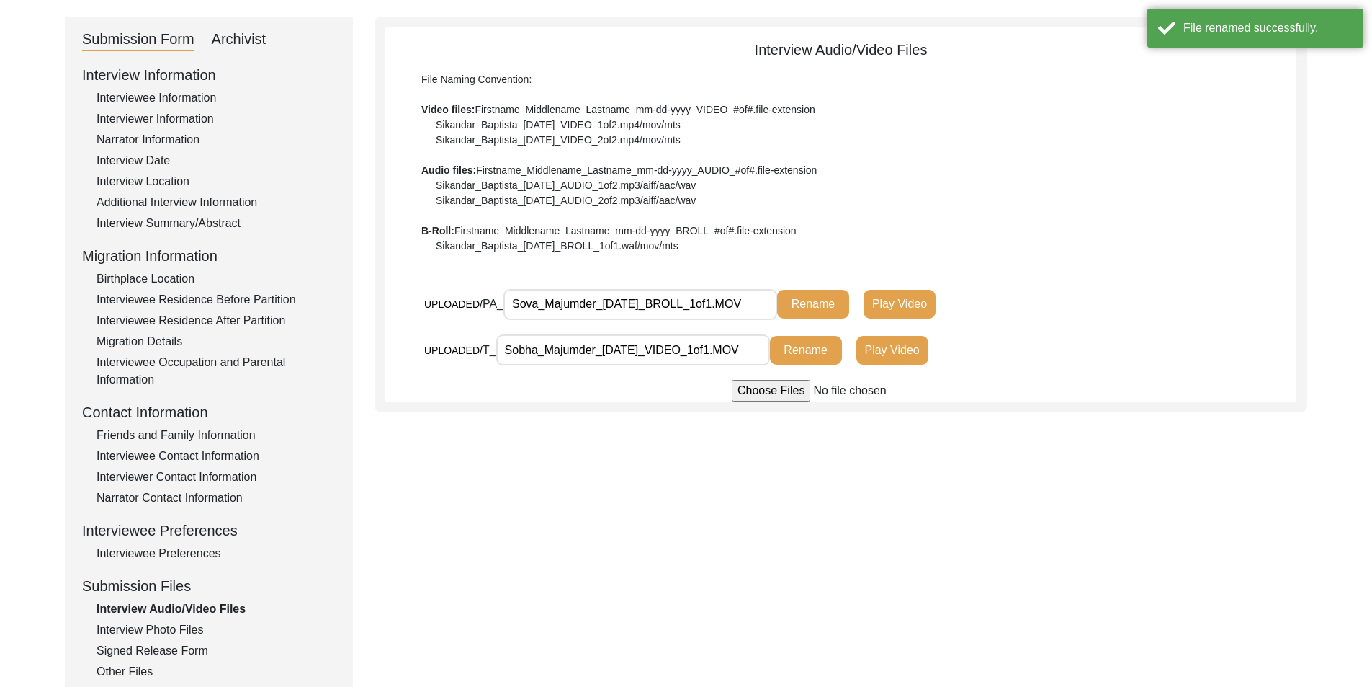
click at [579, 477] on div "Submission Form Archivist Interview Information Interviewee Information Intervi…" at bounding box center [686, 354] width 1243 height 675
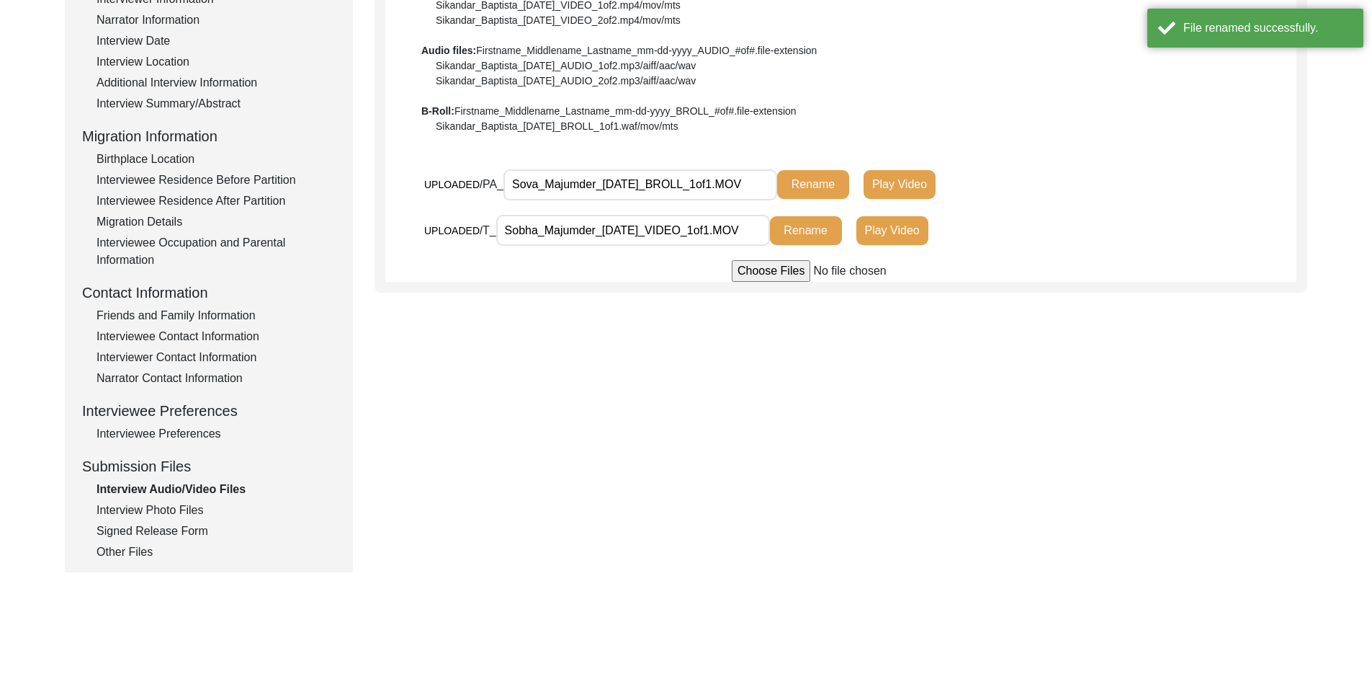
scroll to position [288, 0]
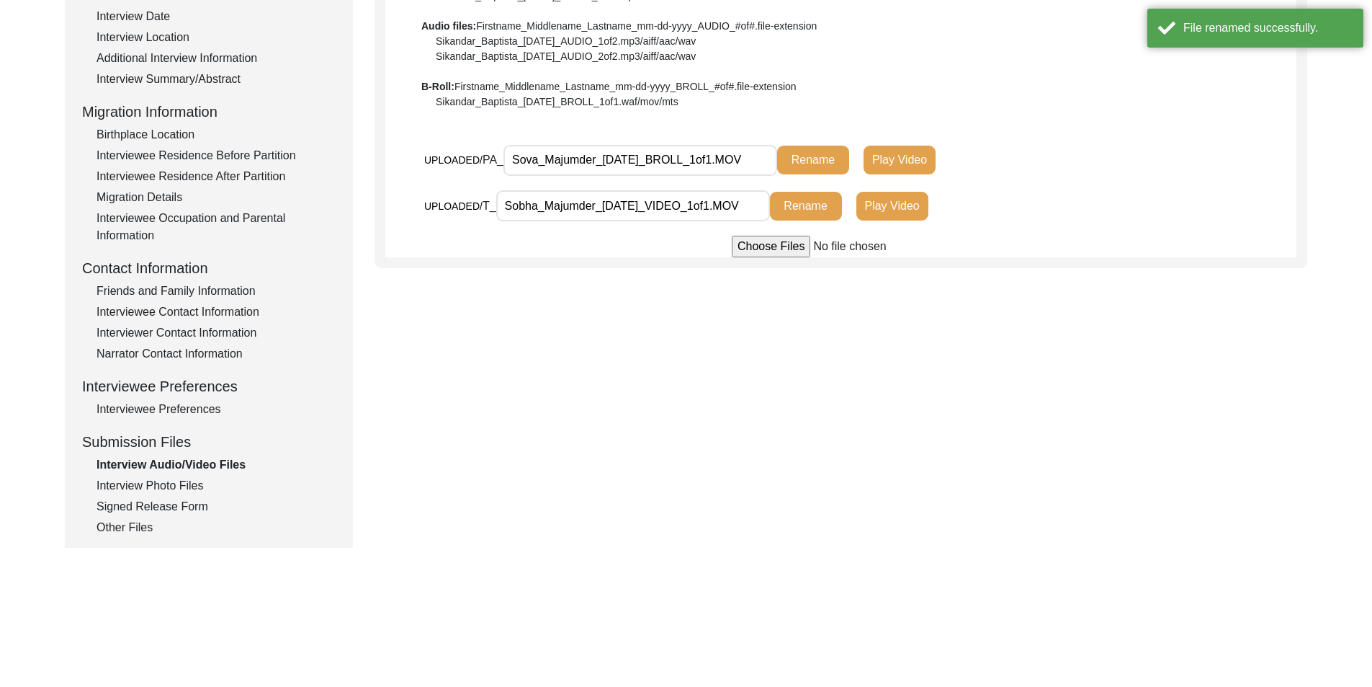
click at [158, 489] on div "Interview Photo Files" at bounding box center [216, 485] width 239 height 17
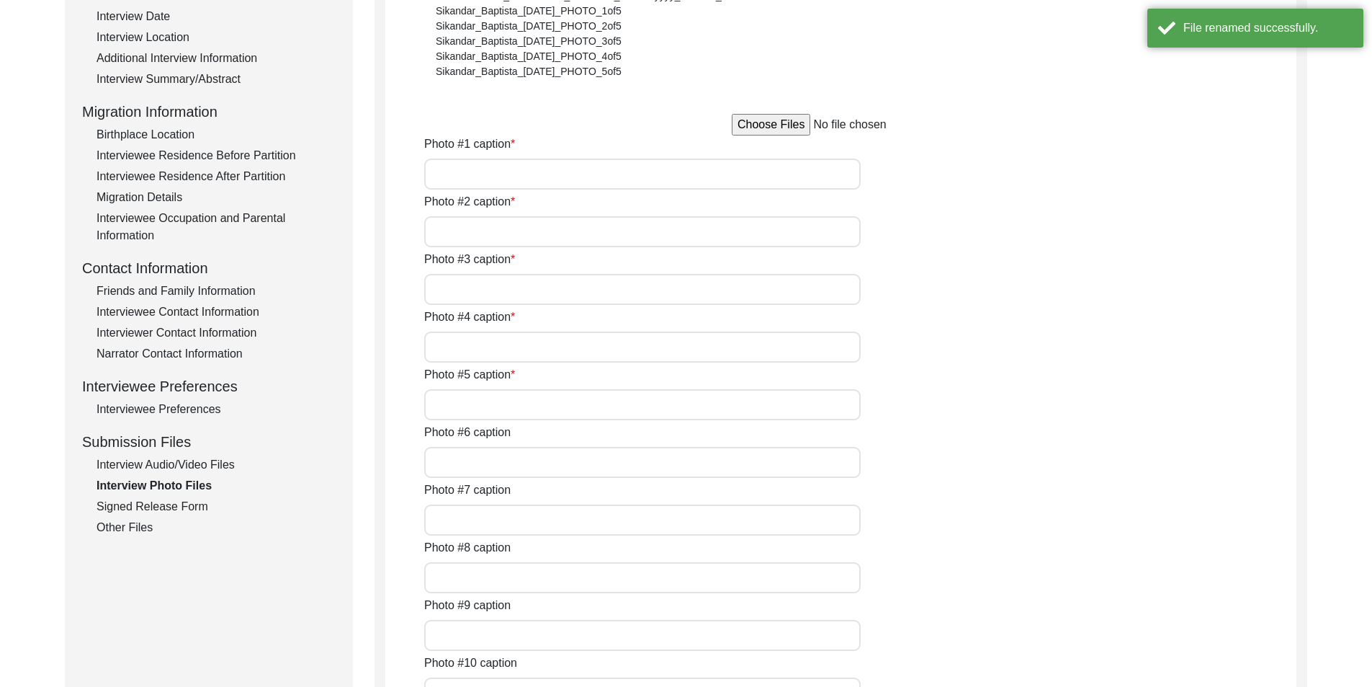
type input "Getting Ready for the interview"
type input "Getting ready for the interview 2"
type input "Young [PERSON_NAME] with her sisters"
type input "Television counter"
type input "After the interview"
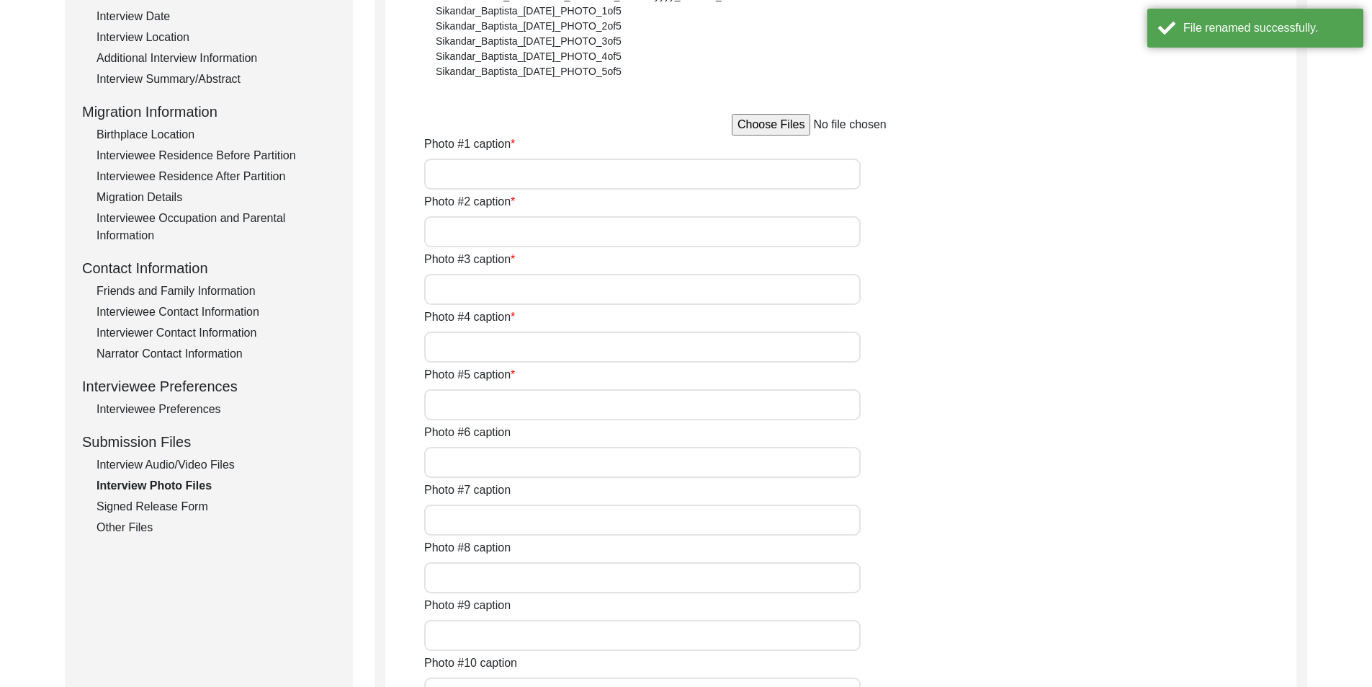
type input "1"
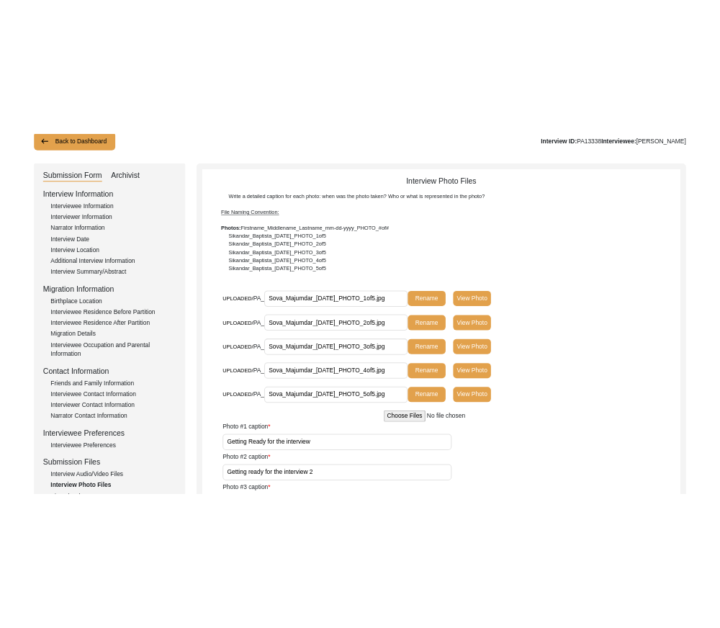
scroll to position [275, 0]
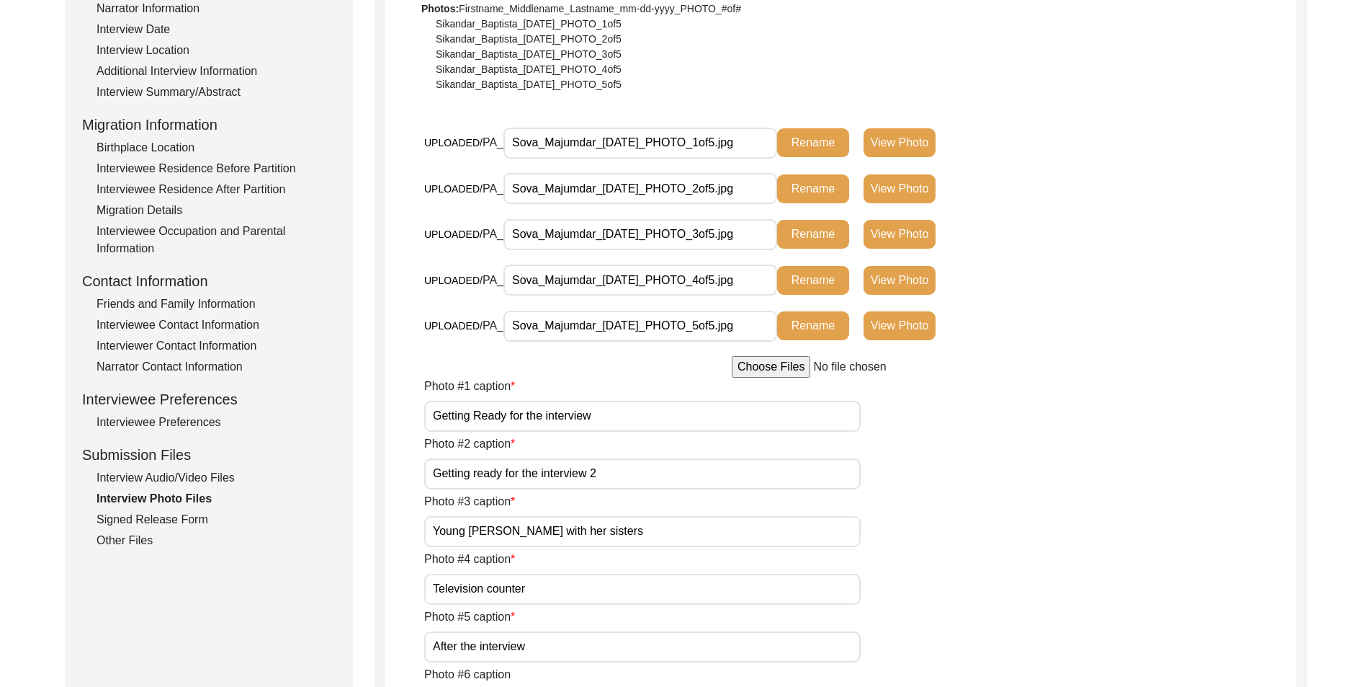
click at [423, 464] on app-photo-files "Interview Photo Files Write a detailed caption for each photo: when was the pho…" at bounding box center [840, 621] width 911 height 1426
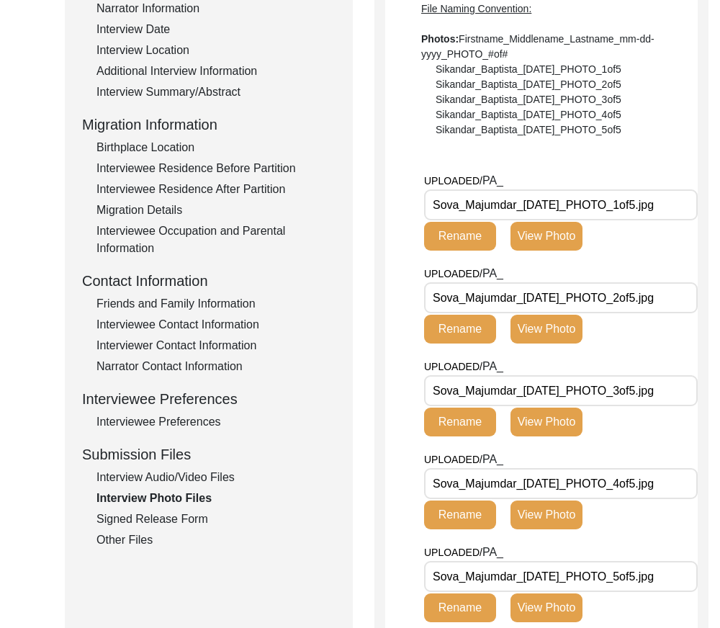
click at [542, 246] on button "View Photo" at bounding box center [547, 236] width 72 height 29
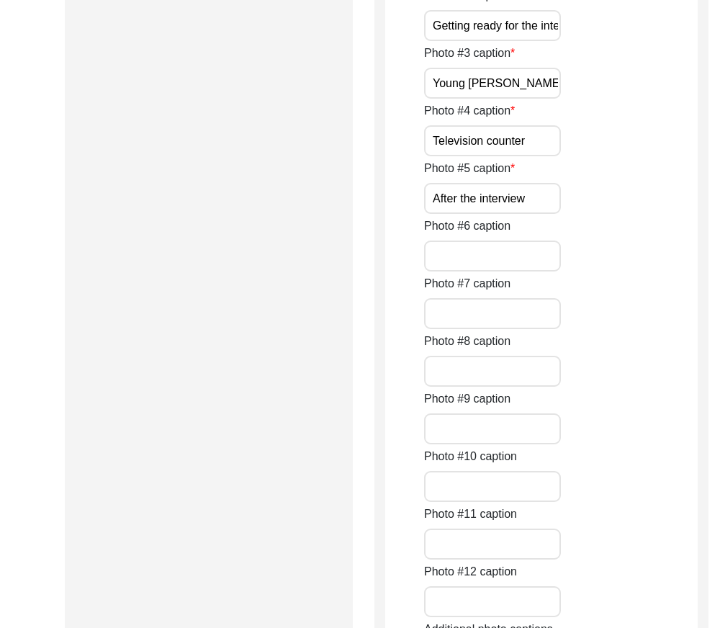
scroll to position [1068, 0]
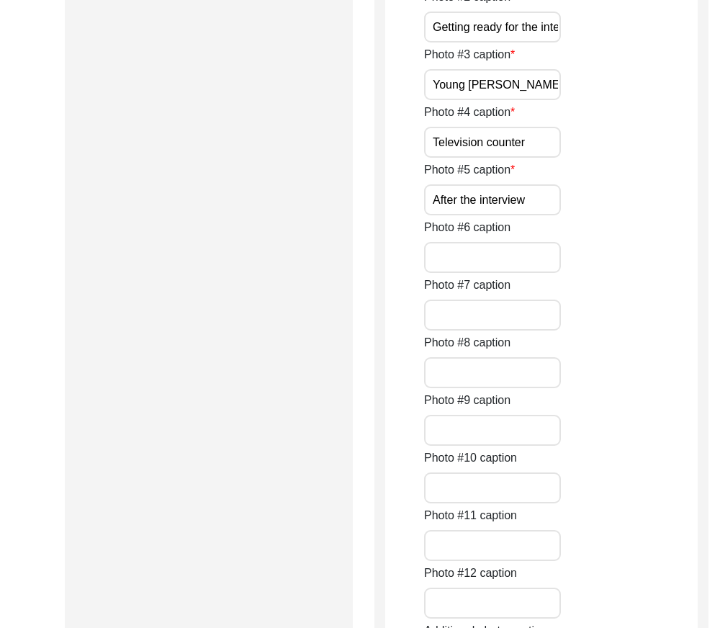
paste input "[PERSON_NAME] Majumdar"
type input "[PERSON_NAME] Majumdar"
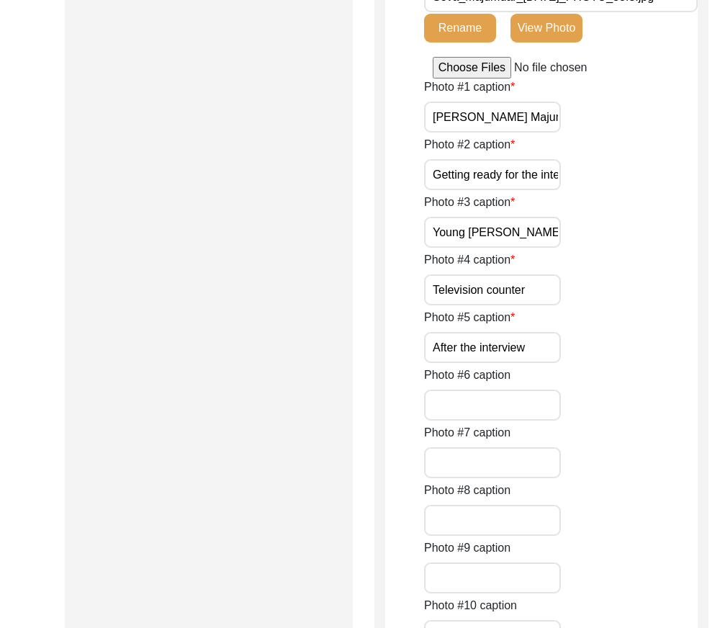
scroll to position [635, 0]
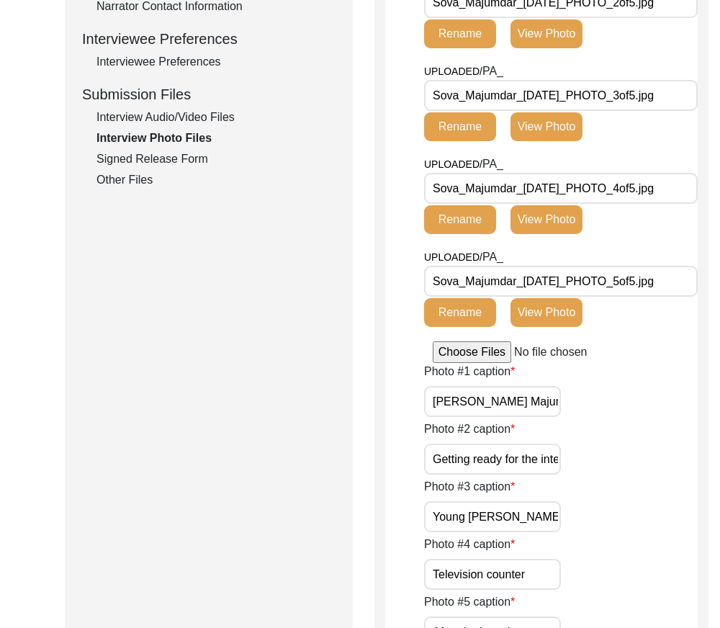
click at [548, 48] on button "View Photo" at bounding box center [547, 33] width 72 height 29
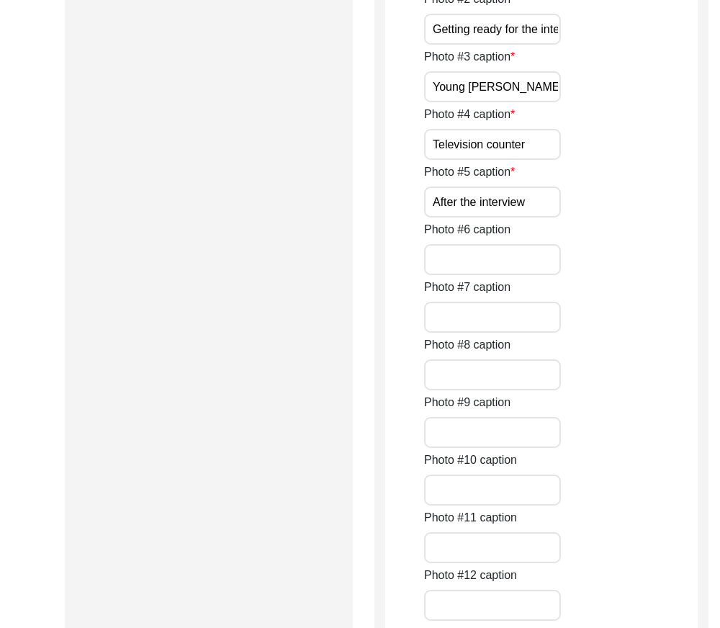
scroll to position [1068, 0]
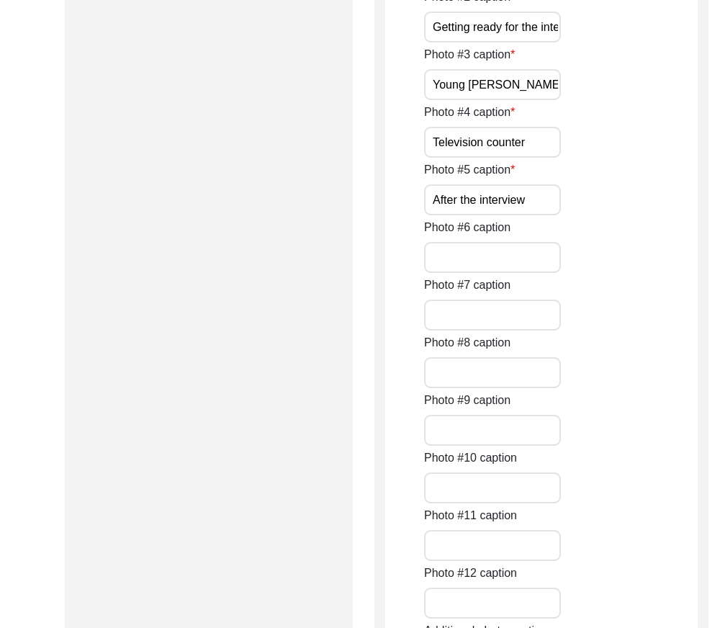
click at [501, 43] on input "Getting ready for the interview 2" at bounding box center [492, 27] width 137 height 31
paste input "[PERSON_NAME] Majumdar"
type input "[PERSON_NAME] Majumdar"
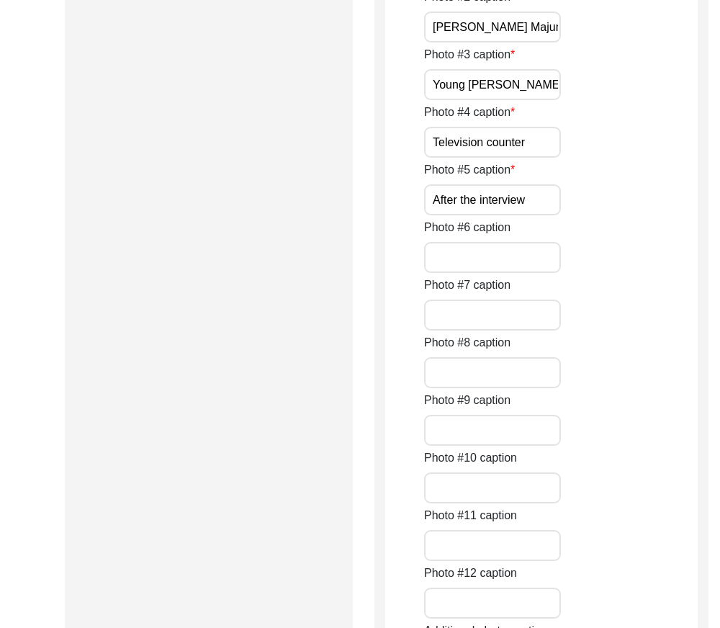
click at [621, 43] on div "Photo #2 caption [PERSON_NAME] Majumdar" at bounding box center [561, 15] width 274 height 54
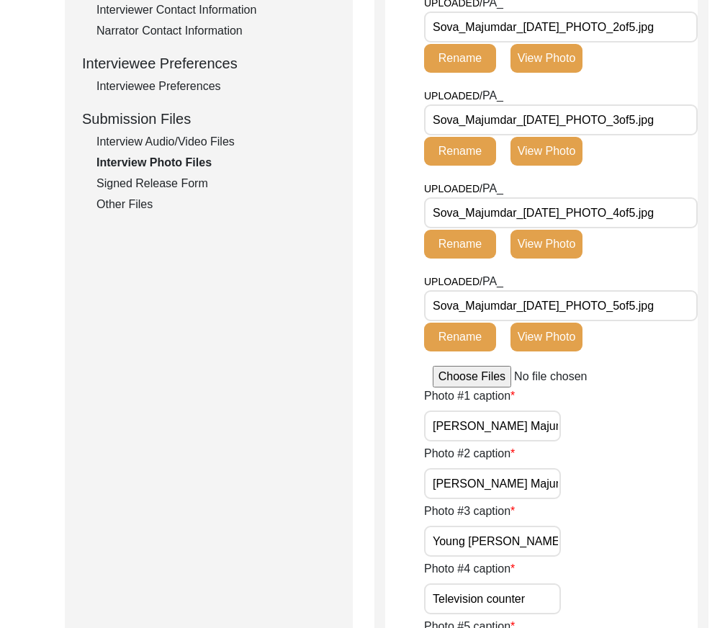
scroll to position [779, 0]
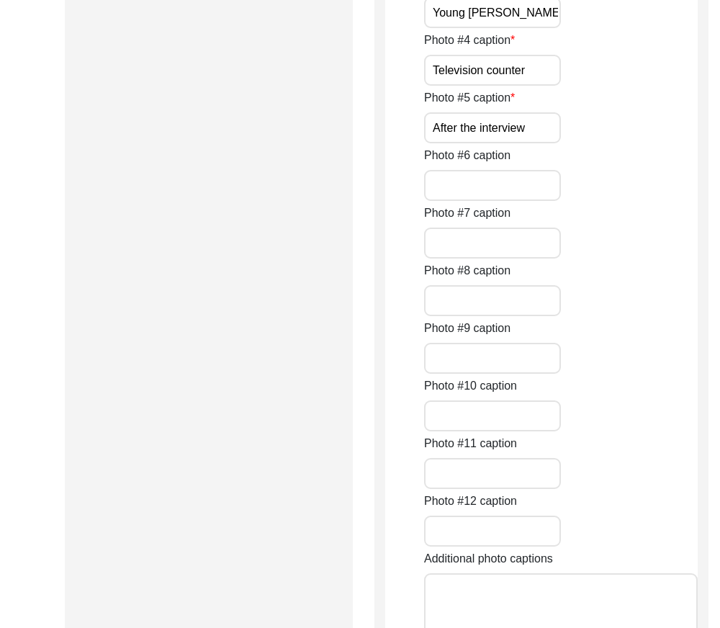
scroll to position [0, 17]
drag, startPoint x: 516, startPoint y: 329, endPoint x: 584, endPoint y: 334, distance: 68.6
click at [584, 28] on div "Photo #3 caption Young [PERSON_NAME] with her sisters" at bounding box center [561, 1] width 274 height 54
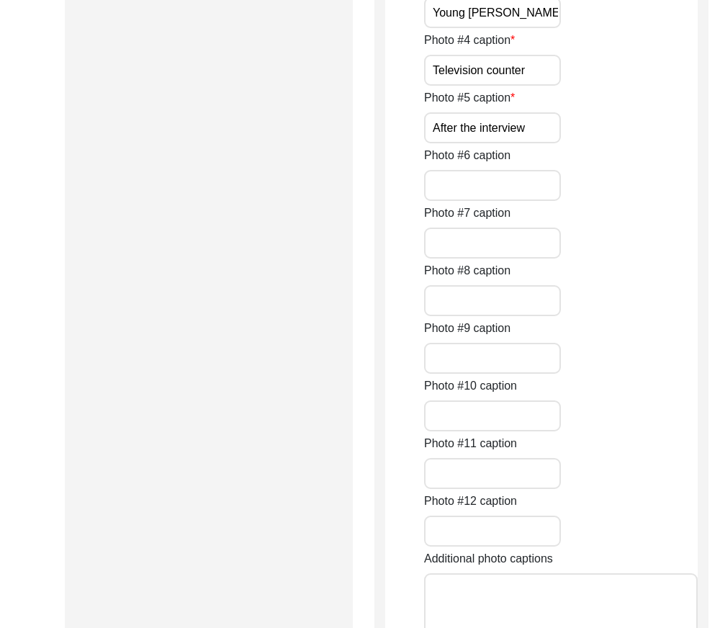
click at [513, 28] on input "Young [PERSON_NAME] with her sisters" at bounding box center [492, 12] width 137 height 31
click at [464, 28] on input "Young [PERSON_NAME] with her sisters" at bounding box center [492, 12] width 137 height 31
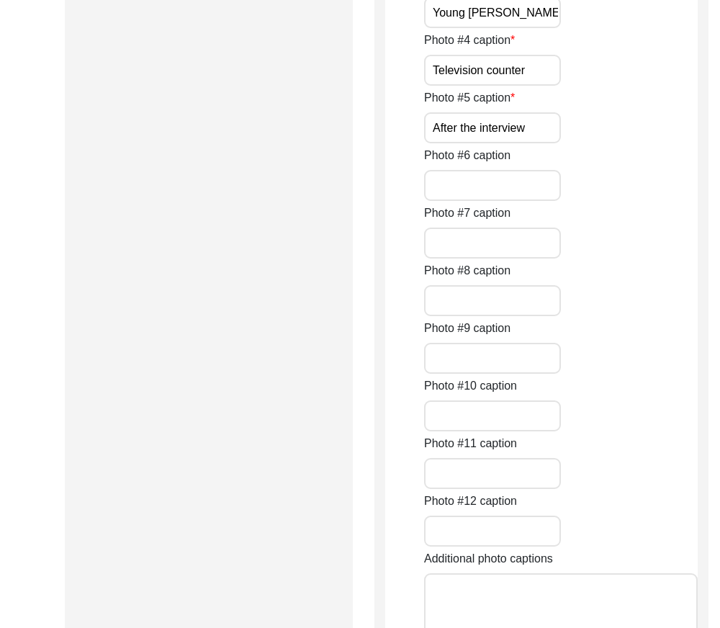
click at [464, 28] on input "Young [PERSON_NAME] with her sisters" at bounding box center [492, 12] width 137 height 31
paste input "[PERSON_NAME]"
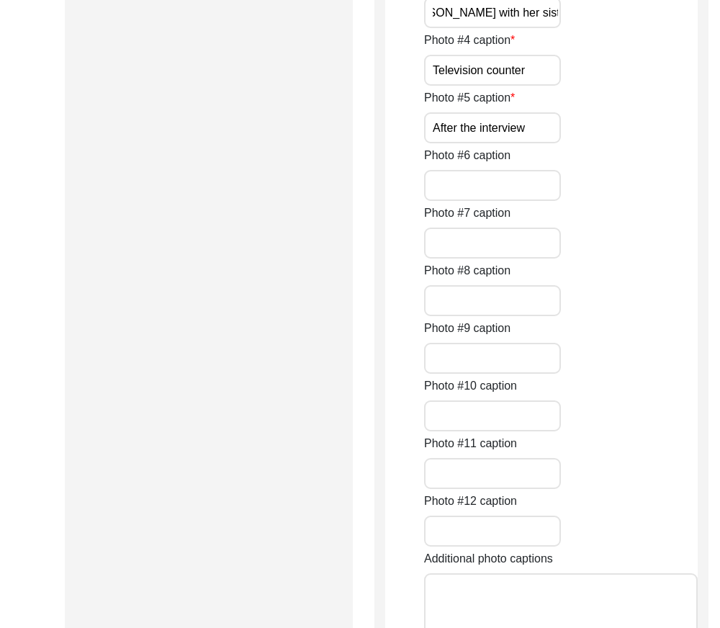
type input "Young [PERSON_NAME] with her sisters"
click at [623, 28] on div "Photo #3 caption Young [PERSON_NAME] with her sisters" at bounding box center [561, 1] width 274 height 54
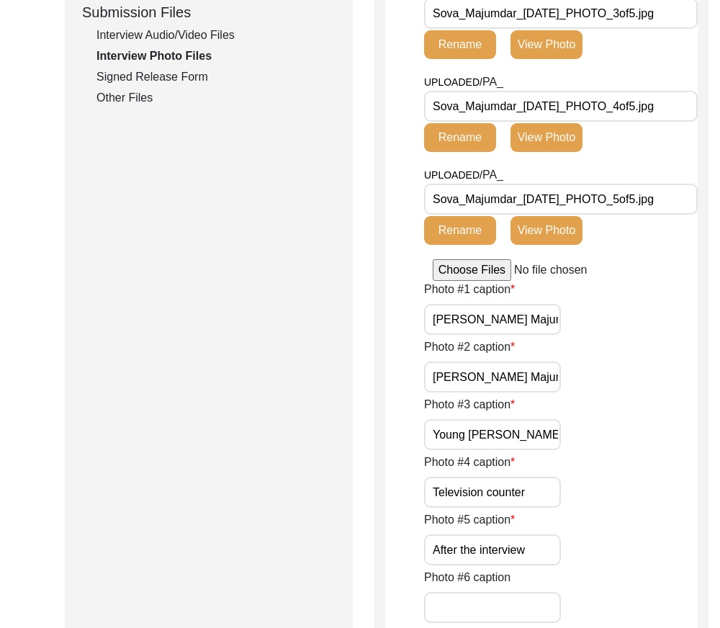
scroll to position [635, 0]
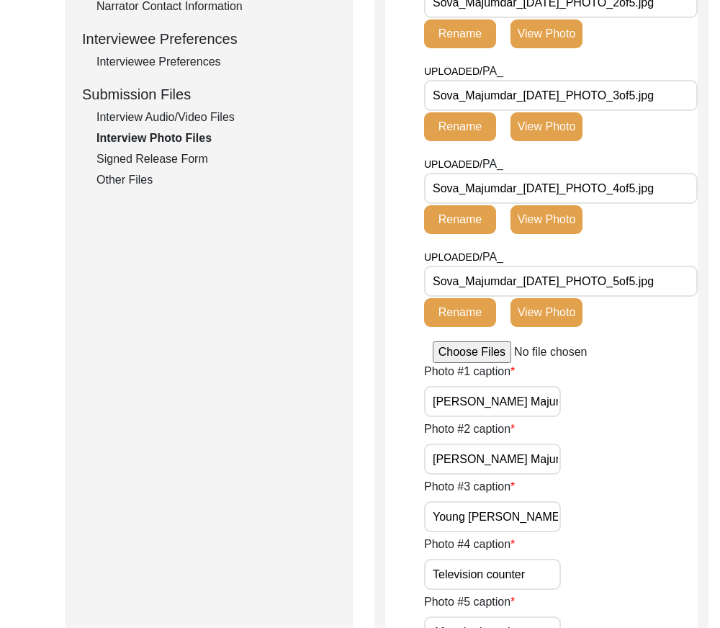
click at [536, 234] on button "View Photo" at bounding box center [547, 219] width 72 height 29
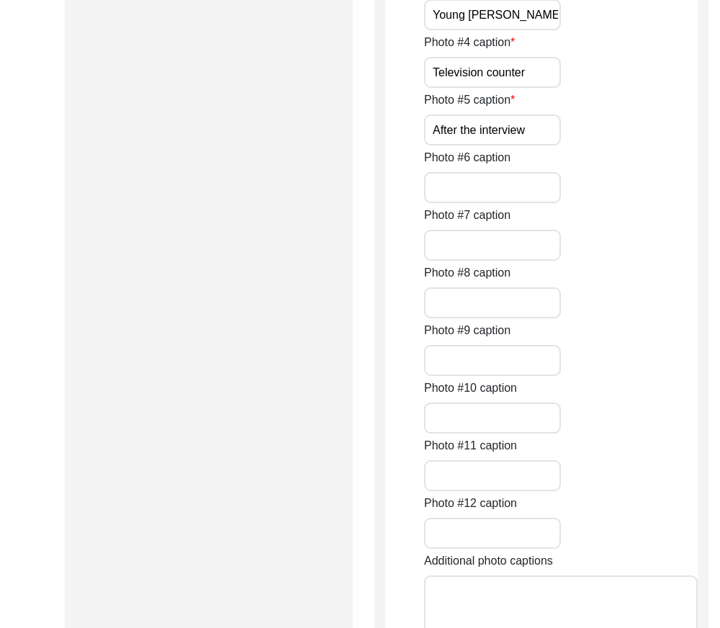
scroll to position [1140, 0]
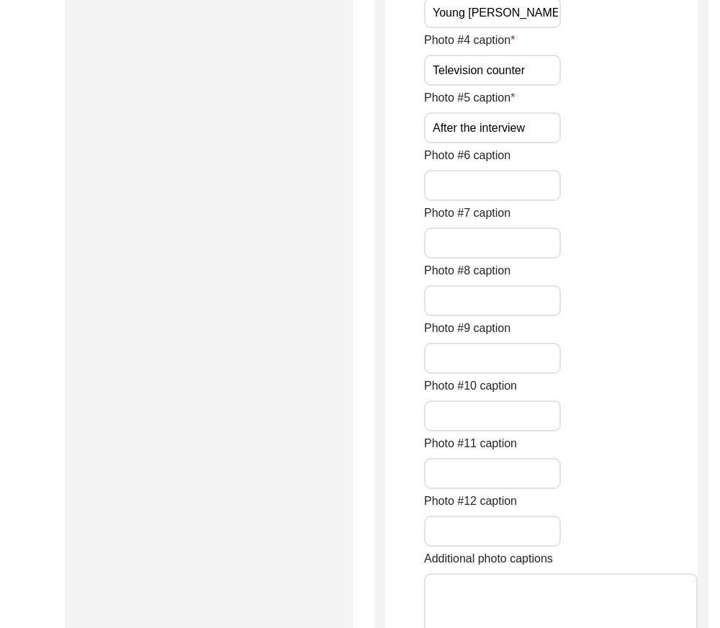
click at [542, 143] on input "After the interview" at bounding box center [492, 127] width 137 height 31
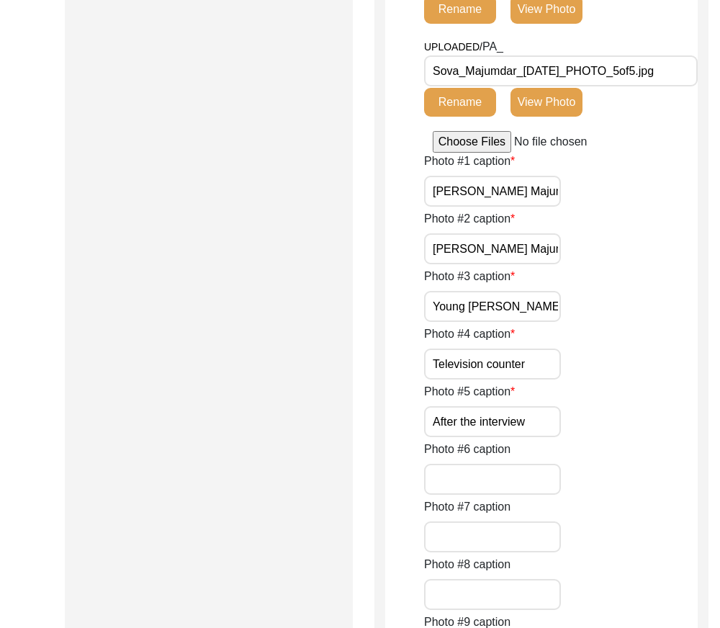
scroll to position [851, 0]
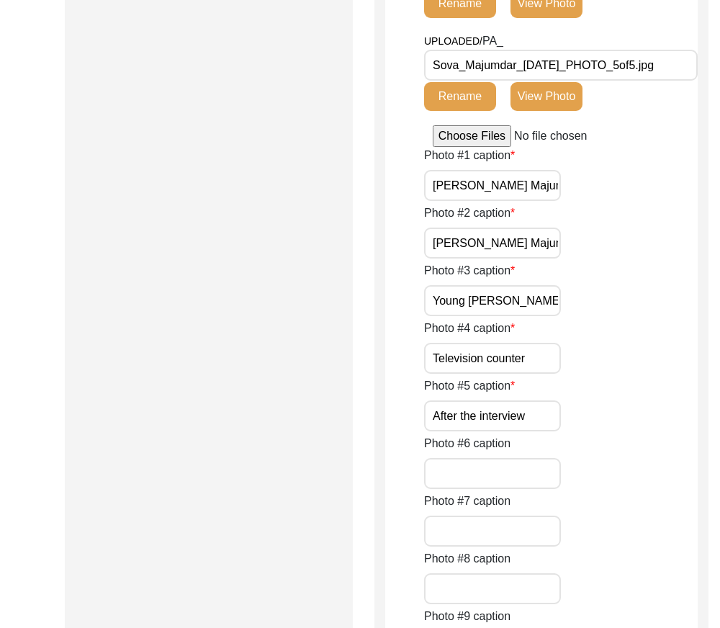
click at [556, 111] on button "View Photo" at bounding box center [547, 96] width 72 height 29
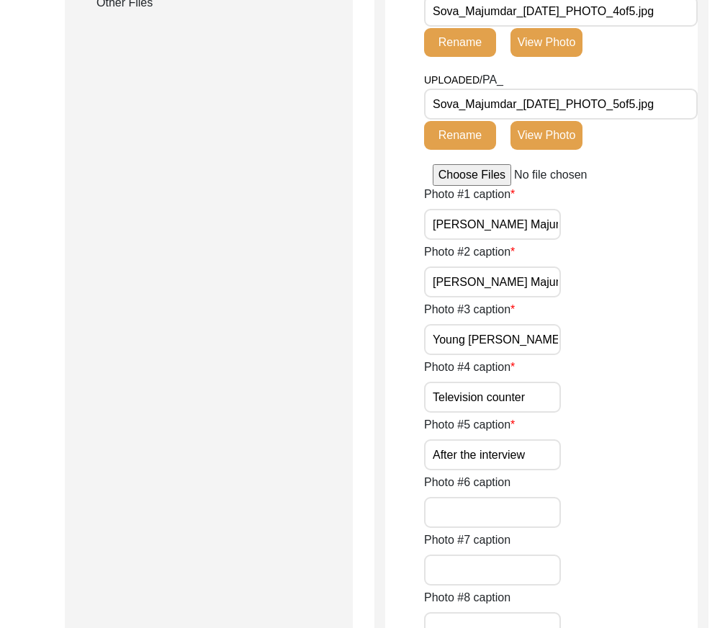
scroll to position [996, 0]
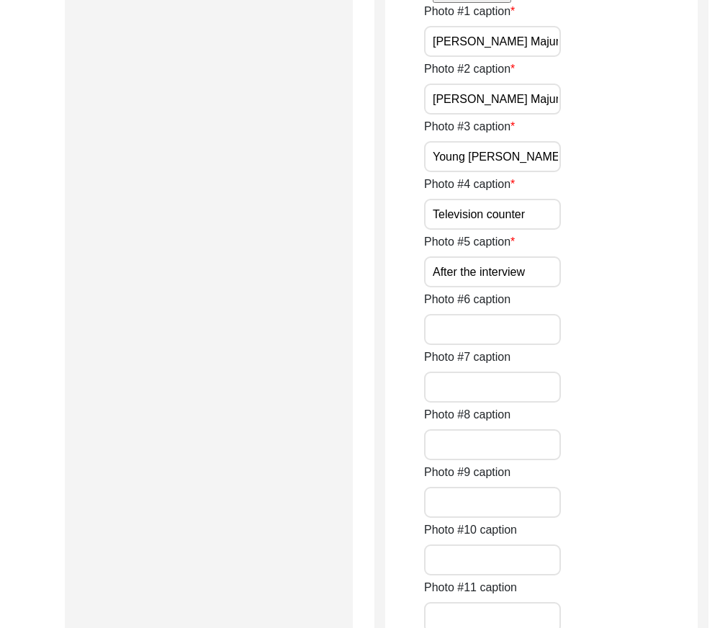
click at [533, 287] on input "After the interview" at bounding box center [492, 271] width 137 height 31
click at [510, 57] on input "[PERSON_NAME] Majumdar" at bounding box center [492, 41] width 137 height 31
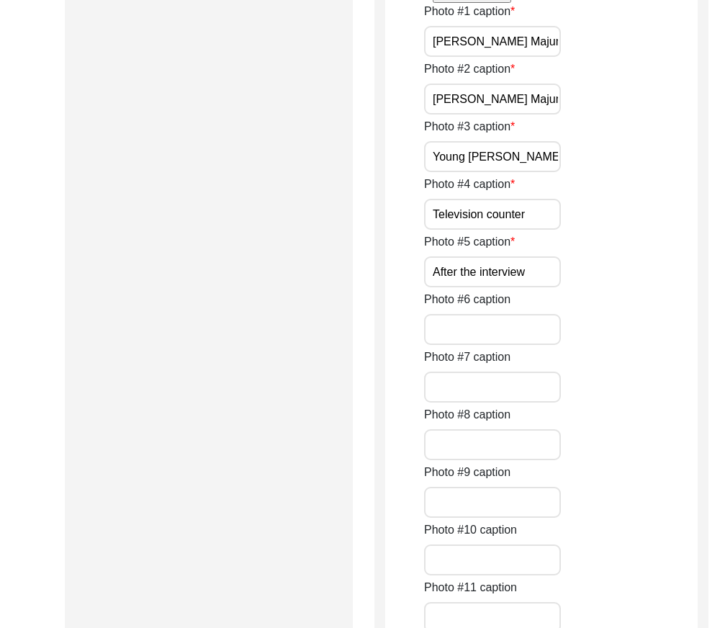
click at [510, 57] on input "[PERSON_NAME] Majumdar" at bounding box center [492, 41] width 137 height 31
paste input "before the interview"
type input "[PERSON_NAME] Majumdar before the interview"
click at [504, 115] on input "[PERSON_NAME] Majumdar" at bounding box center [492, 99] width 137 height 31
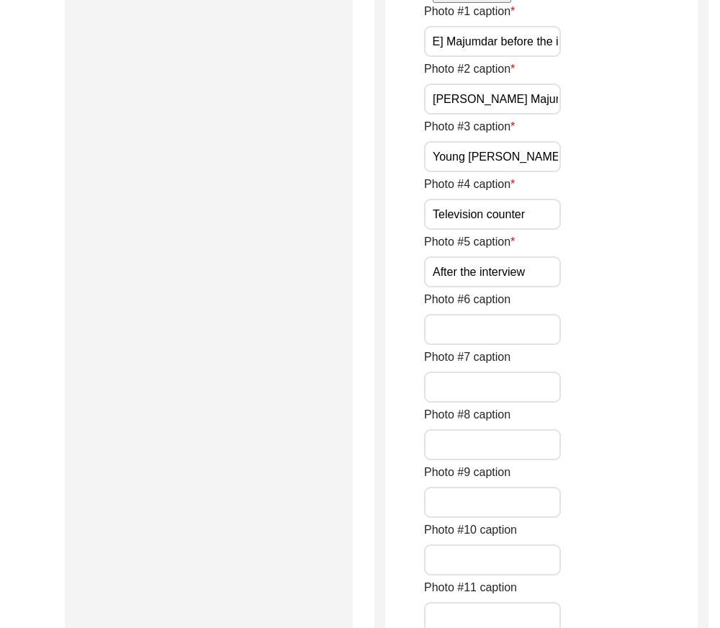
scroll to position [0, 0]
click at [504, 115] on input "[PERSON_NAME] Majumdar" at bounding box center [492, 99] width 137 height 31
paste input "before the interview"
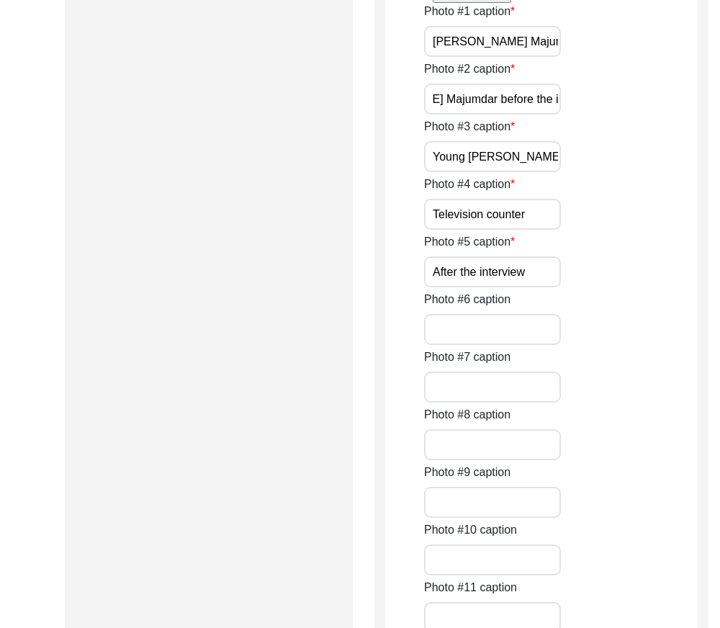
type input "[PERSON_NAME] Majumdar before the interview"
click at [585, 115] on div "Photo #2 caption [PERSON_NAME] Majumdar before the interview" at bounding box center [561, 88] width 274 height 54
click at [531, 345] on div "Photo #6 caption" at bounding box center [561, 318] width 274 height 54
click at [535, 287] on input "After the interview" at bounding box center [492, 271] width 137 height 31
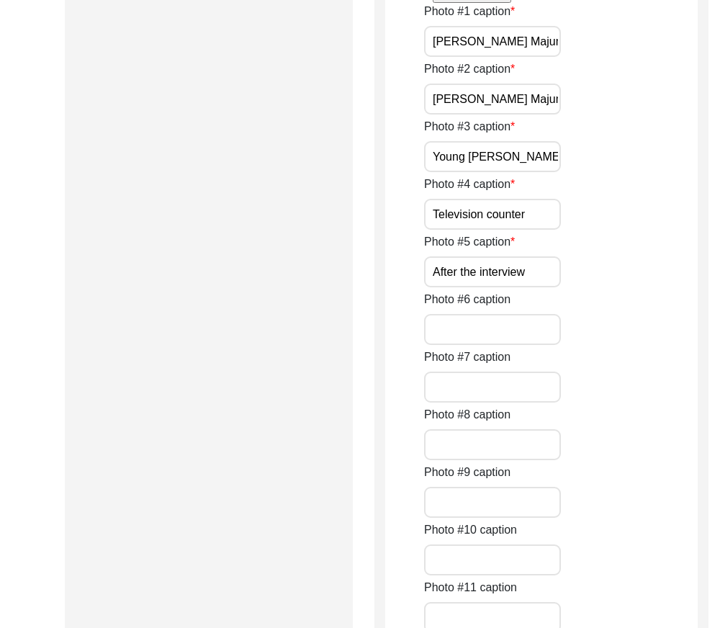
click at [535, 287] on input "After the interview" at bounding box center [492, 271] width 137 height 31
paste input "[PERSON_NAME] after the interview"
type input "[PERSON_NAME] after the interview"
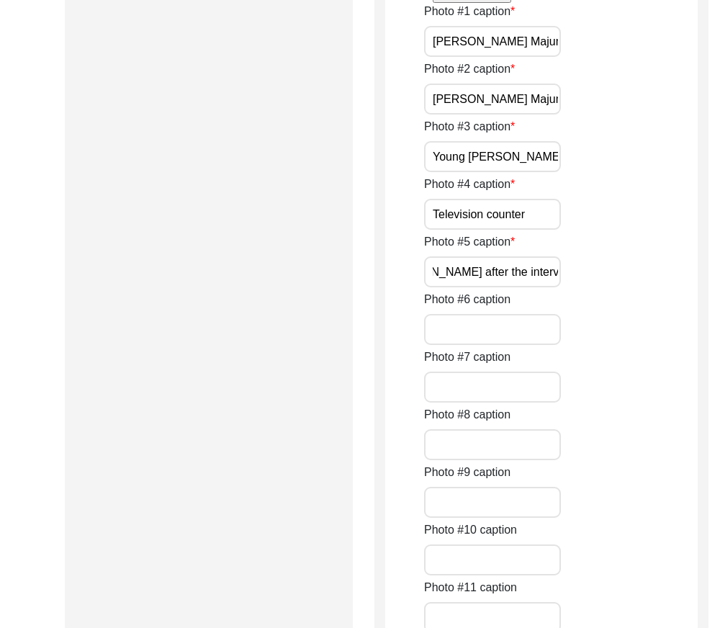
click at [597, 287] on div "Photo #5 caption [PERSON_NAME] after the interview" at bounding box center [561, 260] width 274 height 54
click at [467, 115] on input "[PERSON_NAME] Majumdar before the interview" at bounding box center [492, 99] width 137 height 31
type input "[PERSON_NAME] before the interview"
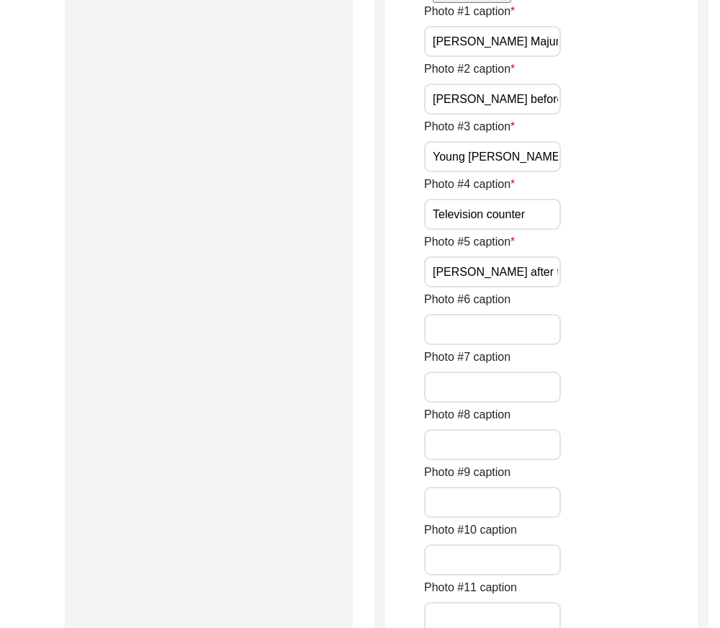
click at [581, 281] on div "Photo #1 caption [PERSON_NAME] Majumdar before the interview Photo #2 caption […" at bounding box center [561, 435] width 274 height 864
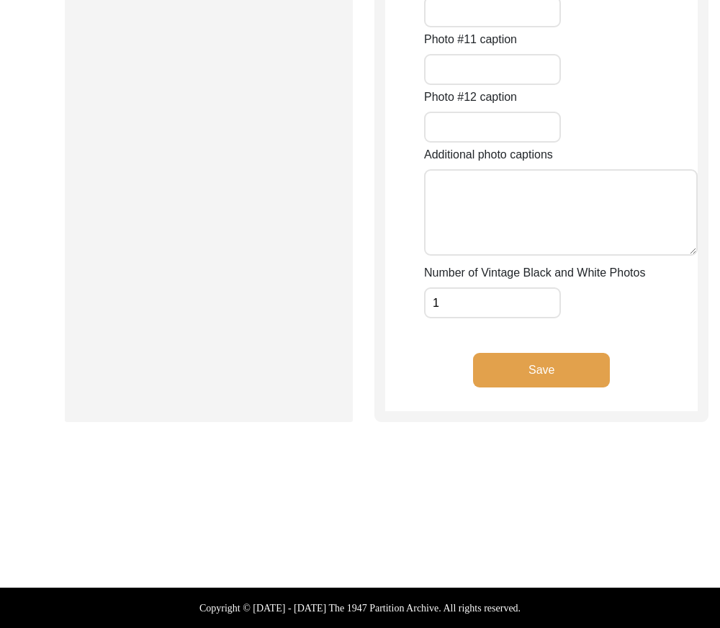
click at [555, 388] on button "Save" at bounding box center [541, 370] width 137 height 35
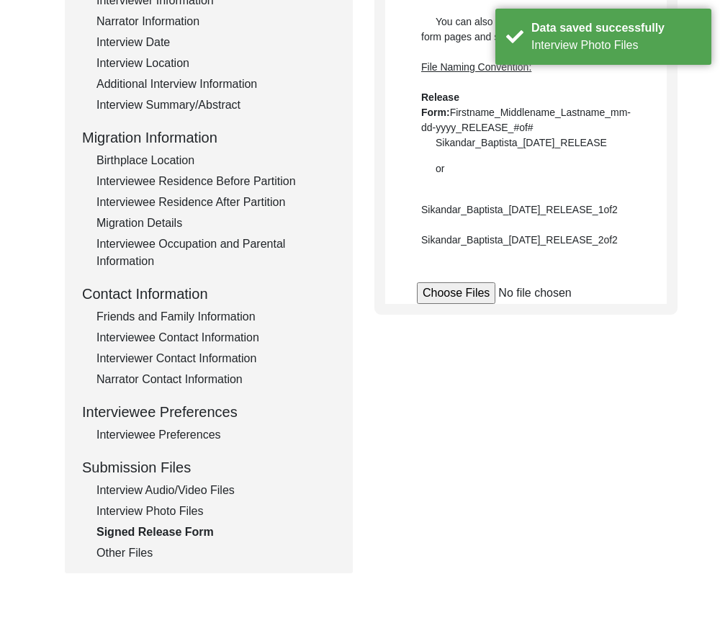
scroll to position [125, 0]
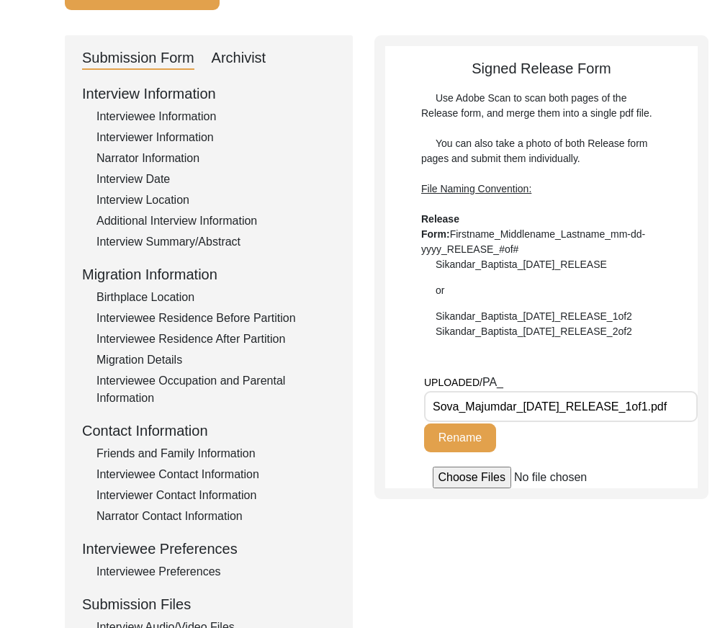
click at [475, 370] on div "Signed Release Form Use Adobe Scan to scan both pages of the Release form, and …" at bounding box center [541, 273] width 313 height 431
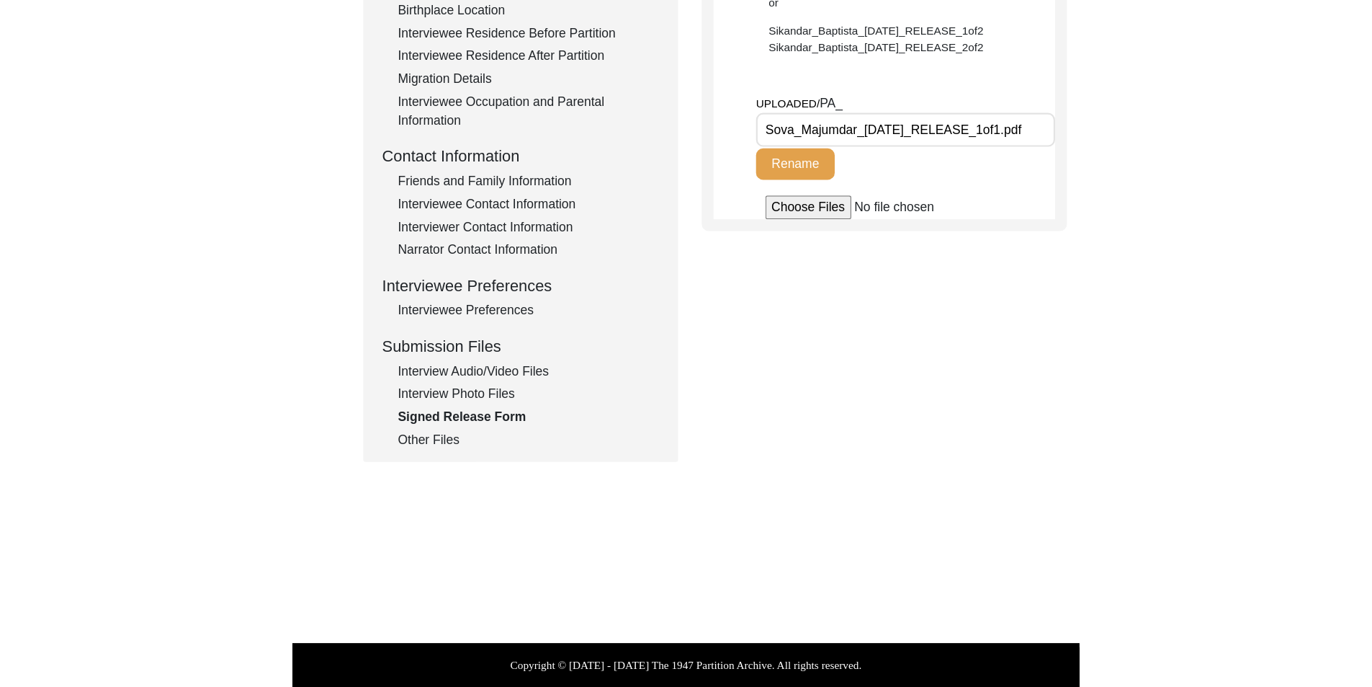
scroll to position [341, 0]
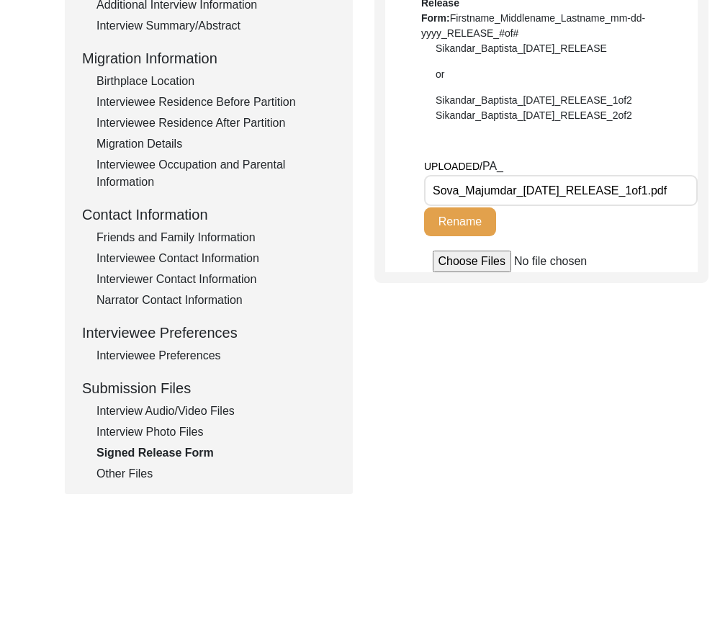
drag, startPoint x: 561, startPoint y: 539, endPoint x: 556, endPoint y: 496, distance: 43.5
click at [561, 539] on div "Back to Dashboard Interview ID: PA13338 Interviewee: [PERSON_NAME] Submission F…" at bounding box center [360, 159] width 720 height 886
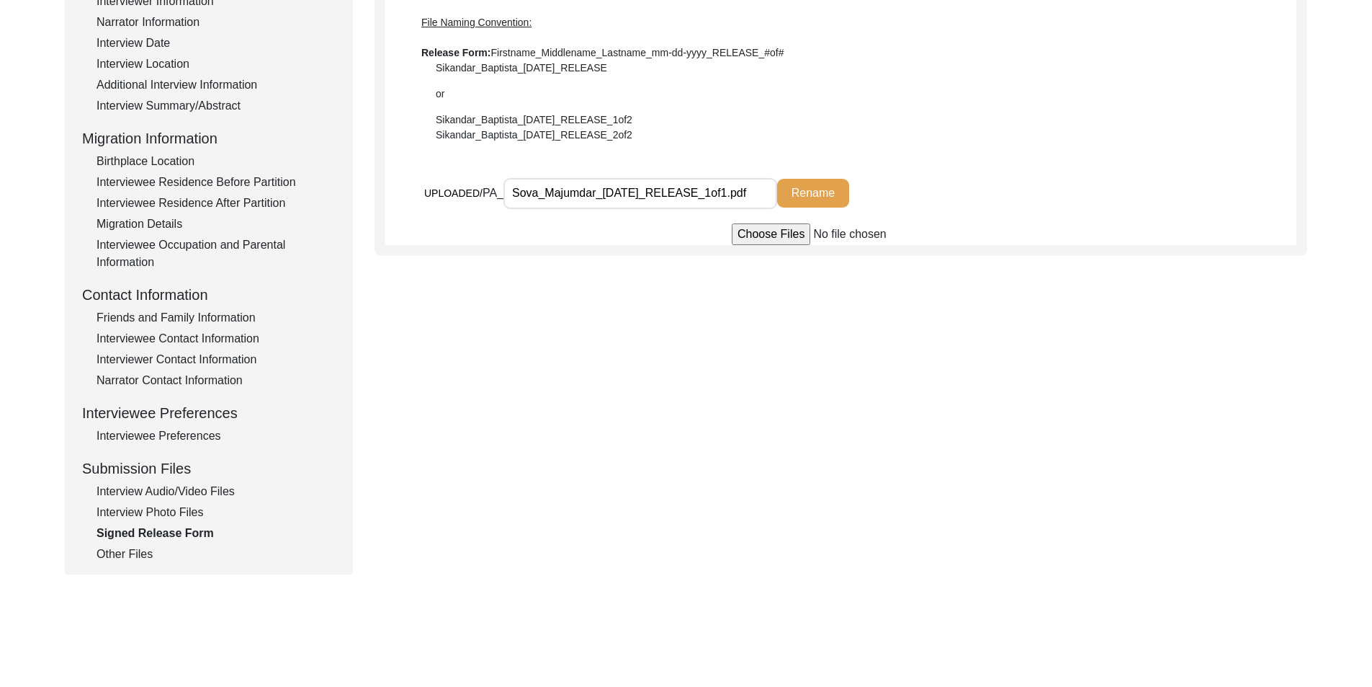
scroll to position [125, 0]
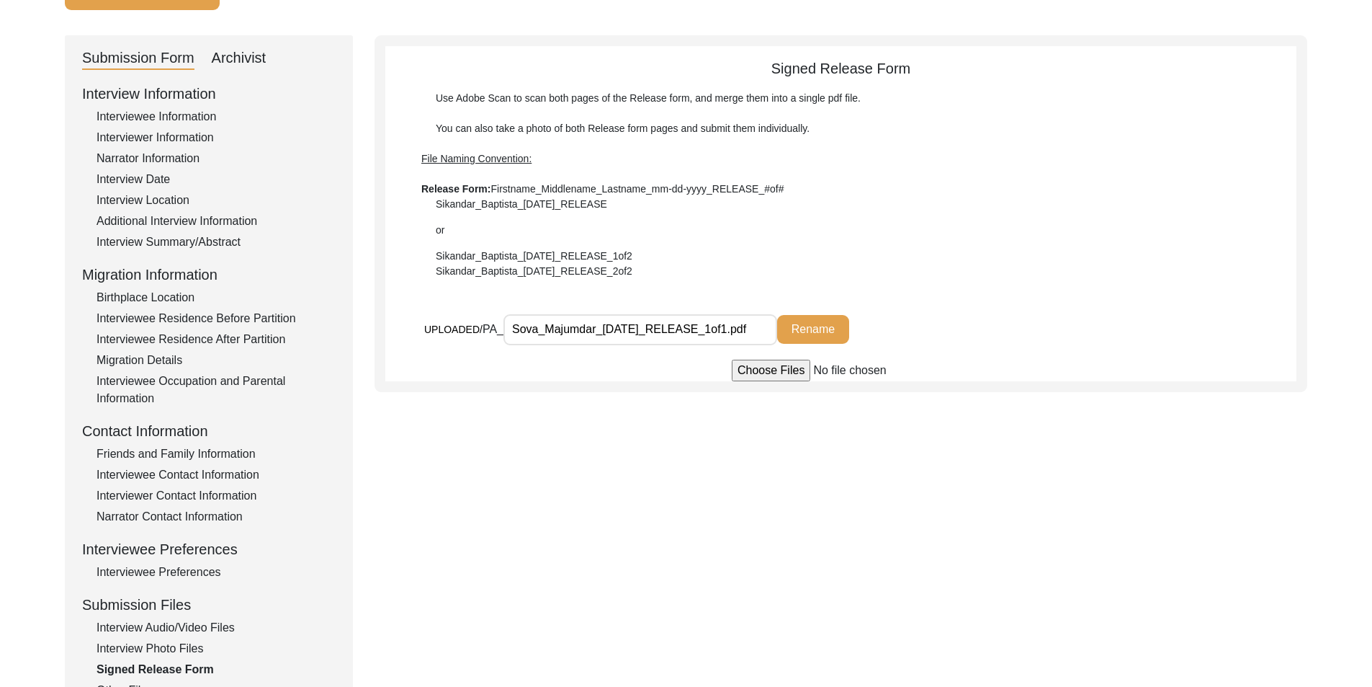
click at [640, 327] on input "Sova_Majumdar_[DATE]_RELEASE_1of1.pdf" at bounding box center [641, 329] width 274 height 31
drag, startPoint x: 720, startPoint y: 329, endPoint x: 748, endPoint y: 331, distance: 27.5
click at [748, 331] on input "Sova_Majumdar_[DATE]_RELEASE_1of1.pdf" at bounding box center [641, 329] width 274 height 31
type input "Sova_Majumdar_[DATE]_RELEASE.pdf"
click at [622, 431] on div "Submission Form Archivist Interview Information Interviewee Information Intervi…" at bounding box center [686, 372] width 1243 height 675
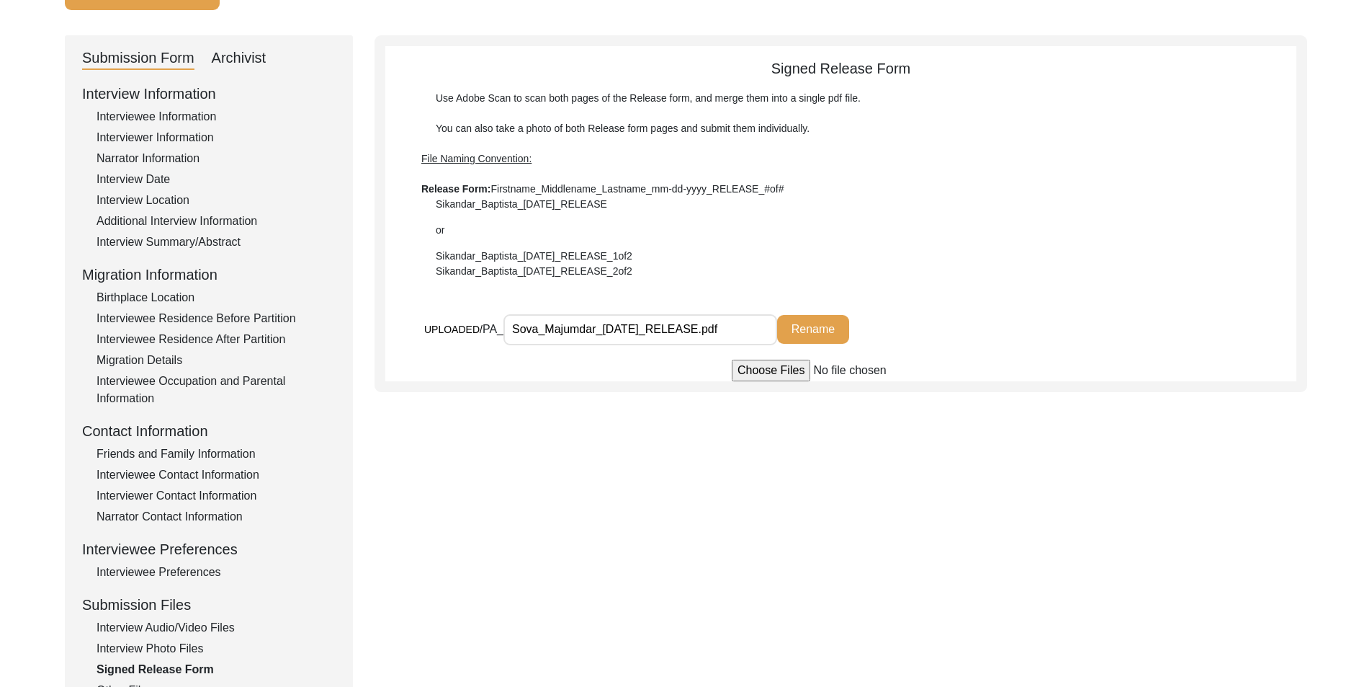
click at [821, 318] on button "Rename" at bounding box center [813, 329] width 72 height 29
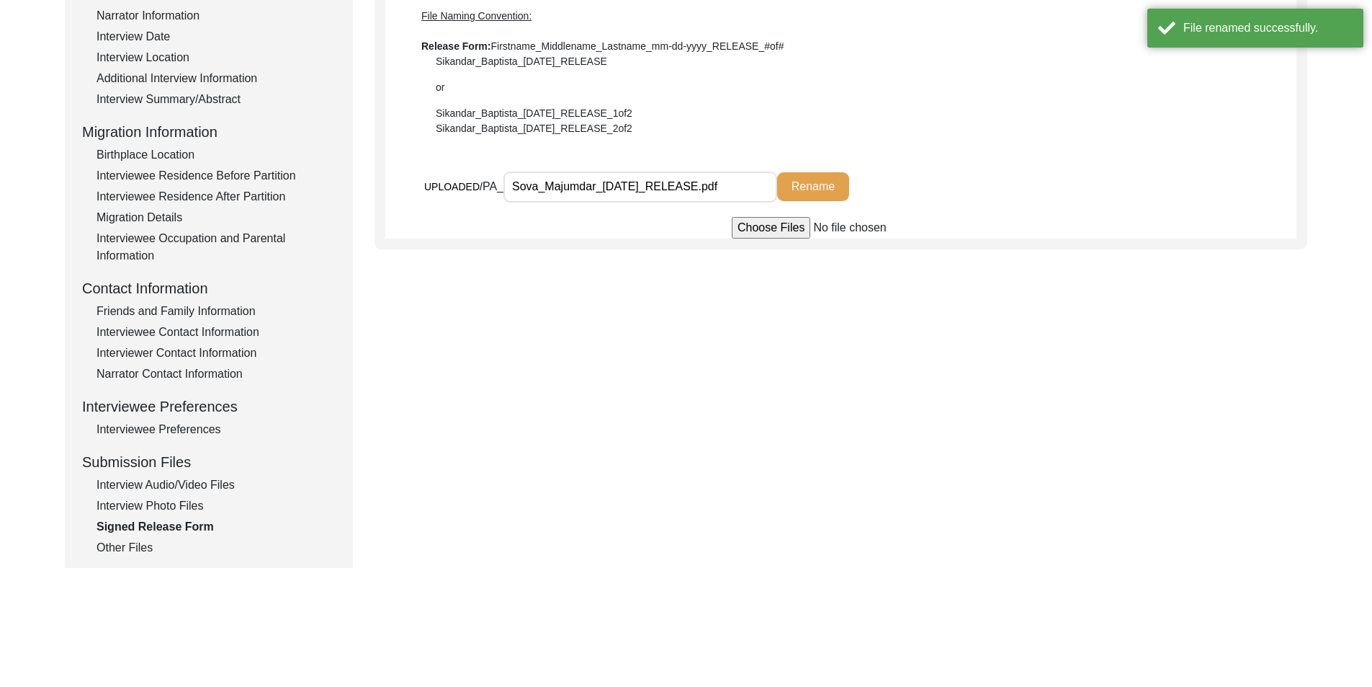
scroll to position [269, 0]
click at [148, 511] on div "Interview Photo Files" at bounding box center [216, 504] width 239 height 17
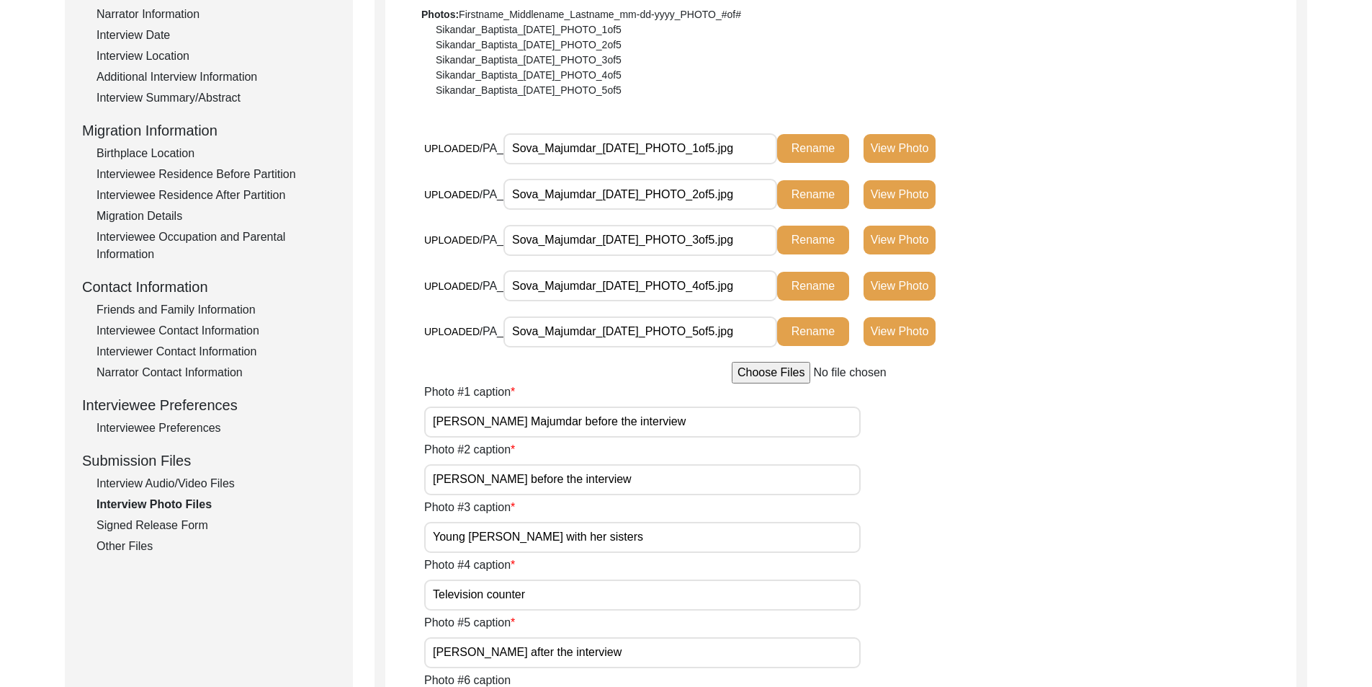
click at [151, 488] on div "Interview Audio/Video Files" at bounding box center [216, 483] width 239 height 17
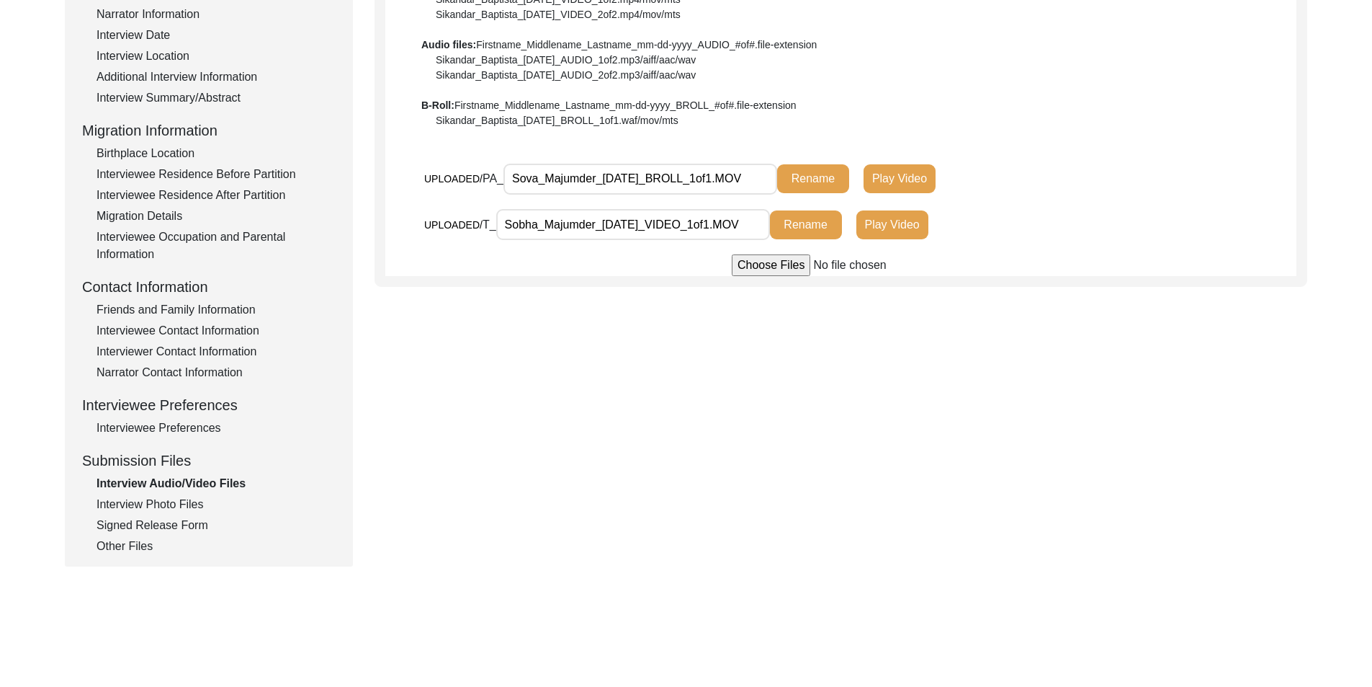
click at [153, 524] on div "Signed Release Form" at bounding box center [216, 525] width 239 height 17
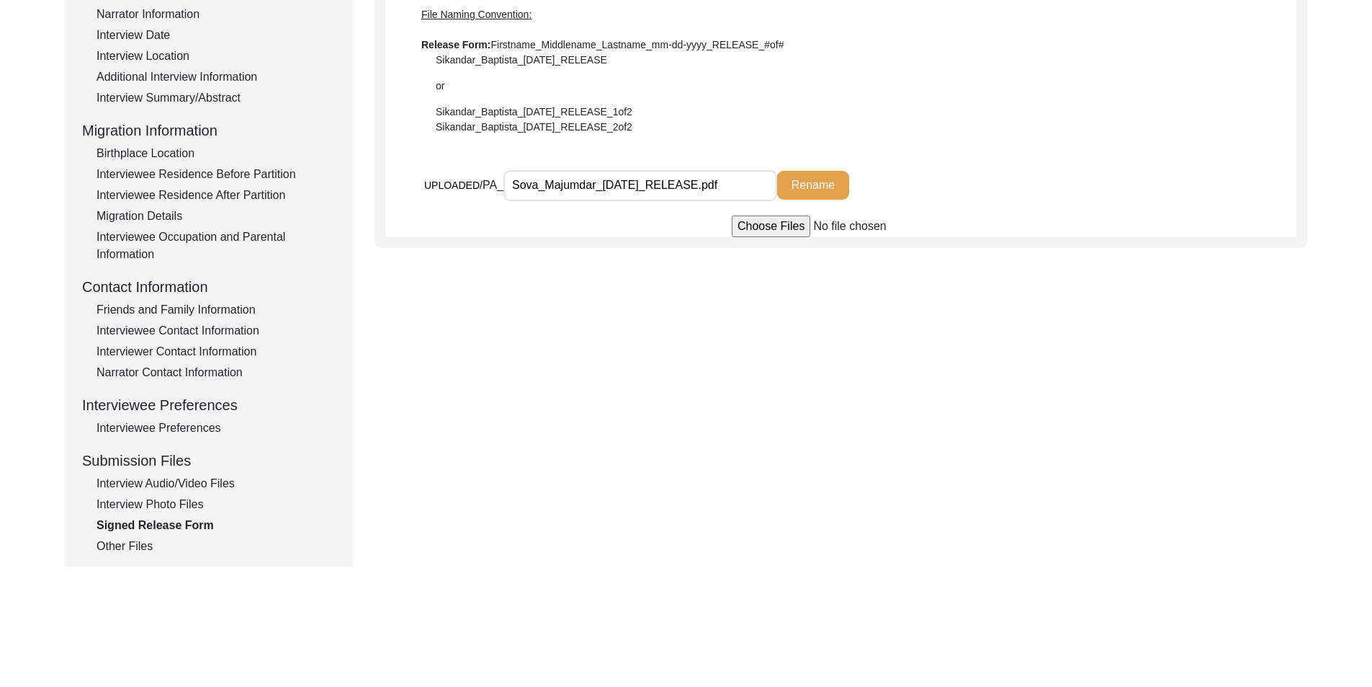
click at [138, 552] on div "Other Files" at bounding box center [216, 545] width 239 height 17
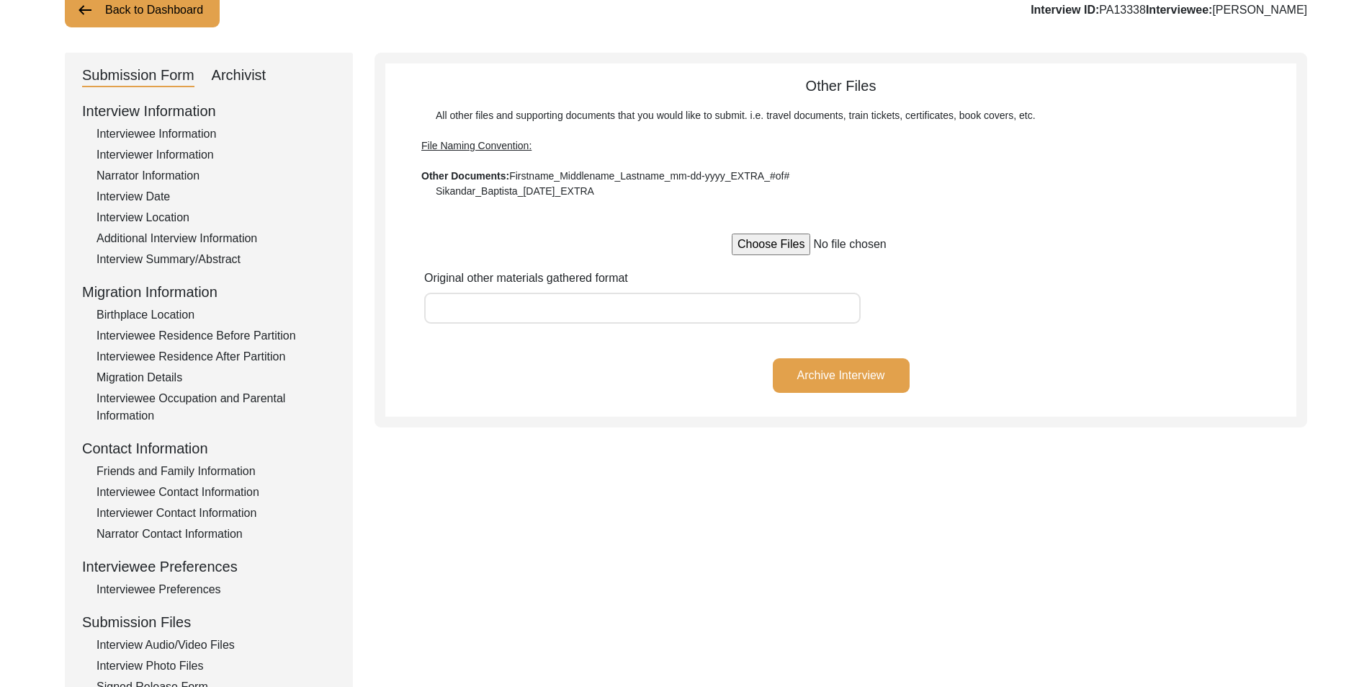
scroll to position [0, 0]
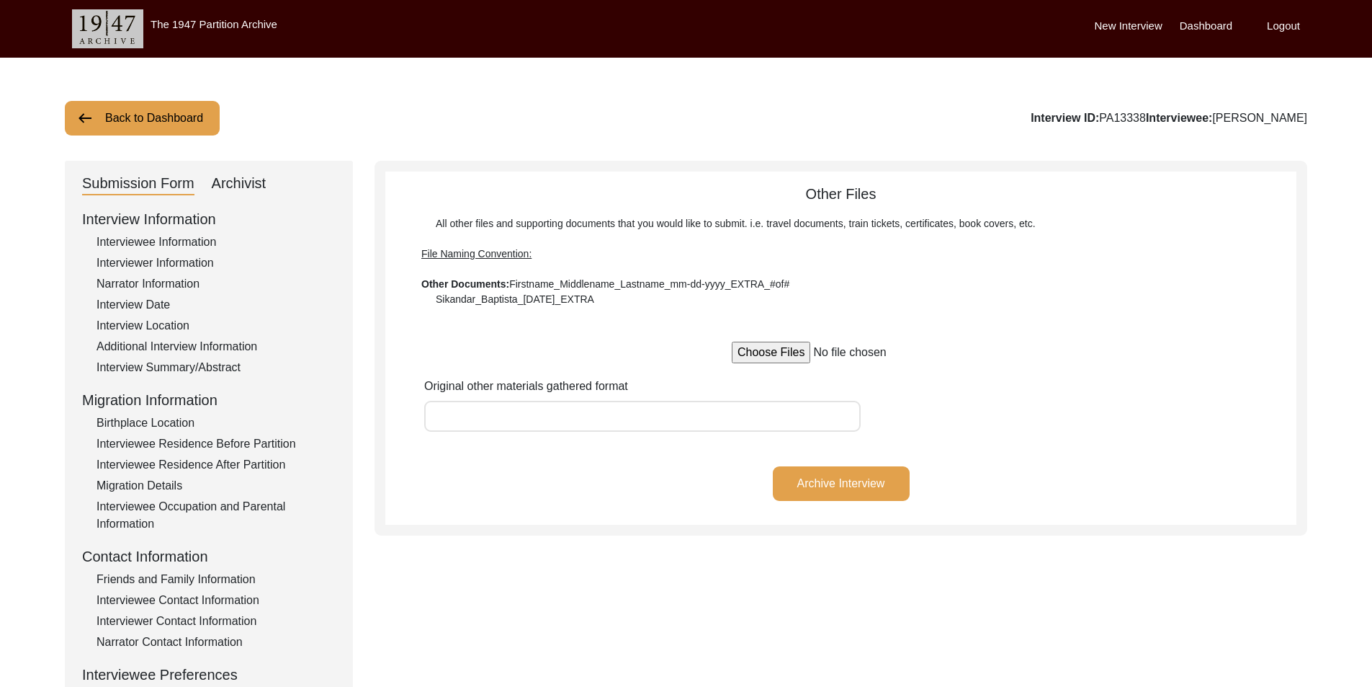
click at [263, 186] on div "Archivist" at bounding box center [239, 183] width 55 height 23
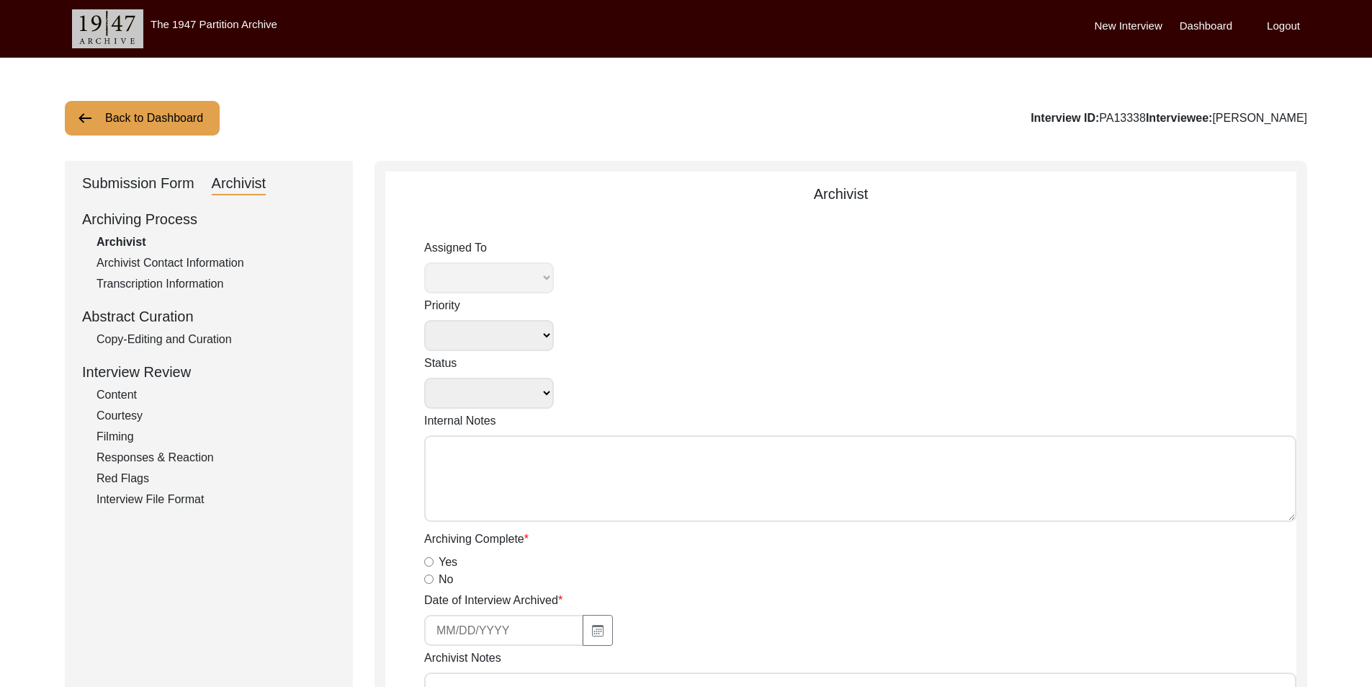
select select
select select "Archiving In Progress"
type textarea "[DATE] [GEOGRAPHIC_DATA]: Assigned to Brianna to archive. Due [DATE]. When arch…"
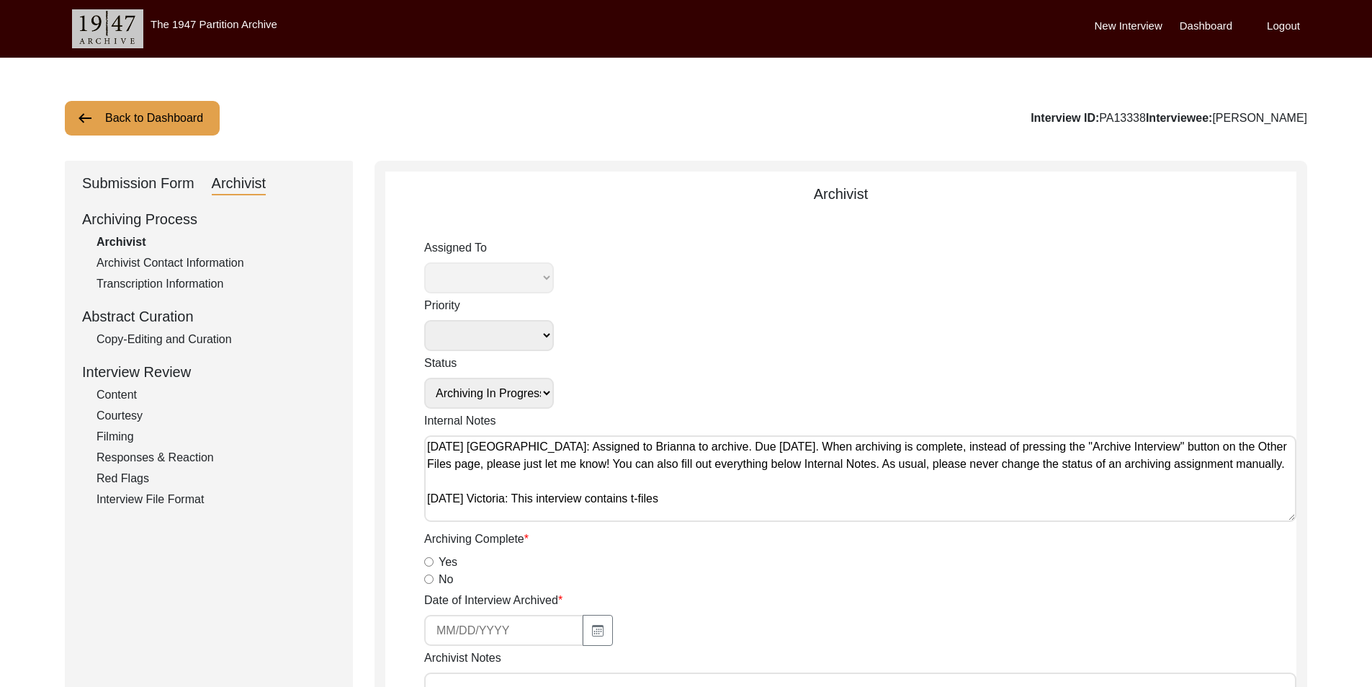
radio input "true"
select select "442"
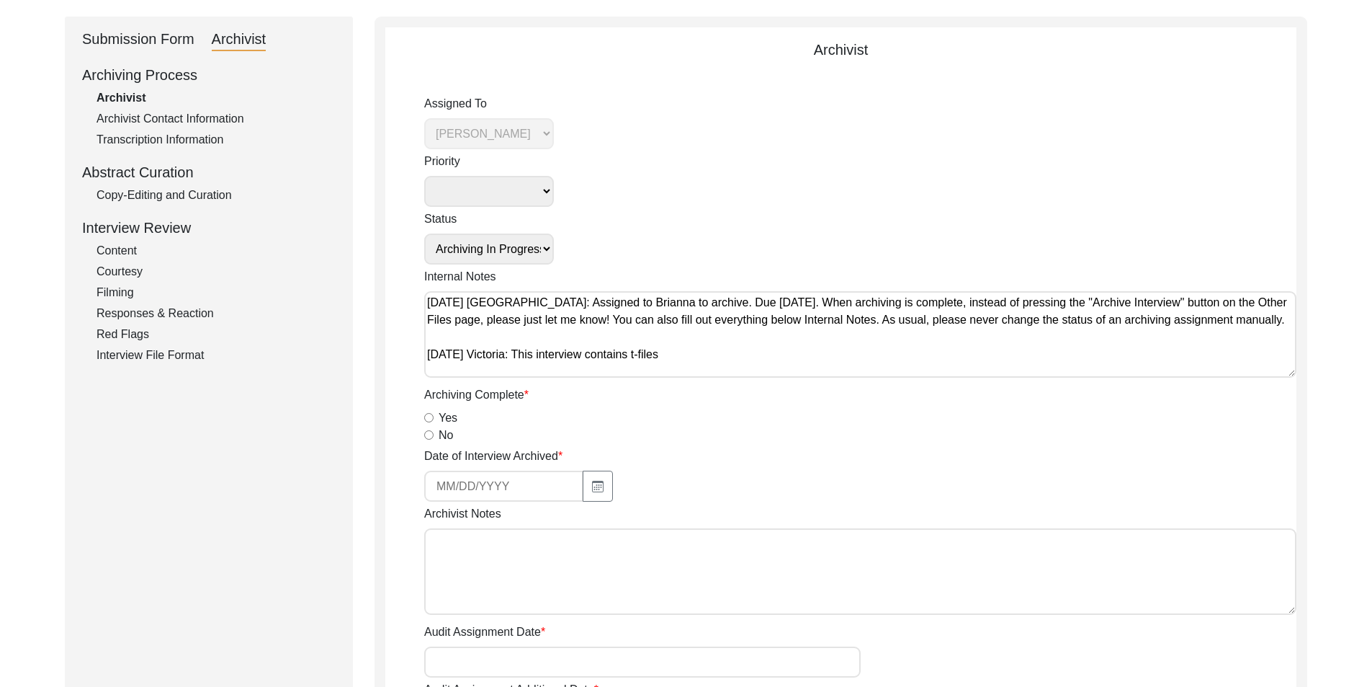
scroll to position [6, 0]
click at [584, 568] on textarea "Archivist Notes" at bounding box center [860, 571] width 872 height 86
paste textarea "Lorem Ipsumdo: Sitametc Adipisci EL SE: 47135 | Doeiusmodte Inci: Utla Etdolore…"
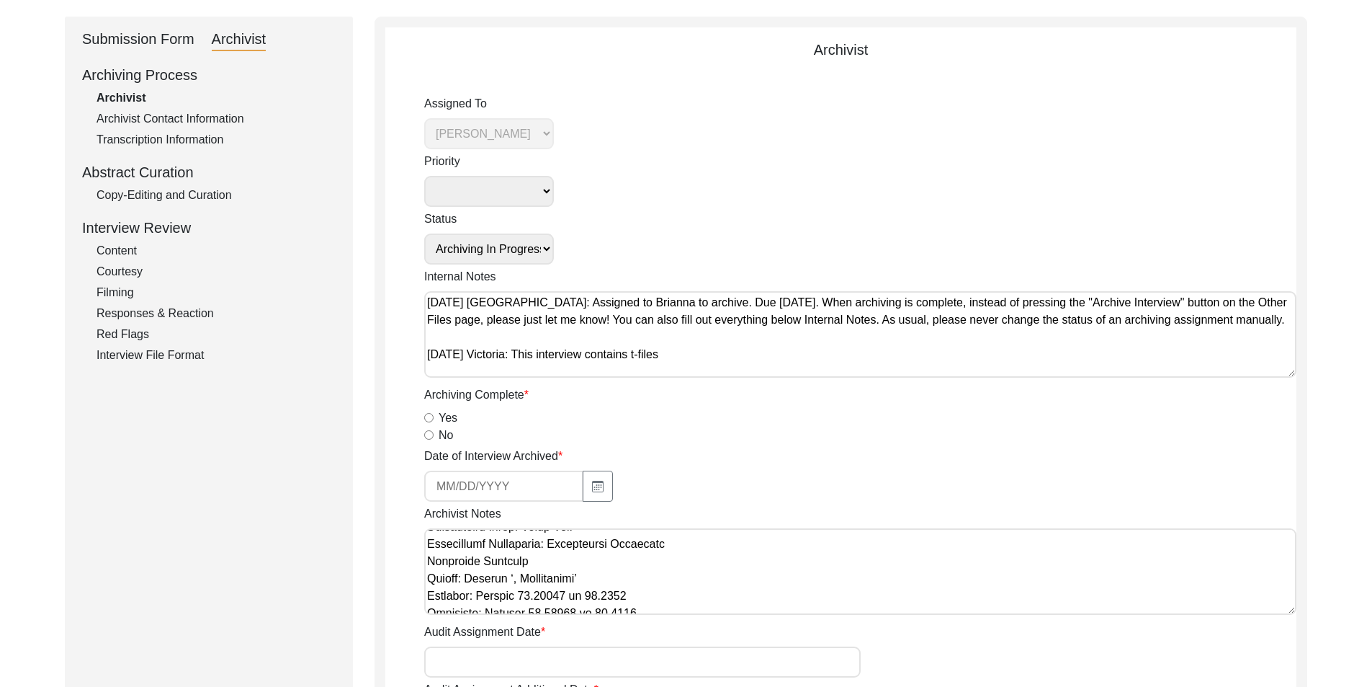
scroll to position [0, 0]
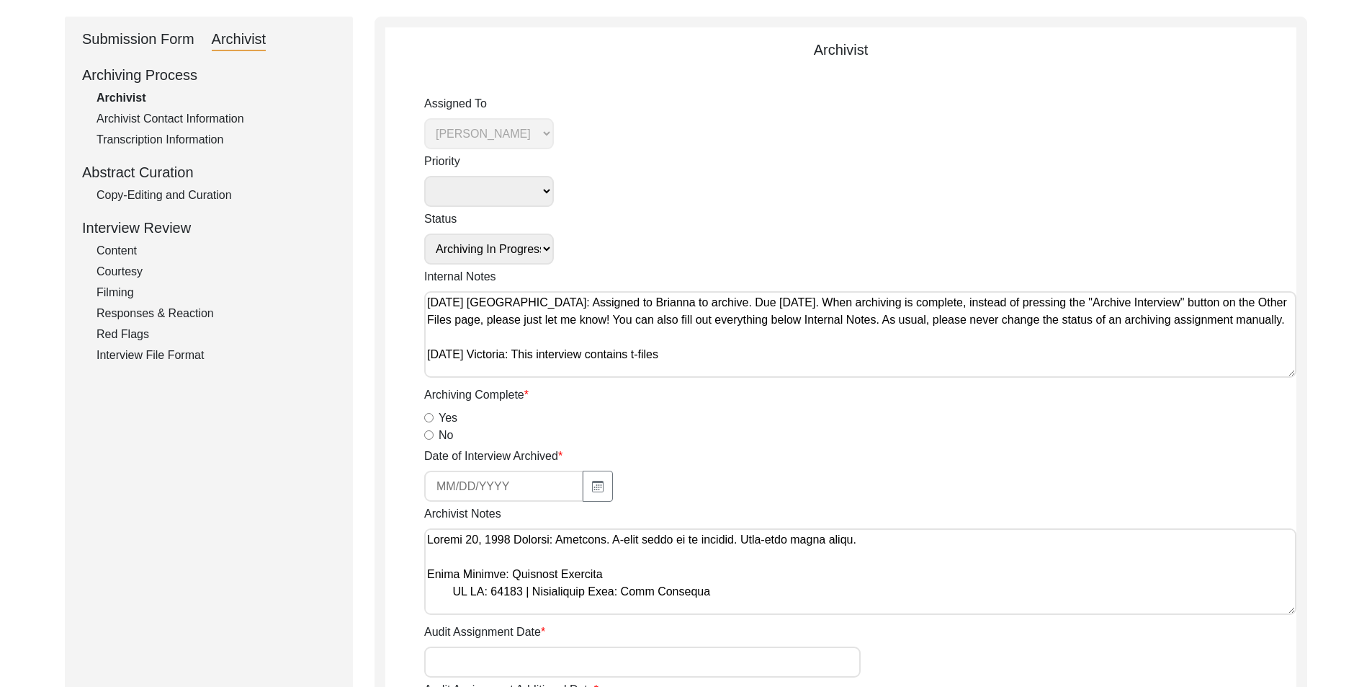
drag, startPoint x: 637, startPoint y: 591, endPoint x: 424, endPoint y: 565, distance: 214.2
click at [424, 565] on textarea "Archivist Notes" at bounding box center [860, 571] width 872 height 86
click at [665, 599] on textarea "Archivist Notes" at bounding box center [860, 571] width 872 height 86
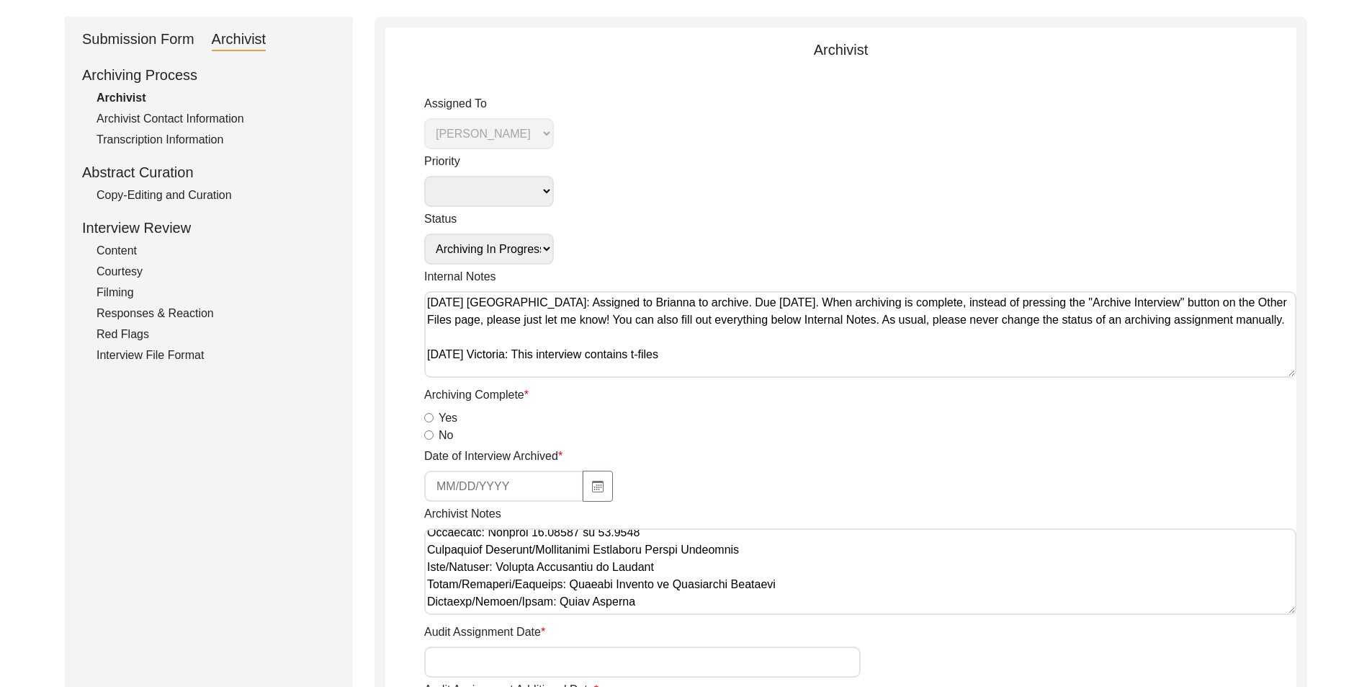
click at [693, 539] on textarea "Archivist Notes" at bounding box center [860, 571] width 872 height 86
drag, startPoint x: 932, startPoint y: 566, endPoint x: 912, endPoint y: 576, distance: 22.9
click at [931, 566] on textarea "Archivist Notes" at bounding box center [860, 571] width 872 height 86
click at [911, 577] on textarea "Archivist Notes" at bounding box center [860, 571] width 872 height 86
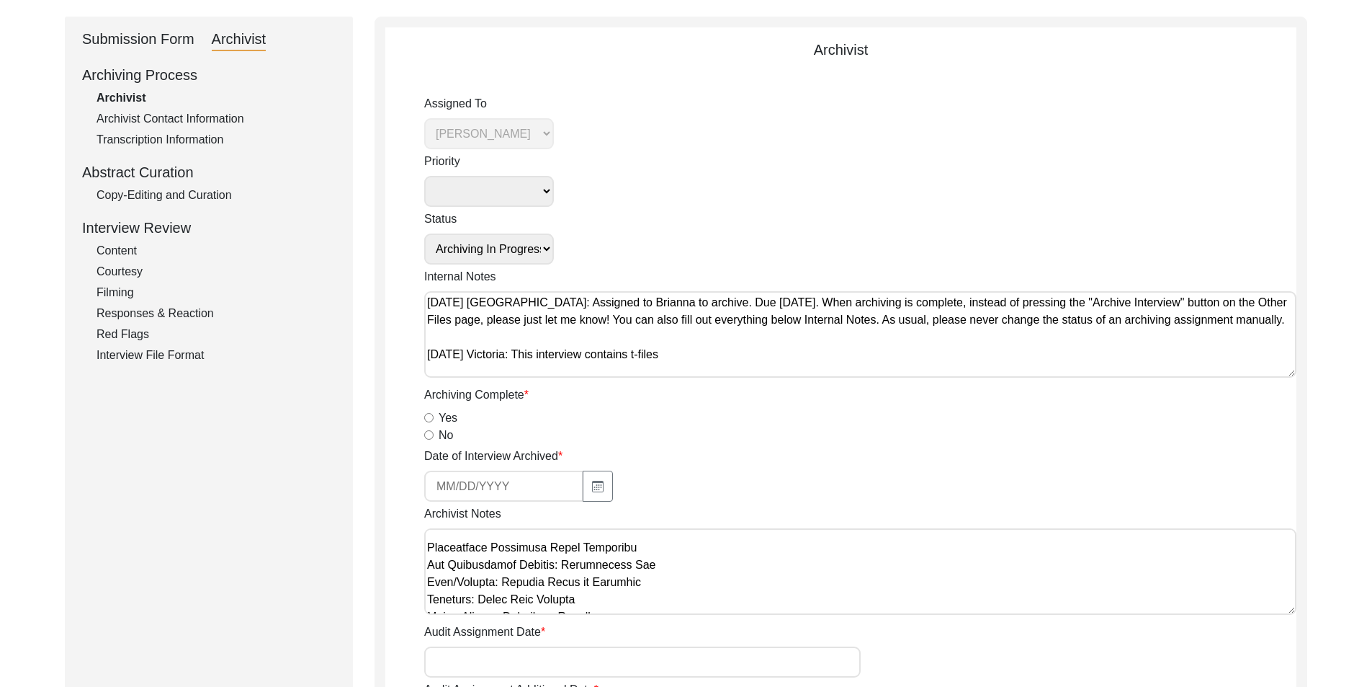
scroll to position [375, 0]
click at [815, 565] on textarea "Archivist Notes" at bounding box center [860, 571] width 872 height 86
click at [691, 600] on textarea "Archivist Notes" at bounding box center [860, 571] width 872 height 86
click at [431, 571] on textarea "Archivist Notes" at bounding box center [860, 571] width 872 height 86
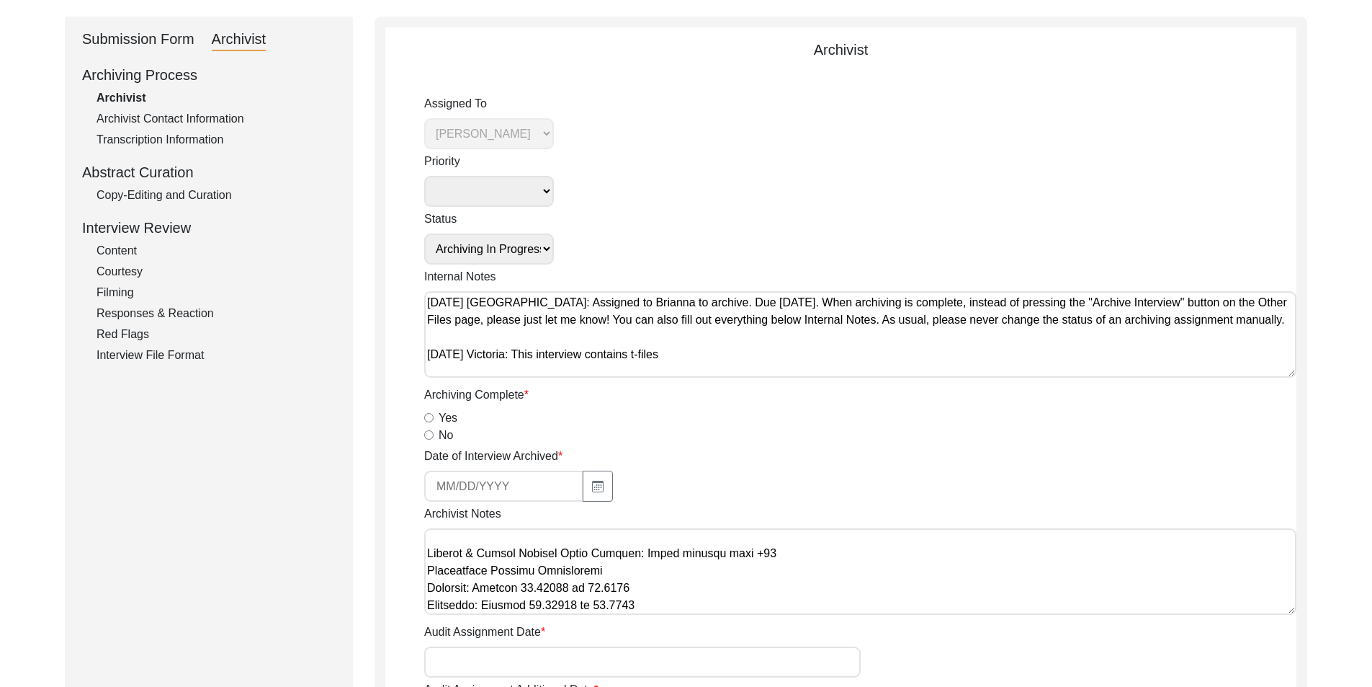
click at [428, 570] on textarea "Archivist Notes" at bounding box center [860, 571] width 872 height 86
click at [429, 584] on textarea "Archivist Notes" at bounding box center [860, 571] width 872 height 86
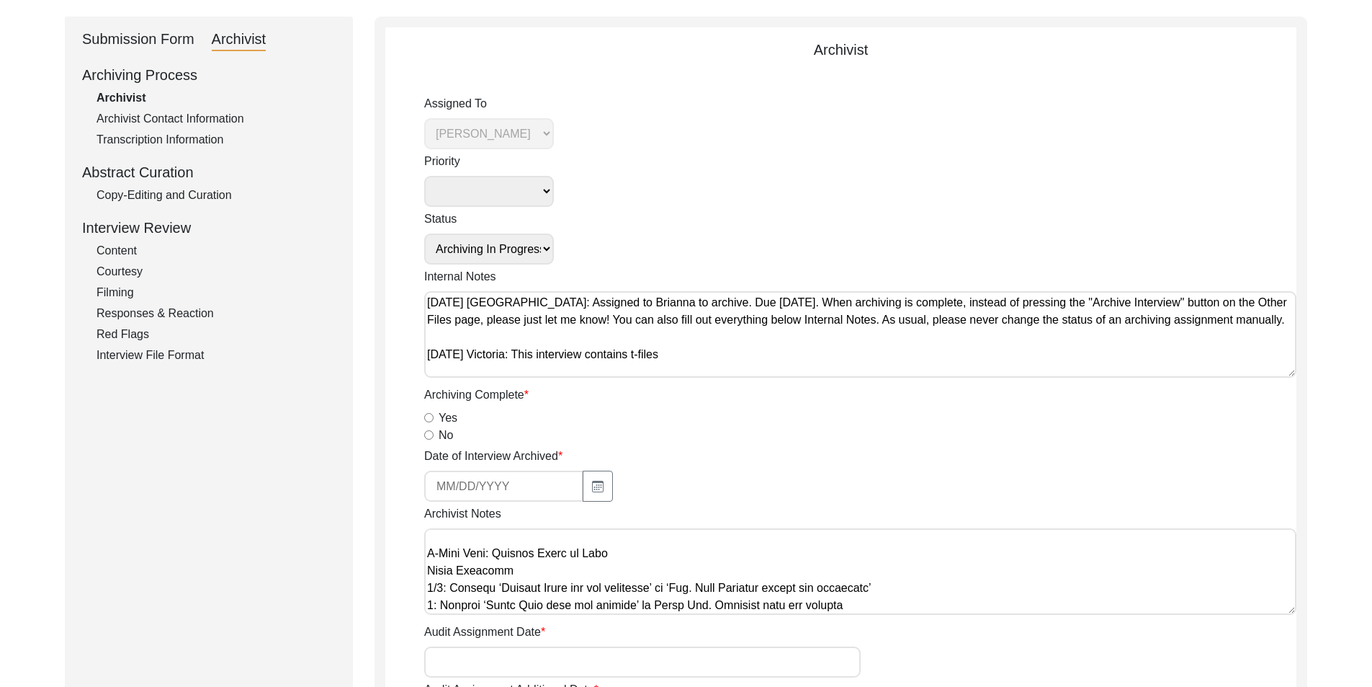
scroll to position [597, 0]
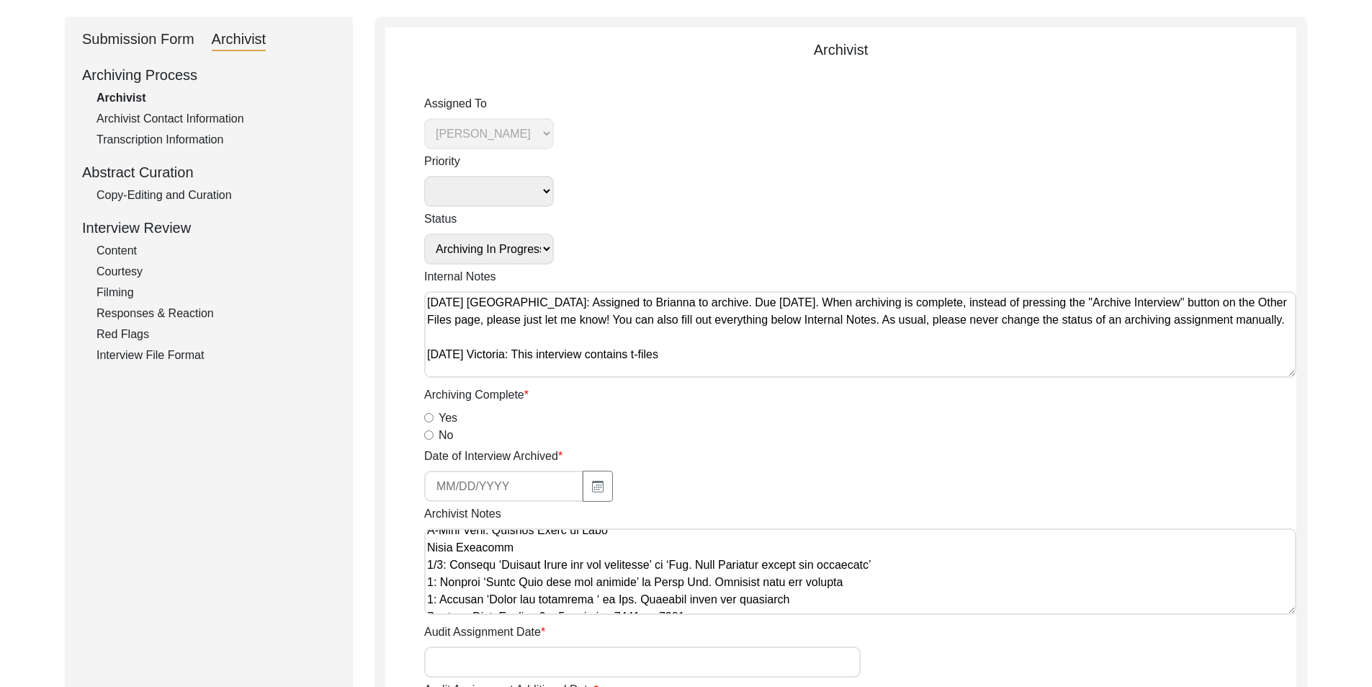
click at [426, 551] on textarea "Archivist Notes" at bounding box center [860, 571] width 872 height 86
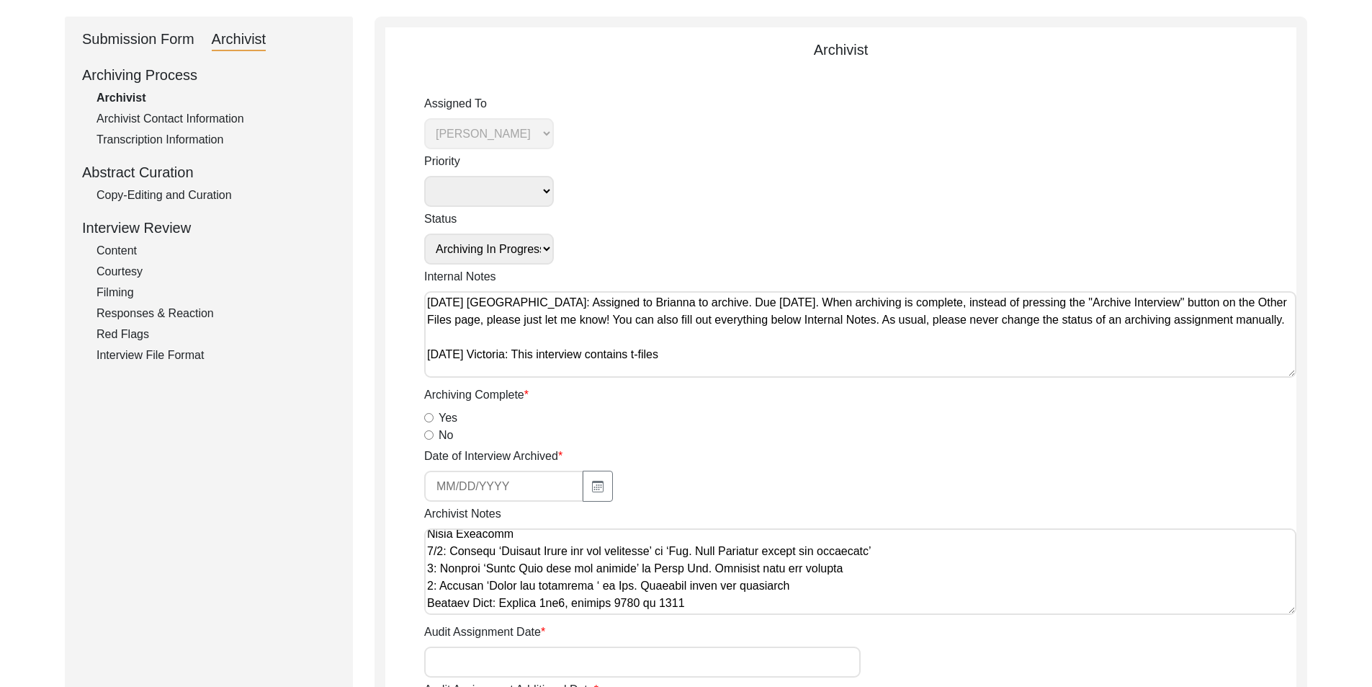
click at [429, 584] on textarea "Archivist Notes" at bounding box center [860, 571] width 872 height 86
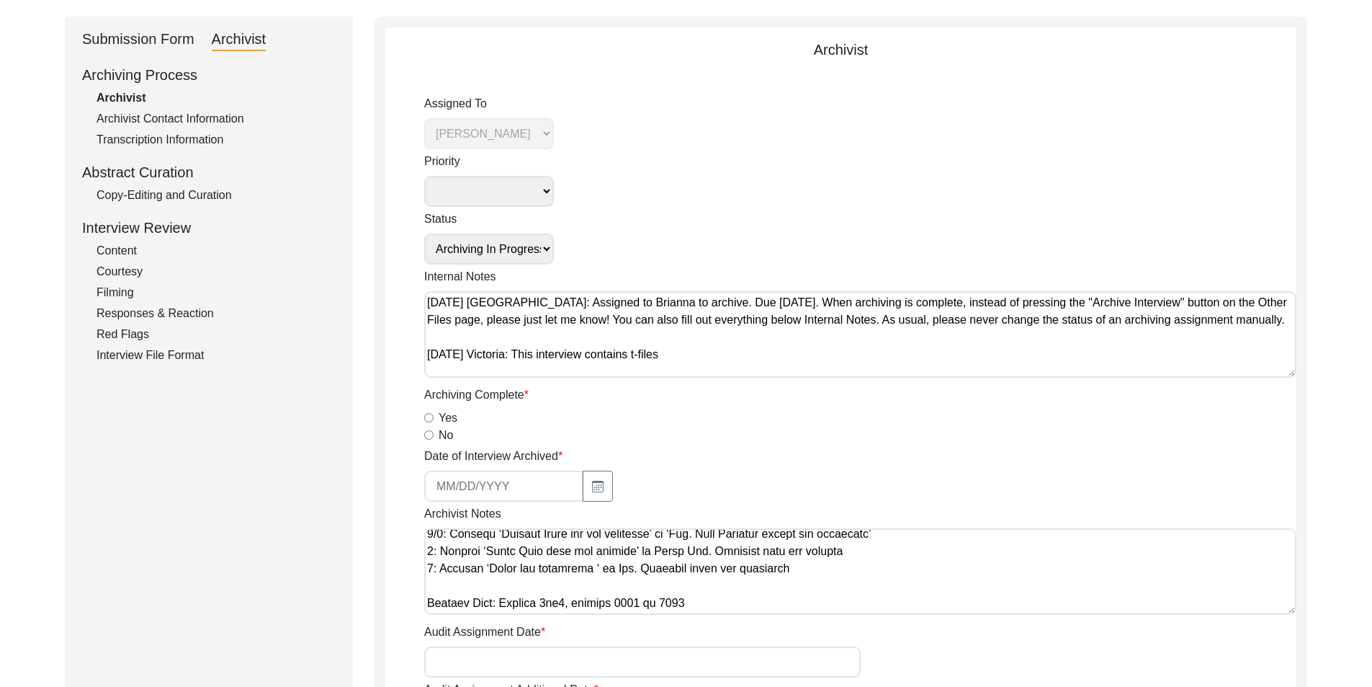
click at [443, 603] on textarea "Archivist Notes" at bounding box center [860, 571] width 872 height 86
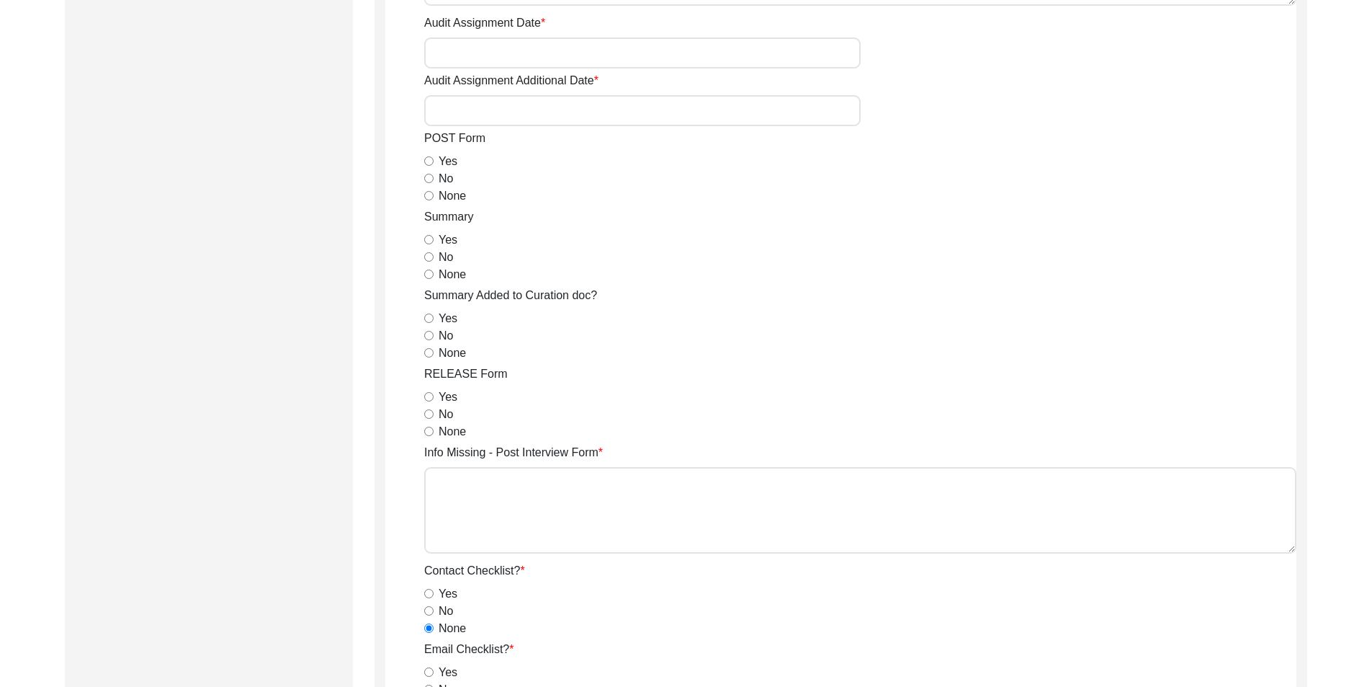
scroll to position [648, 0]
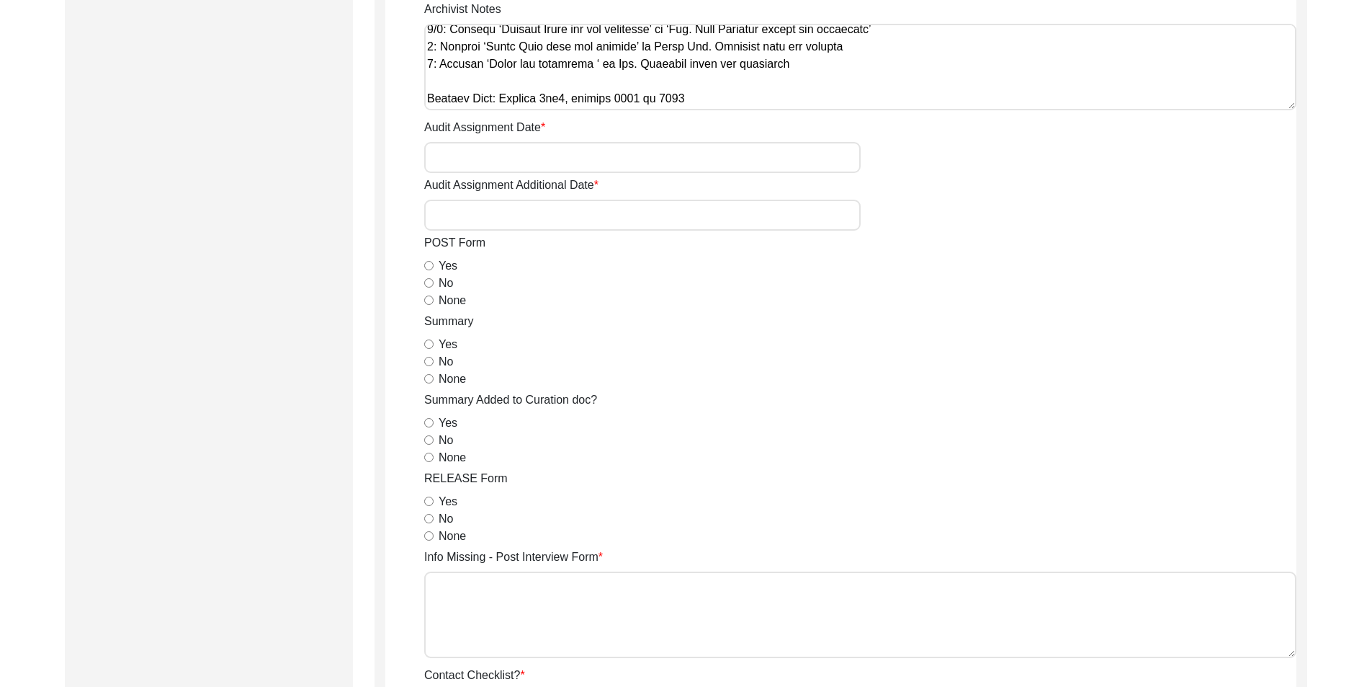
type textarea "Loremi 98, 7760 Dolorsi: Ametcons. A-elit seddo ei te incidid. Utla-etdo magna …"
click at [433, 261] on input "Yes" at bounding box center [428, 265] width 9 height 9
radio input "true"
click at [432, 293] on div "None" at bounding box center [860, 300] width 872 height 17
click at [431, 299] on input "None" at bounding box center [428, 299] width 9 height 9
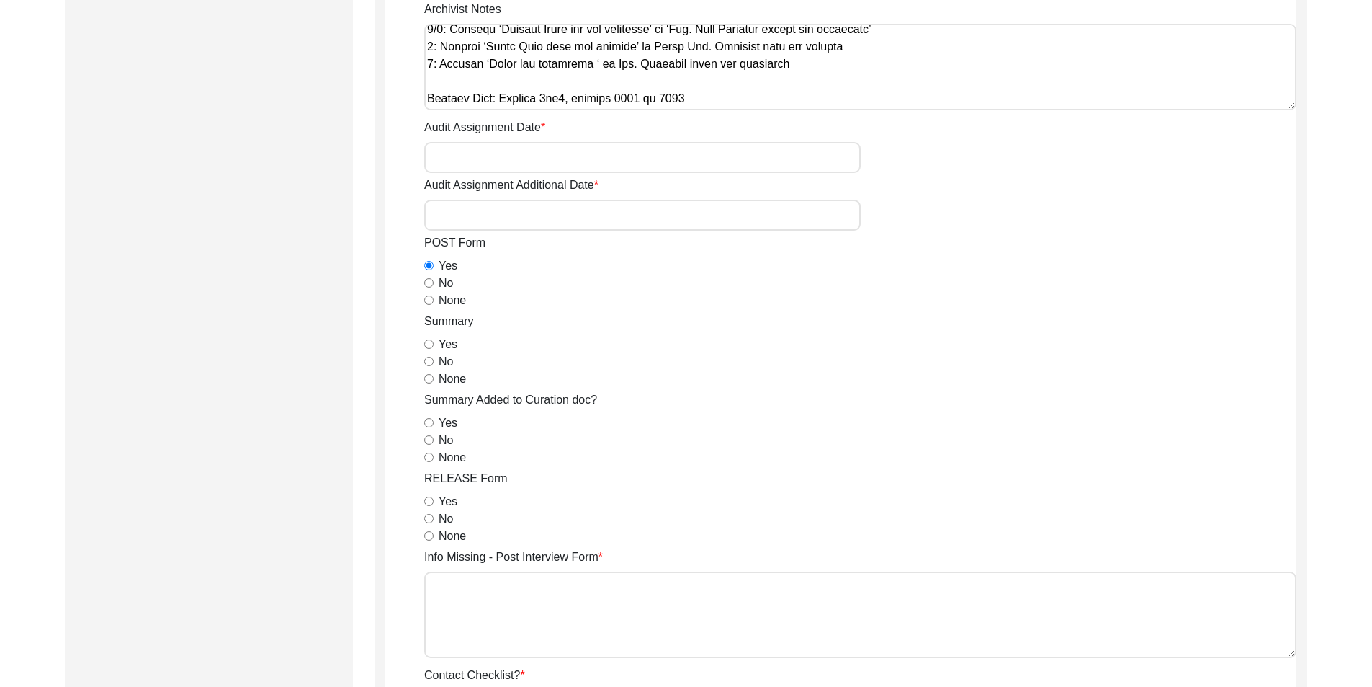
radio input "true"
click at [426, 341] on input "Yes" at bounding box center [428, 343] width 9 height 9
radio input "true"
click at [428, 447] on div "No" at bounding box center [860, 440] width 872 height 17
click at [428, 450] on div "None" at bounding box center [860, 457] width 872 height 17
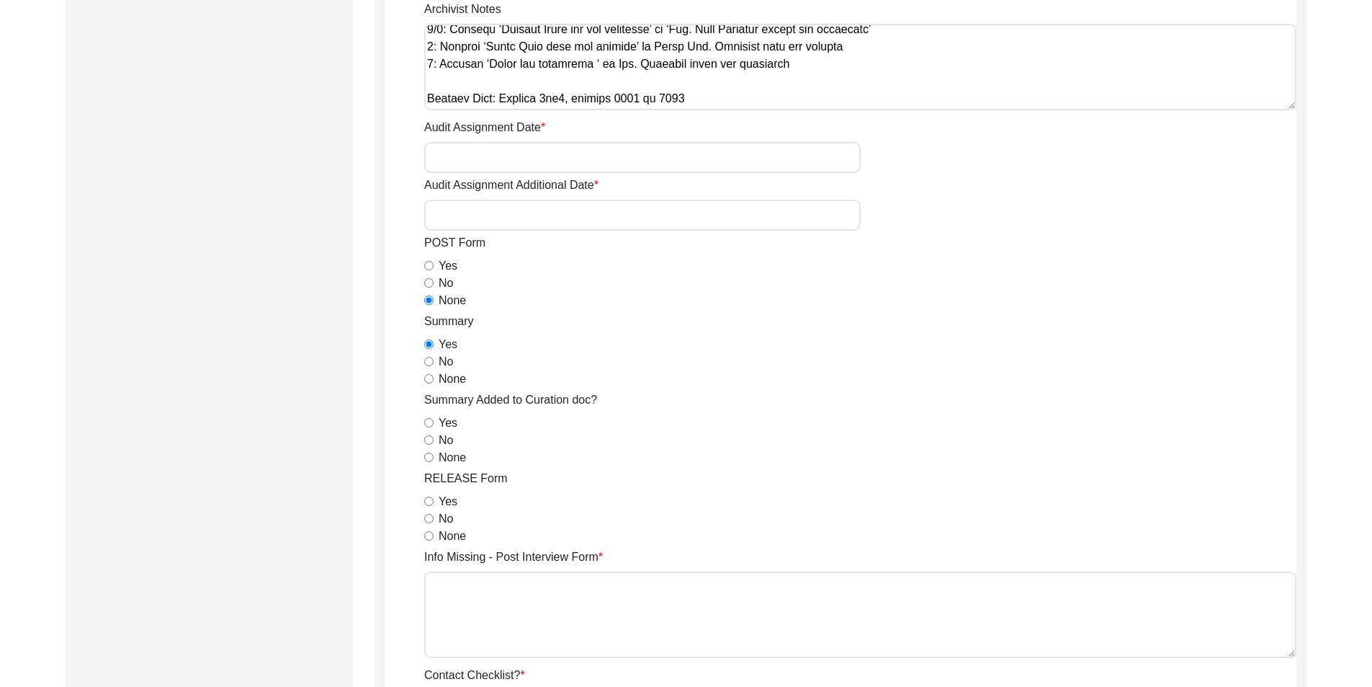
click at [428, 455] on input "None" at bounding box center [428, 456] width 9 height 9
radio input "true"
click at [431, 495] on div "RELEASE Form Yes No None" at bounding box center [860, 507] width 872 height 75
click at [431, 495] on div "Yes" at bounding box center [860, 501] width 872 height 17
click at [428, 505] on input "Yes" at bounding box center [428, 500] width 9 height 9
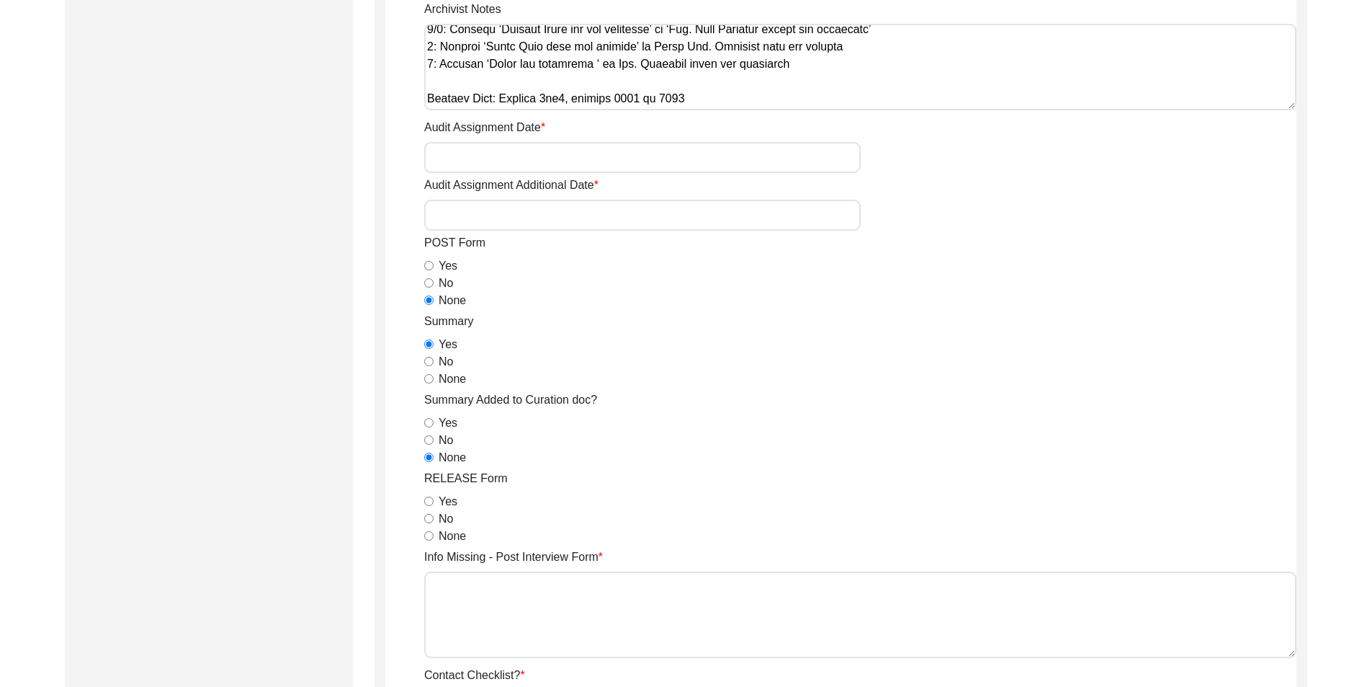
radio input "true"
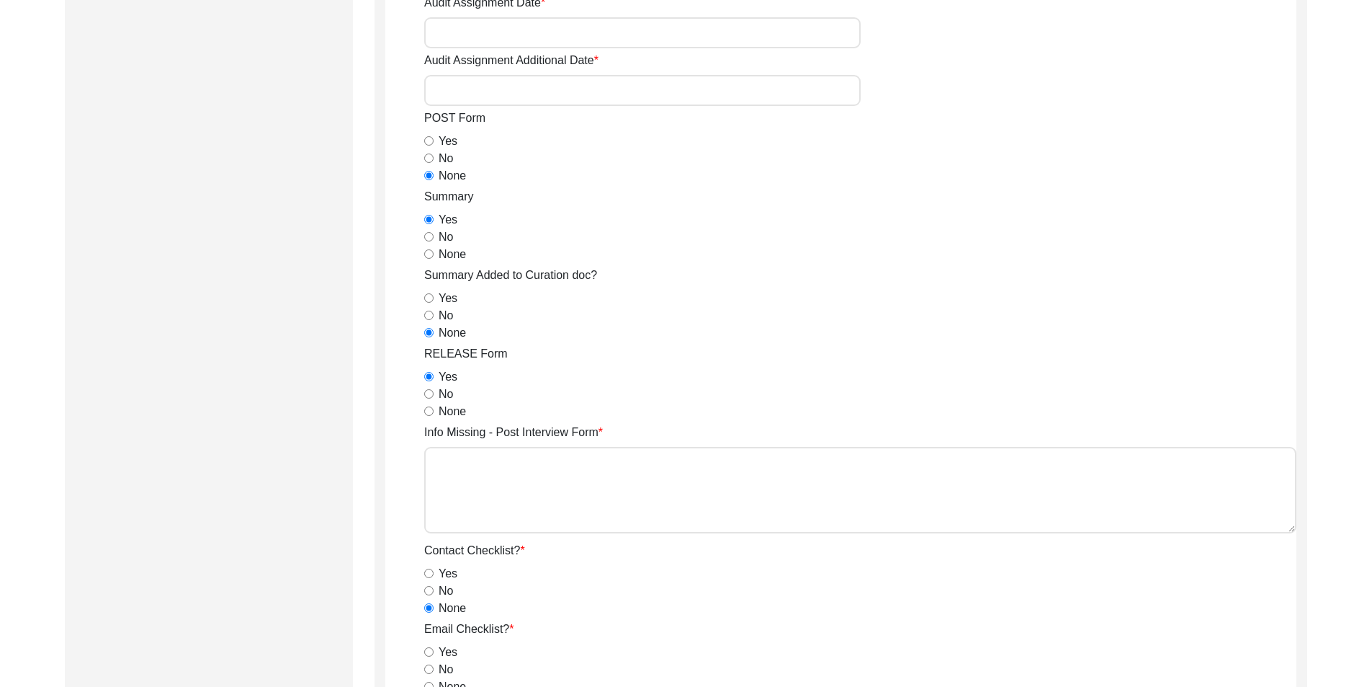
scroll to position [1081, 0]
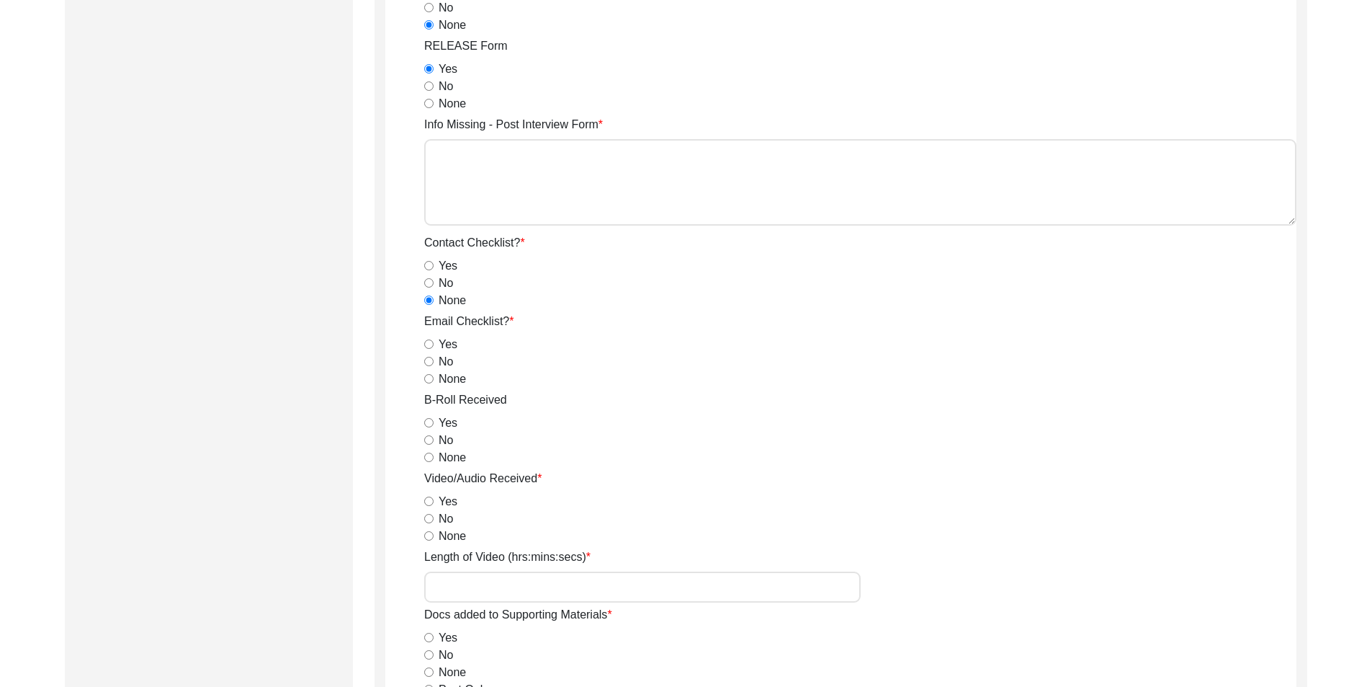
click at [430, 375] on input "None" at bounding box center [428, 378] width 9 height 9
radio input "true"
click at [428, 427] on div "Yes" at bounding box center [860, 422] width 872 height 17
click at [431, 425] on input "Yes" at bounding box center [428, 422] width 9 height 9
radio input "true"
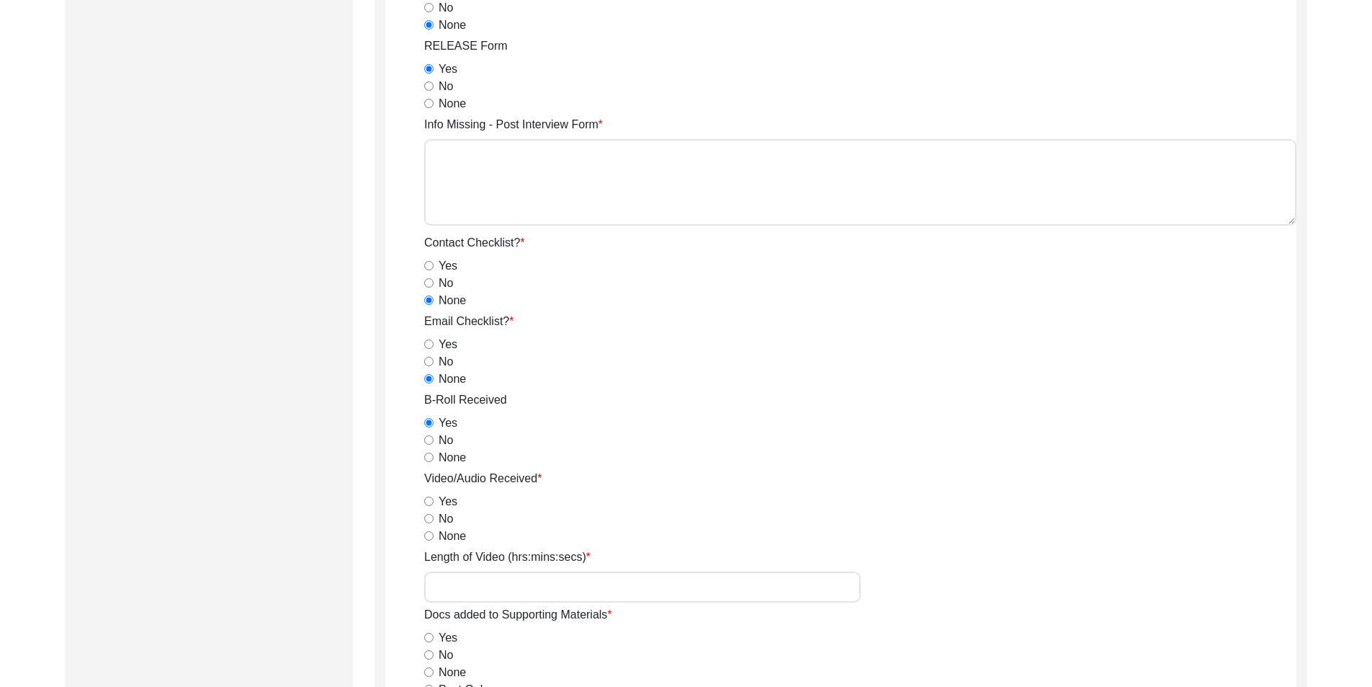
click at [430, 499] on input "Yes" at bounding box center [428, 500] width 9 height 9
radio input "true"
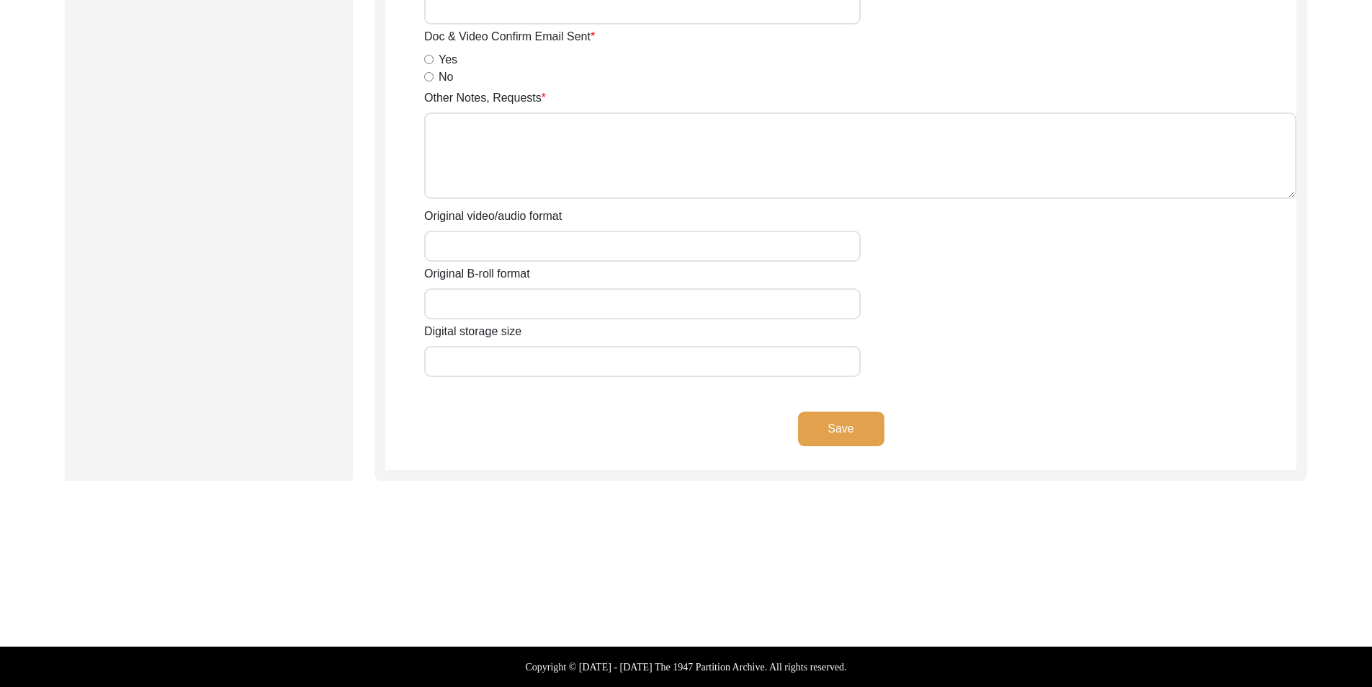
click at [831, 436] on button "Save" at bounding box center [841, 428] width 86 height 35
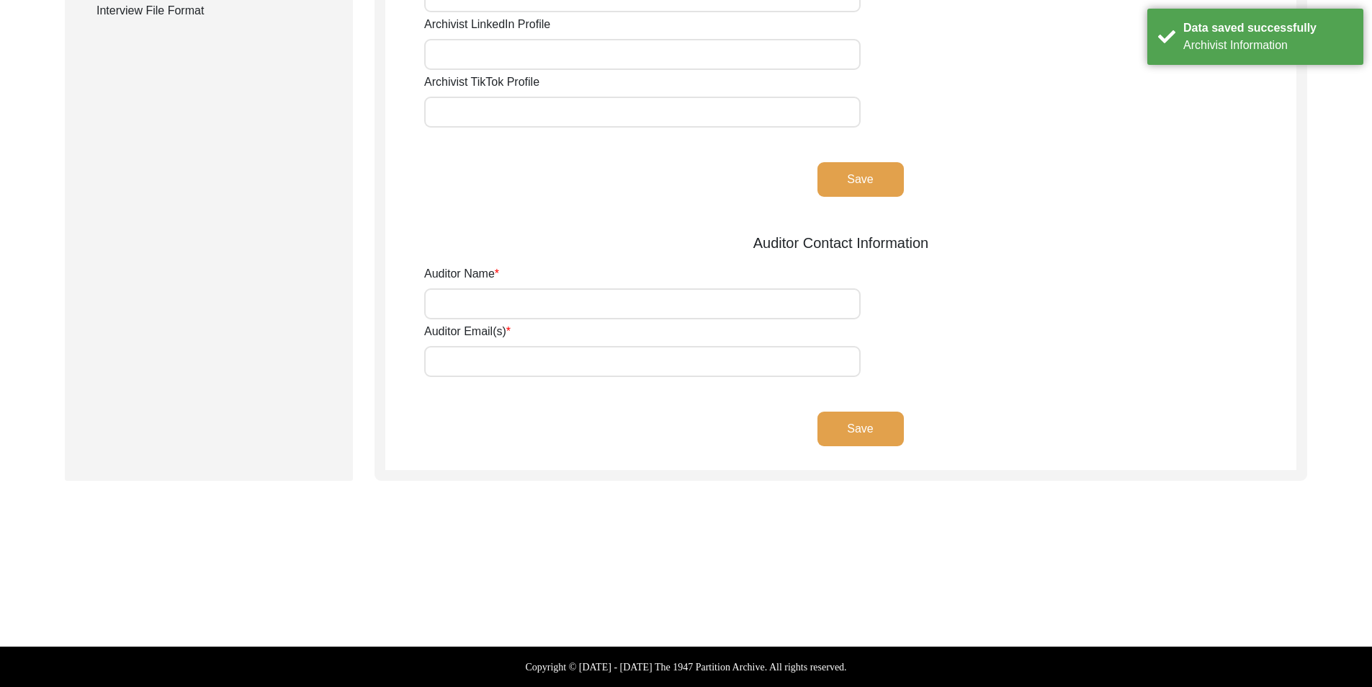
scroll to position [0, 0]
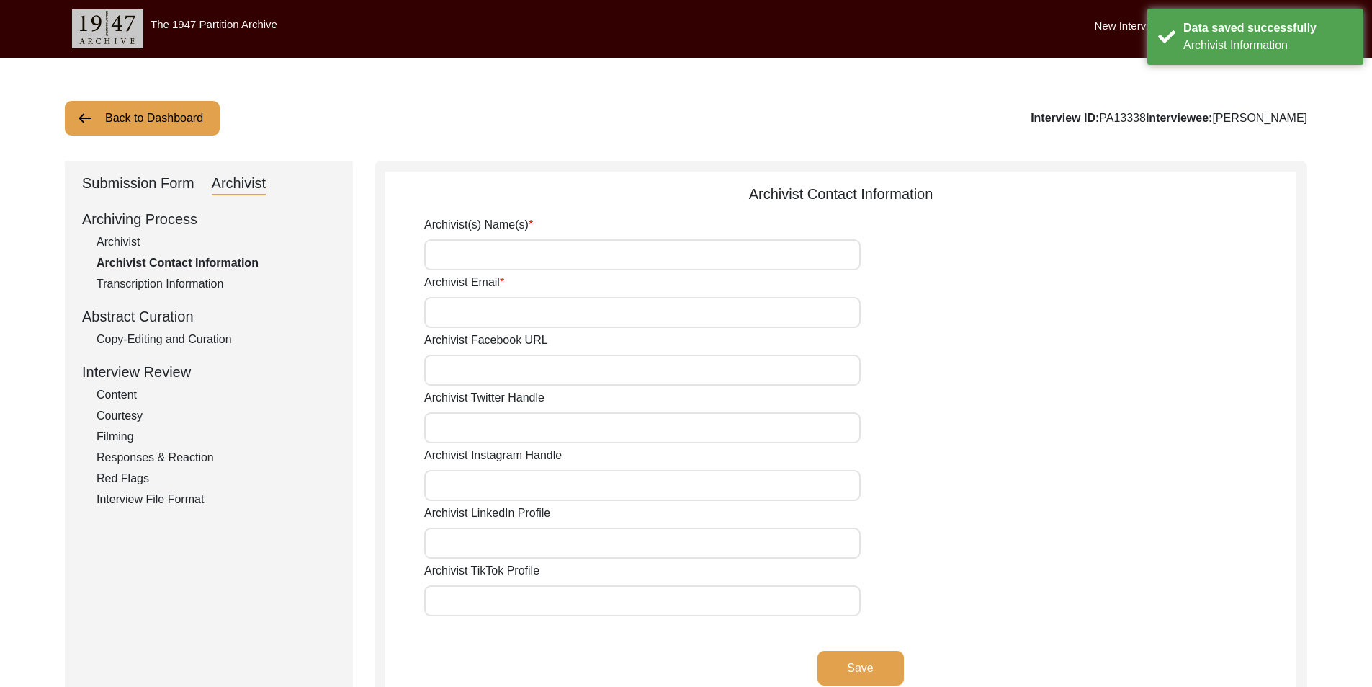
click at [547, 267] on input "Archivist(s) Name(s)" at bounding box center [642, 254] width 437 height 31
type input "[PERSON_NAME]"
type input "[EMAIL_ADDRESS][DOMAIN_NAME]"
click at [857, 672] on button "Save" at bounding box center [861, 668] width 86 height 35
